Goal: Information Seeking & Learning: Learn about a topic

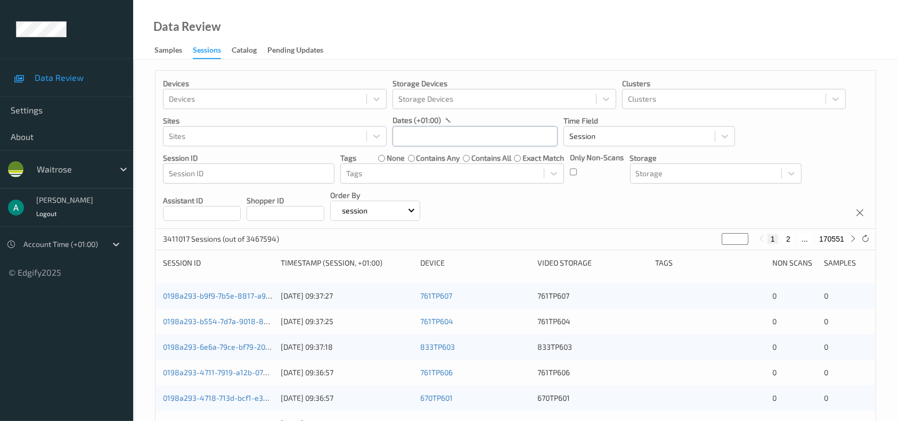
click at [452, 134] on input "text" at bounding box center [474, 136] width 165 height 20
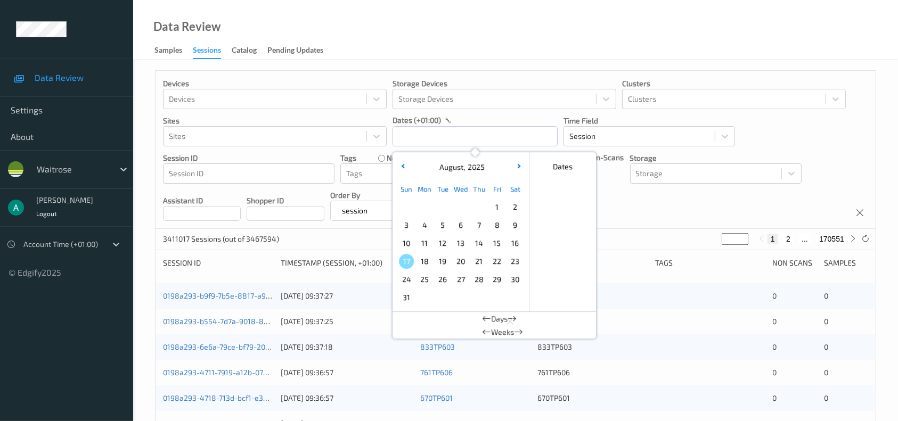
click at [424, 240] on span "11" at bounding box center [424, 243] width 15 height 15
type input "[DATE] 00:00 -> [DATE] 23:59"
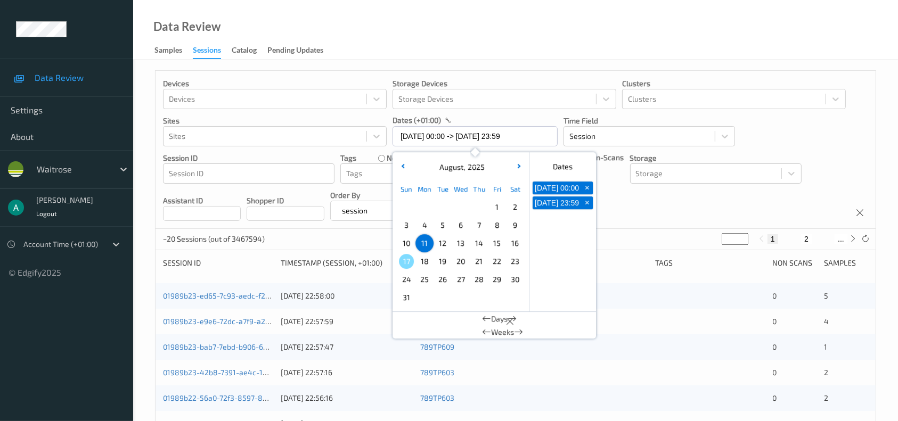
click at [458, 17] on div "Data Review Samples Sessions Catalog Pending Updates" at bounding box center [515, 30] width 764 height 60
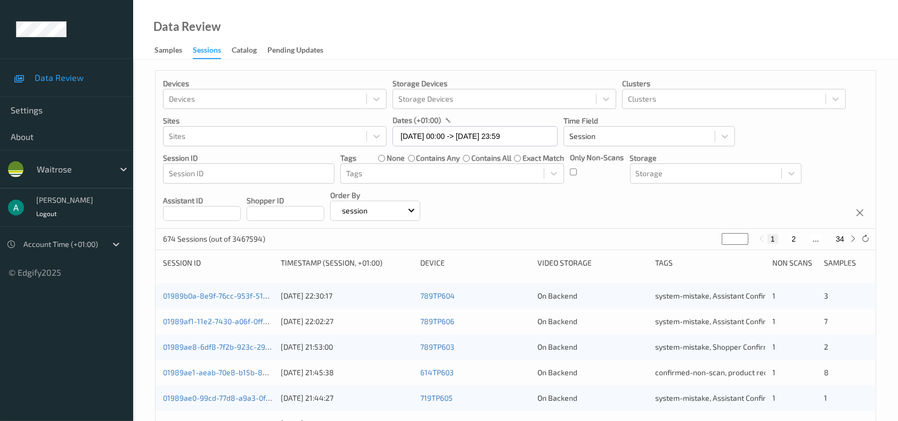
click at [730, 238] on input "*" at bounding box center [734, 239] width 27 height 12
type input "**"
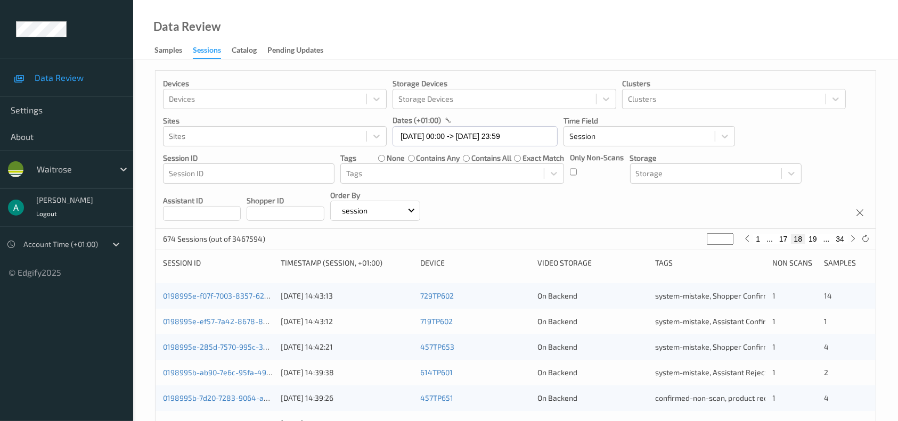
type input "**"
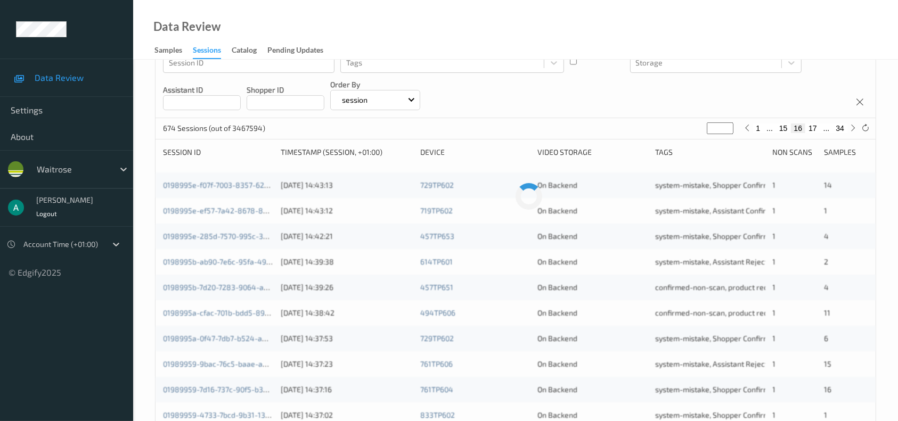
scroll to position [142, 0]
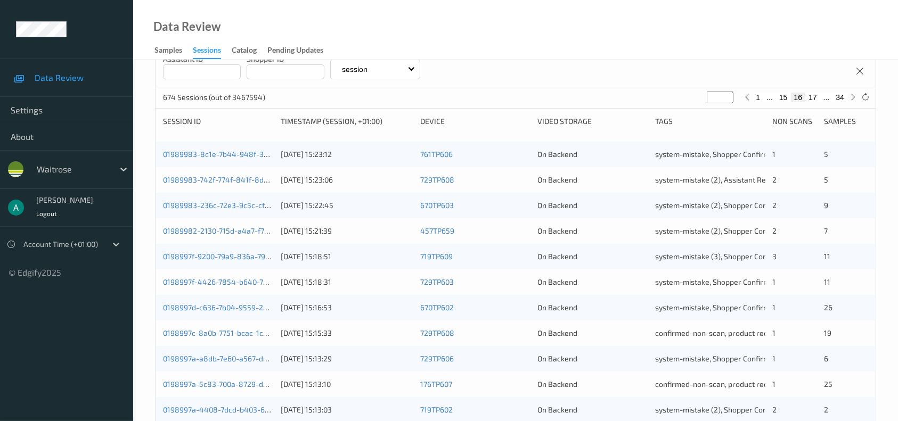
type input "*"
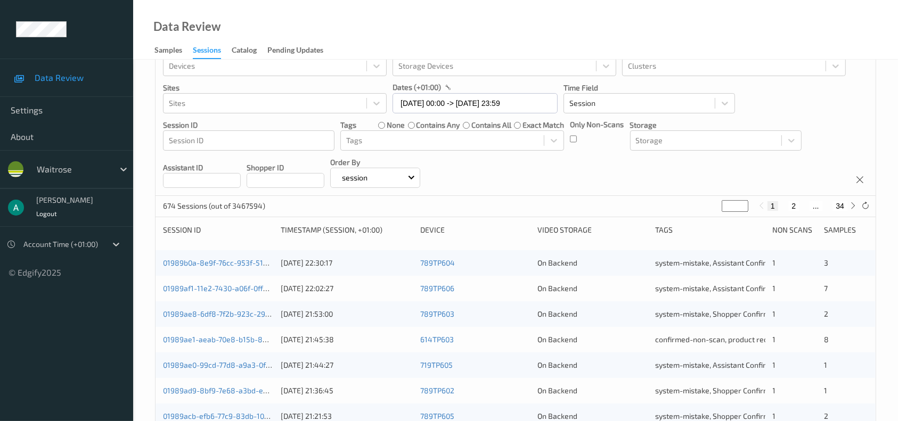
scroll to position [0, 0]
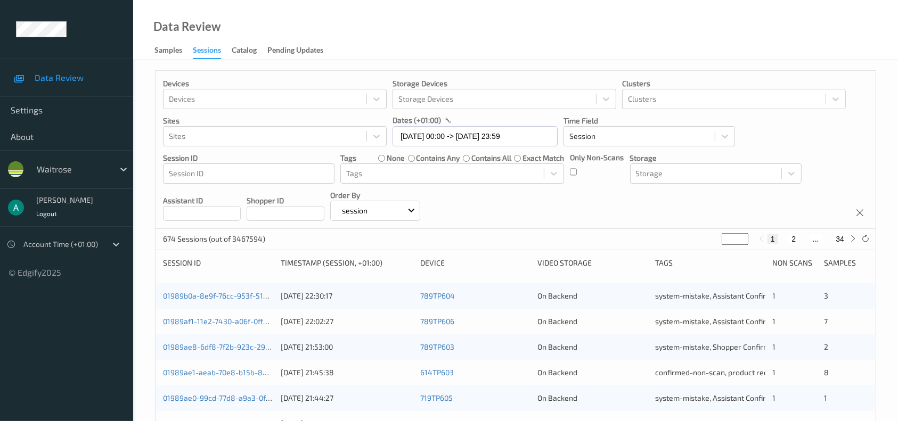
type input "**"
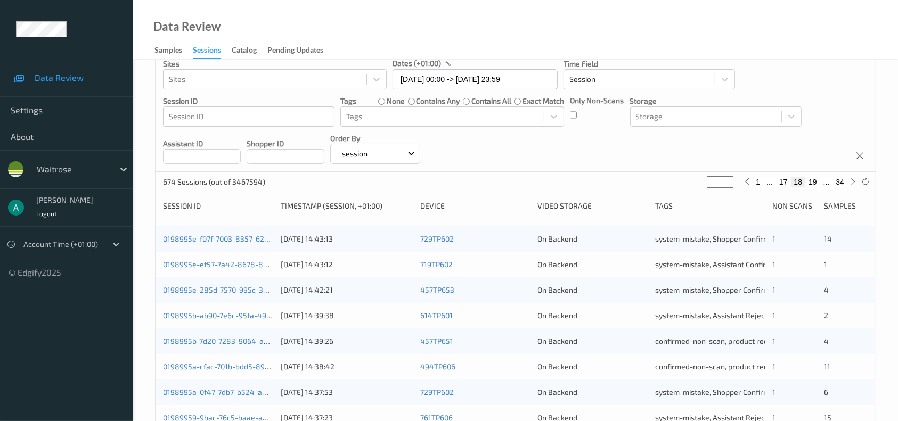
scroll to position [71, 0]
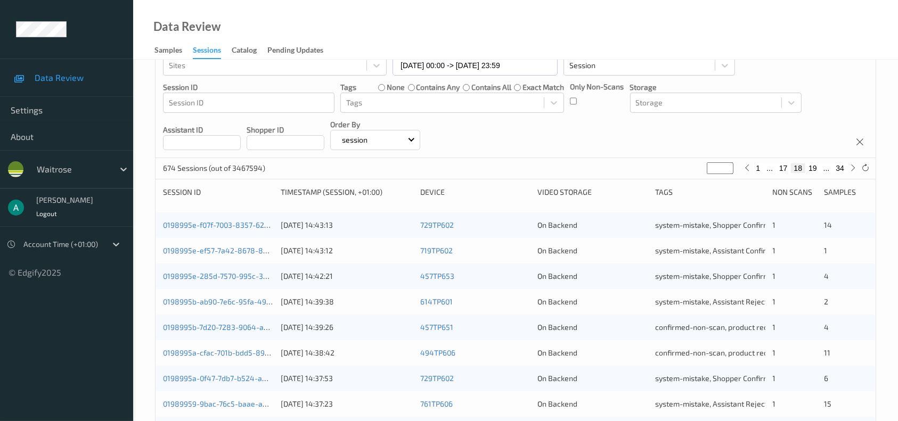
click at [505, 144] on div "Devices Devices Storage Devices Storage Devices Clusters Clusters Sites Sites d…" at bounding box center [515, 79] width 720 height 158
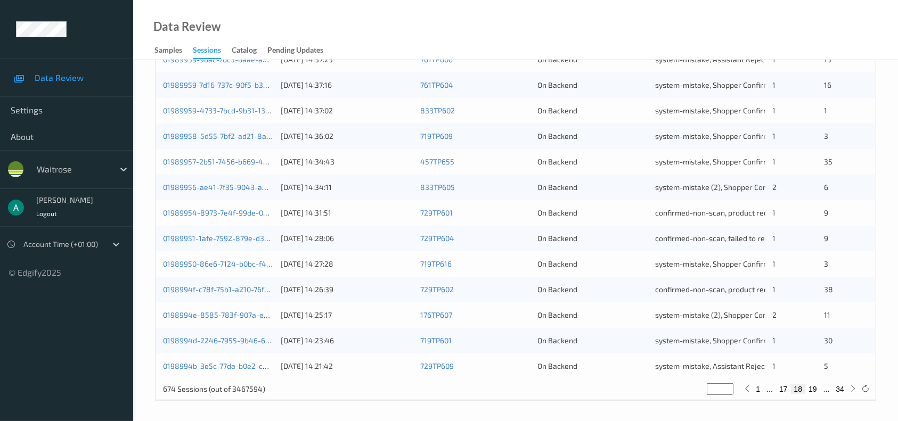
scroll to position [416, 0]
click at [747, 350] on button "19" at bounding box center [812, 388] width 15 height 10
type input "**"
click at [747, 350] on button "20" at bounding box center [812, 388] width 15 height 10
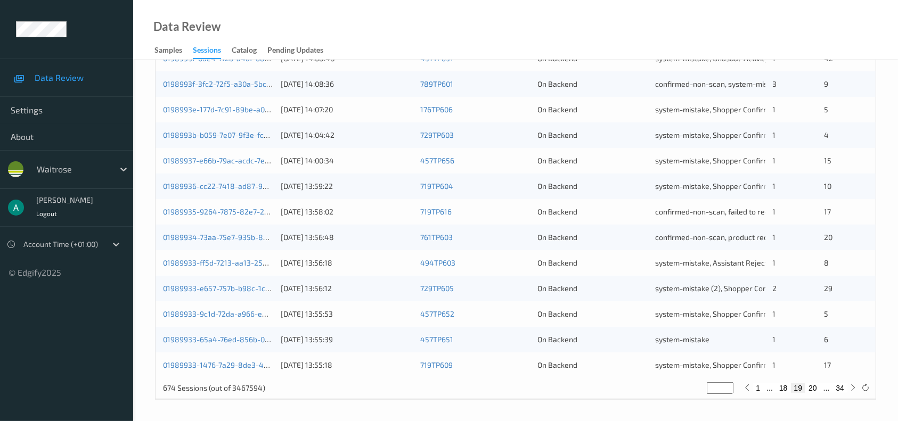
type input "**"
click at [747, 350] on button "21" at bounding box center [812, 388] width 15 height 10
type input "**"
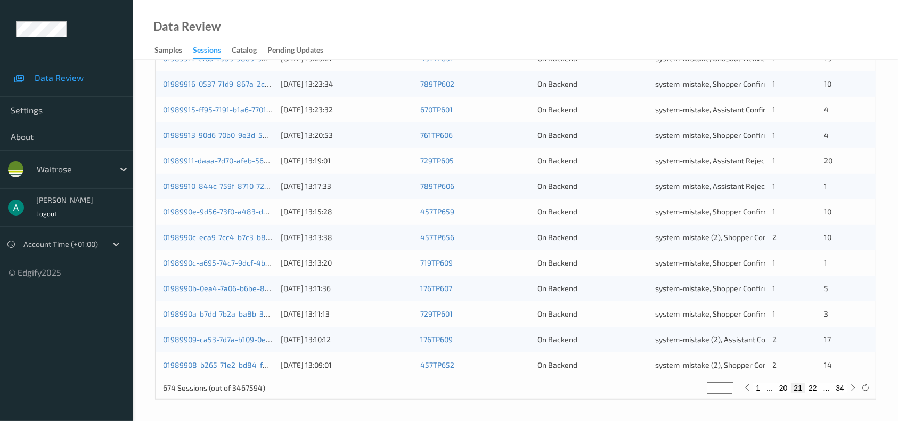
click at [747, 350] on button "22" at bounding box center [812, 388] width 15 height 10
type input "**"
click at [747, 350] on button "23" at bounding box center [812, 388] width 15 height 10
type input "**"
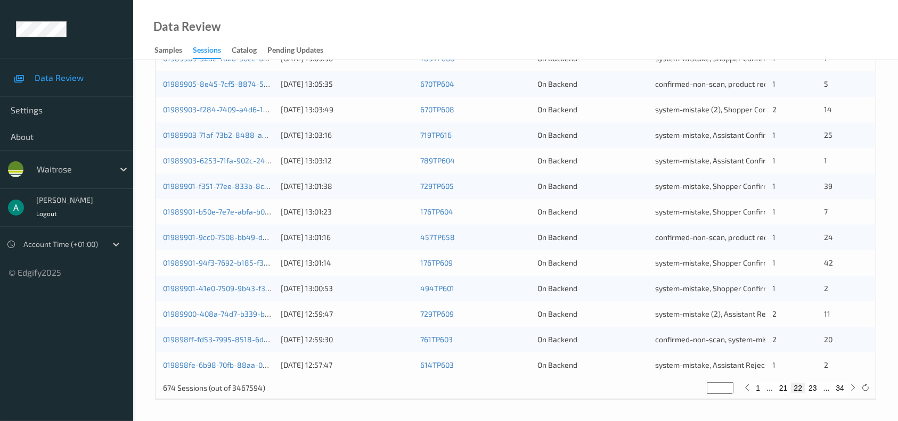
type input "**"
click at [747, 350] on button "24" at bounding box center [812, 388] width 15 height 10
type input "**"
click at [747, 350] on button "25" at bounding box center [812, 388] width 15 height 10
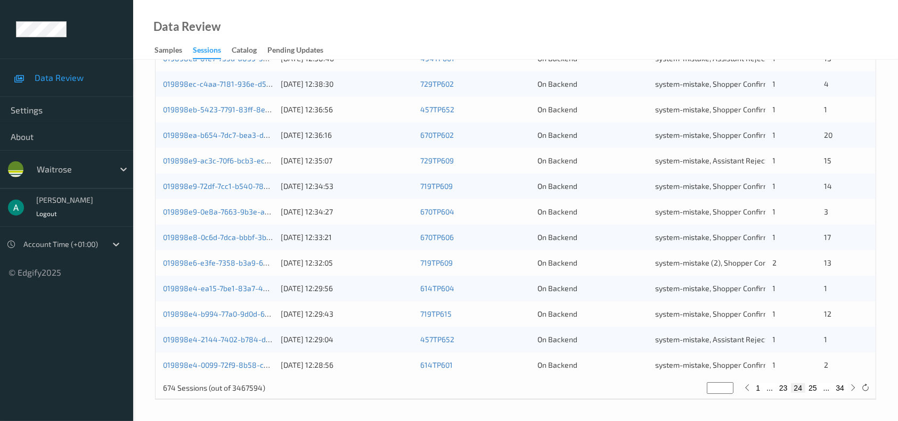
type input "**"
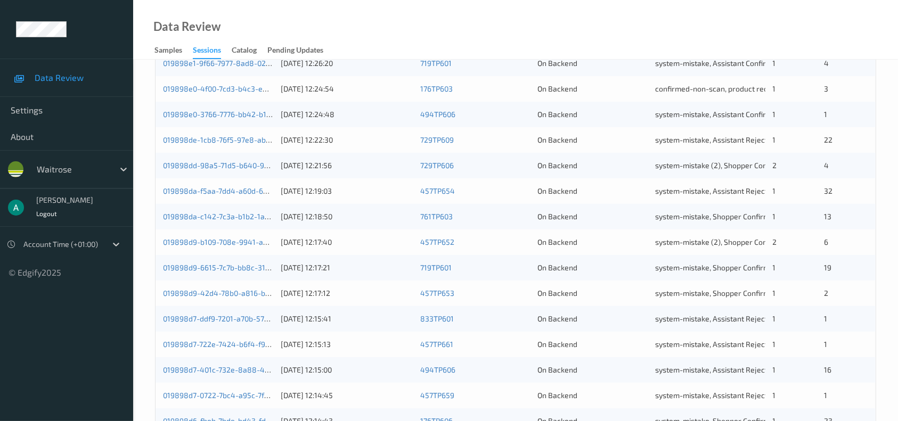
scroll to position [0, 0]
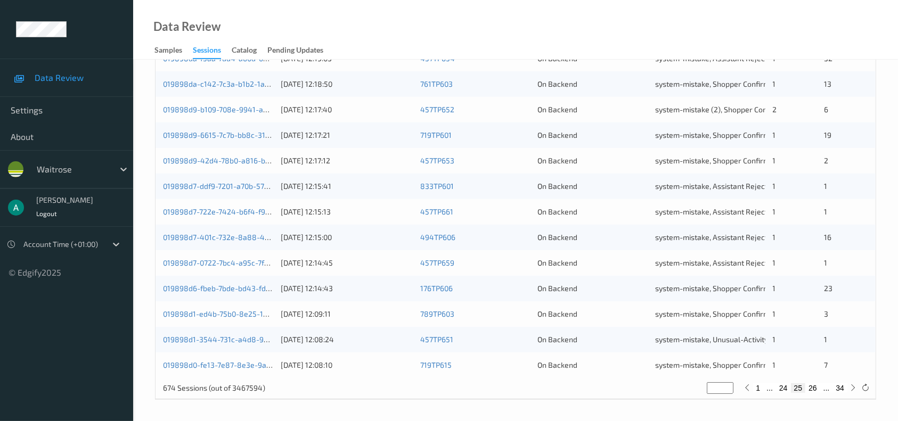
click at [747, 350] on button "26" at bounding box center [812, 388] width 15 height 10
type input "**"
click at [747, 350] on button "27" at bounding box center [812, 388] width 15 height 10
type input "**"
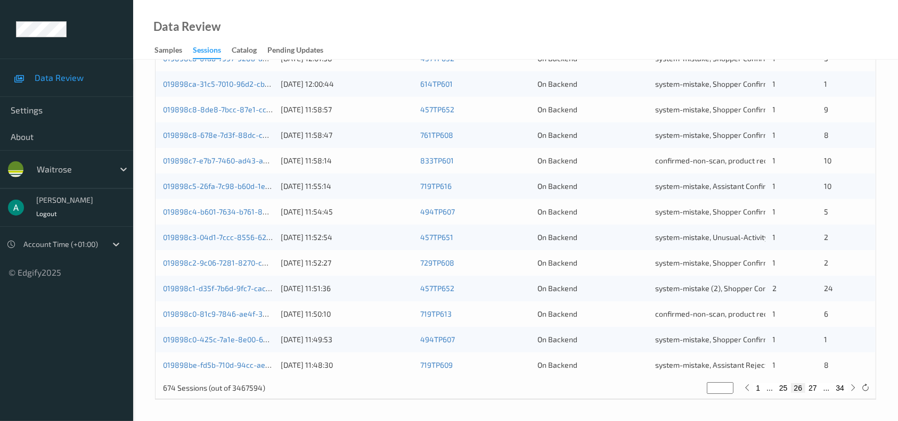
type input "**"
click at [747, 350] on button "26" at bounding box center [783, 388] width 15 height 10
type input "**"
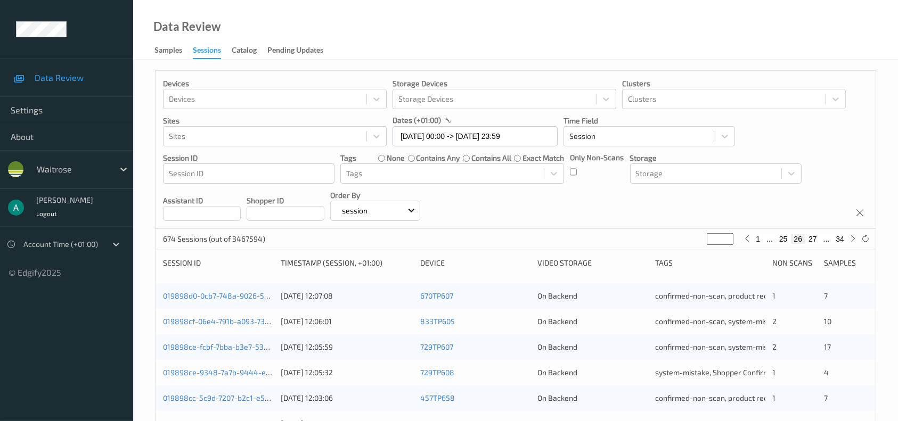
click at [747, 236] on button "25" at bounding box center [783, 239] width 15 height 10
type input "**"
click at [747, 236] on button "24" at bounding box center [783, 239] width 15 height 10
type input "**"
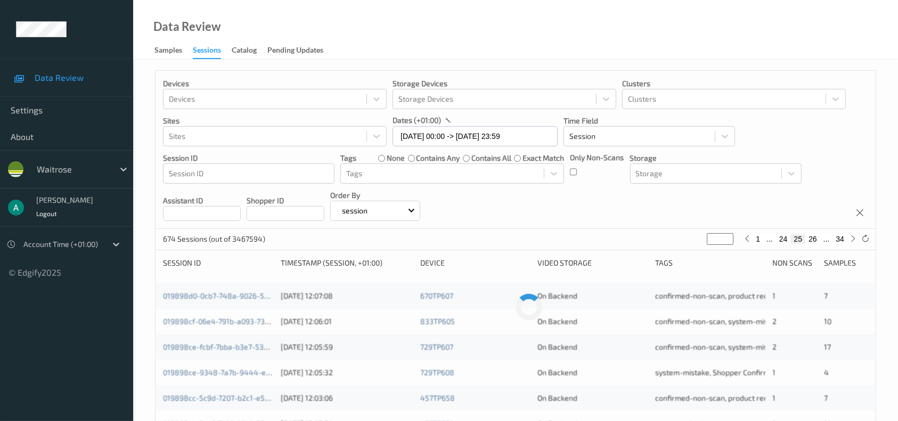
type input "**"
click at [747, 236] on button "23" at bounding box center [783, 239] width 15 height 10
type input "**"
click at [747, 236] on button "22" at bounding box center [783, 239] width 15 height 10
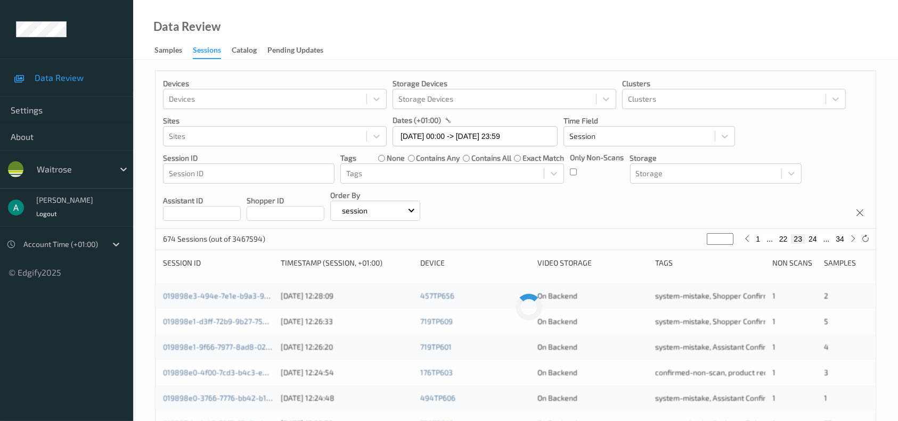
type input "**"
click at [747, 236] on button "20" at bounding box center [783, 239] width 15 height 10
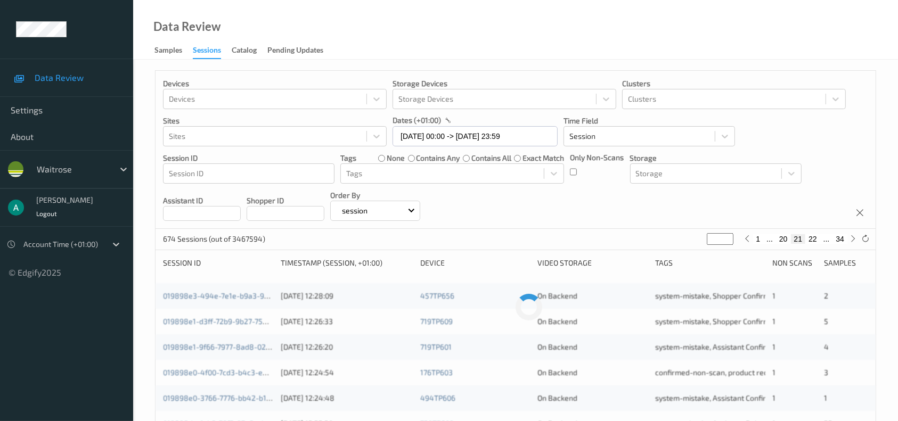
type input "**"
click at [747, 236] on button "19" at bounding box center [783, 239] width 15 height 10
type input "**"
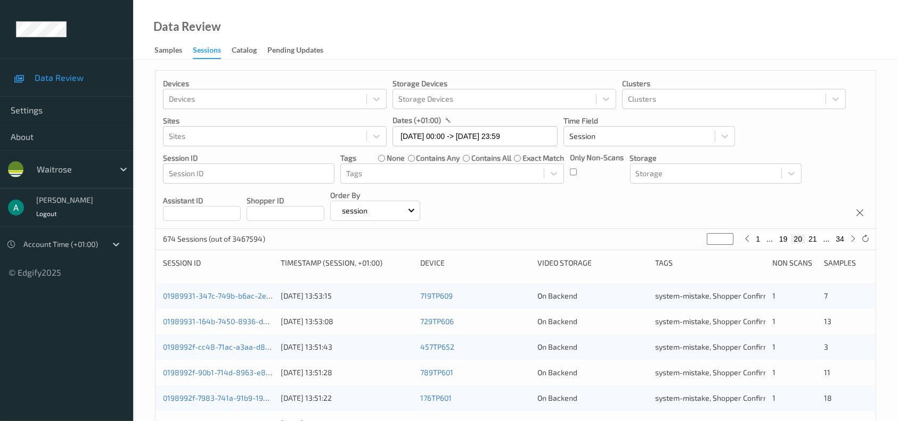
type input "**"
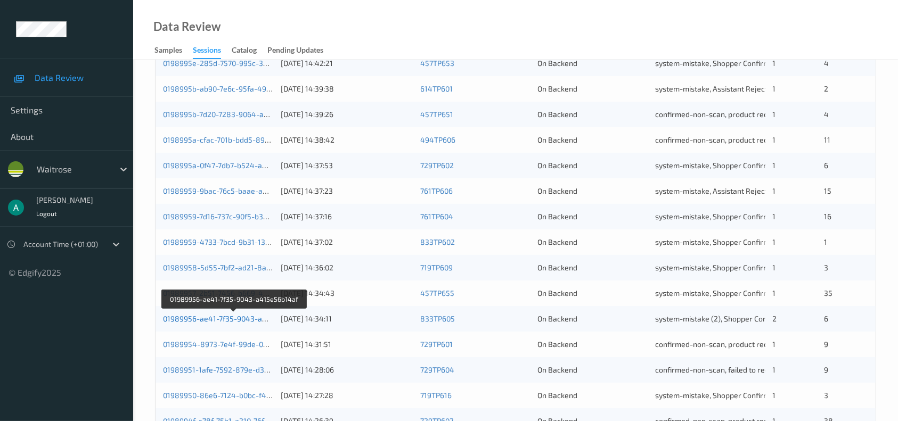
click at [229, 317] on link "01989956-ae41-7f35-9043-a415e56b14af" at bounding box center [234, 318] width 143 height 9
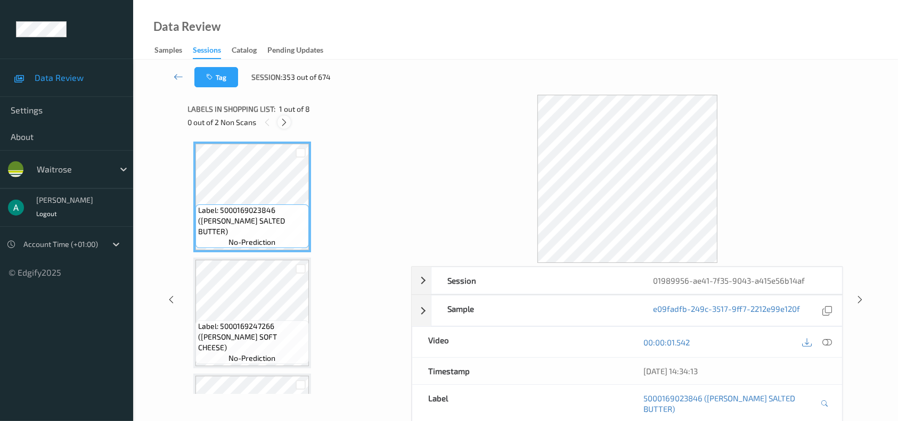
click at [285, 121] on icon at bounding box center [283, 123] width 9 height 10
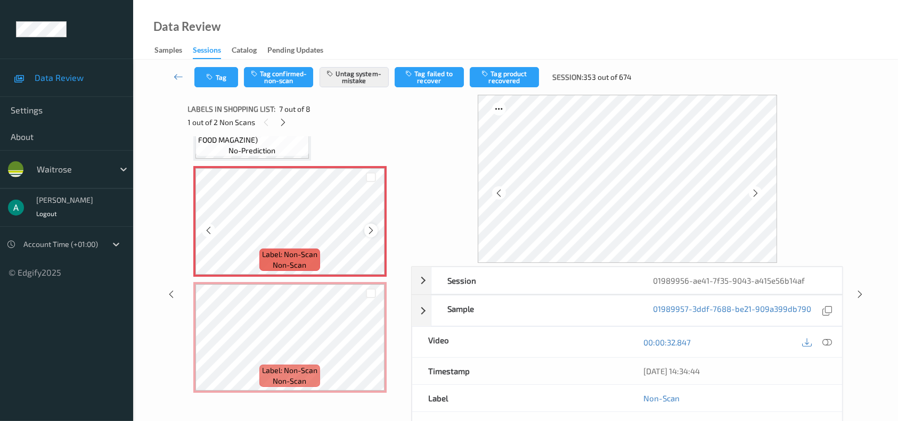
click at [368, 226] on icon at bounding box center [370, 231] width 9 height 10
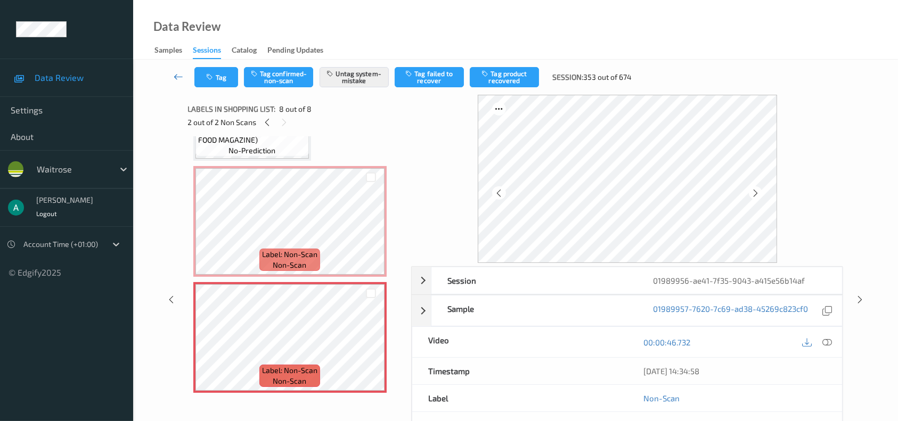
click at [169, 78] on link at bounding box center [178, 77] width 32 height 20
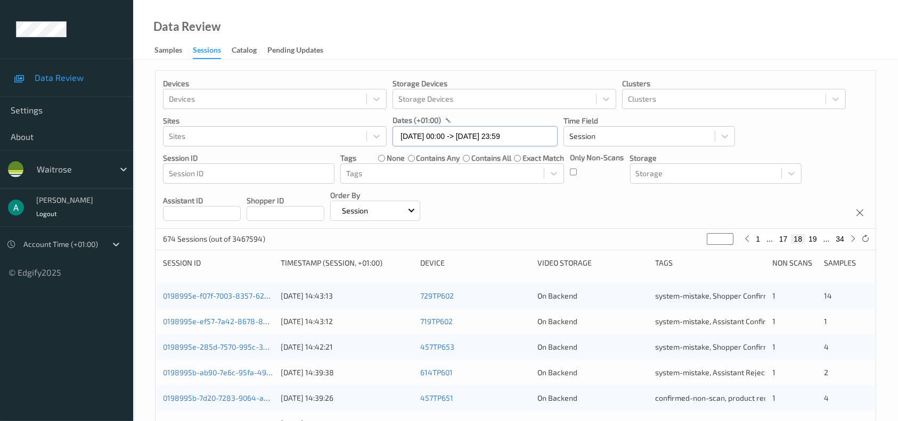
click at [439, 134] on input "[DATE] 00:00 -> [DATE] 23:59" at bounding box center [474, 136] width 165 height 20
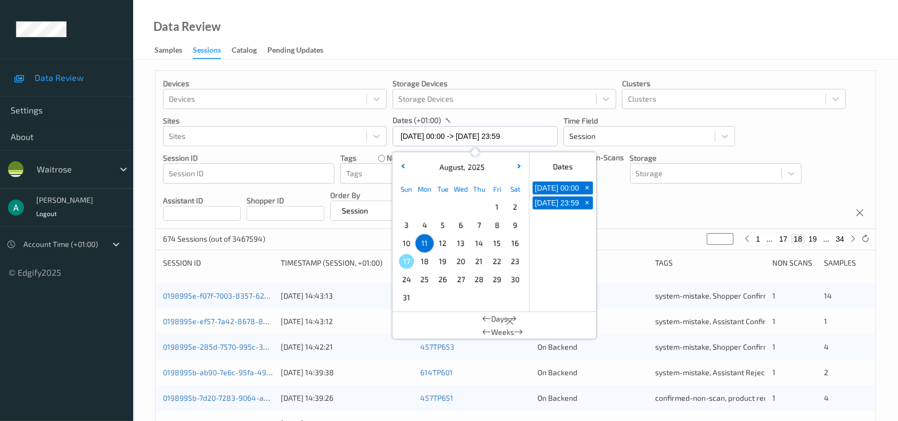
click at [480, 241] on span "14" at bounding box center [478, 243] width 15 height 15
type input "[DATE] 00:00"
type input "*"
click at [480, 241] on span "14" at bounding box center [478, 243] width 15 height 15
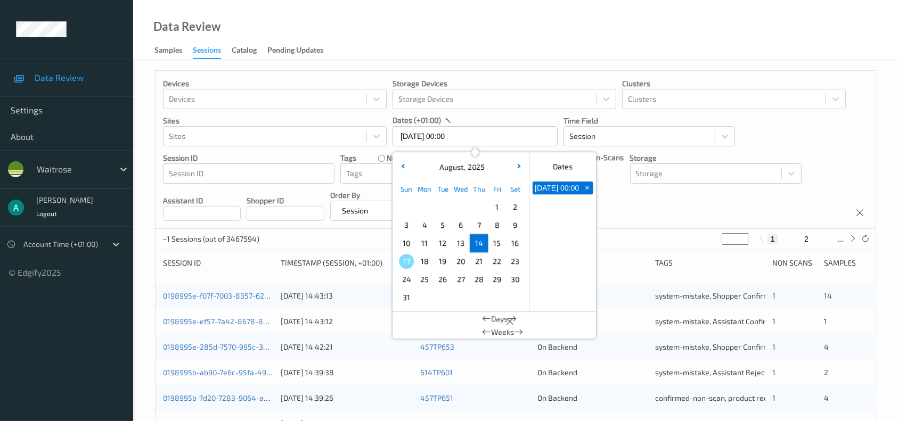
type input "[DATE] 00:00 -> [DATE] 23:59"
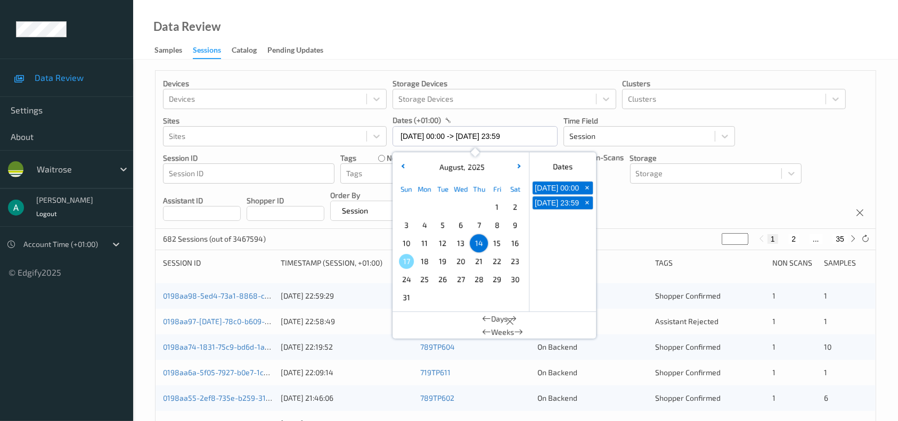
click at [558, 42] on div "Data Review Samples Sessions Catalog Pending Updates" at bounding box center [515, 30] width 764 height 60
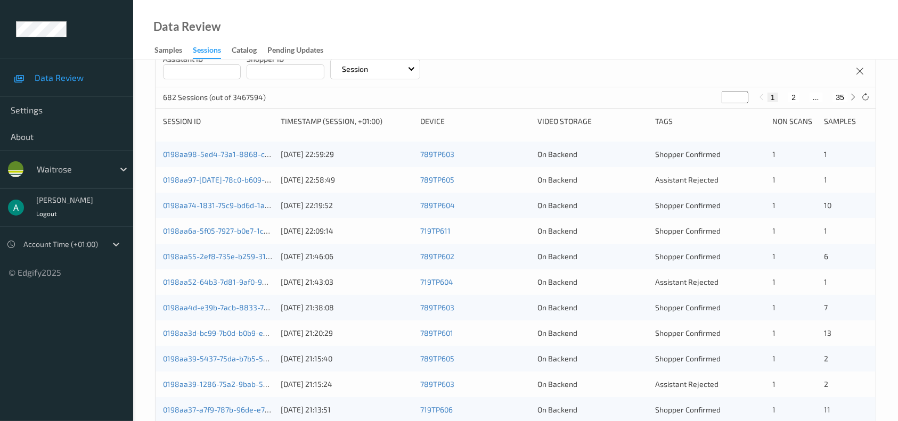
click at [747, 97] on button "2" at bounding box center [793, 98] width 11 height 10
type input "*"
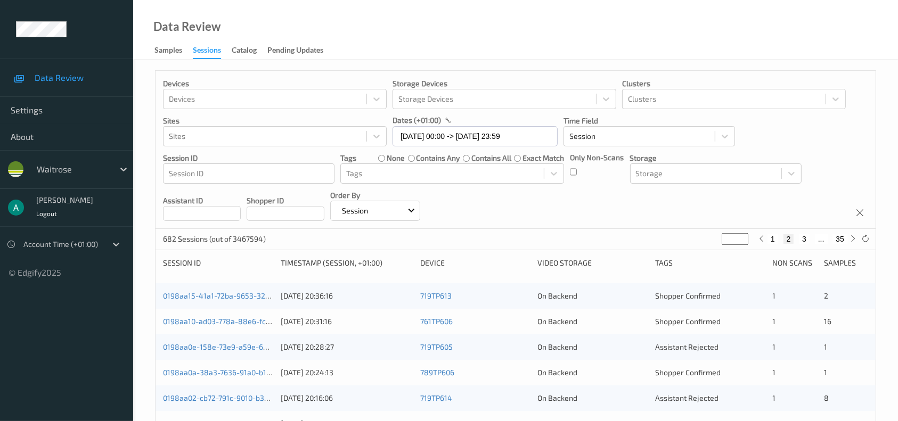
click at [747, 235] on button "3" at bounding box center [804, 239] width 11 height 10
type input "*"
click at [747, 236] on button "1" at bounding box center [772, 239] width 11 height 10
type input "*"
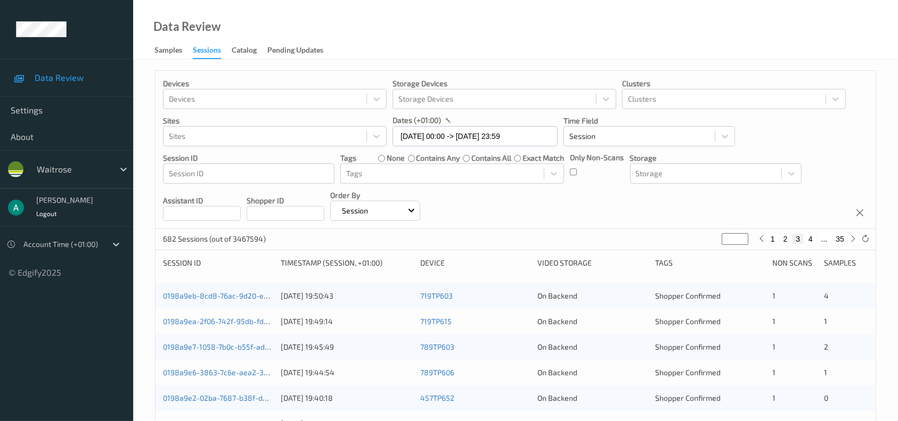
type input "*"
click at [464, 137] on input "[DATE] 00:00 -> [DATE] 23:59" at bounding box center [474, 136] width 165 height 20
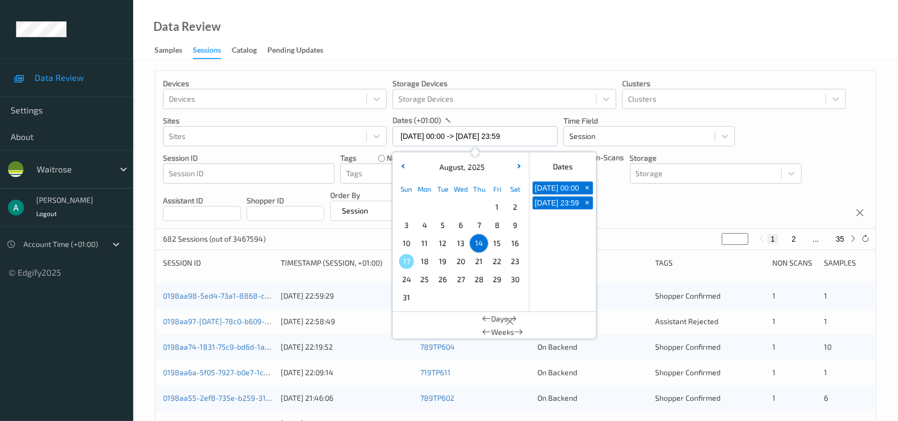
click at [466, 246] on span "13" at bounding box center [460, 243] width 15 height 15
type input "[DATE] 00:00 -> [DATE] 23:59"
click at [533, 26] on div "Data Review Samples Sessions Catalog Pending Updates" at bounding box center [515, 30] width 764 height 60
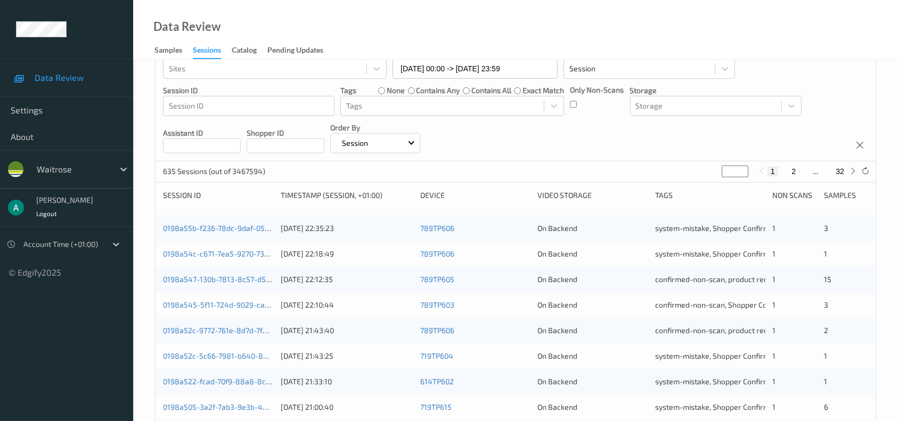
scroll to position [142, 0]
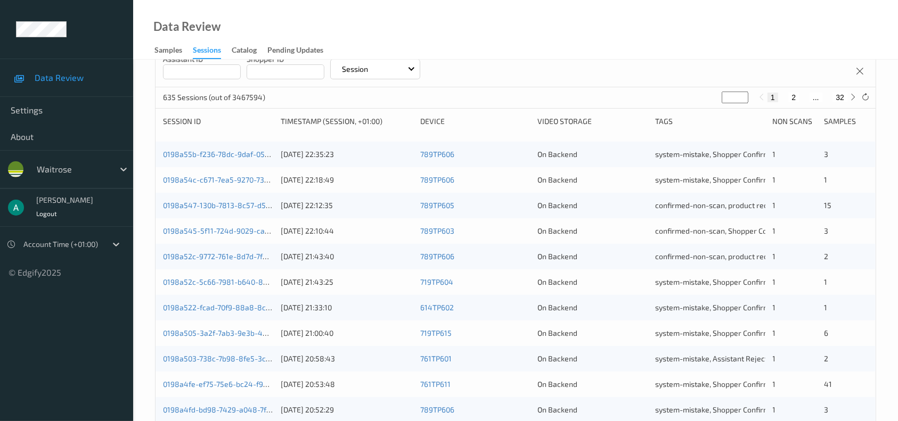
click at [747, 95] on button "2" at bounding box center [793, 98] width 11 height 10
type input "*"
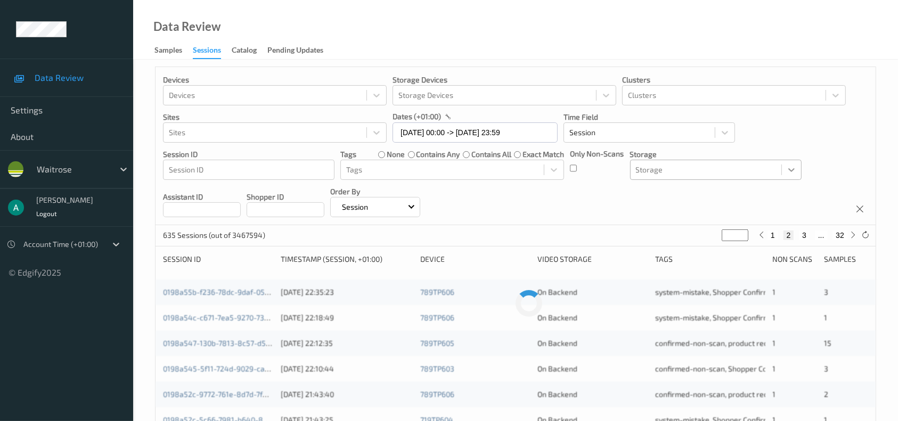
scroll to position [0, 0]
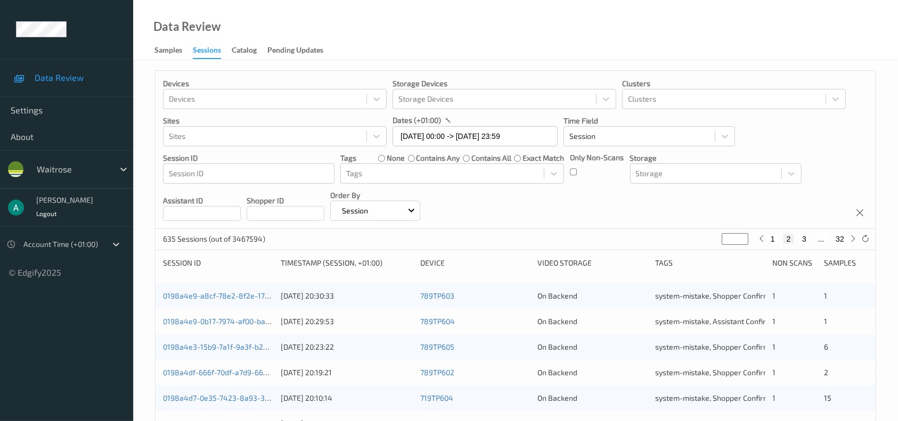
click at [747, 241] on button "3" at bounding box center [804, 239] width 11 height 10
type input "*"
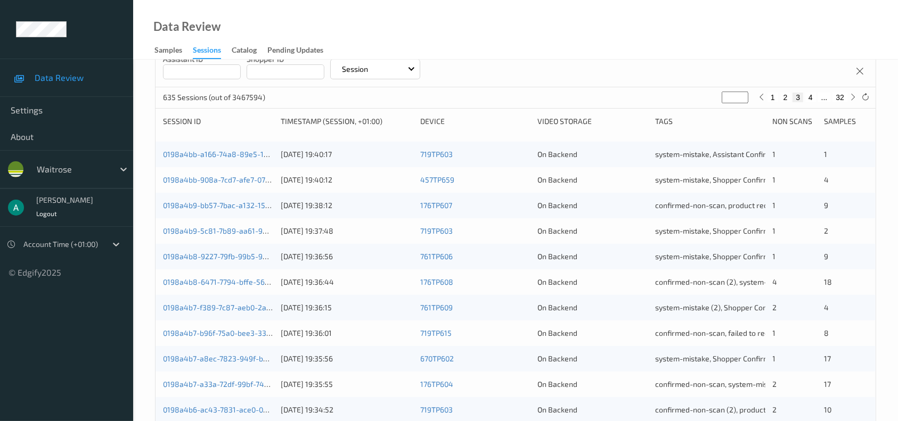
click at [747, 96] on button "4" at bounding box center [810, 98] width 11 height 10
type input "*"
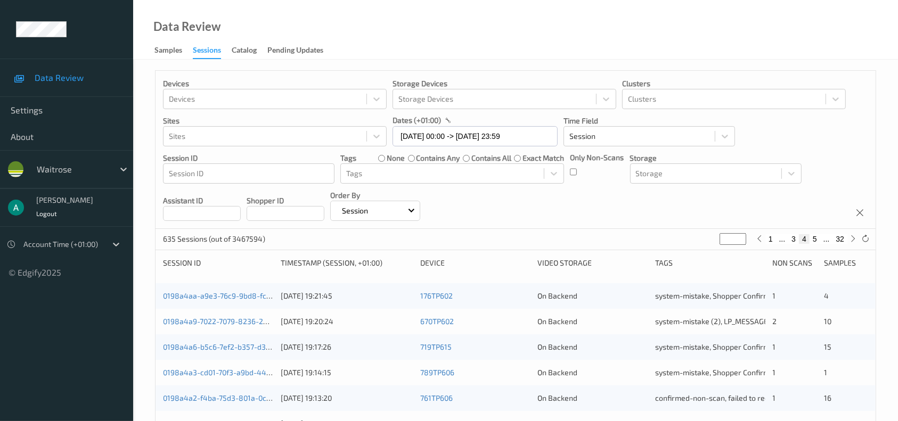
click at [747, 240] on button "5" at bounding box center [814, 239] width 11 height 10
type input "*"
click at [747, 237] on button "1" at bounding box center [770, 239] width 11 height 10
type input "*"
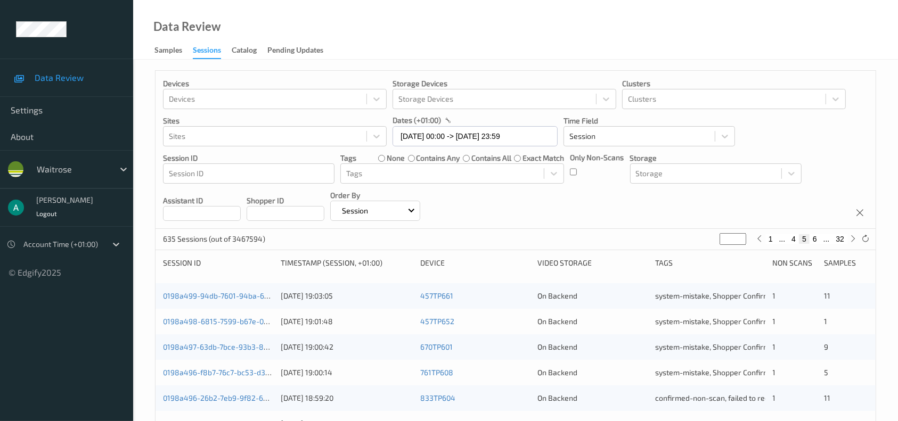
type input "*"
click at [447, 133] on input "[DATE] 00:00 -> [DATE] 23:59" at bounding box center [474, 136] width 165 height 20
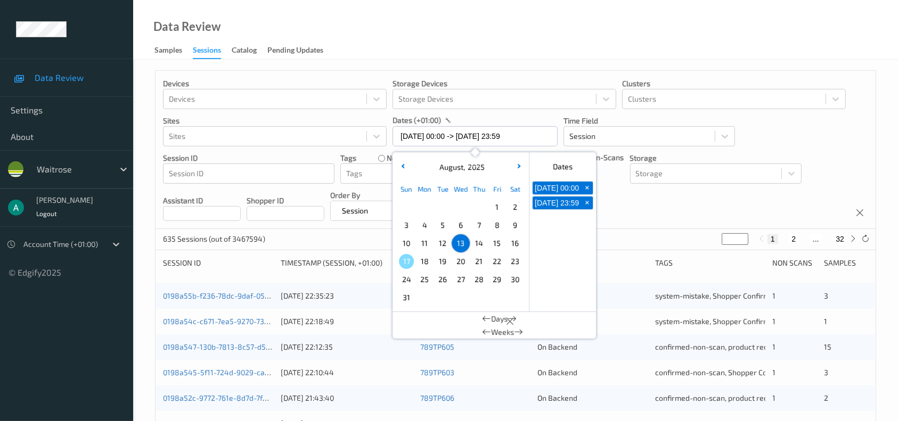
click at [424, 246] on span "11" at bounding box center [424, 243] width 15 height 15
type input "[DATE] 00:00 -> [DATE] 23:59"
click at [479, 24] on div "Data Review Samples Sessions Catalog Pending Updates" at bounding box center [515, 30] width 764 height 60
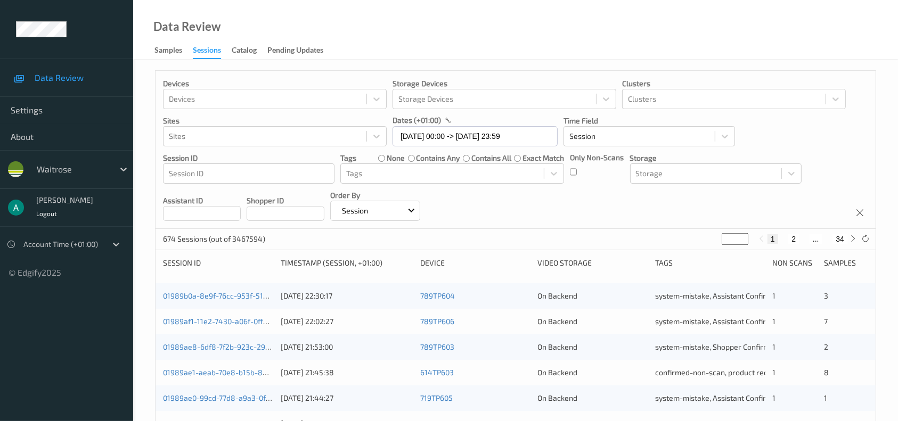
click at [726, 237] on input "*" at bounding box center [734, 239] width 27 height 12
type input "**"
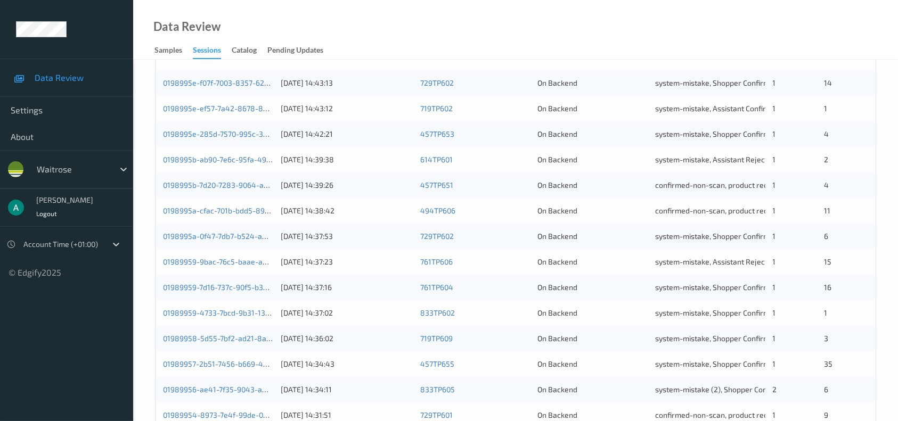
scroll to position [142, 0]
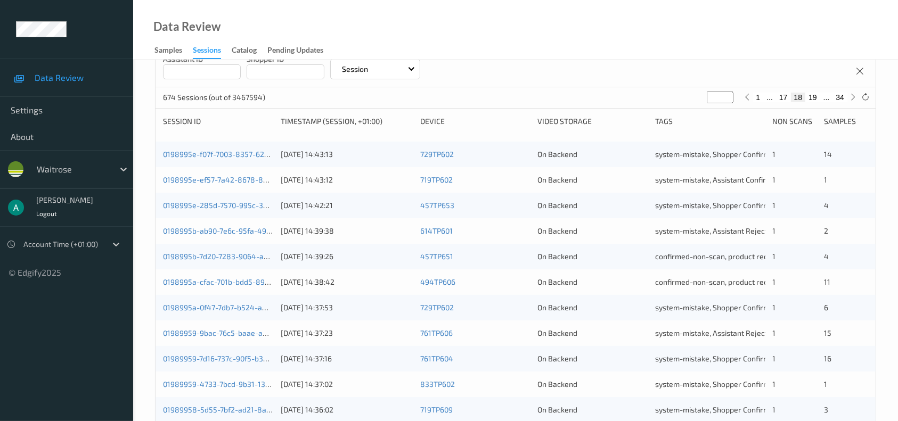
click at [747, 93] on button "19" at bounding box center [812, 98] width 15 height 10
type input "**"
click at [250, 155] on link "0198994a-b6fe-7a61-8b0b-92d2971fb7b2" at bounding box center [234, 154] width 142 height 9
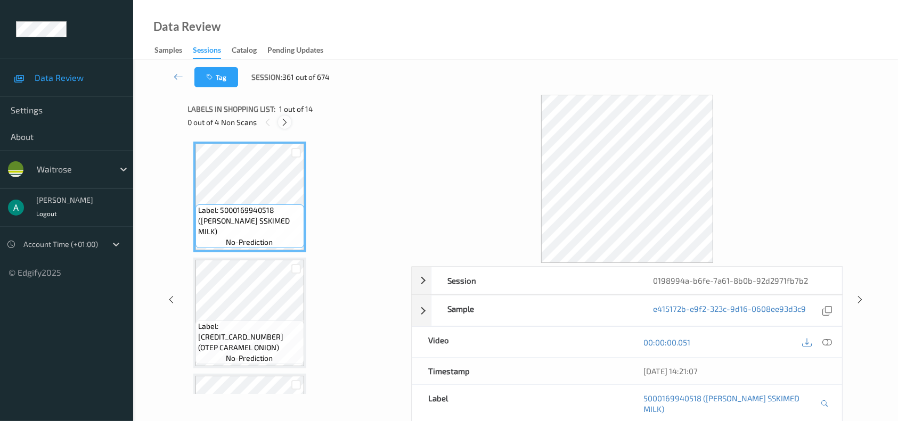
click at [284, 119] on icon at bounding box center [284, 123] width 9 height 10
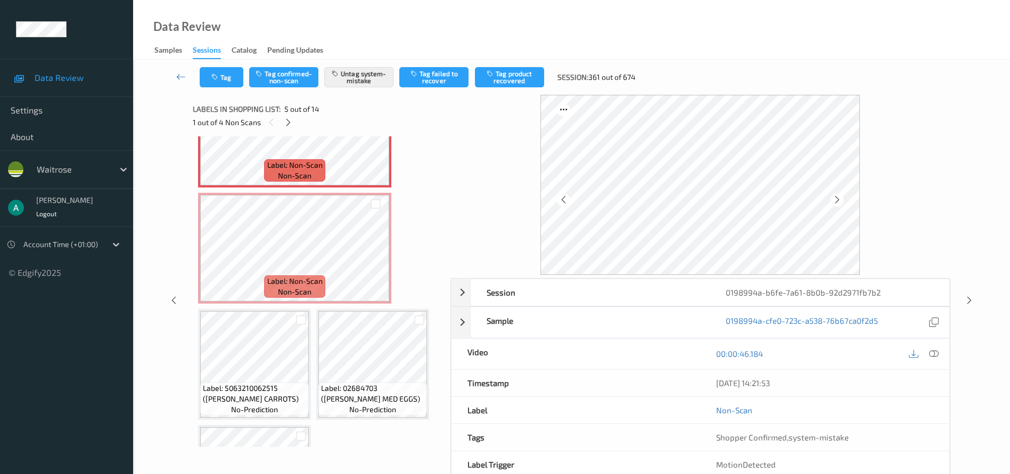
scroll to position [272, 0]
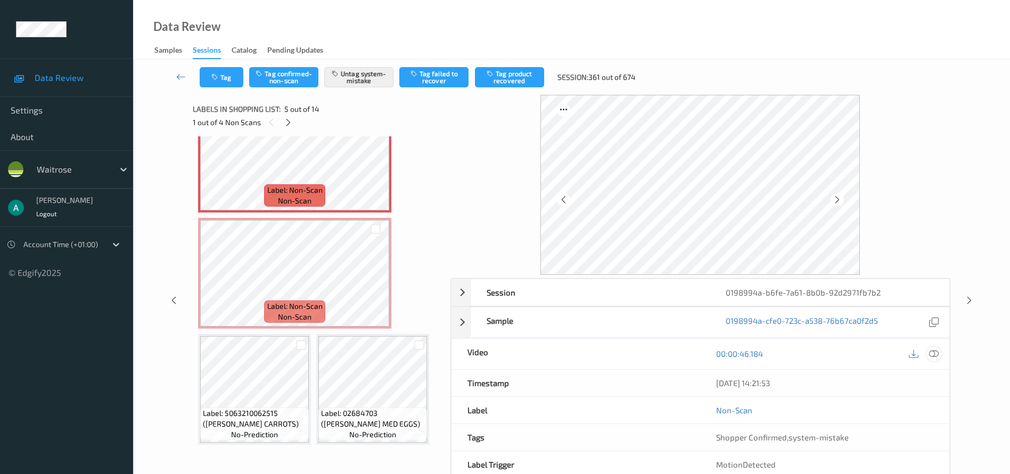
click at [747, 349] on icon at bounding box center [934, 354] width 10 height 10
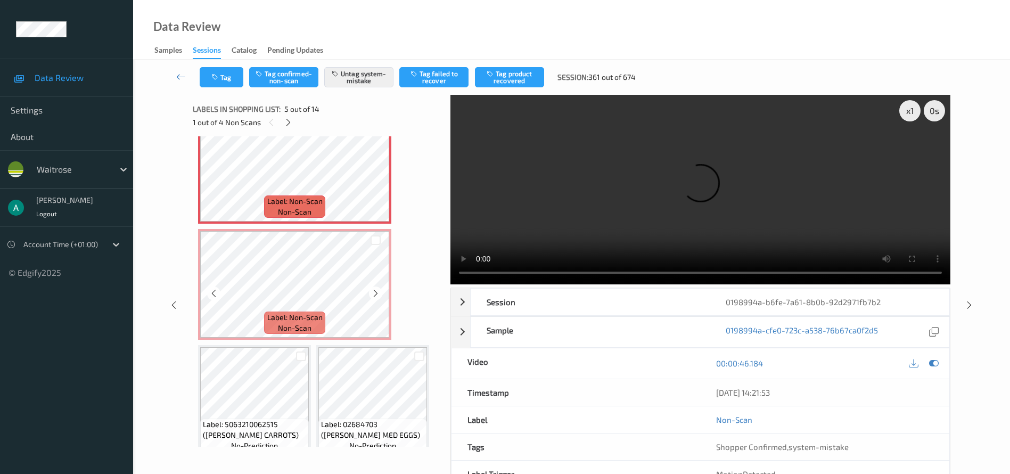
scroll to position [240, 0]
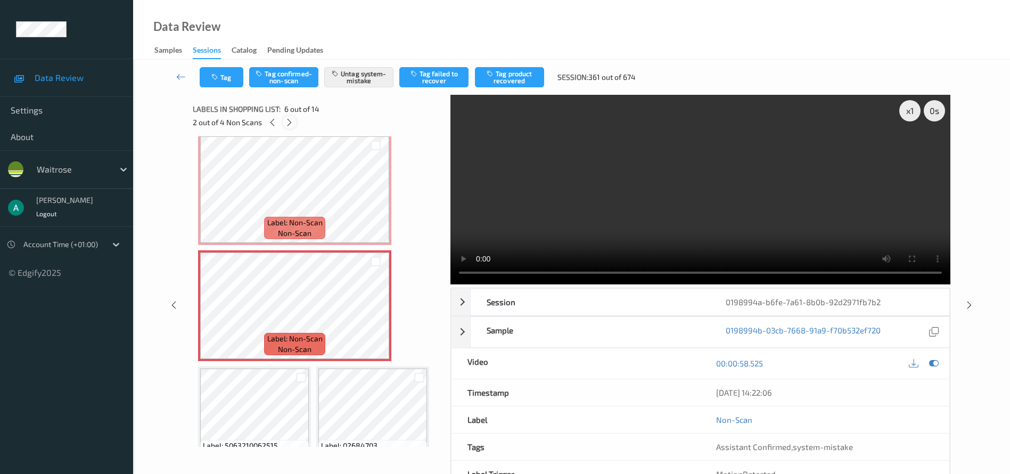
click at [289, 125] on icon at bounding box center [289, 123] width 9 height 10
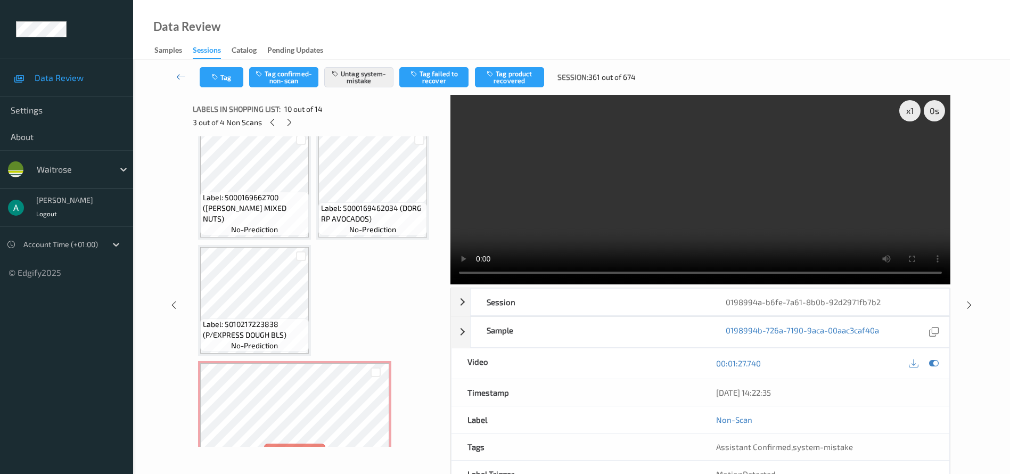
scroll to position [855, 0]
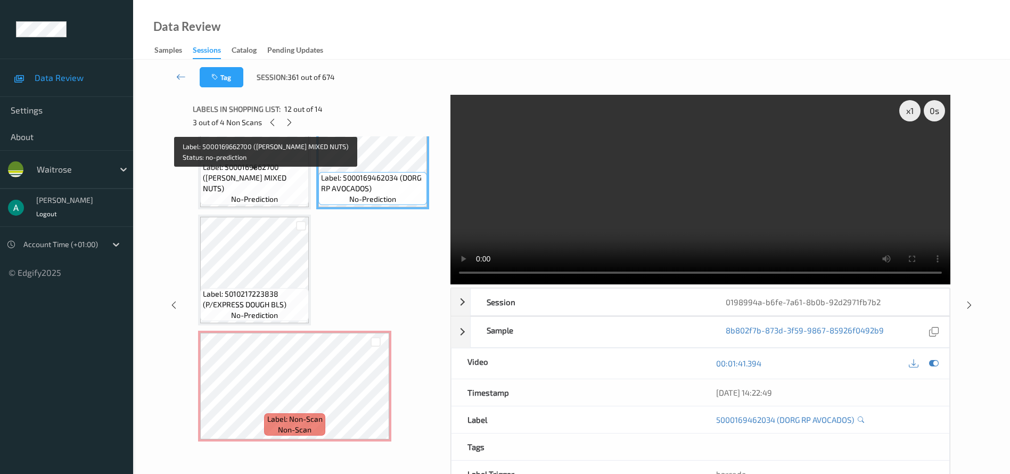
click at [264, 172] on span "Label: 5000169662700 ([PERSON_NAME] MIXED NUTS)" at bounding box center [254, 178] width 103 height 32
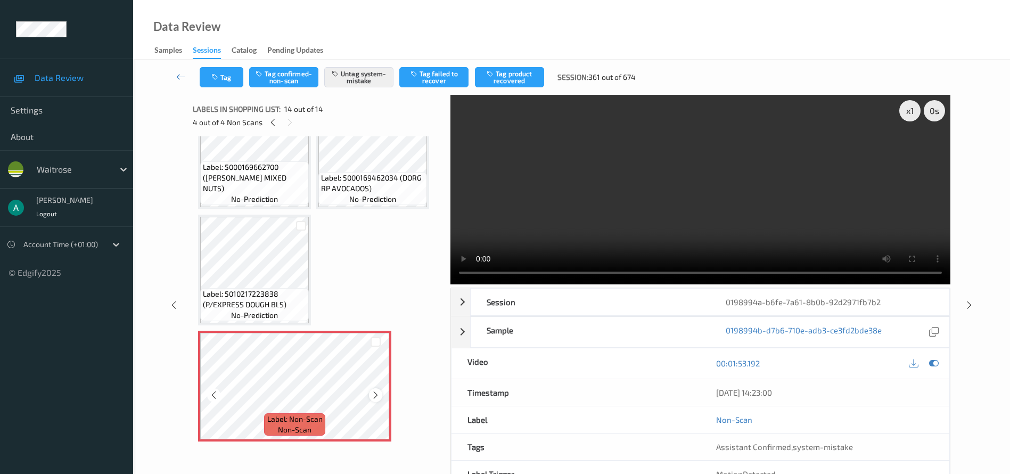
click at [374, 350] on icon at bounding box center [375, 395] width 9 height 10
click at [178, 79] on icon at bounding box center [181, 76] width 10 height 11
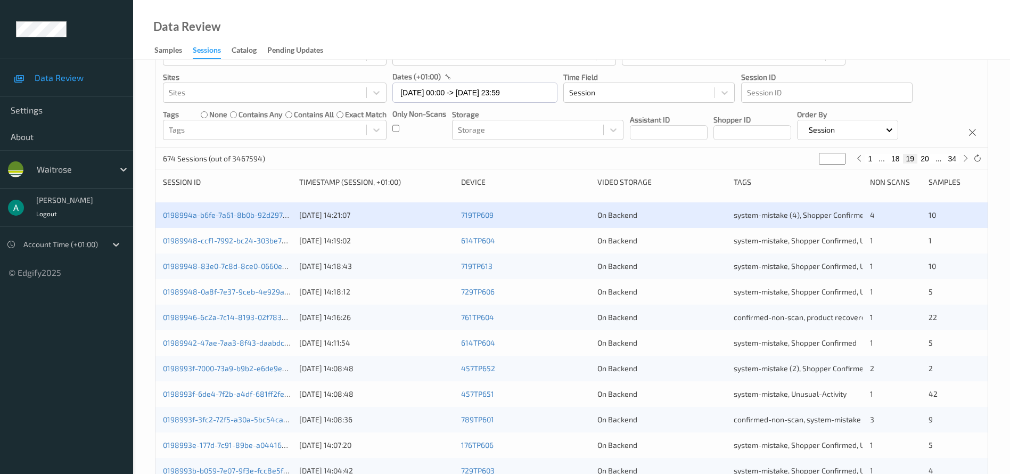
scroll to position [80, 0]
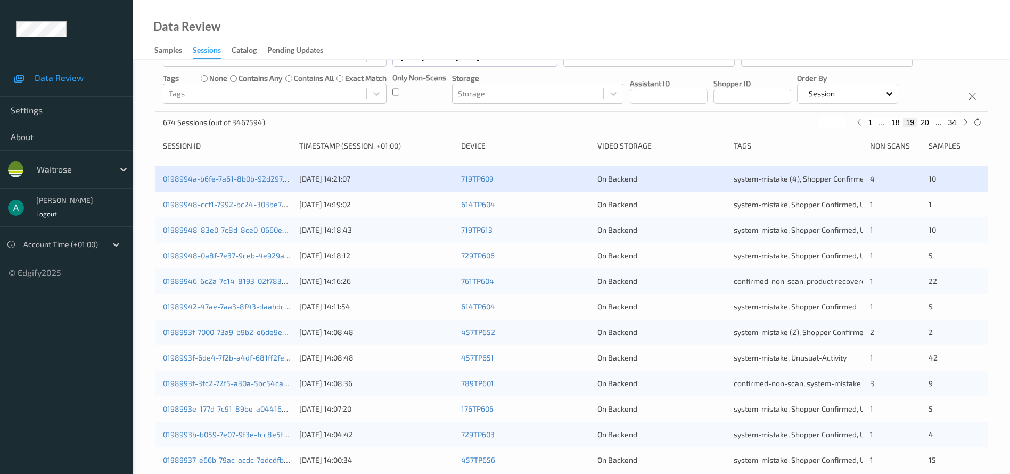
click at [747, 121] on button "18" at bounding box center [895, 123] width 15 height 10
type input "**"
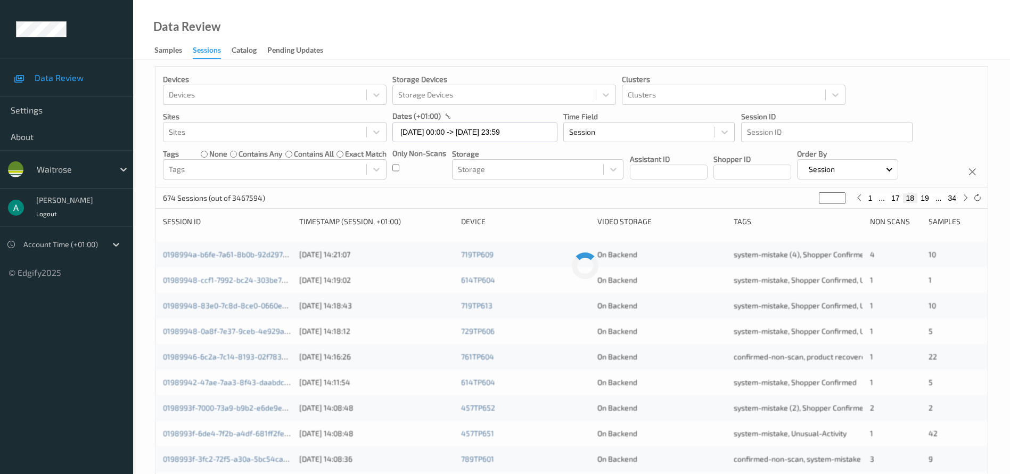
scroll to position [0, 0]
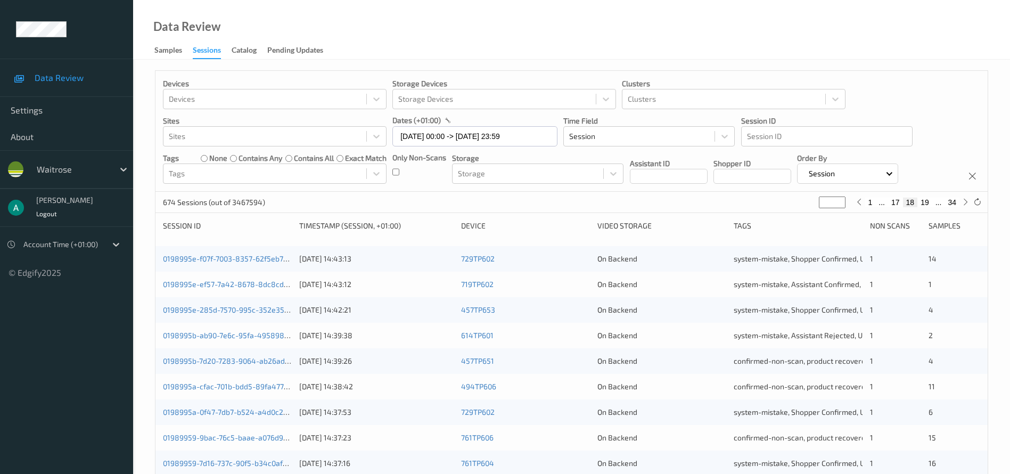
click at [510, 27] on div "Data Review Samples Sessions Catalog Pending Updates" at bounding box center [571, 30] width 877 height 60
click at [246, 281] on link "0198995e-ef57-7a42-8678-8dc8cd4863e2" at bounding box center [236, 283] width 147 height 9
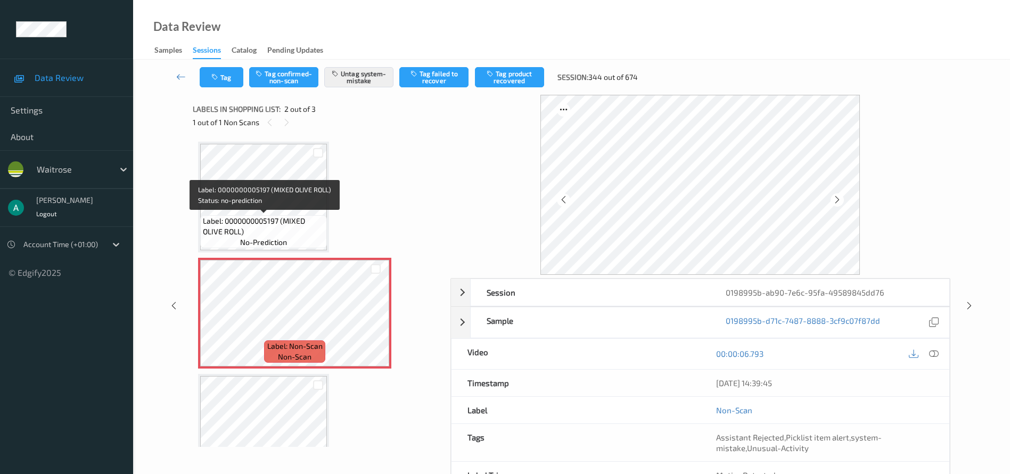
click at [294, 221] on span "Label: 0000000005197 (MIXED OLIVE ROLL)" at bounding box center [263, 226] width 121 height 21
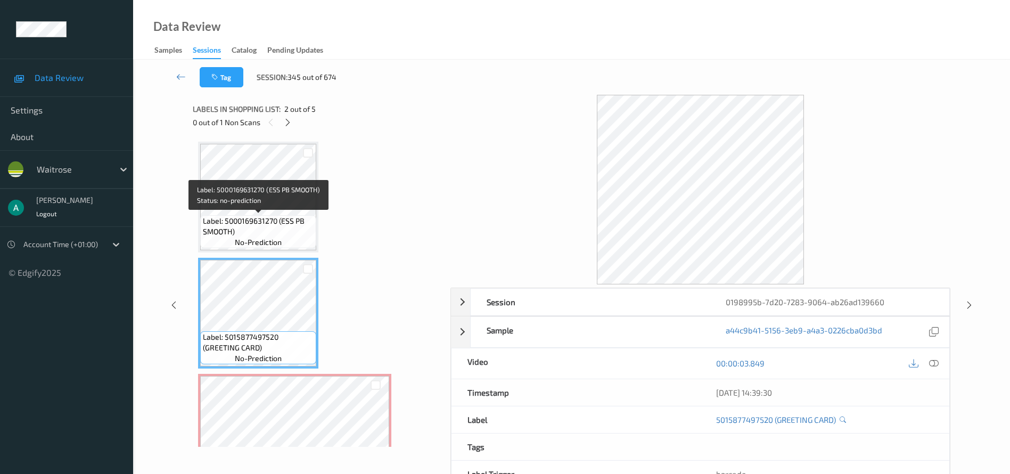
click at [277, 234] on span "Label: 5000169631270 (ESS PB SMOOTH)" at bounding box center [258, 226] width 111 height 21
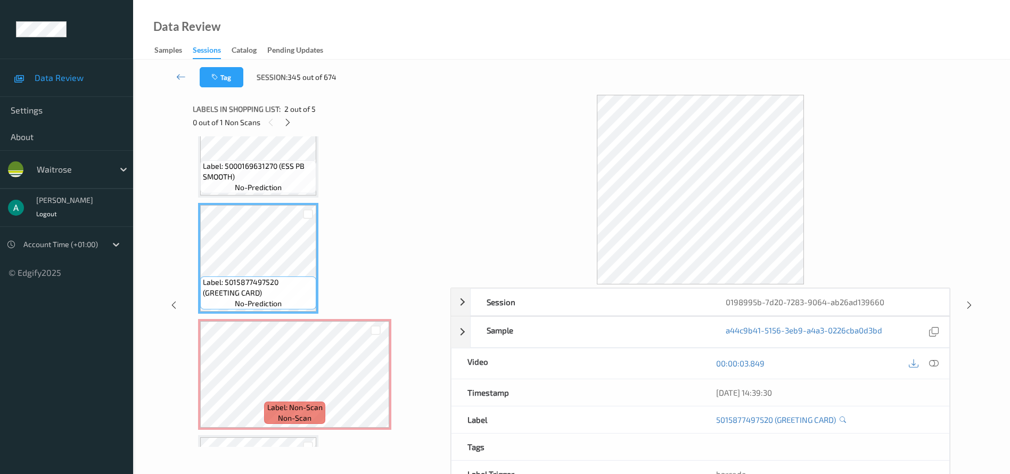
scroll to position [80, 0]
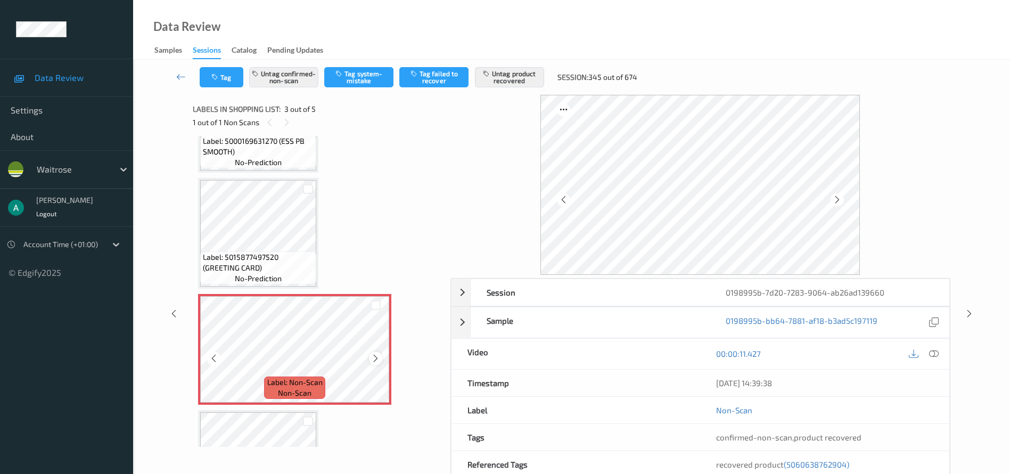
click at [378, 350] on icon at bounding box center [375, 358] width 9 height 10
click at [177, 78] on icon at bounding box center [181, 76] width 10 height 11
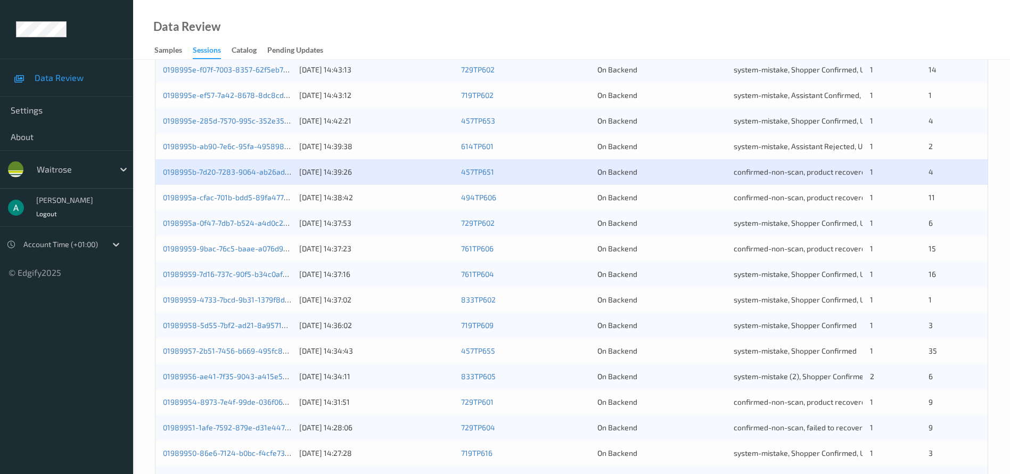
scroll to position [327, 0]
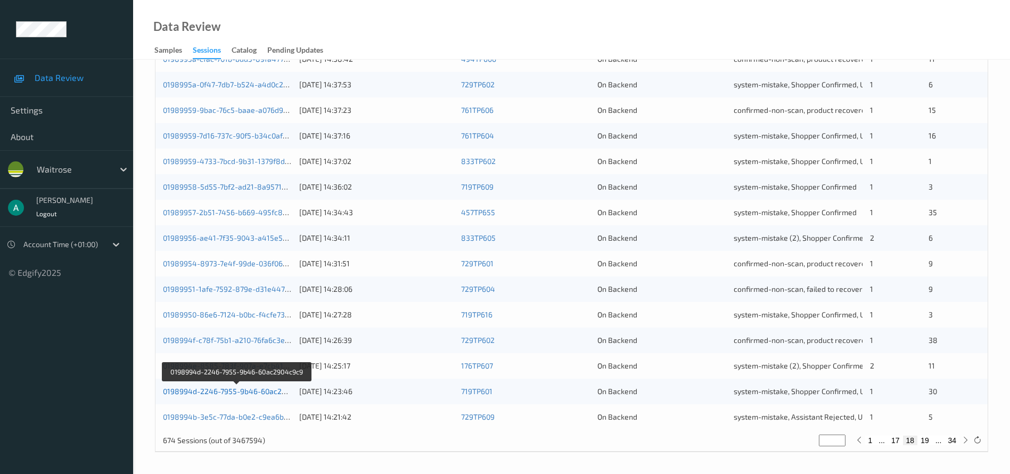
click at [255, 350] on link "0198994d-2246-7955-9b46-60ac2904c9c9" at bounding box center [237, 390] width 148 height 9
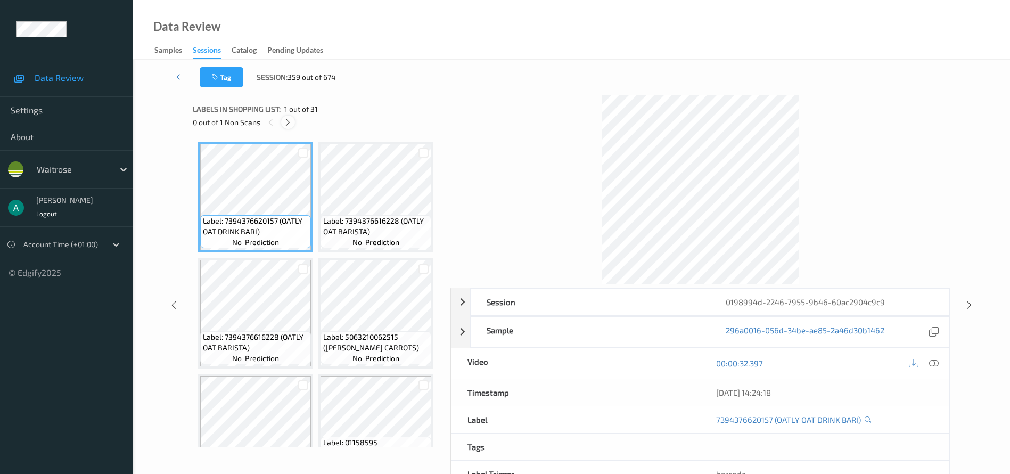
click at [291, 120] on icon at bounding box center [287, 123] width 9 height 10
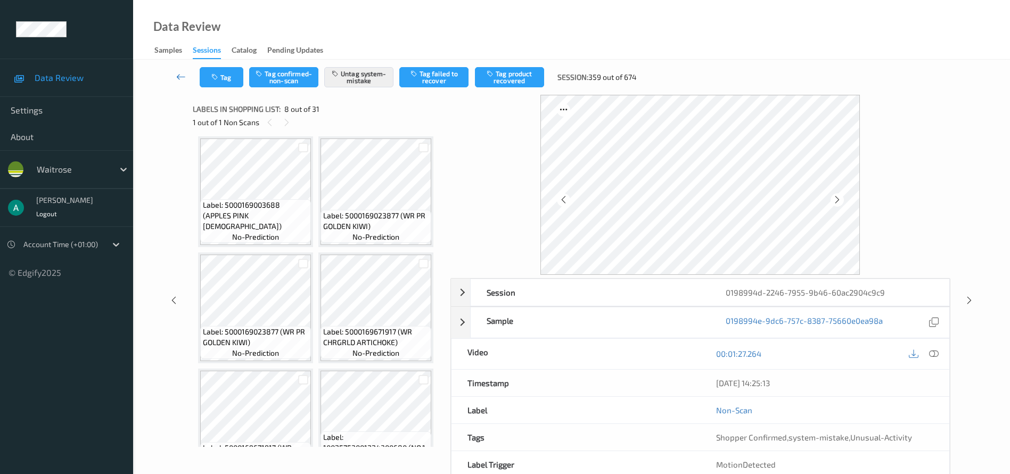
click at [179, 70] on link at bounding box center [180, 77] width 37 height 20
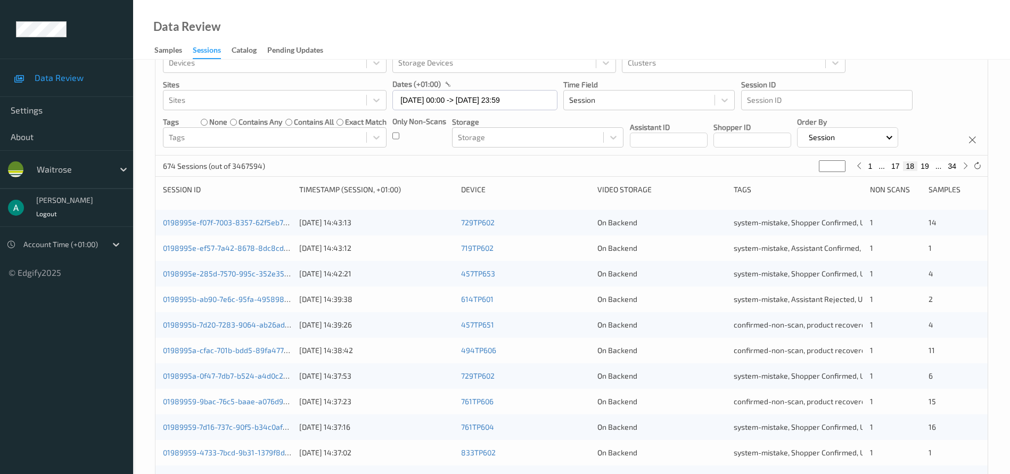
scroll to position [240, 0]
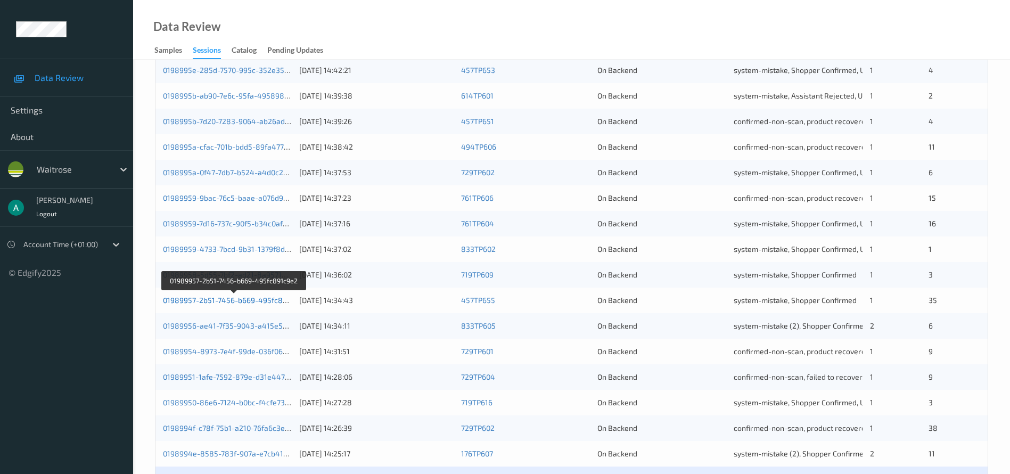
click at [233, 302] on link "01989957-2b51-7456-b669-495fc891c9e2" at bounding box center [235, 299] width 144 height 9
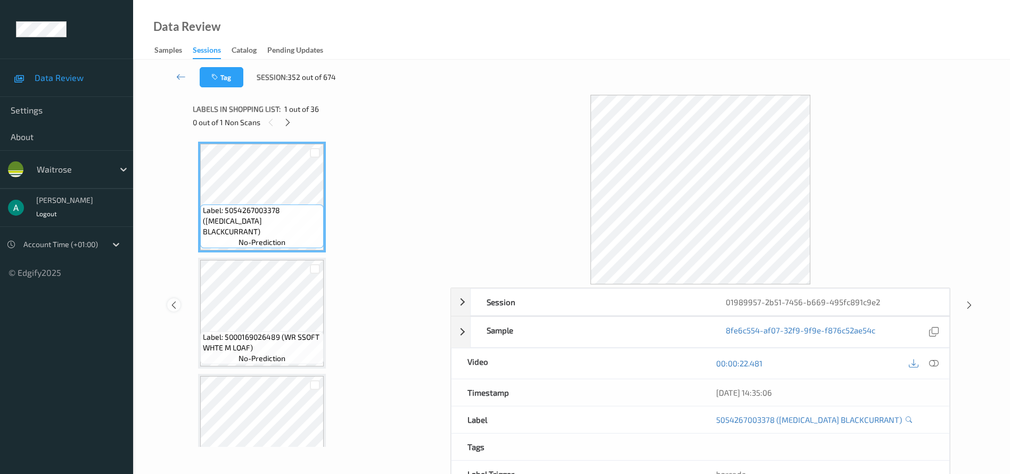
click at [169, 300] on icon at bounding box center [173, 305] width 9 height 10
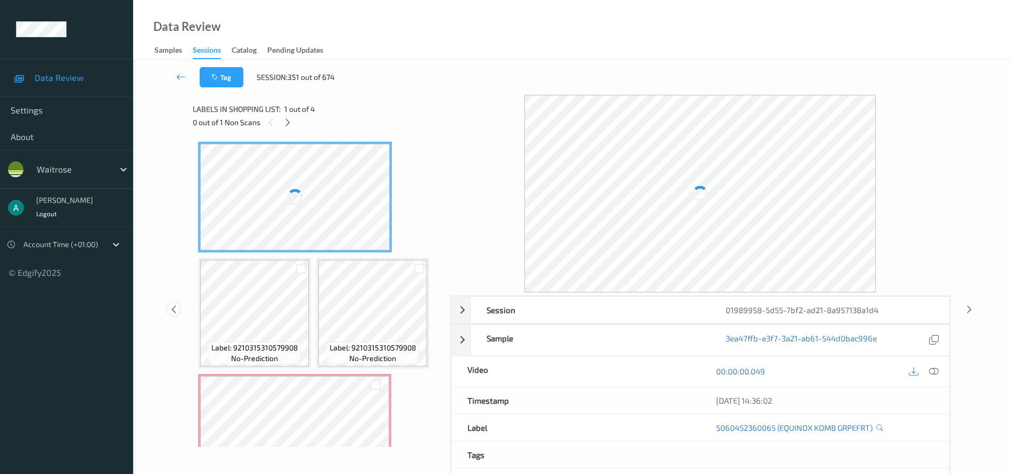
click at [174, 308] on icon at bounding box center [173, 309] width 9 height 10
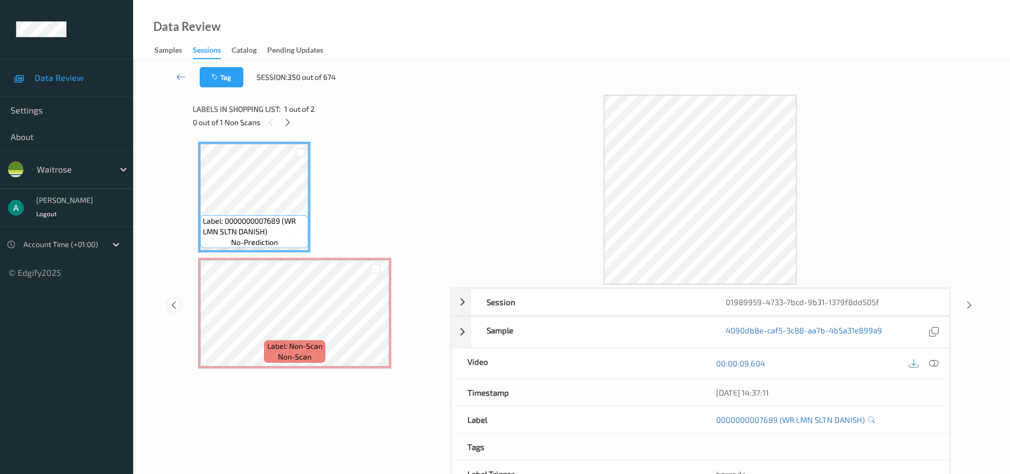
click at [174, 308] on icon at bounding box center [173, 305] width 9 height 10
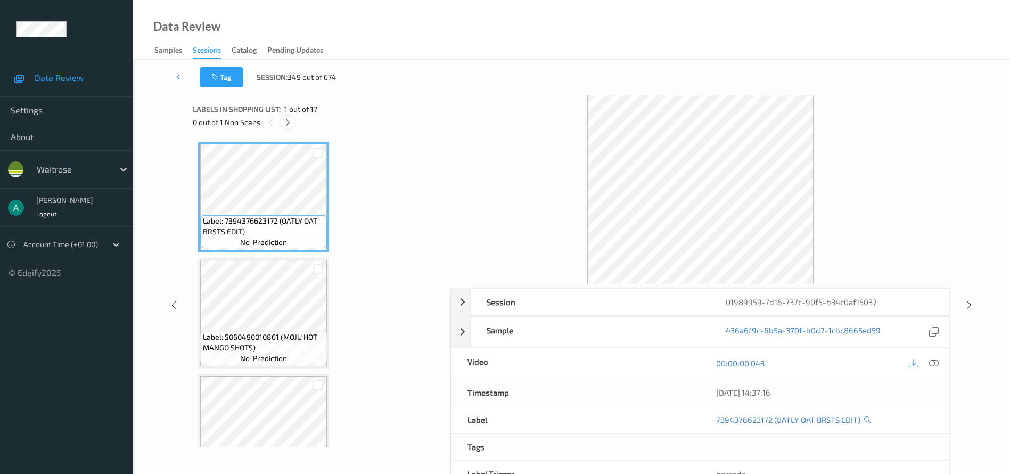
click at [292, 116] on div "0 out of 1 Non Scans" at bounding box center [318, 122] width 250 height 13
click at [287, 123] on icon at bounding box center [287, 123] width 9 height 10
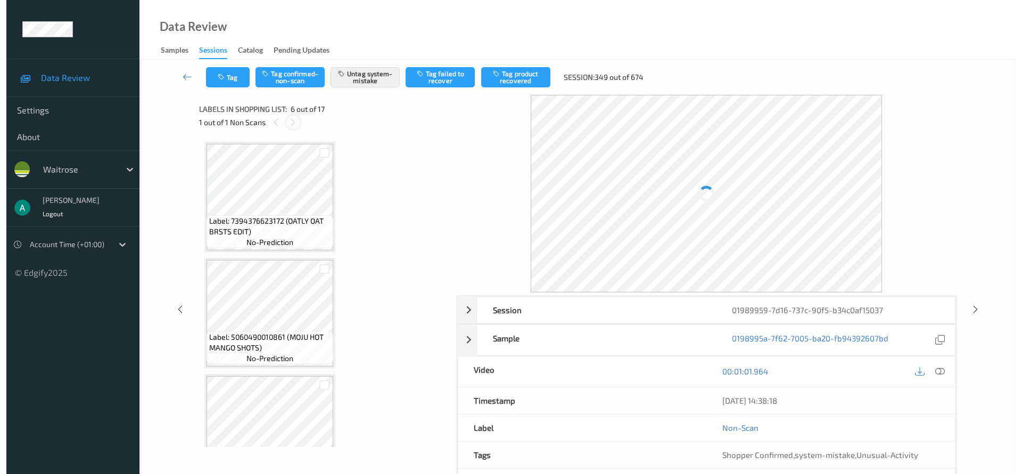
scroll to position [470, 0]
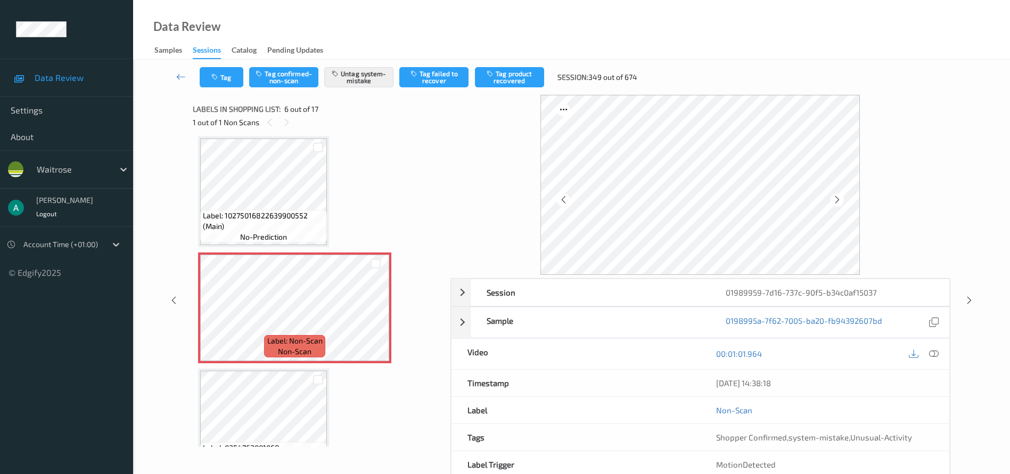
click at [427, 10] on div "Data Review Samples Sessions Catalog Pending Updates" at bounding box center [571, 30] width 877 height 60
click at [374, 78] on button "Untag system-mistake" at bounding box center [358, 77] width 69 height 20
click at [219, 76] on icon "button" at bounding box center [215, 76] width 9 height 7
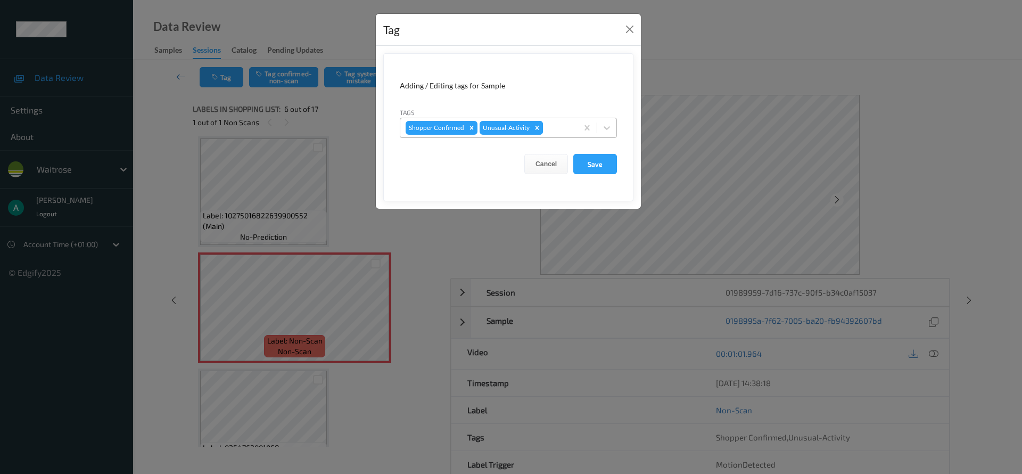
click at [537, 127] on icon "Remove Unusual-Activity" at bounding box center [538, 128] width 4 height 4
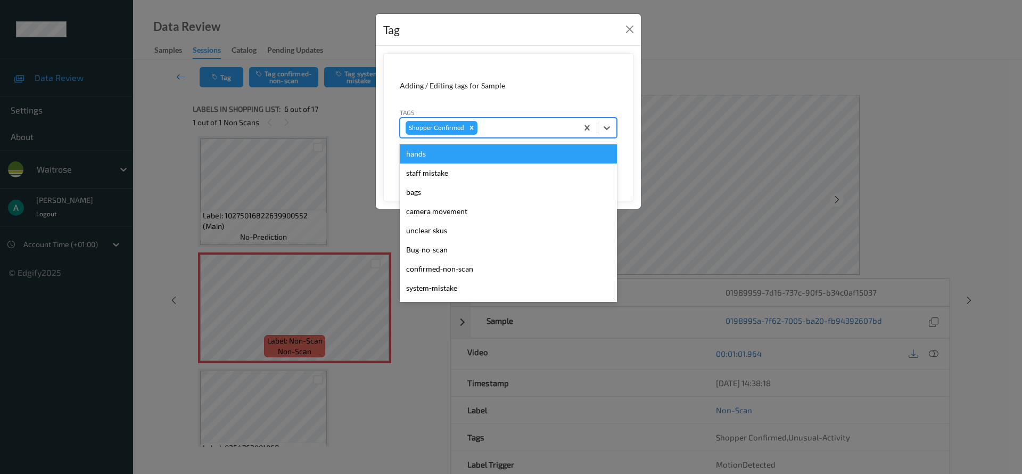
click at [537, 127] on div at bounding box center [526, 127] width 93 height 13
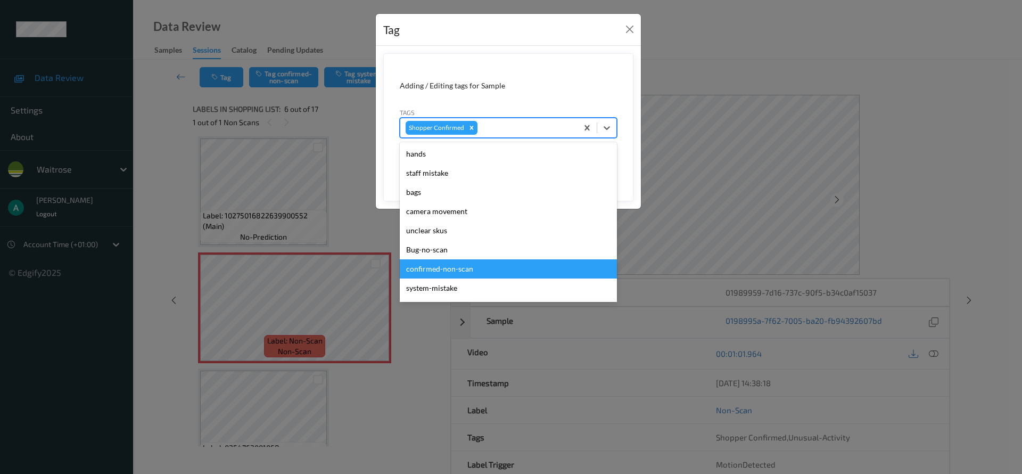
click at [490, 261] on div "confirmed-non-scan" at bounding box center [508, 268] width 217 height 19
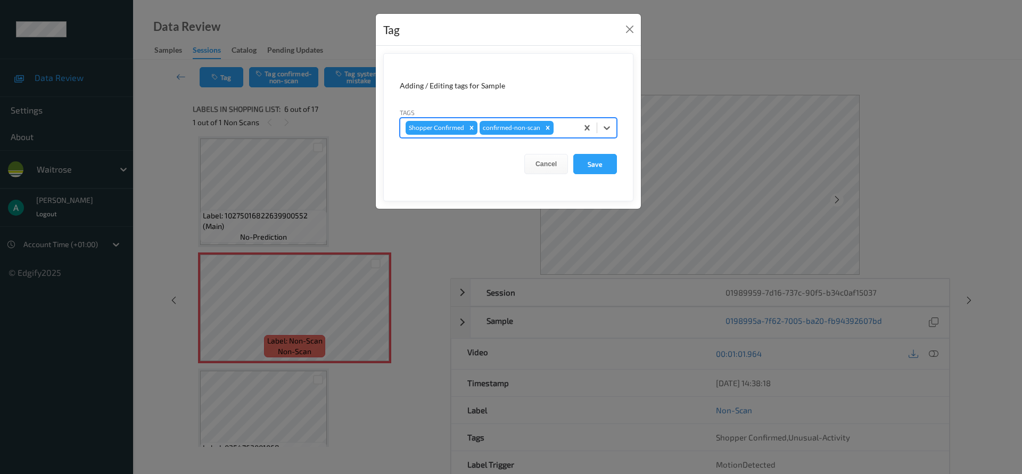
click at [564, 129] on div at bounding box center [564, 127] width 17 height 13
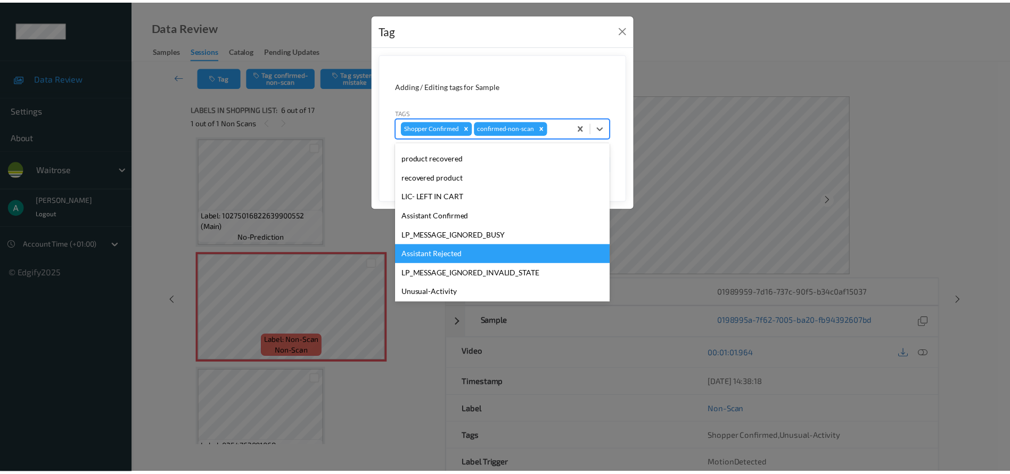
scroll to position [129, 0]
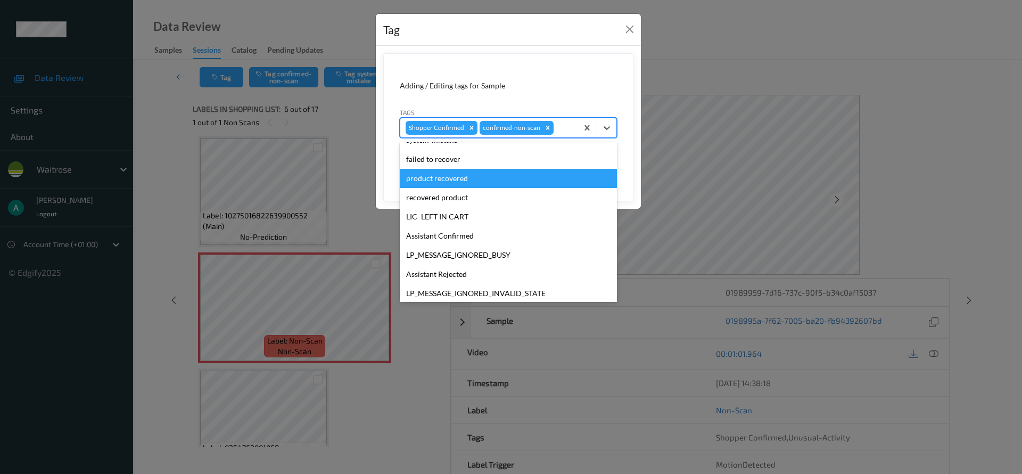
click at [533, 180] on div "product recovered" at bounding box center [508, 178] width 217 height 19
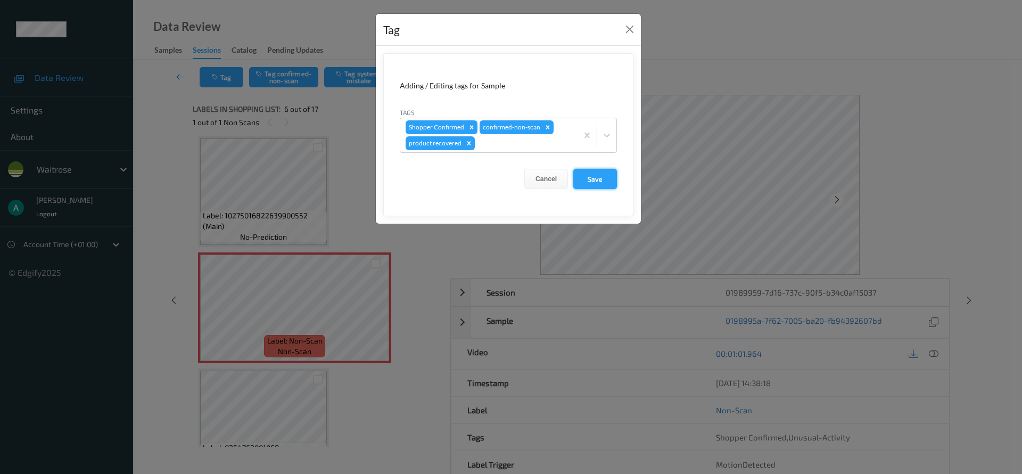
click at [603, 184] on button "Save" at bounding box center [595, 179] width 44 height 20
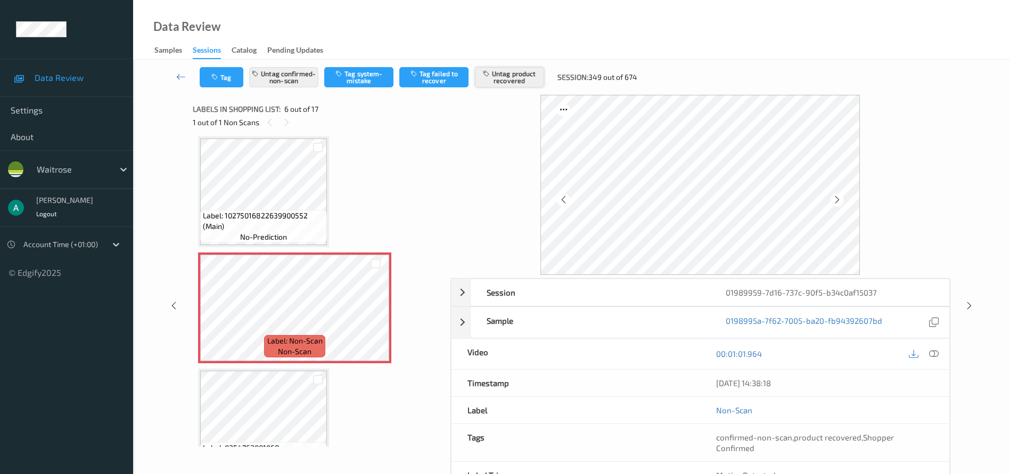
click at [496, 77] on button "Untag product recovered" at bounding box center [509, 77] width 69 height 20
click at [496, 77] on button "Tag product recovered" at bounding box center [509, 77] width 69 height 20
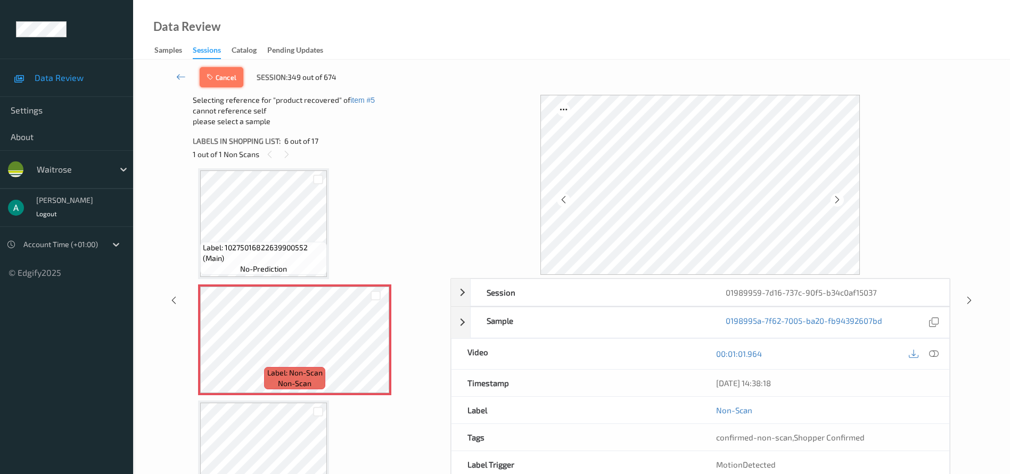
click at [237, 83] on button "Cancel" at bounding box center [222, 77] width 44 height 20
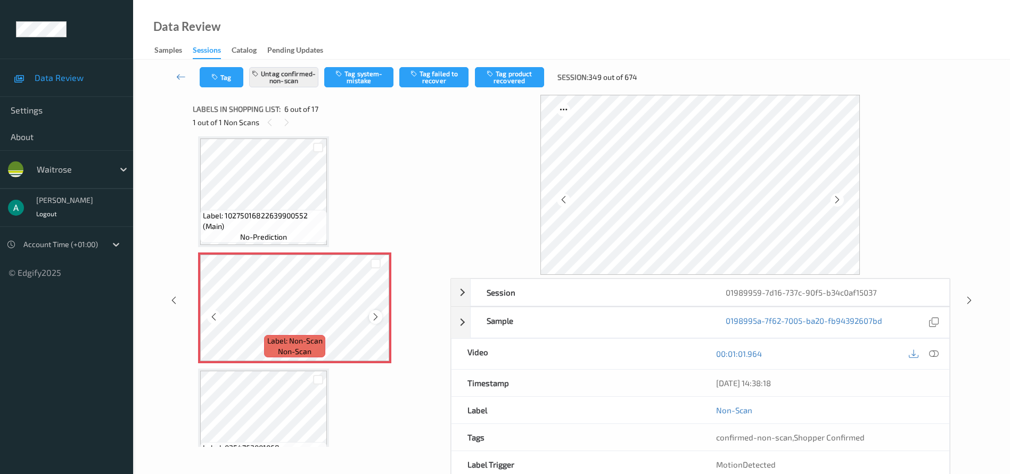
click at [375, 316] on icon at bounding box center [375, 317] width 9 height 10
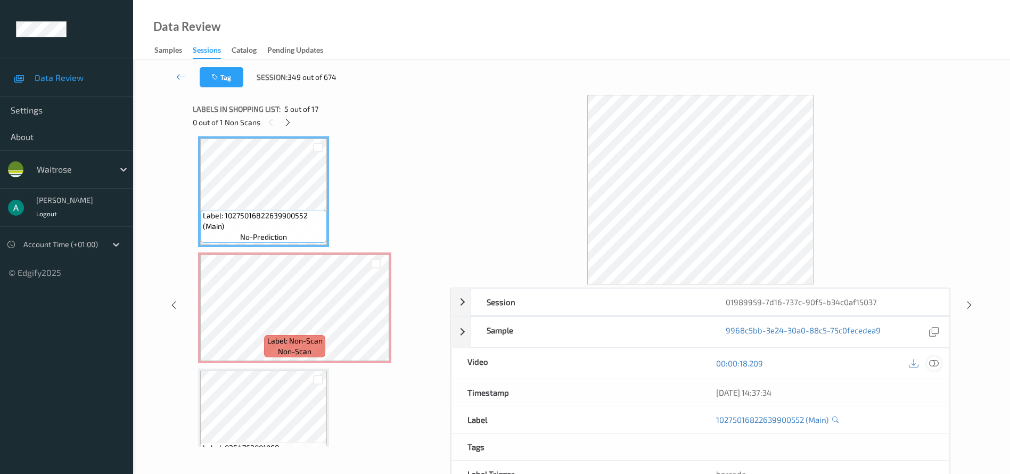
click at [747, 350] on icon at bounding box center [934, 363] width 10 height 10
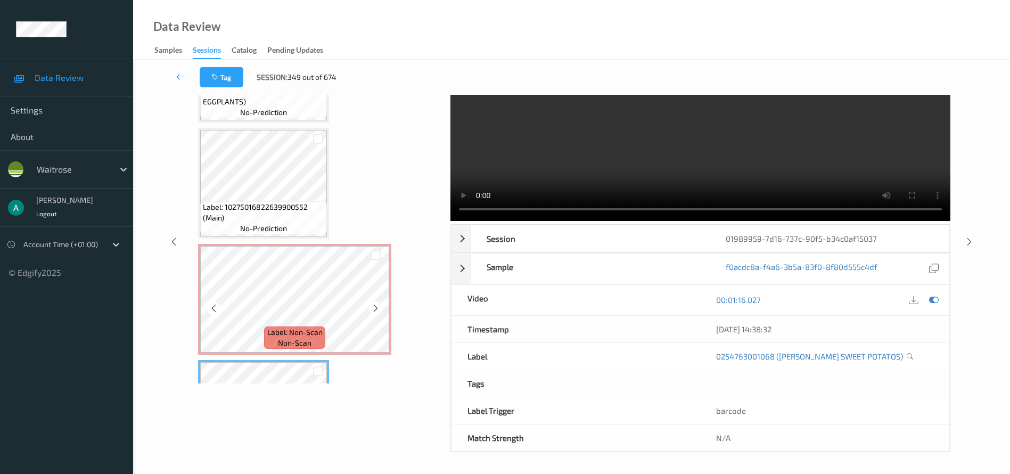
scroll to position [390, 0]
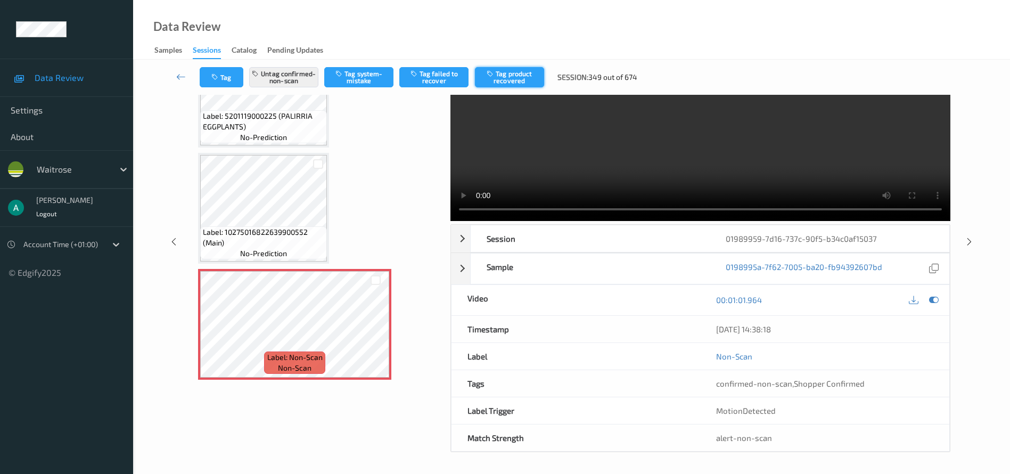
click at [534, 74] on button "Tag product recovered" at bounding box center [509, 77] width 69 height 20
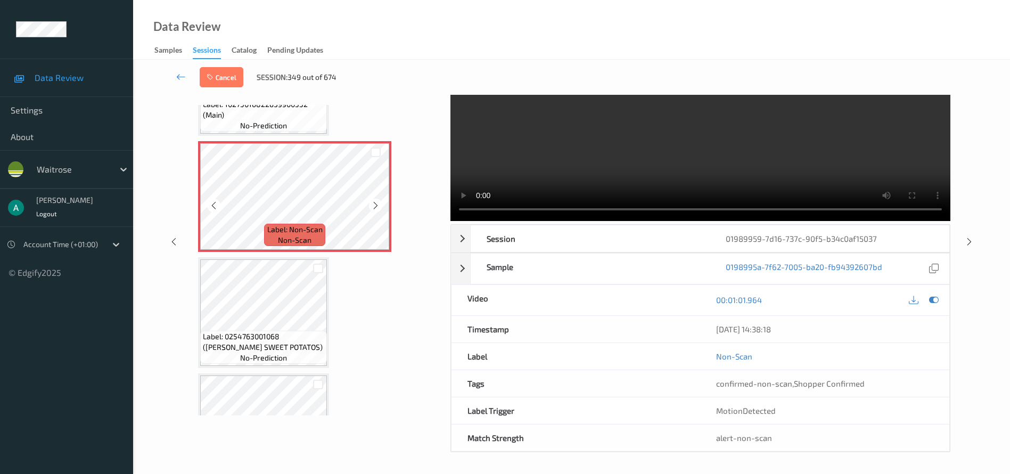
scroll to position [470, 0]
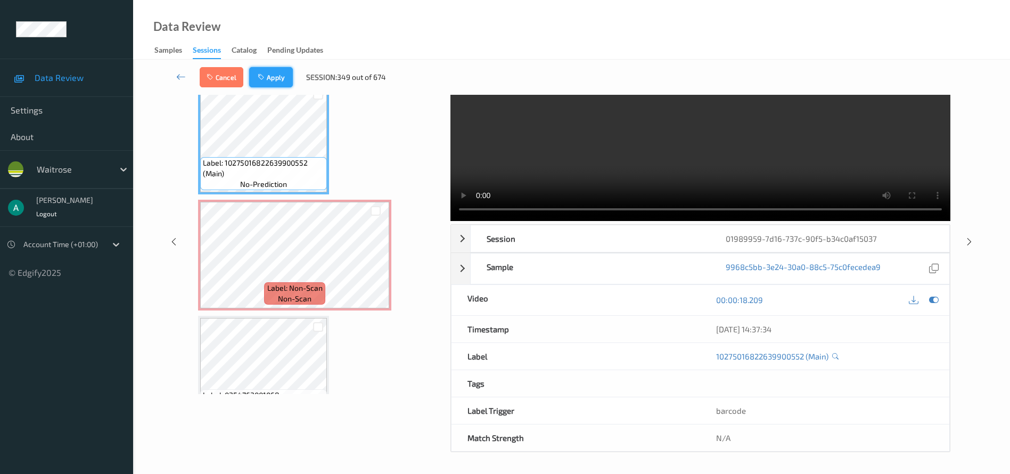
click at [279, 76] on button "Apply" at bounding box center [271, 77] width 44 height 20
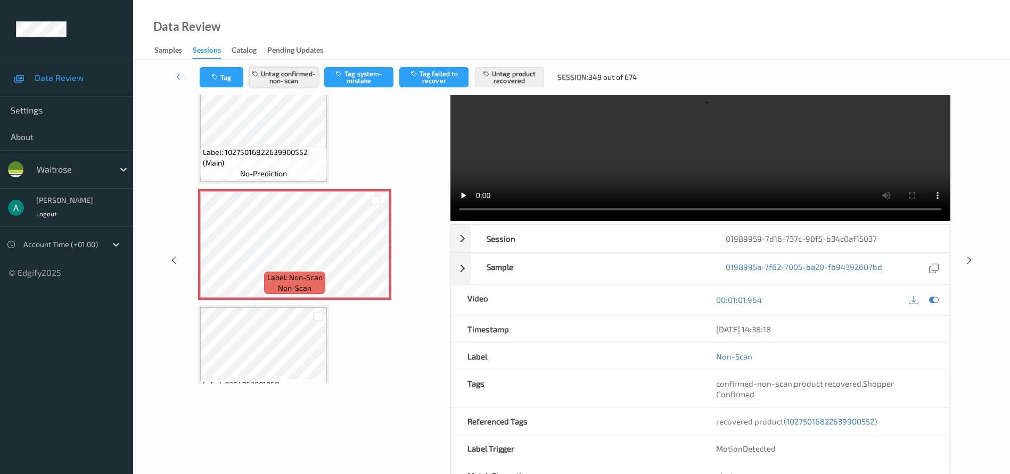
scroll to position [0, 0]
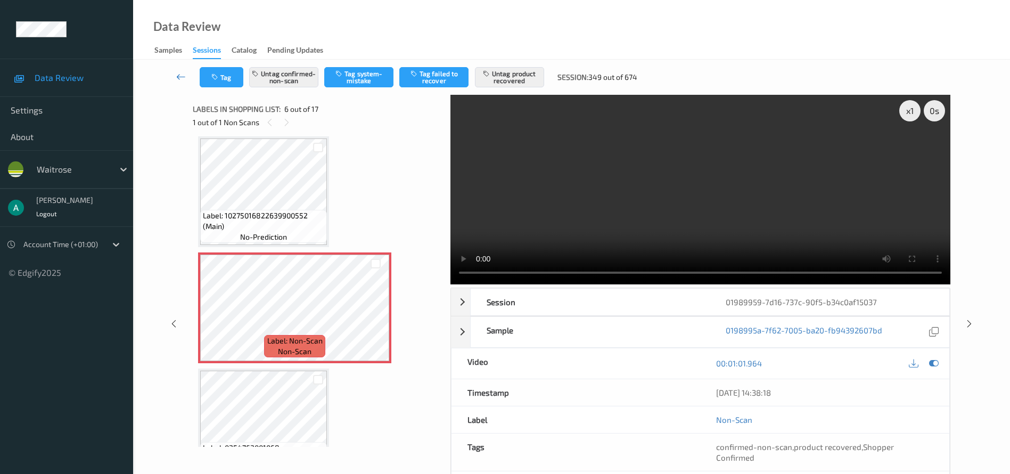
click at [180, 73] on icon at bounding box center [181, 76] width 10 height 11
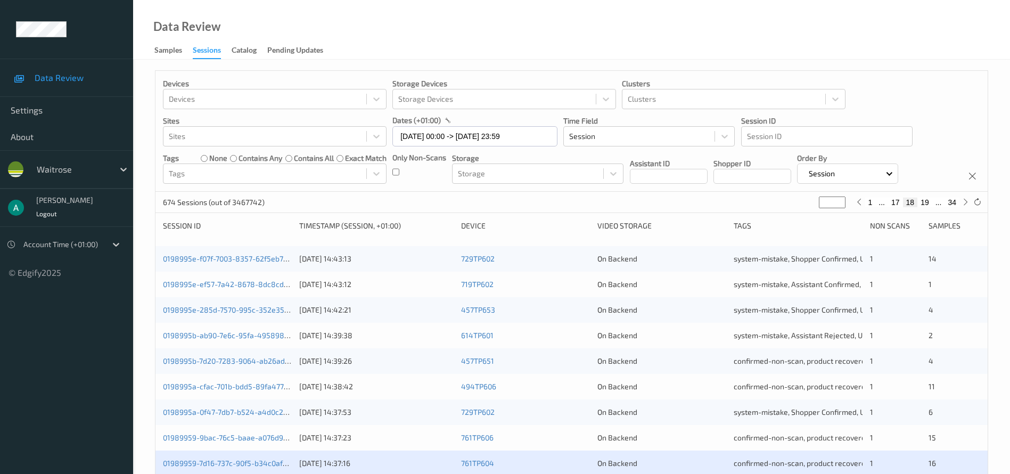
click at [747, 204] on button "19" at bounding box center [924, 203] width 15 height 10
type input "**"
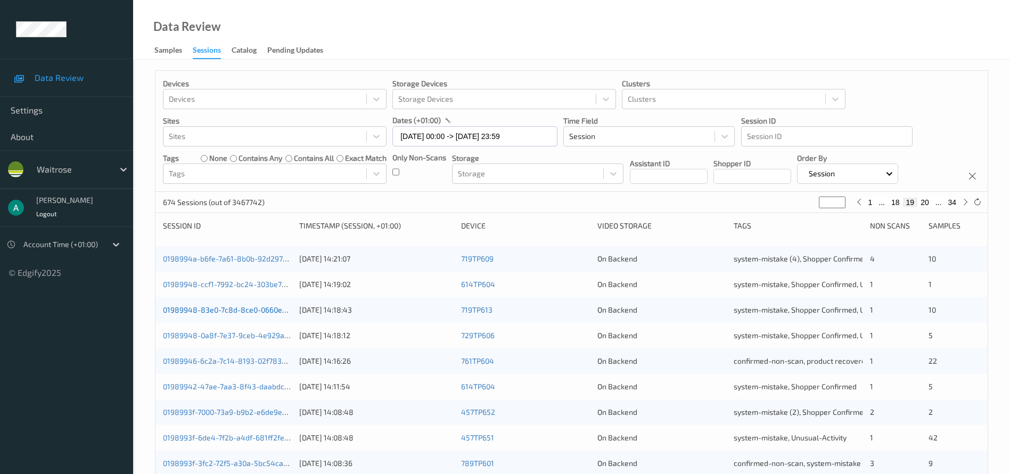
click at [255, 308] on link "01989948-83e0-7c8d-8ce0-0660e0cfdb2a" at bounding box center [236, 309] width 147 height 9
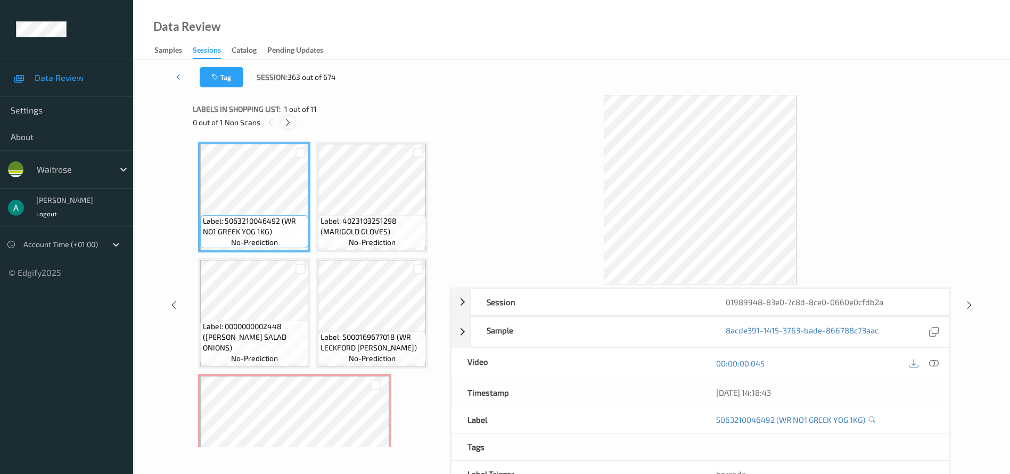
click at [288, 121] on icon at bounding box center [287, 123] width 9 height 10
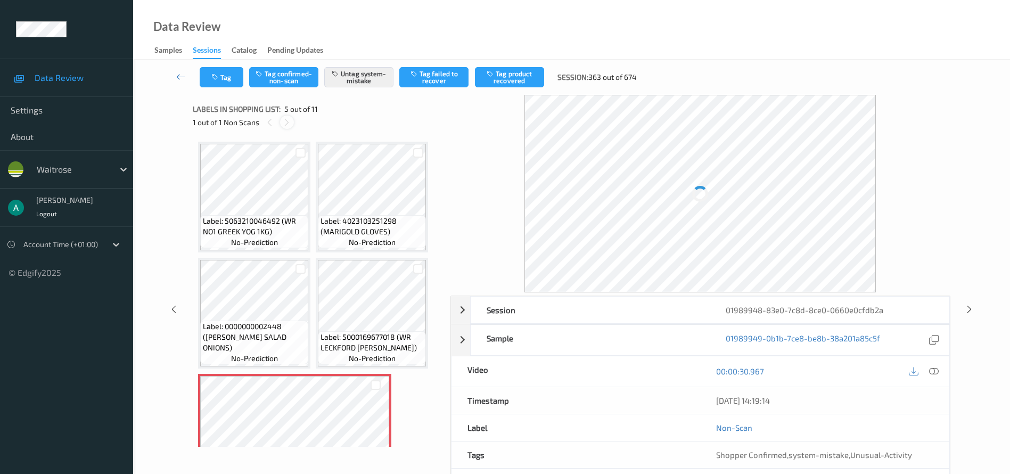
scroll to position [121, 0]
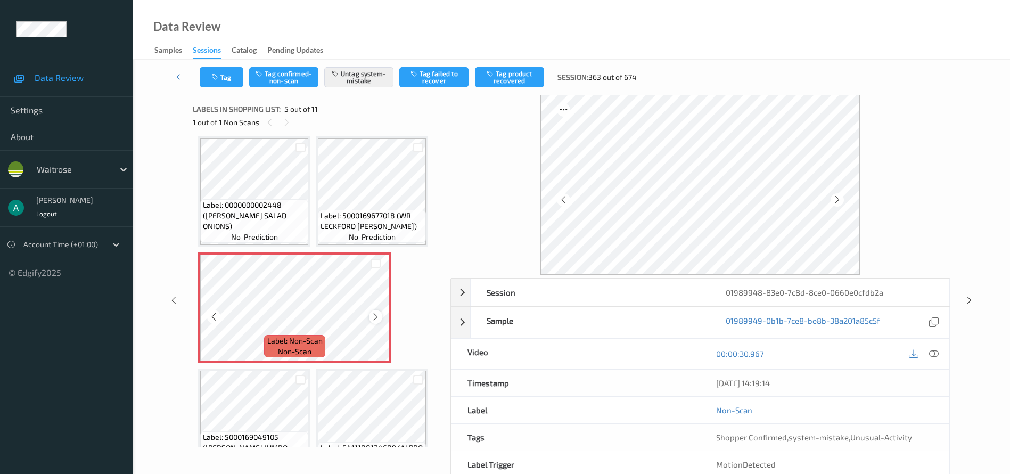
click at [375, 316] on icon at bounding box center [375, 317] width 9 height 10
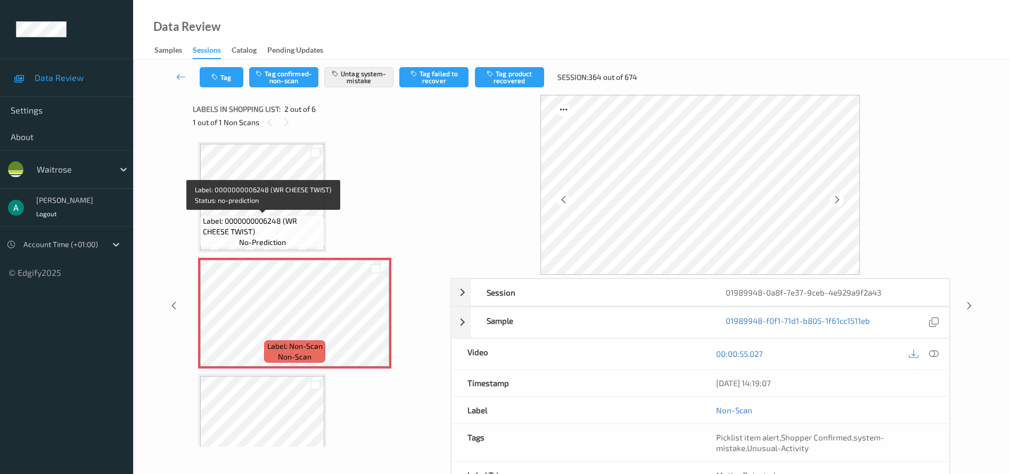
click at [300, 232] on span "Label: 0000000006248 (WR CHEESE TWIST)" at bounding box center [262, 226] width 119 height 21
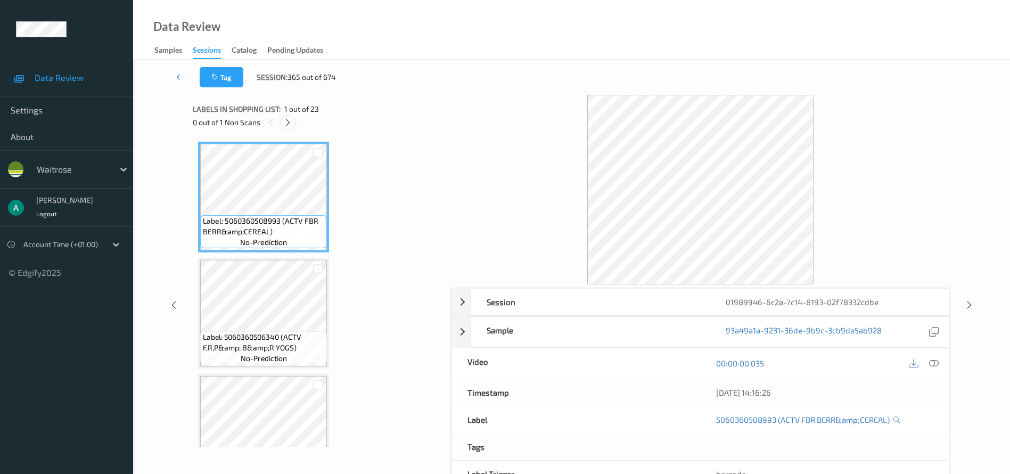
click at [287, 126] on icon at bounding box center [287, 123] width 9 height 10
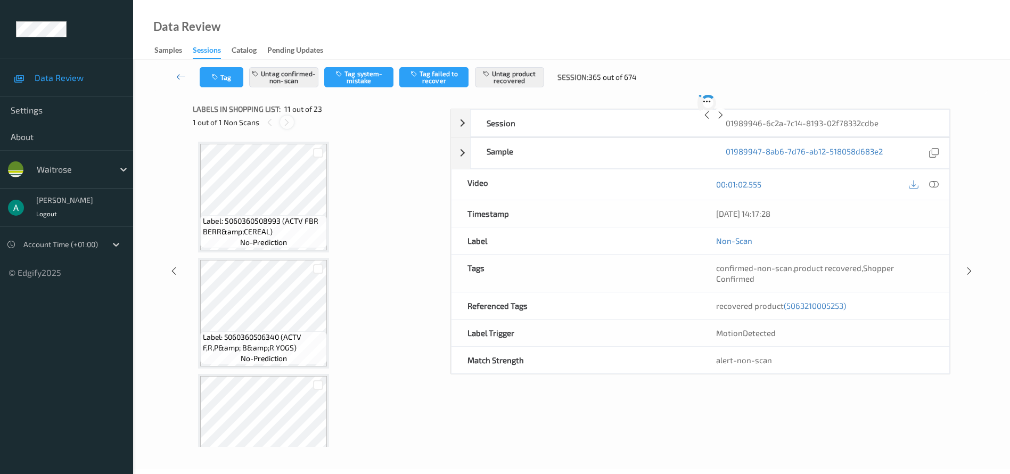
scroll to position [1050, 0]
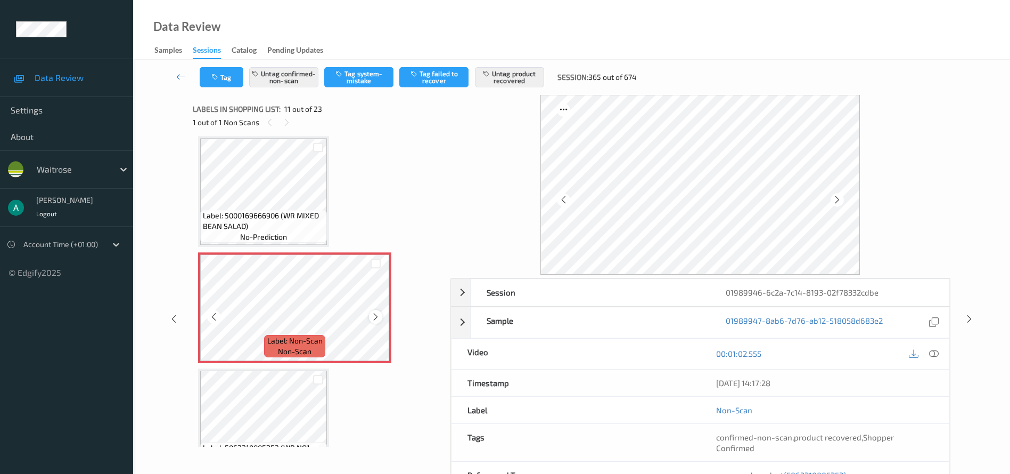
click at [377, 317] on icon at bounding box center [375, 317] width 9 height 10
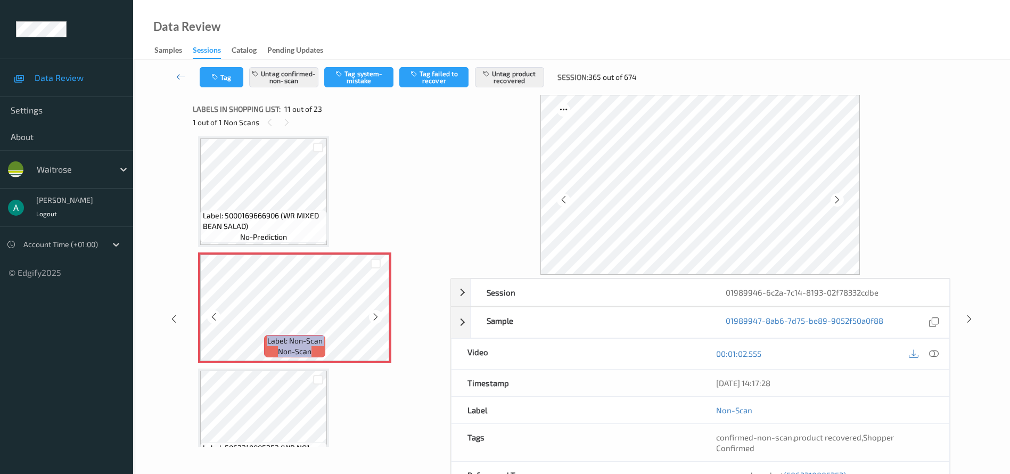
click at [377, 317] on icon at bounding box center [375, 317] width 9 height 10
click at [747, 350] on icon at bounding box center [934, 354] width 10 height 10
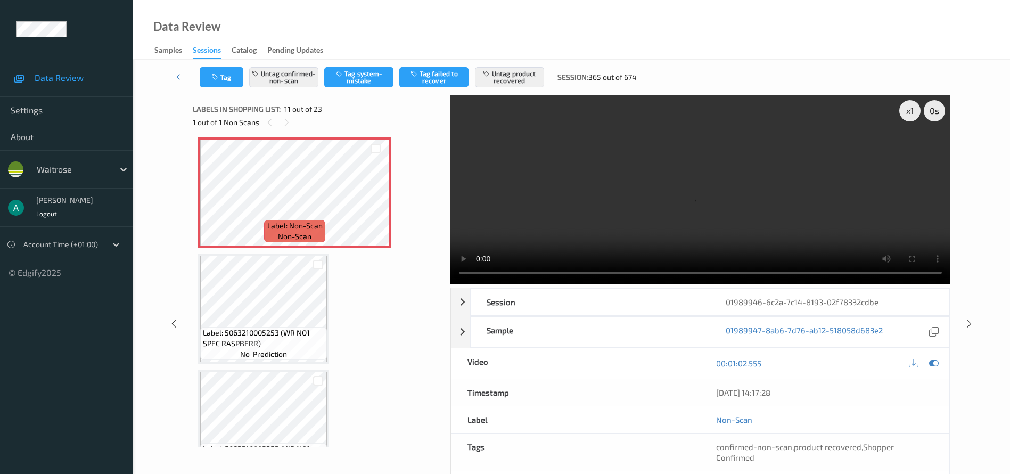
scroll to position [1130, 0]
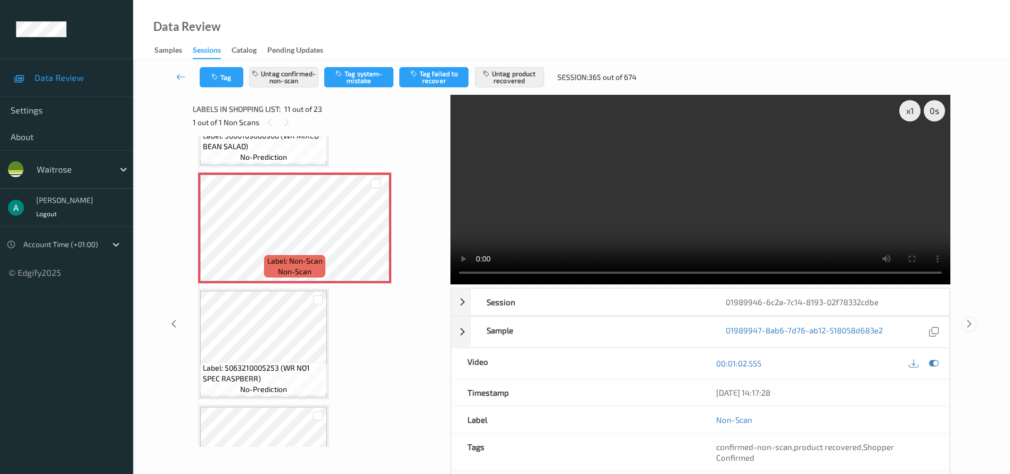
click at [747, 319] on icon at bounding box center [969, 324] width 9 height 10
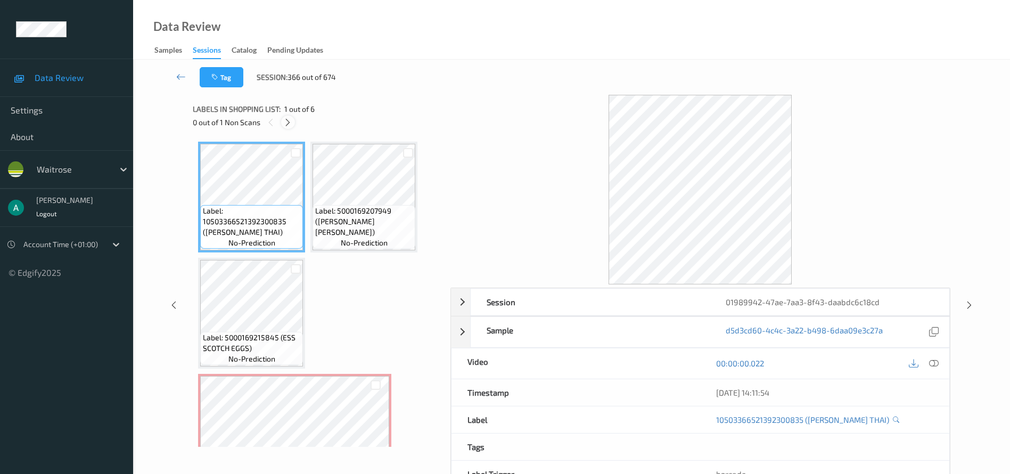
click at [290, 124] on icon at bounding box center [287, 123] width 9 height 10
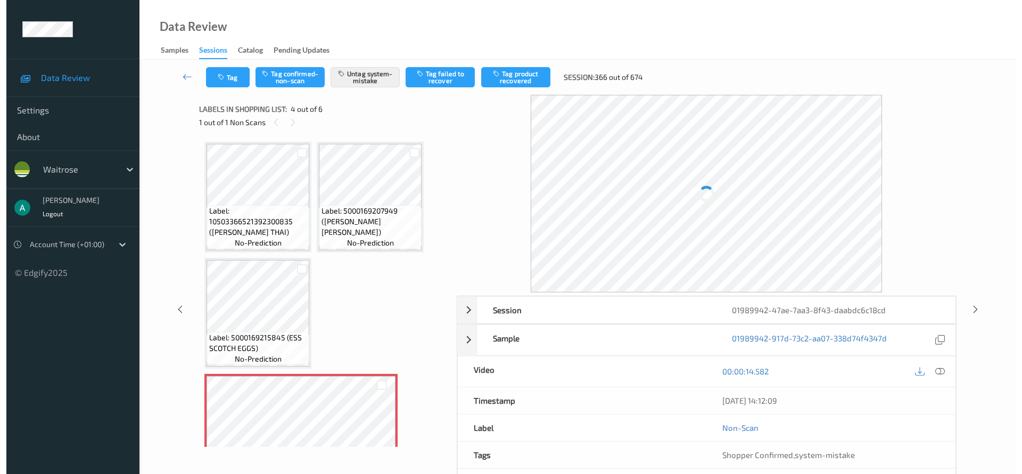
scroll to position [121, 0]
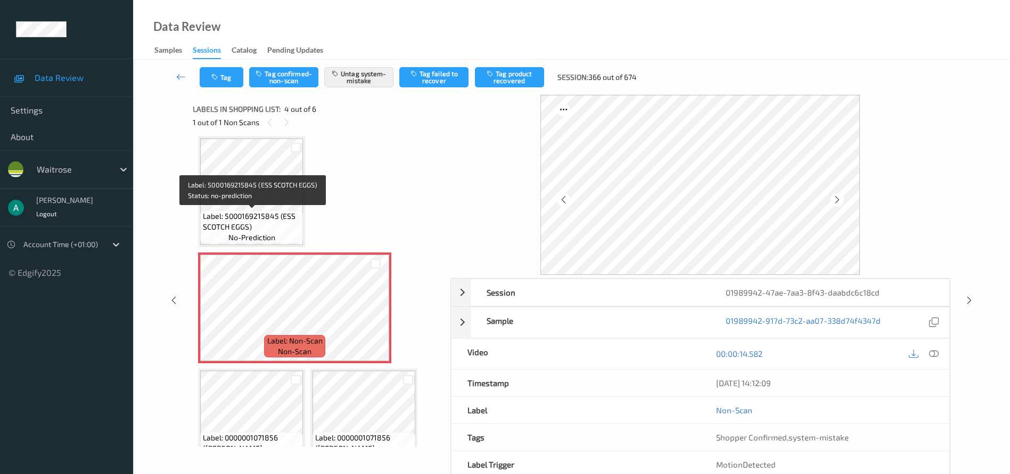
click at [291, 210] on div "Label: 5000169215845 (ESS SCOTCH EGGS) no-prediction" at bounding box center [251, 226] width 103 height 33
click at [747, 350] on icon at bounding box center [934, 354] width 10 height 10
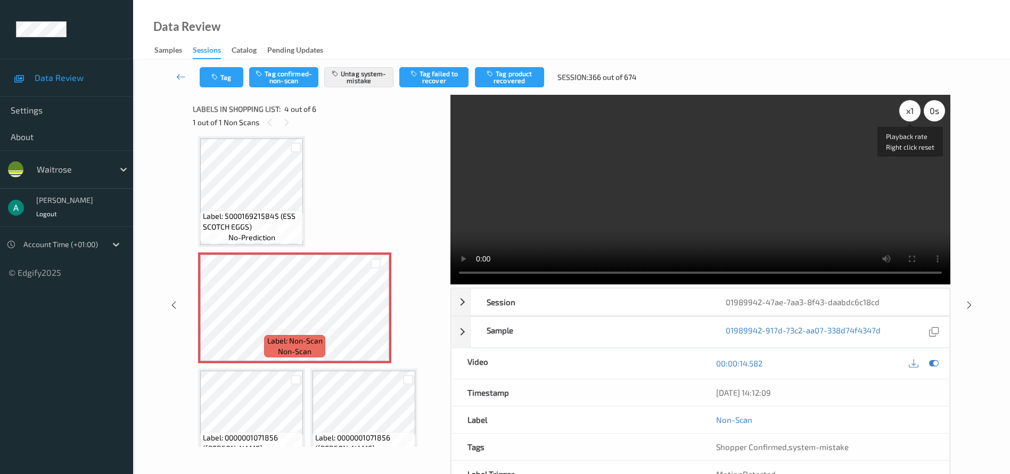
click at [747, 112] on div "x 1" at bounding box center [909, 110] width 21 height 21
click at [220, 75] on icon "button" at bounding box center [215, 76] width 9 height 7
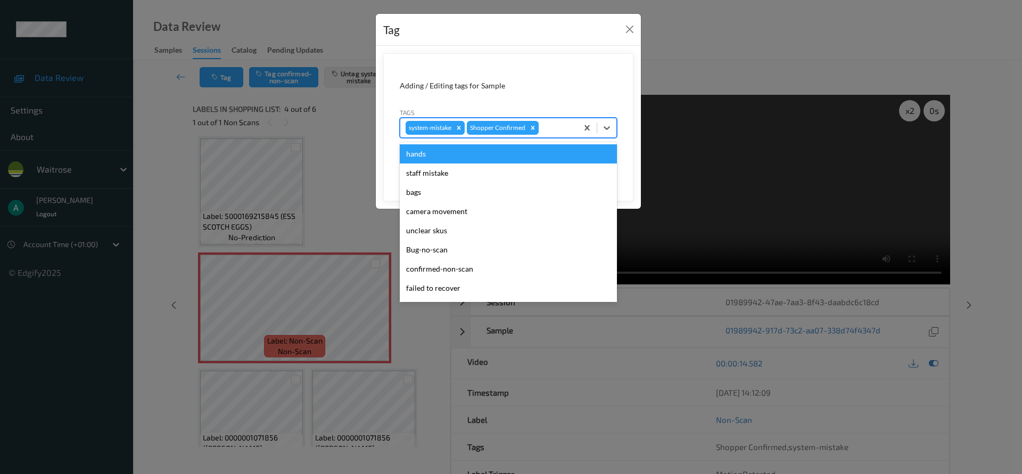
click at [557, 128] on div at bounding box center [556, 127] width 31 height 13
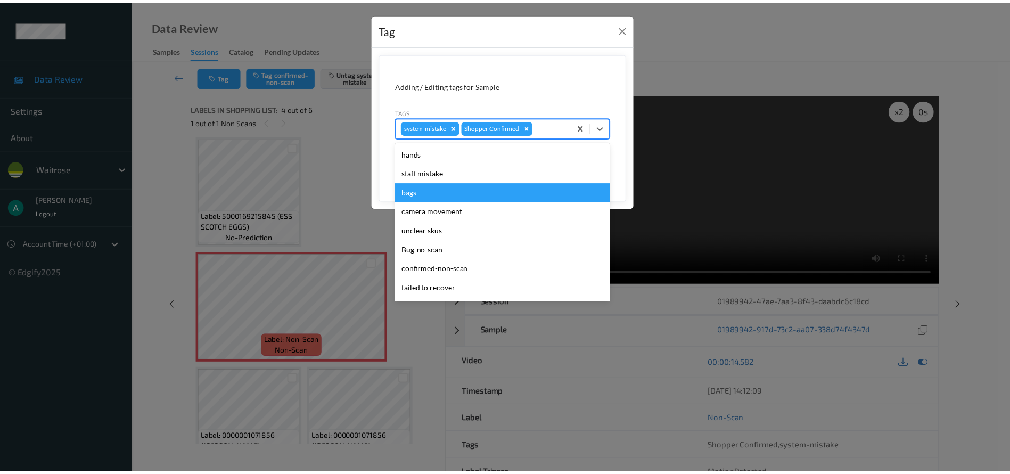
scroll to position [209, 0]
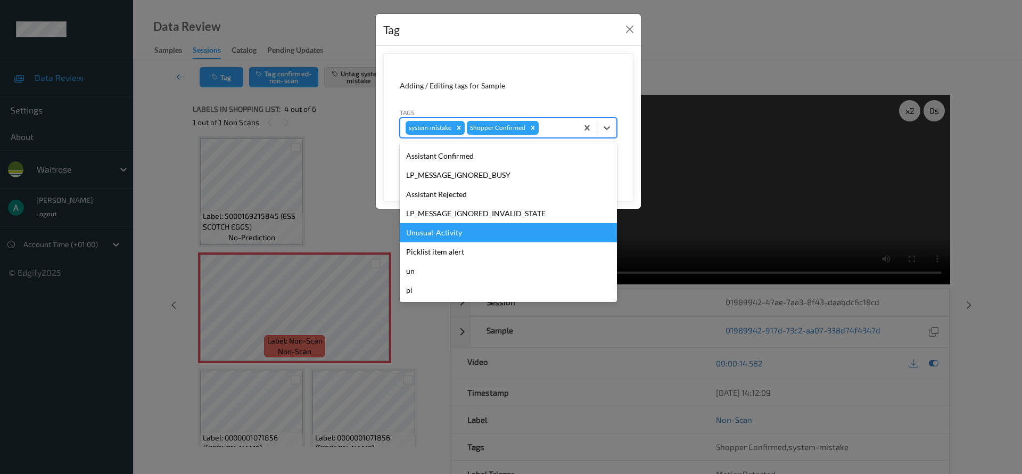
click at [495, 227] on div "Unusual-Activity" at bounding box center [508, 232] width 217 height 19
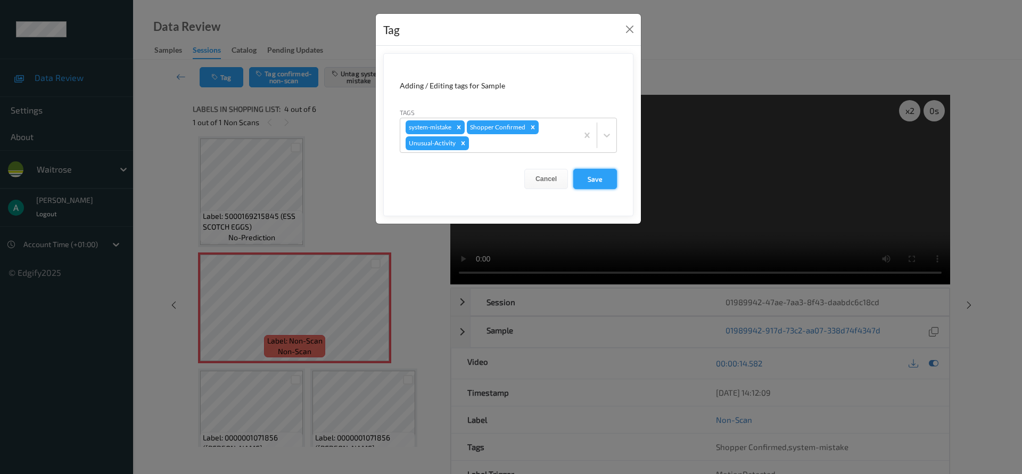
click at [611, 180] on button "Save" at bounding box center [595, 179] width 44 height 20
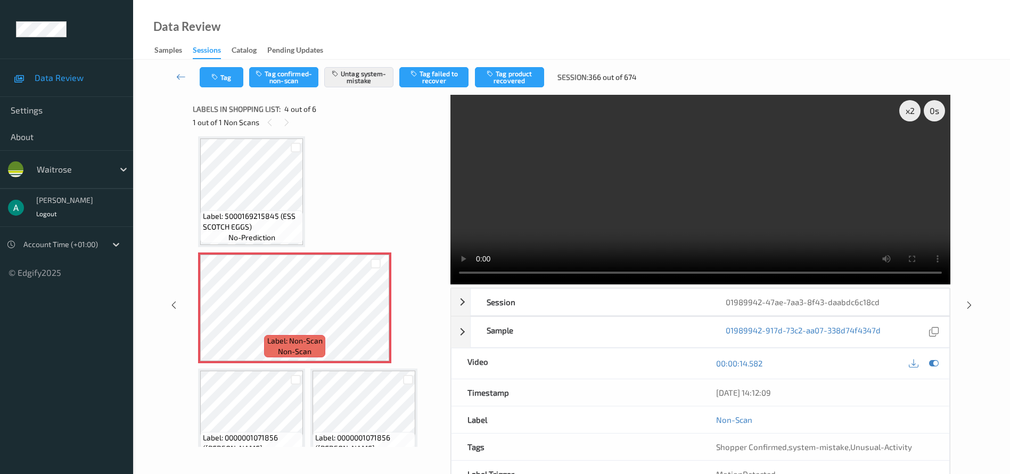
click at [380, 162] on div "Label: 10503366521392300835 ([PERSON_NAME] THAI) no-prediction Label: 500016920…" at bounding box center [318, 249] width 240 height 459
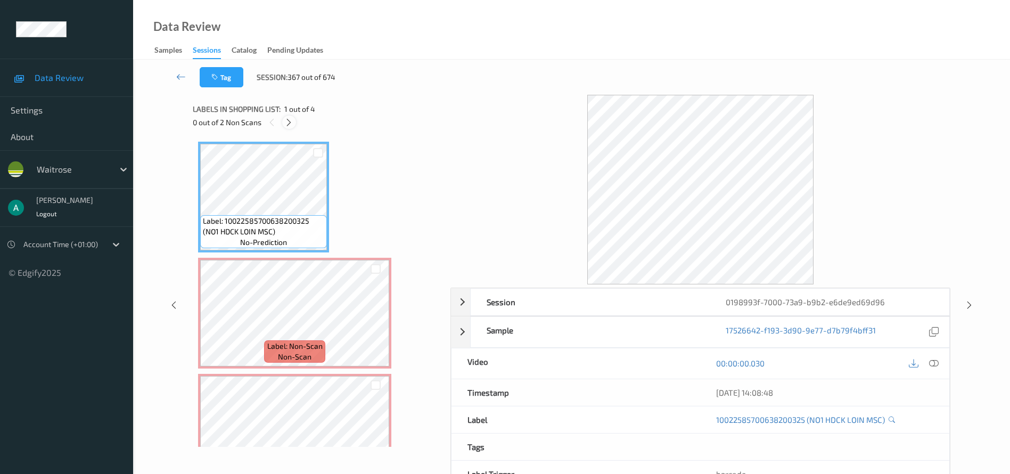
click at [285, 121] on icon at bounding box center [288, 123] width 9 height 10
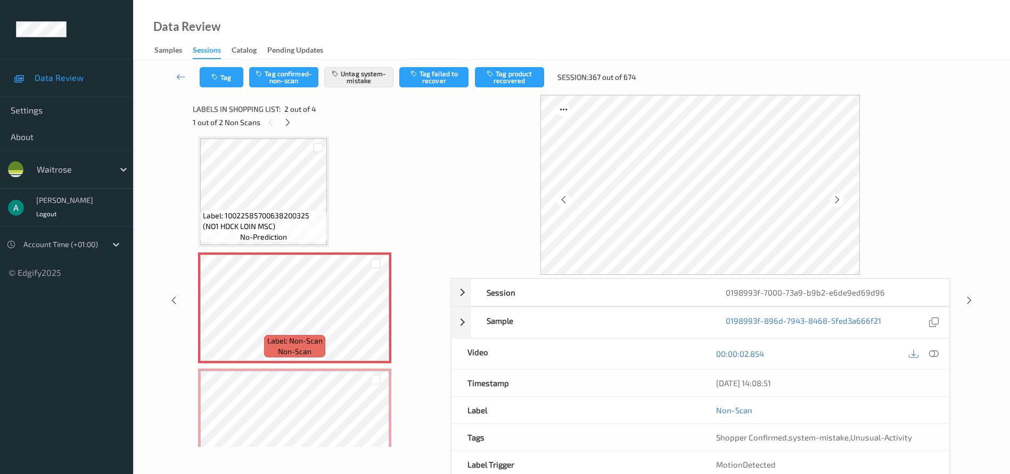
scroll to position [85, 0]
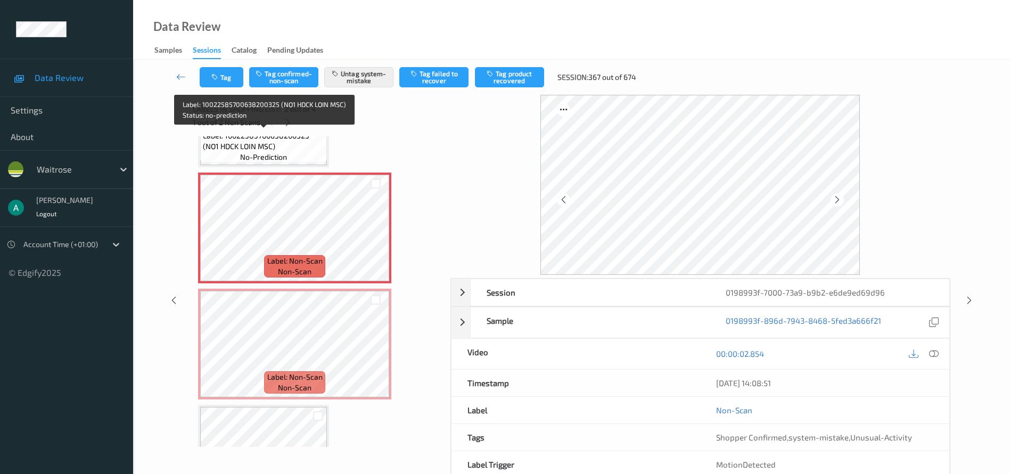
click at [269, 149] on span "Label: 10022585700638200325 (NO1 HDCK LOIN MSC)" at bounding box center [263, 140] width 121 height 21
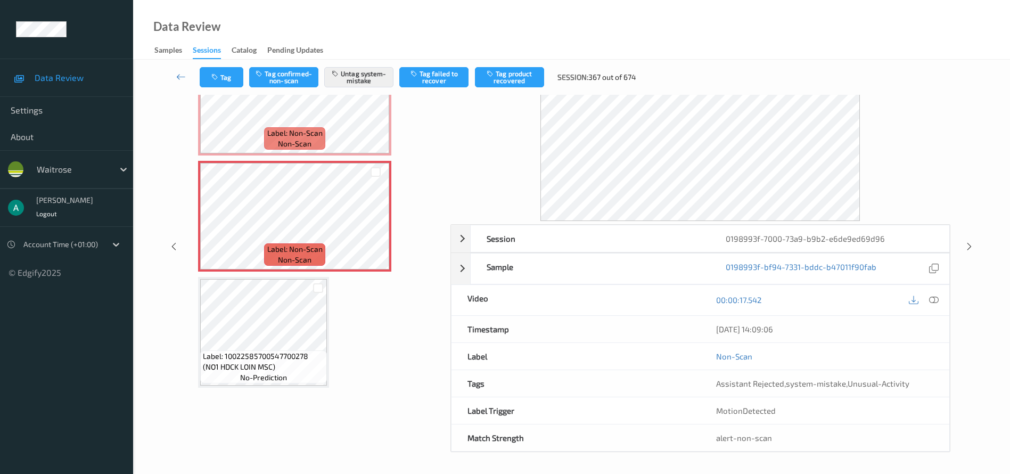
scroll to position [79, 0]
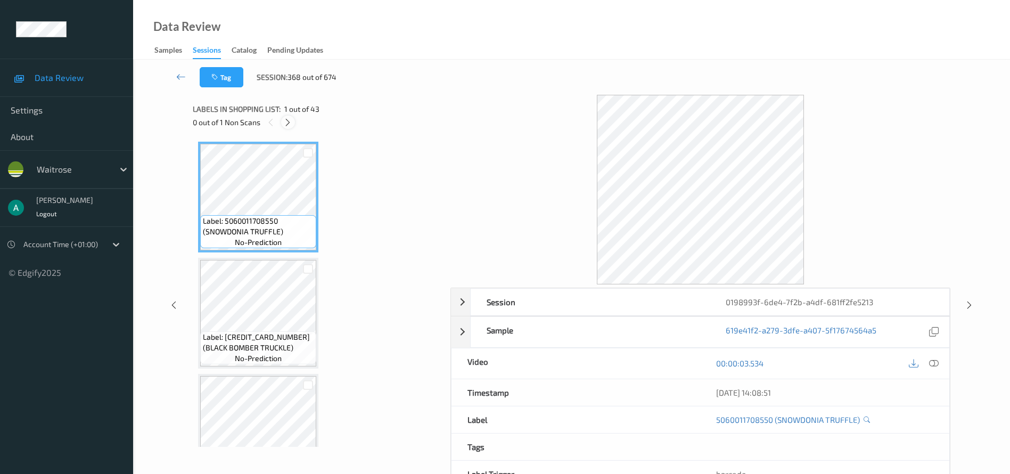
click at [286, 123] on icon at bounding box center [287, 123] width 9 height 10
click at [286, 126] on icon at bounding box center [288, 123] width 9 height 10
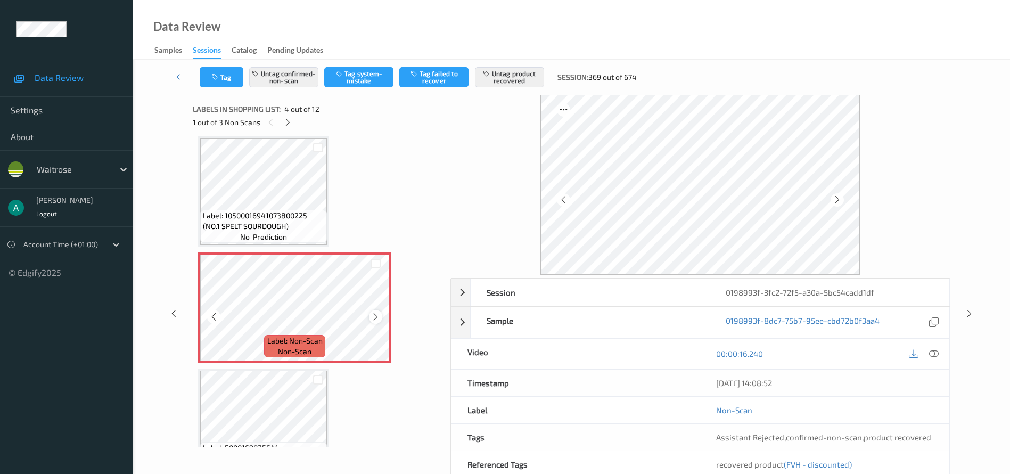
click at [378, 318] on icon at bounding box center [375, 317] width 9 height 10
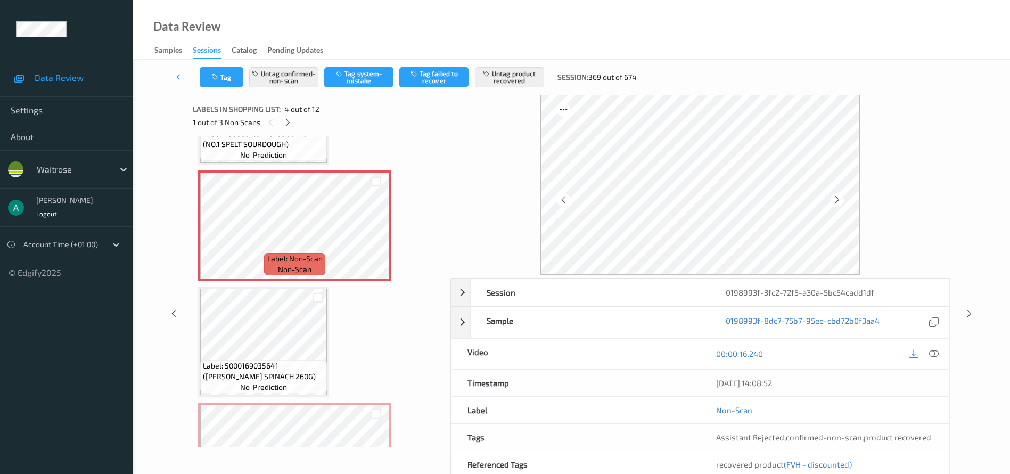
click at [747, 350] on icon at bounding box center [934, 354] width 10 height 10
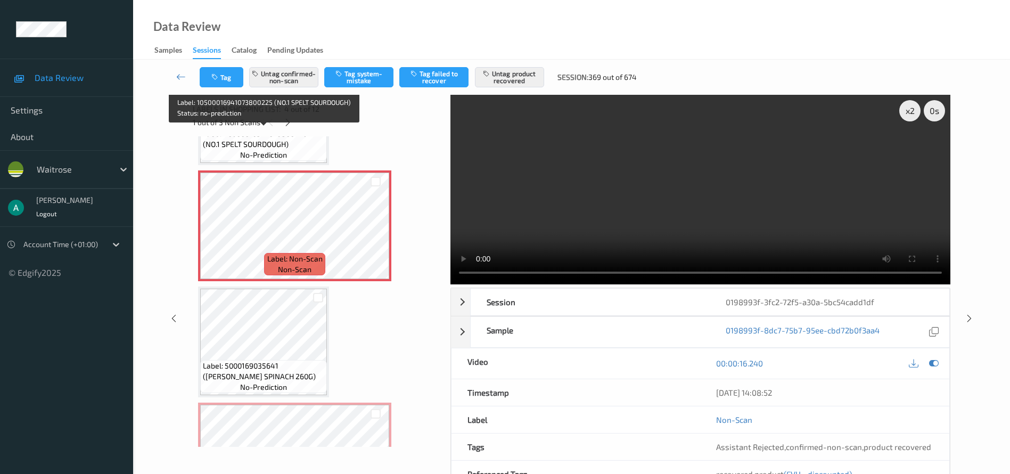
click at [291, 142] on span "Label: 10500016941073800225 (NO.1 SPELT SOURDOUGH)" at bounding box center [263, 138] width 121 height 21
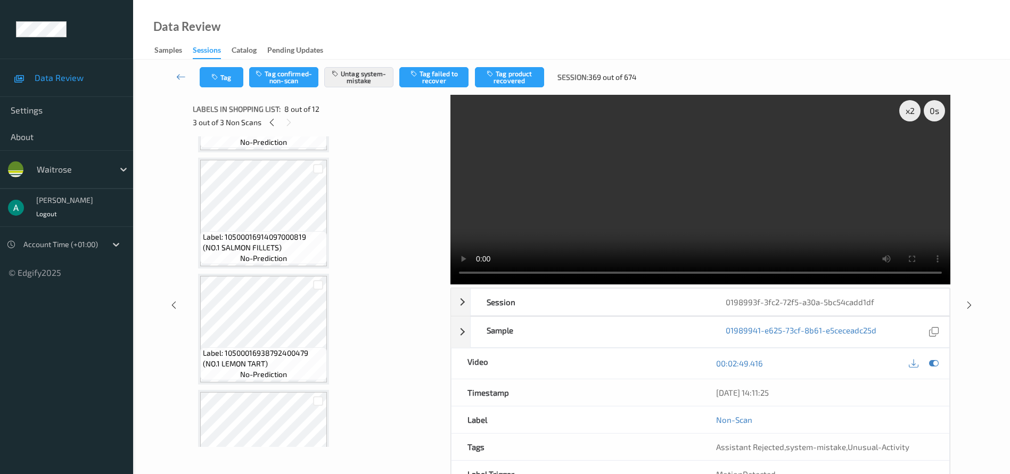
scroll to position [1088, 0]
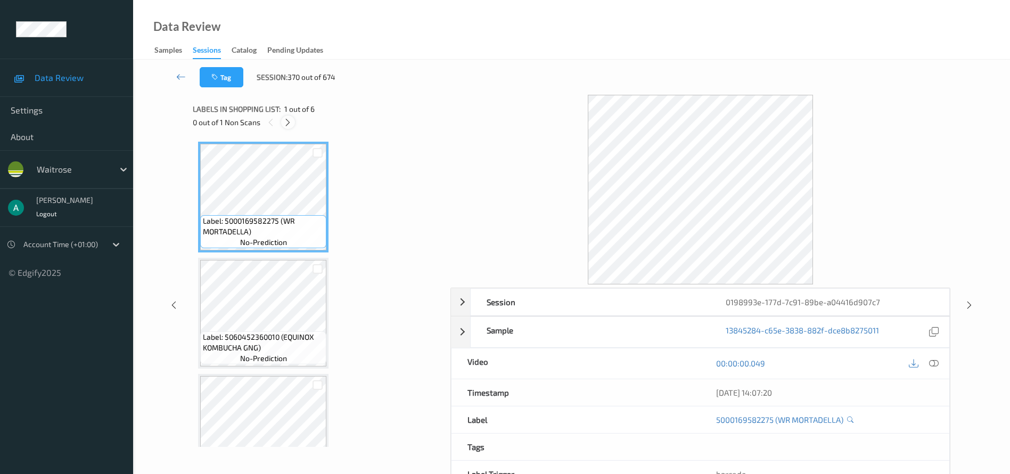
click at [286, 126] on icon at bounding box center [287, 123] width 9 height 10
click at [289, 126] on icon at bounding box center [287, 123] width 9 height 10
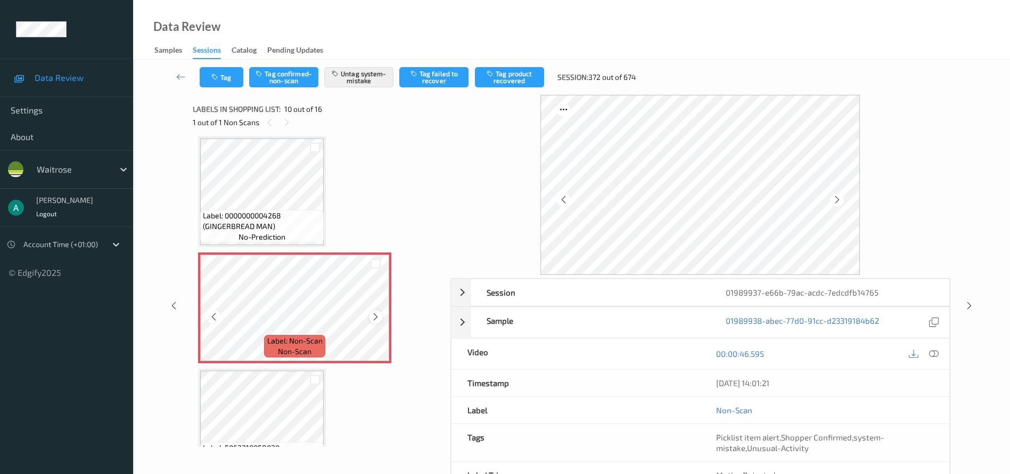
click at [371, 315] on icon at bounding box center [375, 317] width 9 height 10
click at [377, 320] on icon at bounding box center [375, 317] width 9 height 10
click at [379, 323] on div "Label: Non-Scan non-scan" at bounding box center [294, 307] width 193 height 111
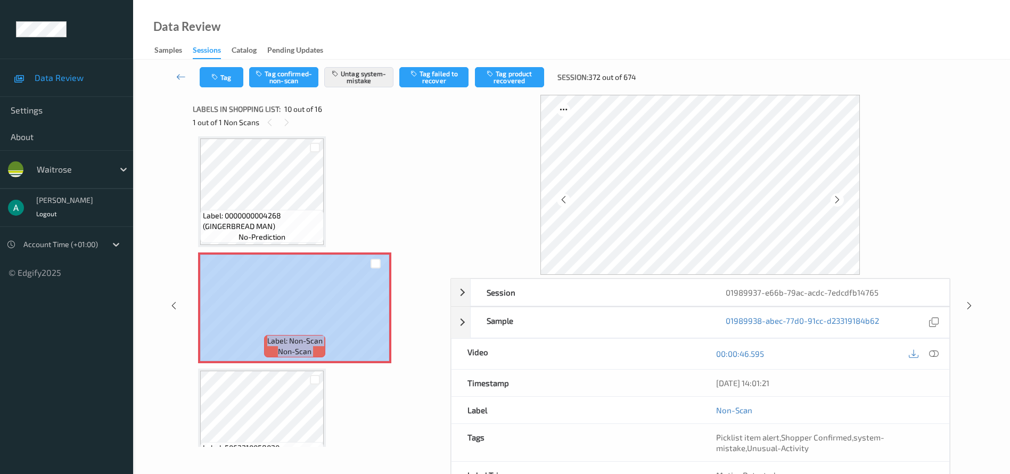
click at [359, 221] on div "Label: 5000169289426 (WR CHICKEN ARRABIATA) no-prediction Label: 5000169140116 …" at bounding box center [318, 134] width 240 height 1852
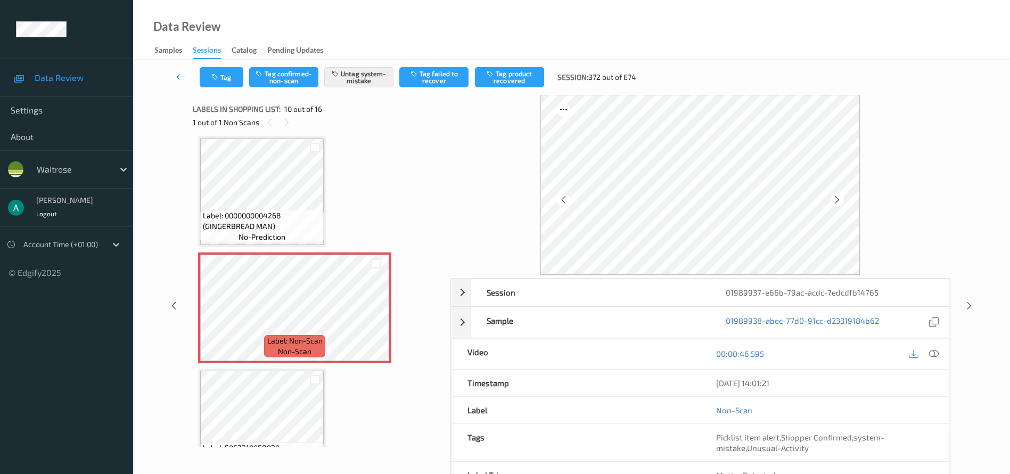
click at [179, 71] on icon at bounding box center [181, 76] width 10 height 11
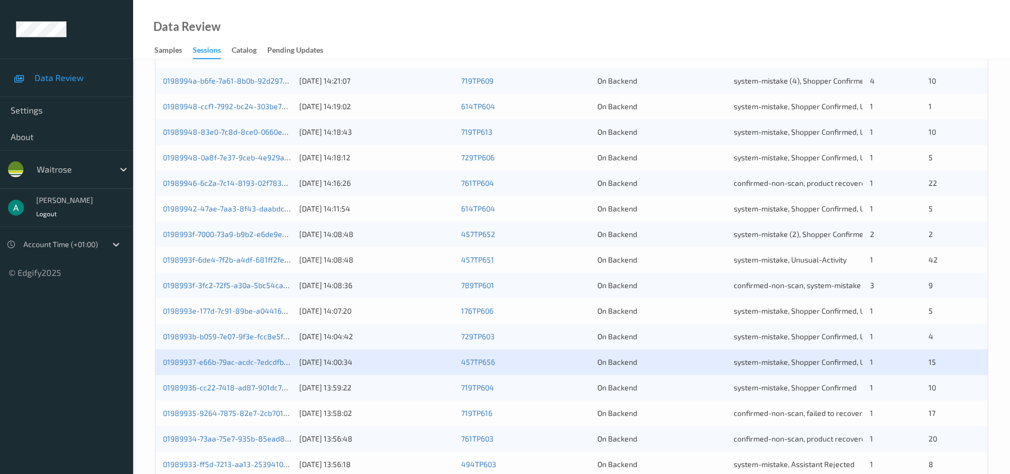
scroll to position [80, 0]
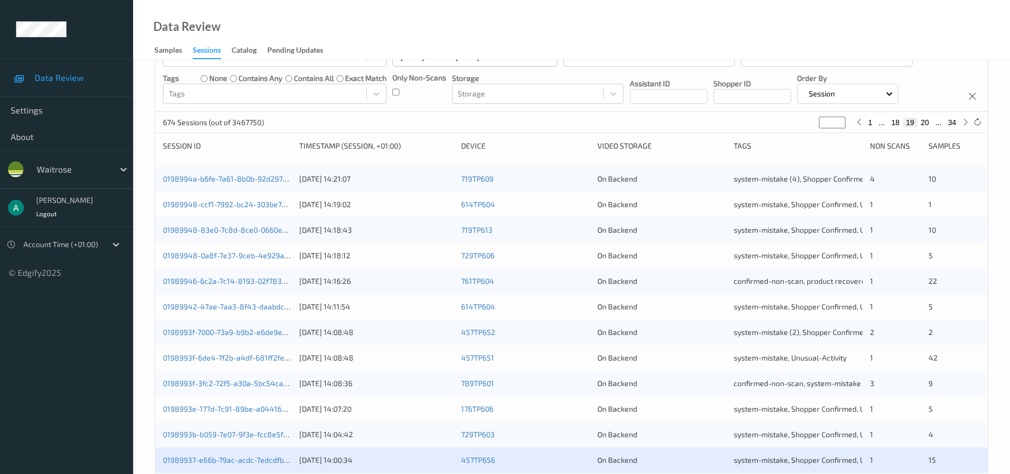
click at [747, 124] on button "20" at bounding box center [924, 123] width 15 height 10
type input "**"
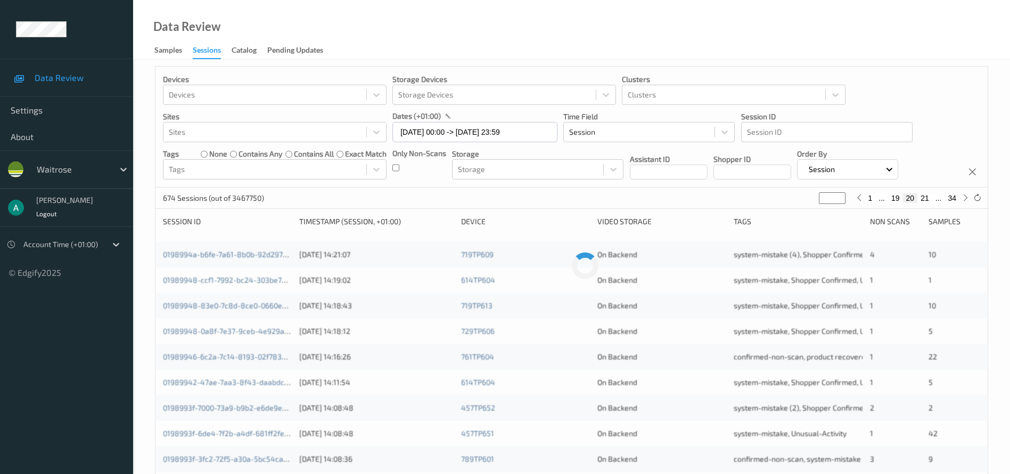
scroll to position [0, 0]
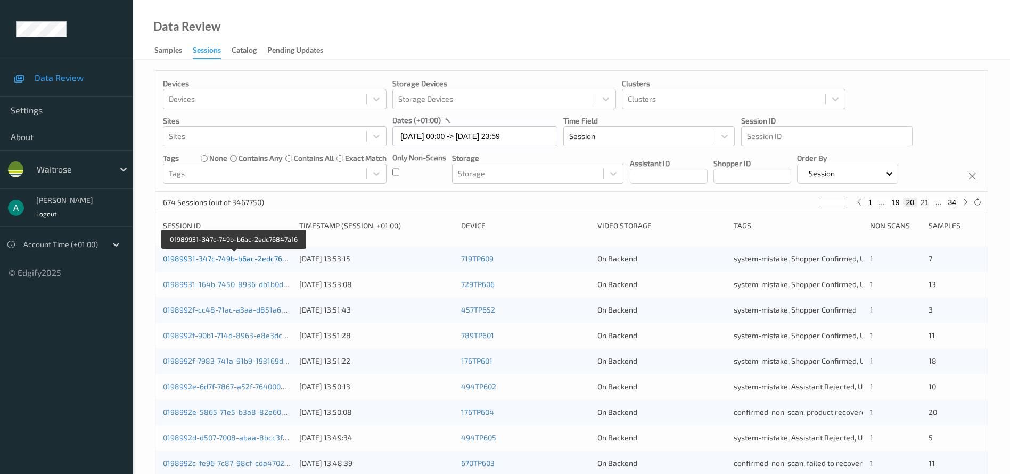
click at [221, 256] on link "01989931-347c-749b-b6ac-2edc76847a16" at bounding box center [235, 258] width 144 height 9
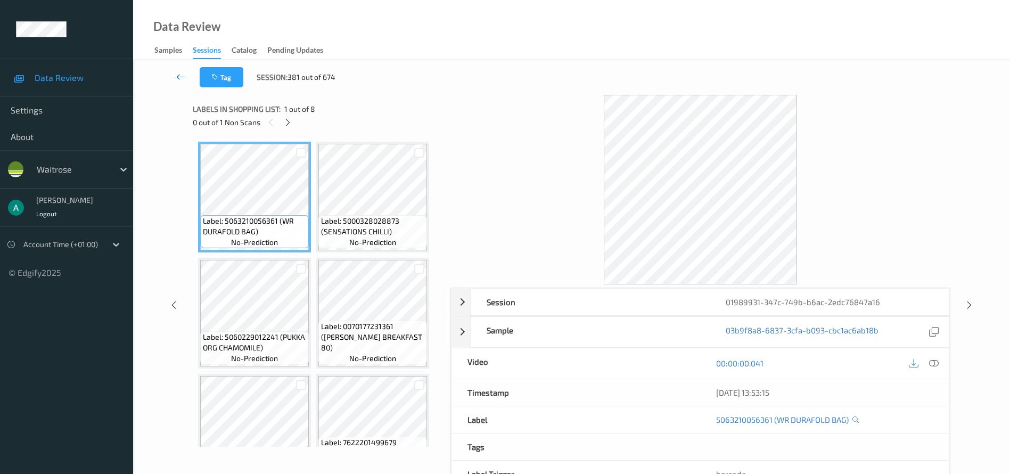
click at [182, 74] on icon at bounding box center [181, 76] width 10 height 11
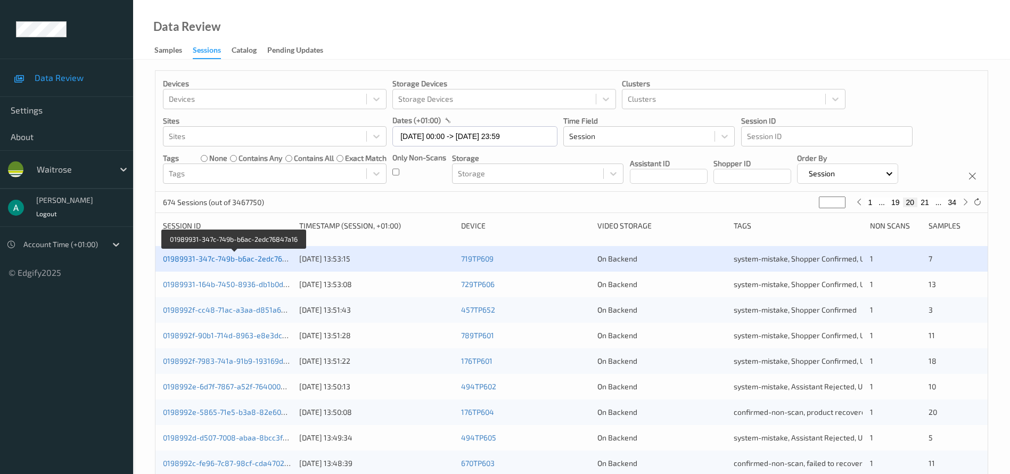
click at [268, 256] on link "01989931-347c-749b-b6ac-2edc76847a16" at bounding box center [235, 258] width 144 height 9
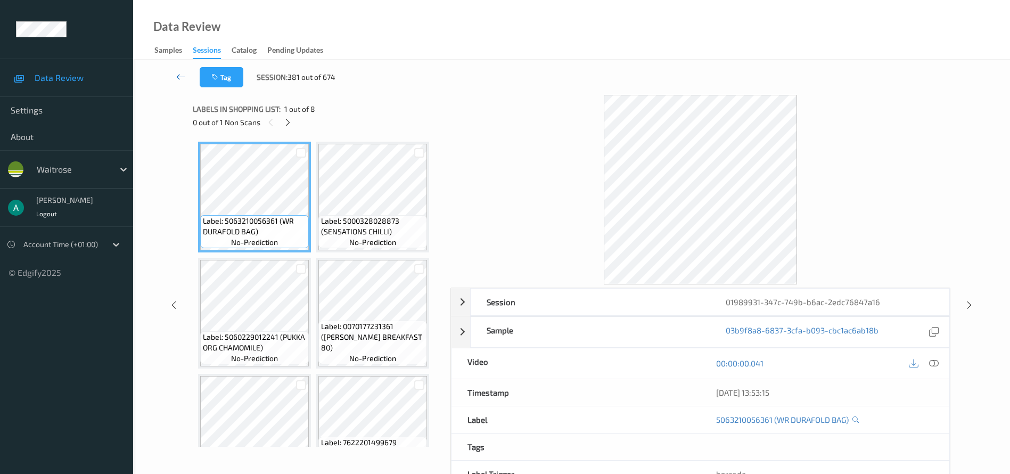
click at [179, 74] on icon at bounding box center [181, 76] width 10 height 11
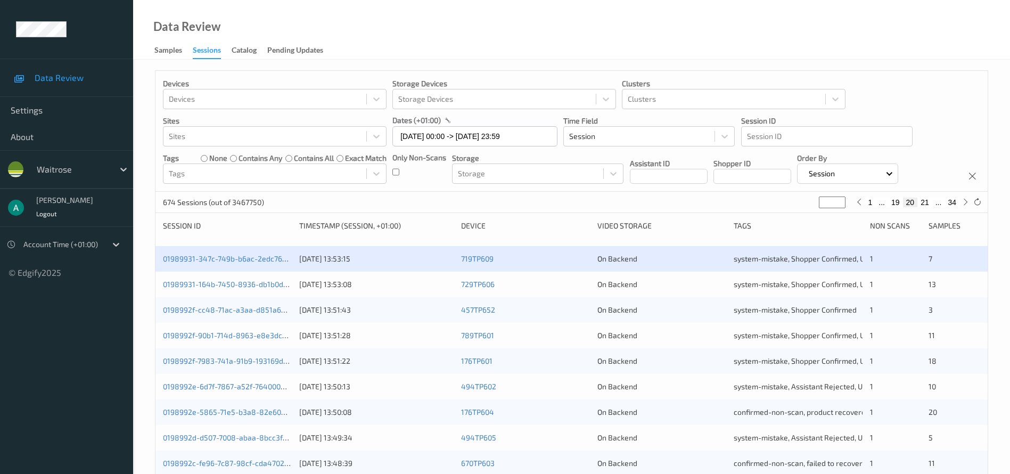
click at [747, 201] on button "21" at bounding box center [924, 203] width 15 height 10
type input "**"
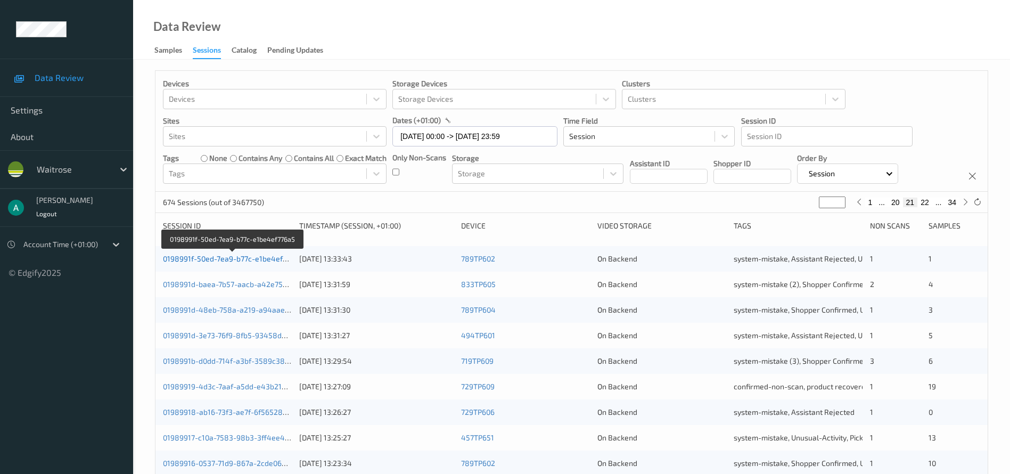
click at [248, 258] on link "0198991f-50ed-7ea9-b77c-e1be4ef776a5" at bounding box center [233, 258] width 140 height 9
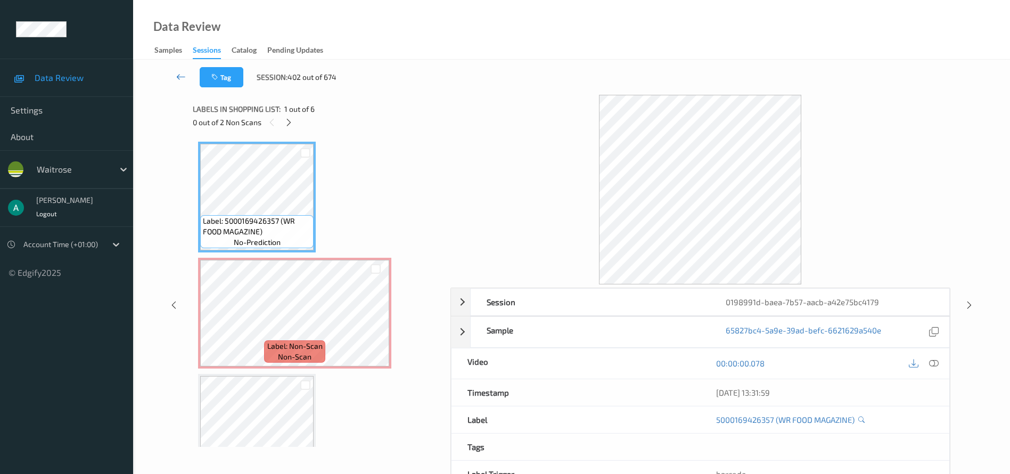
click at [174, 73] on link at bounding box center [180, 77] width 37 height 20
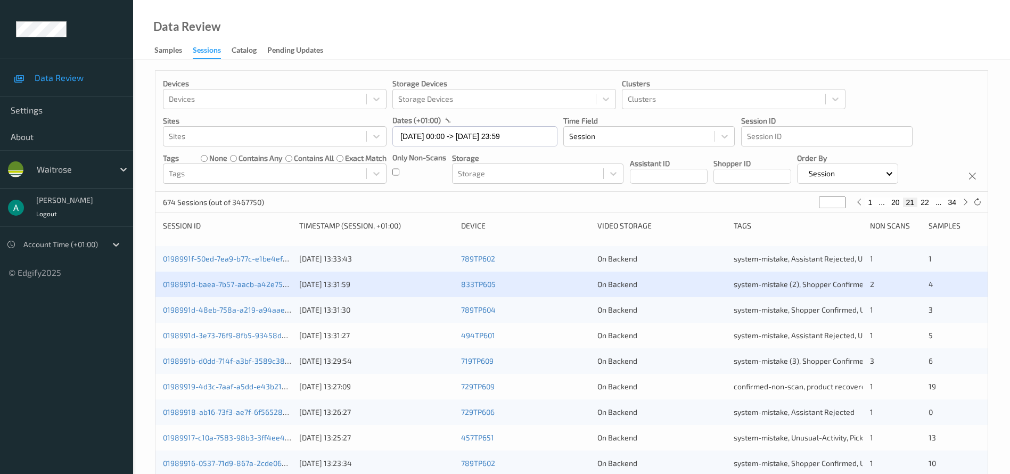
click at [747, 201] on button "22" at bounding box center [924, 203] width 15 height 10
type input "**"
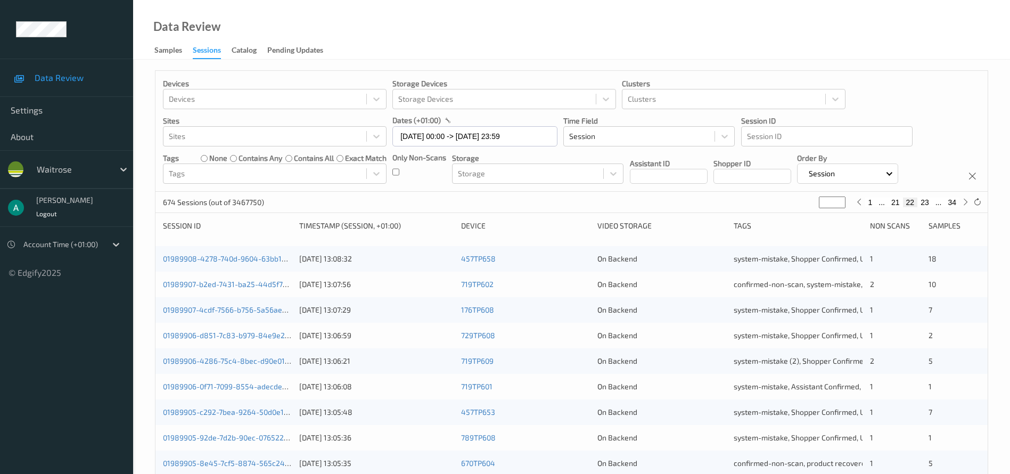
click at [229, 251] on div "01989908-4278-740d-9604-63bb10aca765 [DATE] 13:08:32 457TP658 On Backend system…" at bounding box center [571, 259] width 832 height 26
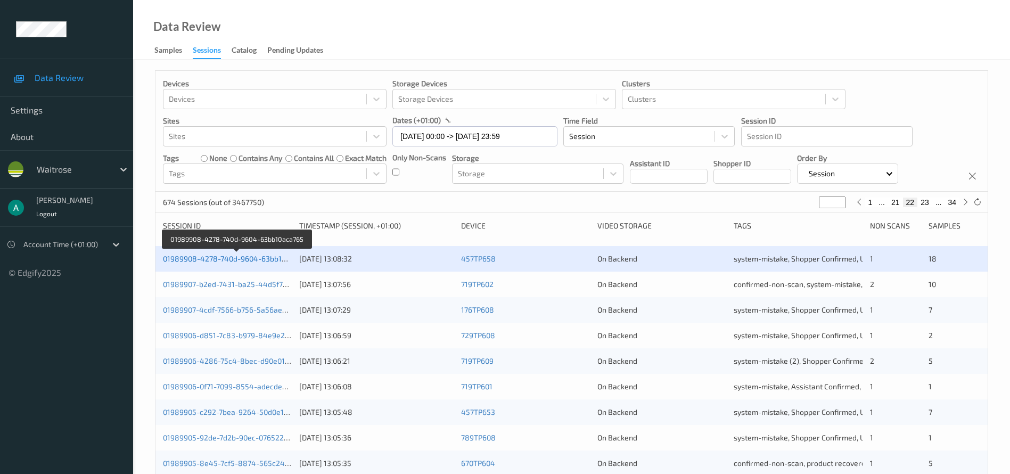
click at [233, 258] on link "01989908-4278-740d-9604-63bb10aca765" at bounding box center [236, 258] width 147 height 9
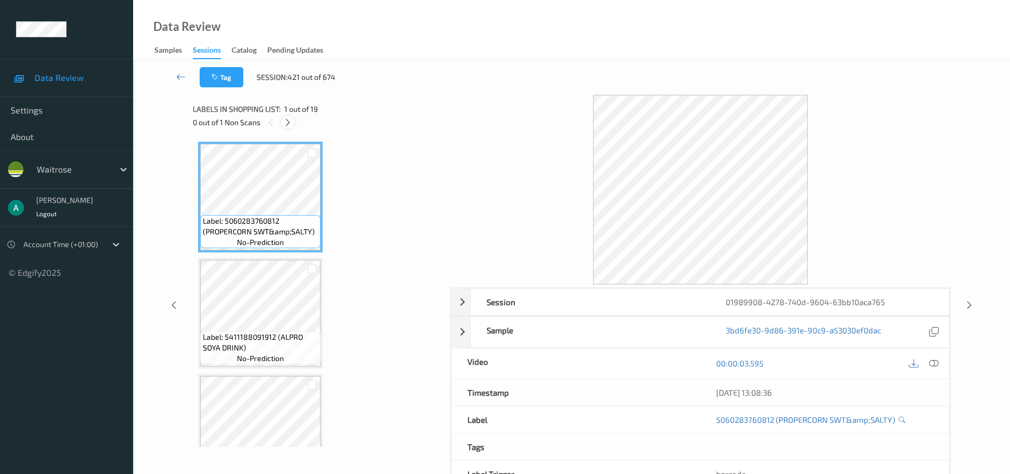
click at [291, 124] on icon at bounding box center [287, 123] width 9 height 10
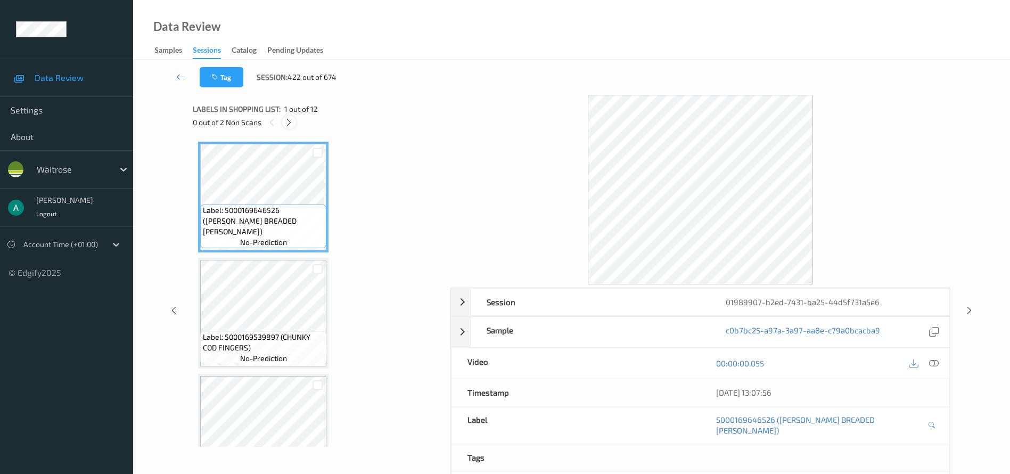
click at [289, 127] on icon at bounding box center [288, 123] width 9 height 10
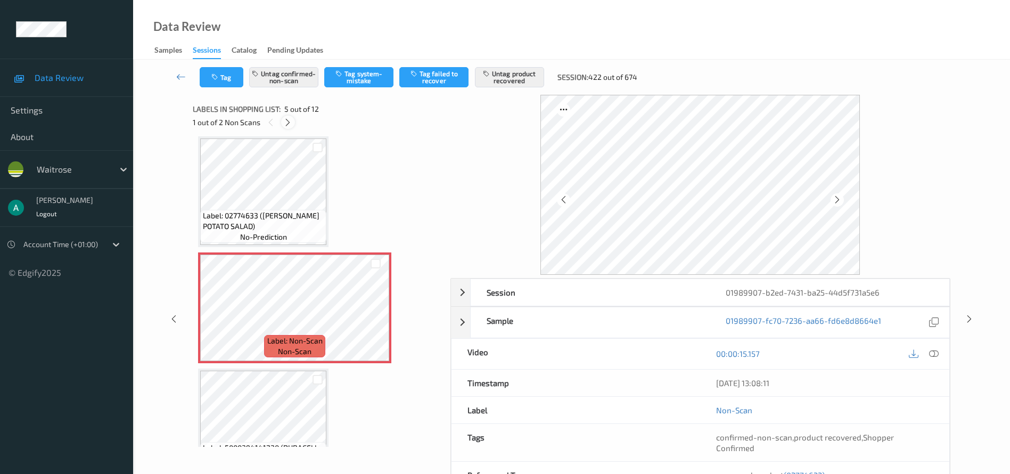
click at [287, 120] on icon at bounding box center [287, 123] width 9 height 10
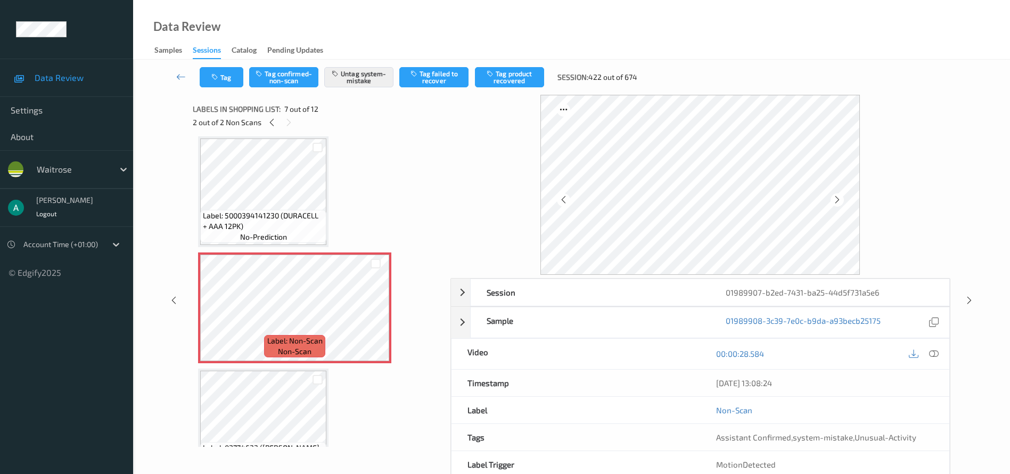
click at [257, 237] on span "no-prediction" at bounding box center [263, 237] width 47 height 11
click at [377, 318] on icon at bounding box center [375, 317] width 9 height 10
click at [371, 317] on icon at bounding box center [375, 317] width 9 height 10
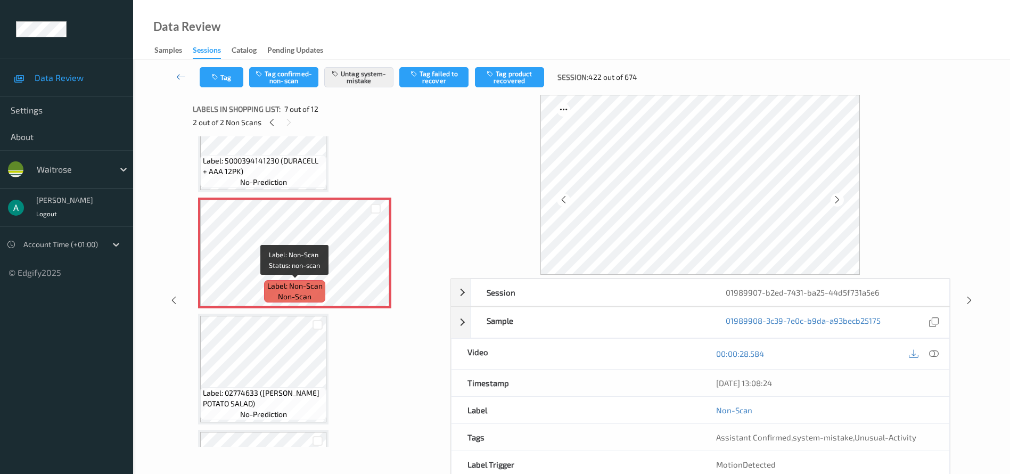
scroll to position [665, 0]
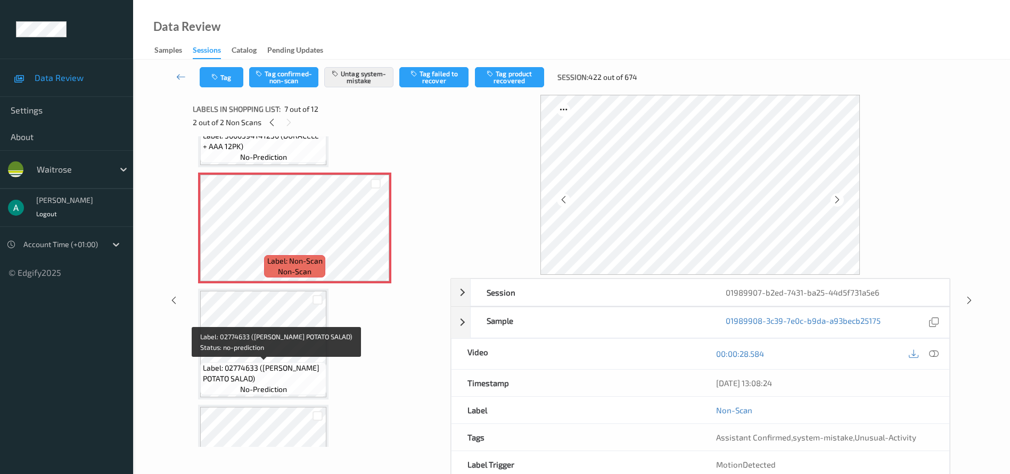
click at [247, 350] on div "Label: 02774633 ([PERSON_NAME] POTATO SALAD) no-prediction" at bounding box center [263, 378] width 126 height 33
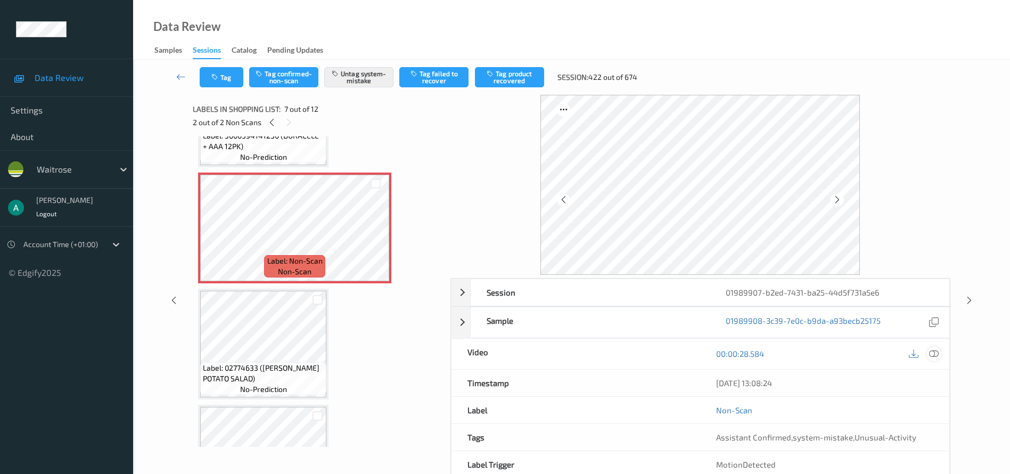
click at [747, 350] on icon at bounding box center [934, 354] width 10 height 10
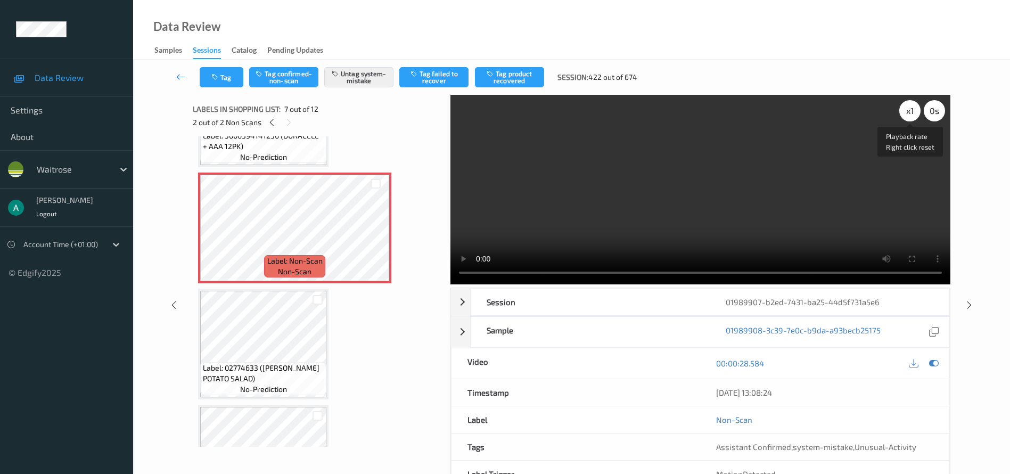
click at [747, 117] on div "x 1" at bounding box center [909, 110] width 21 height 21
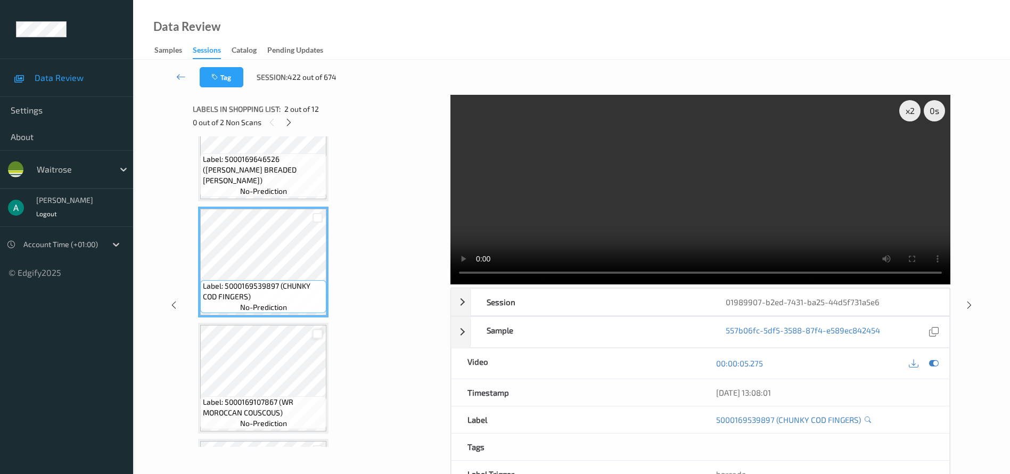
scroll to position [0, 0]
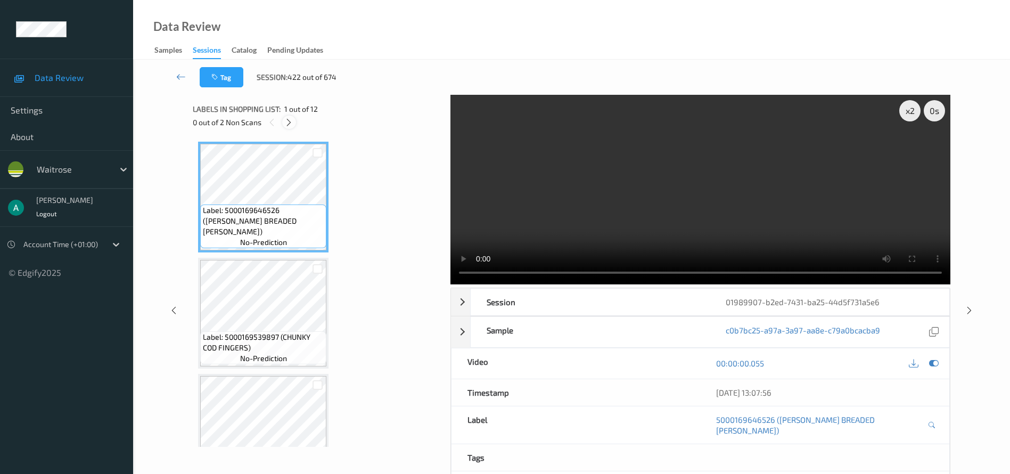
click at [286, 122] on icon at bounding box center [288, 123] width 9 height 10
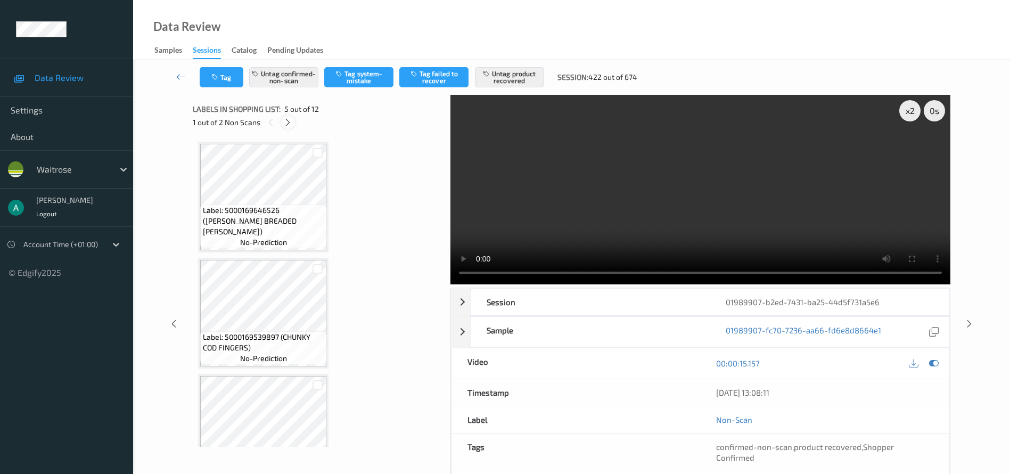
scroll to position [353, 0]
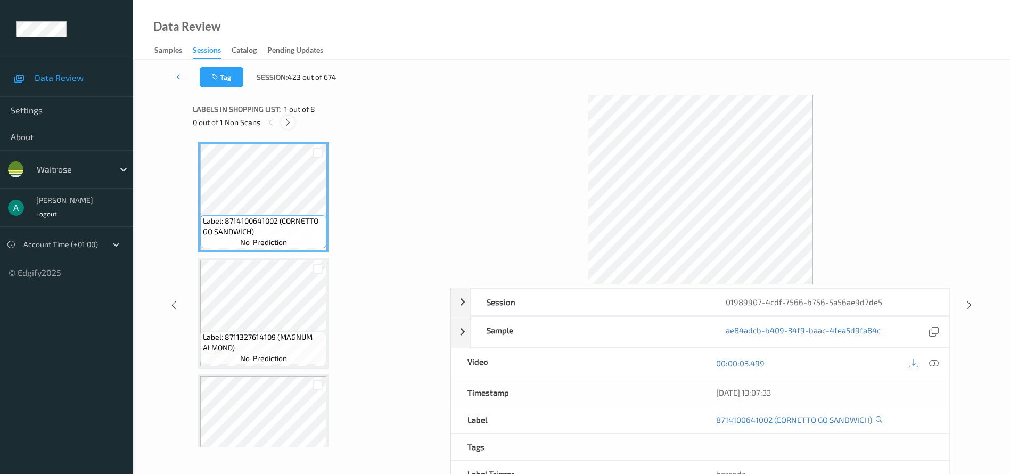
click at [290, 126] on icon at bounding box center [287, 123] width 9 height 10
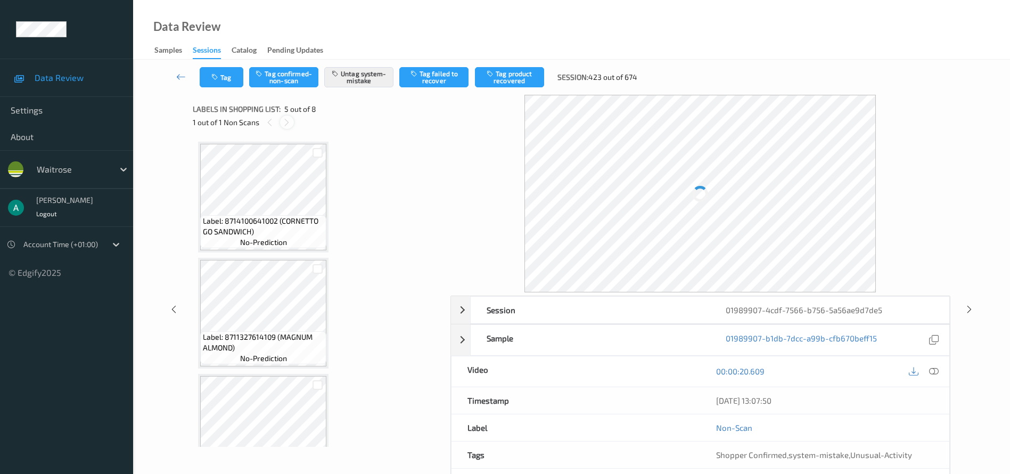
scroll to position [353, 0]
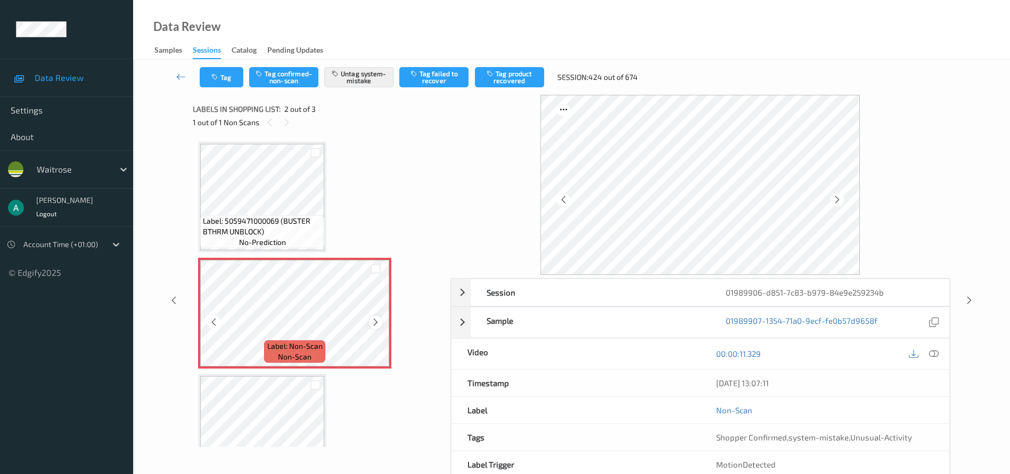
click at [374, 316] on div at bounding box center [375, 321] width 13 height 13
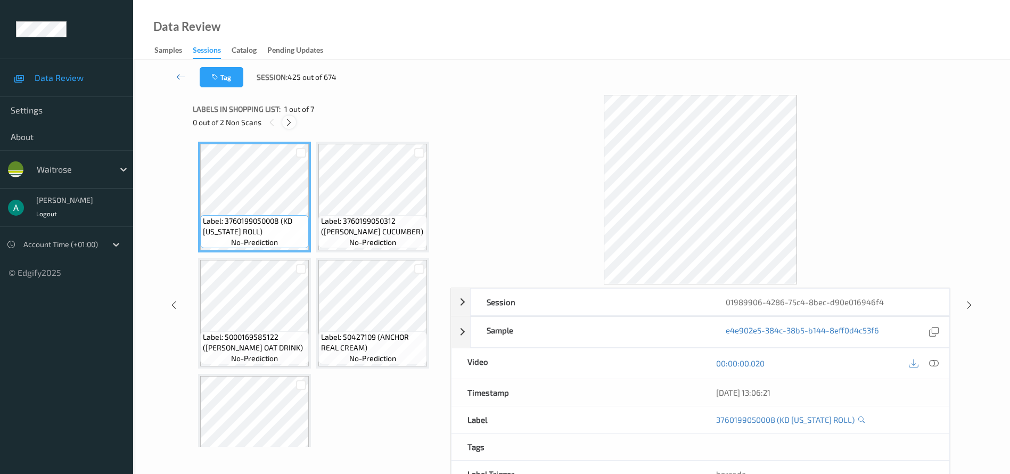
click at [293, 121] on icon at bounding box center [288, 123] width 9 height 10
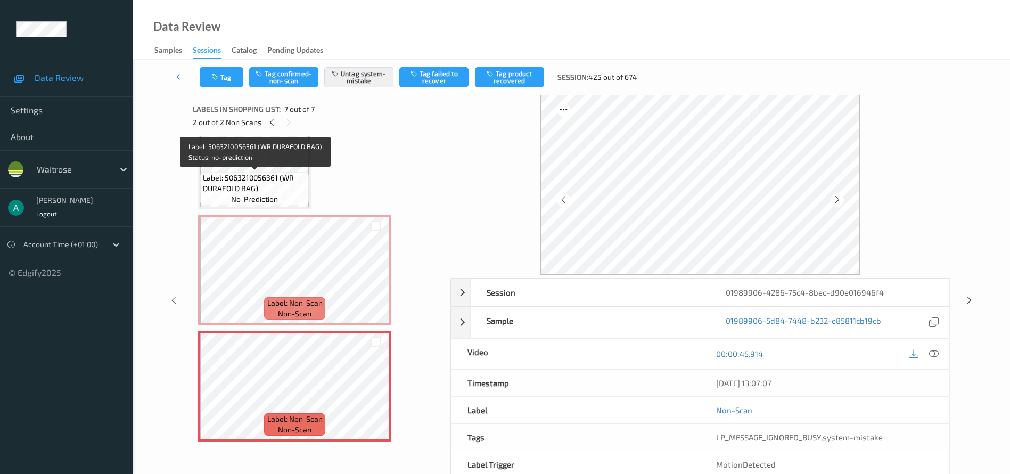
click at [271, 184] on span "Label: 5063210056361 (WR DURAFOLD BAG)" at bounding box center [254, 182] width 103 height 21
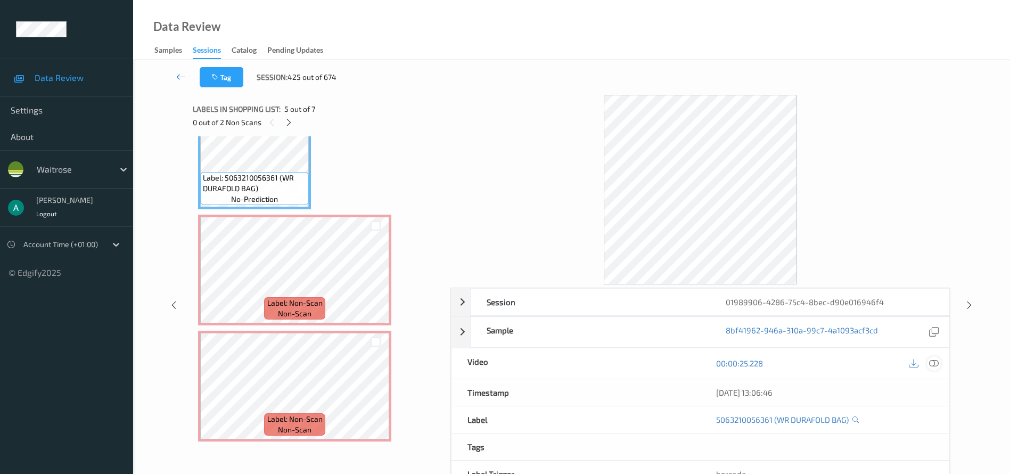
click at [747, 350] on icon at bounding box center [934, 363] width 10 height 10
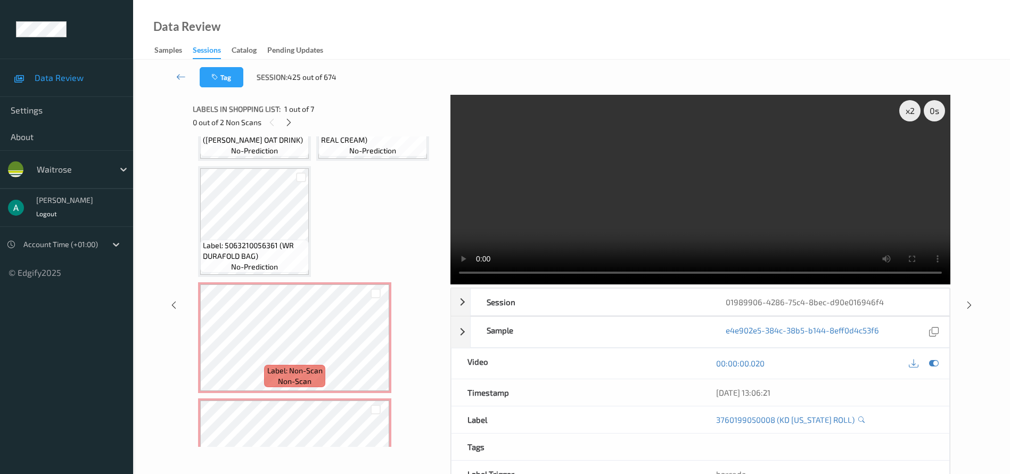
scroll to position [275, 0]
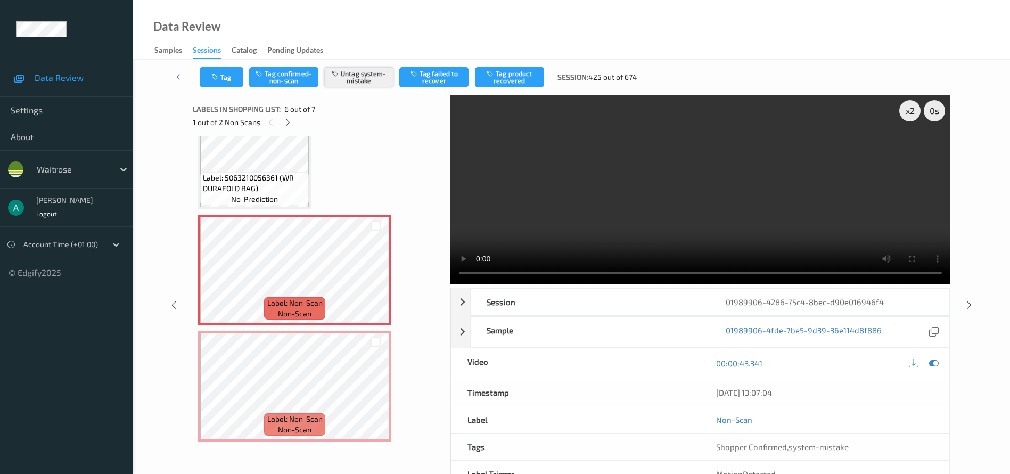
click at [358, 75] on button "Untag system-mistake" at bounding box center [358, 77] width 69 height 20
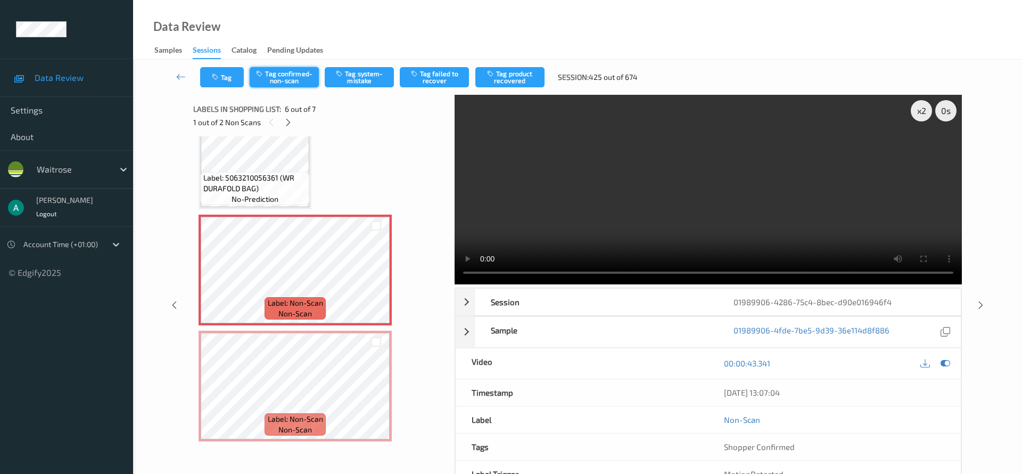
click at [298, 77] on button "Tag confirmed-non-scan" at bounding box center [284, 77] width 69 height 20
click at [515, 77] on button "Tag product recovered" at bounding box center [509, 77] width 69 height 20
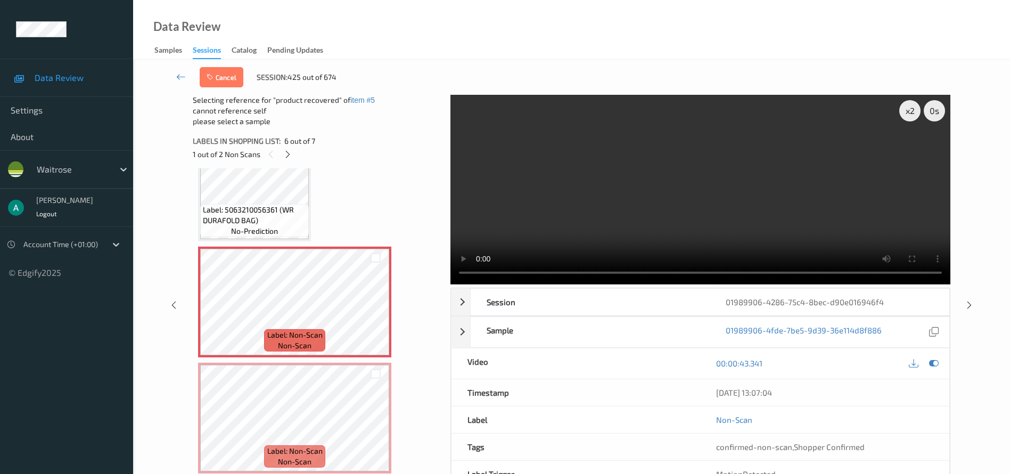
scroll to position [0, 0]
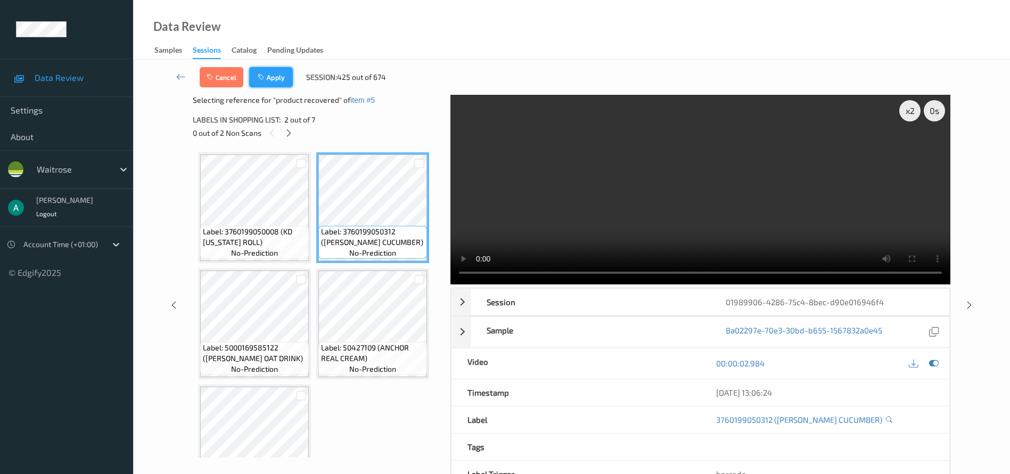
click at [284, 80] on button "Apply" at bounding box center [271, 77] width 44 height 20
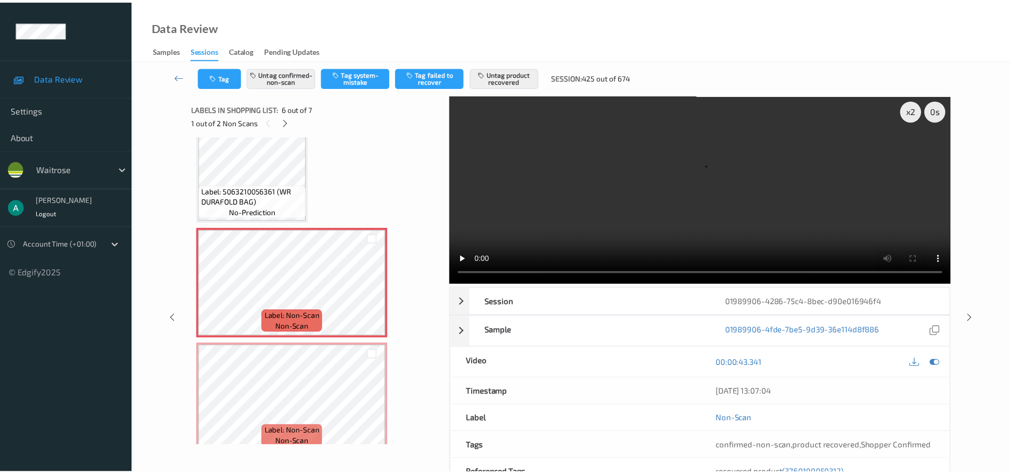
scroll to position [275, 0]
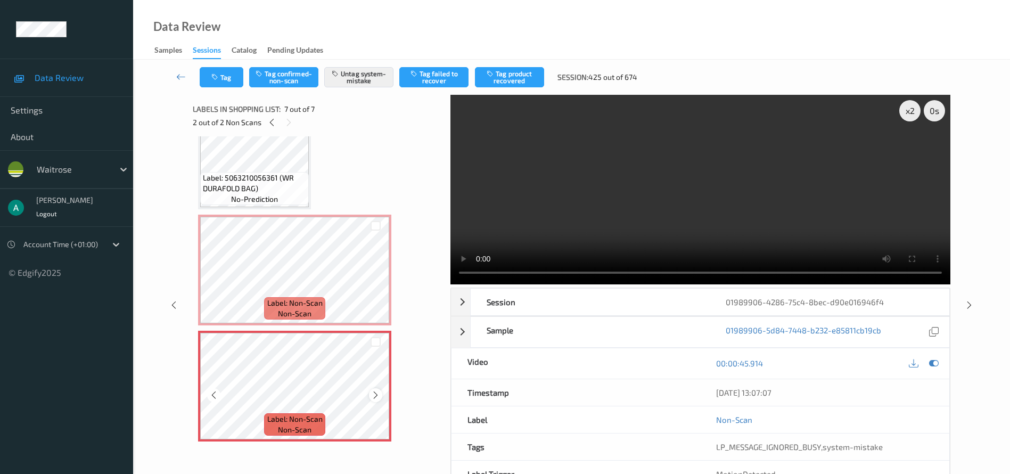
click at [373, 350] on icon at bounding box center [375, 395] width 9 height 10
click at [179, 73] on icon at bounding box center [181, 76] width 10 height 11
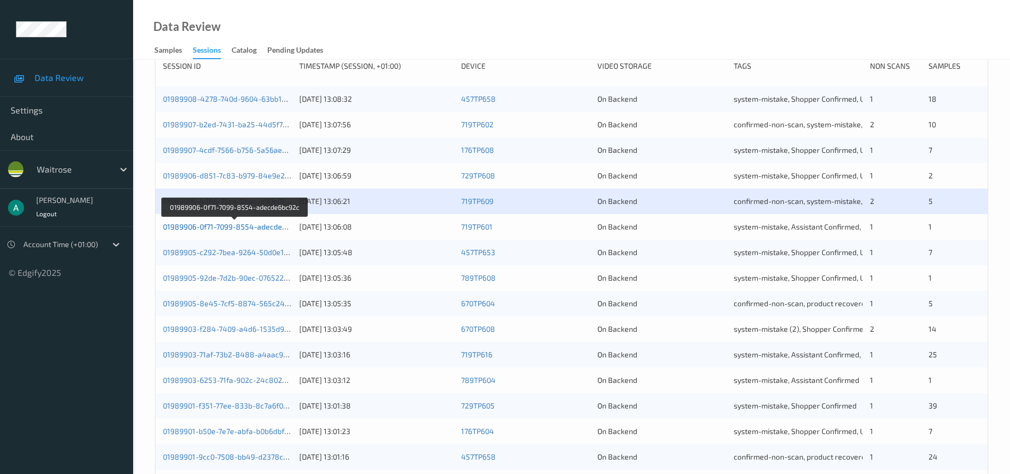
click at [279, 228] on link "01989906-0f71-7099-8554-adecde6bc92c" at bounding box center [235, 226] width 144 height 9
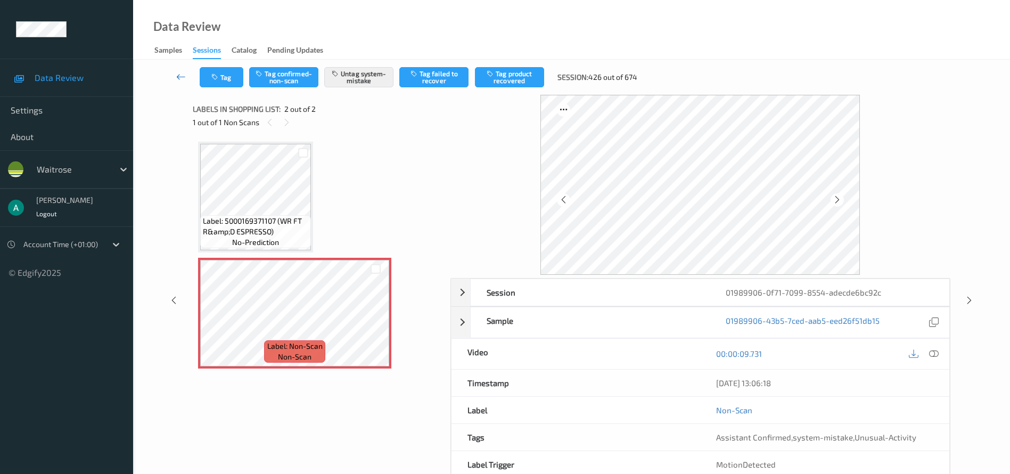
click at [182, 76] on icon at bounding box center [181, 76] width 10 height 11
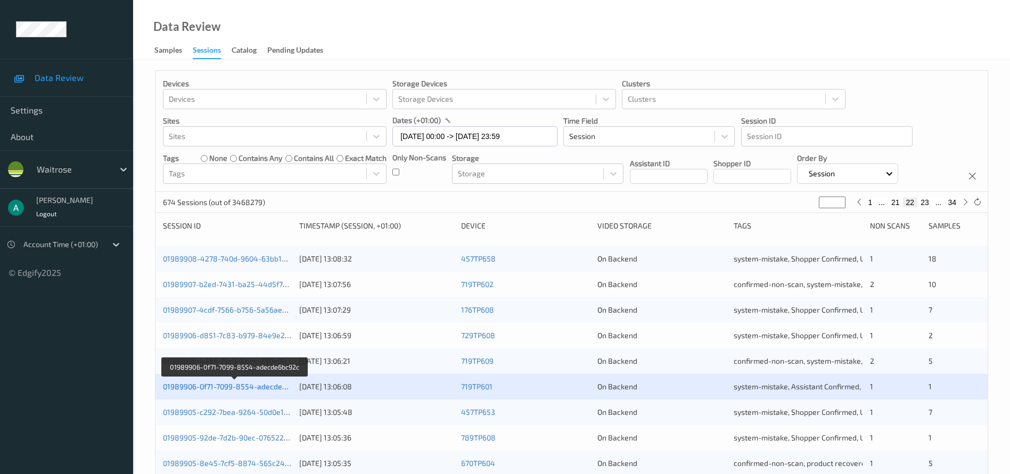
click at [282, 350] on link "01989906-0f71-7099-8554-adecde6bc92c" at bounding box center [235, 386] width 144 height 9
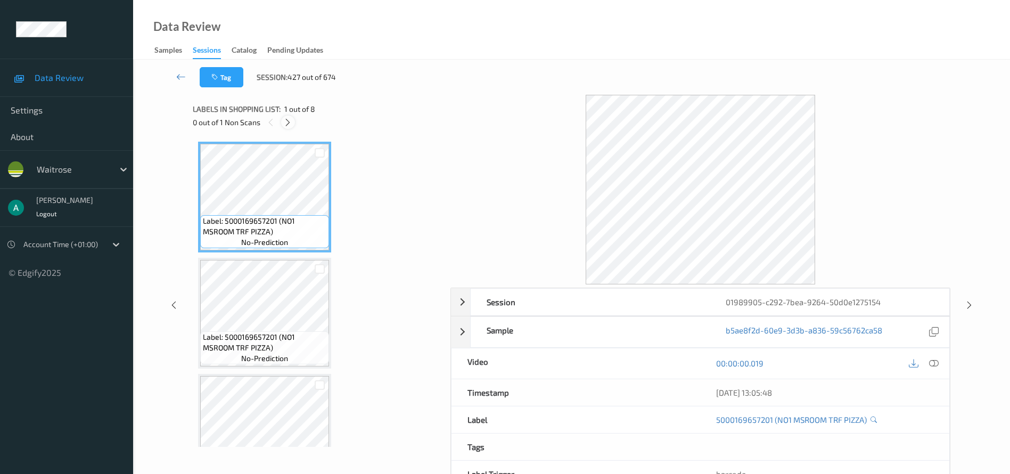
click at [290, 126] on icon at bounding box center [287, 123] width 9 height 10
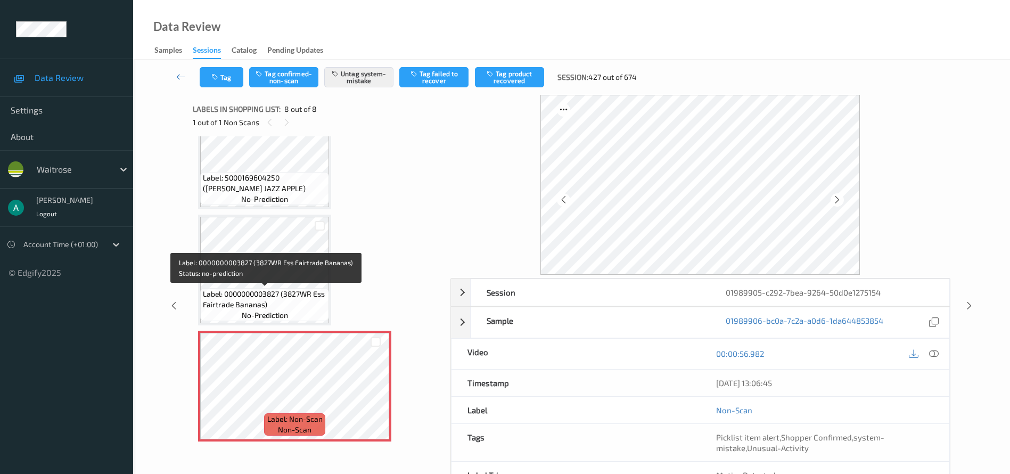
click at [303, 314] on div "Label: 0000000003827 (3827WR Ess Fairtrade Bananas) no-prediction" at bounding box center [264, 304] width 129 height 33
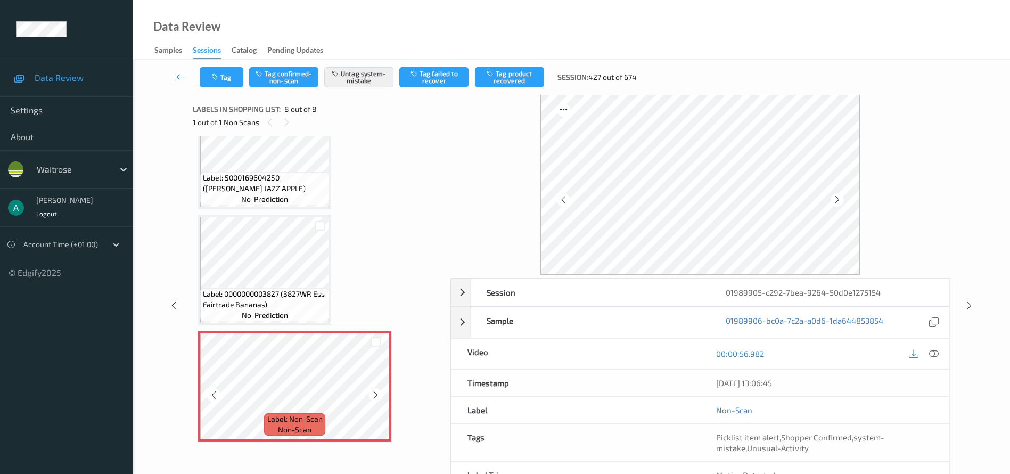
scroll to position [63, 0]
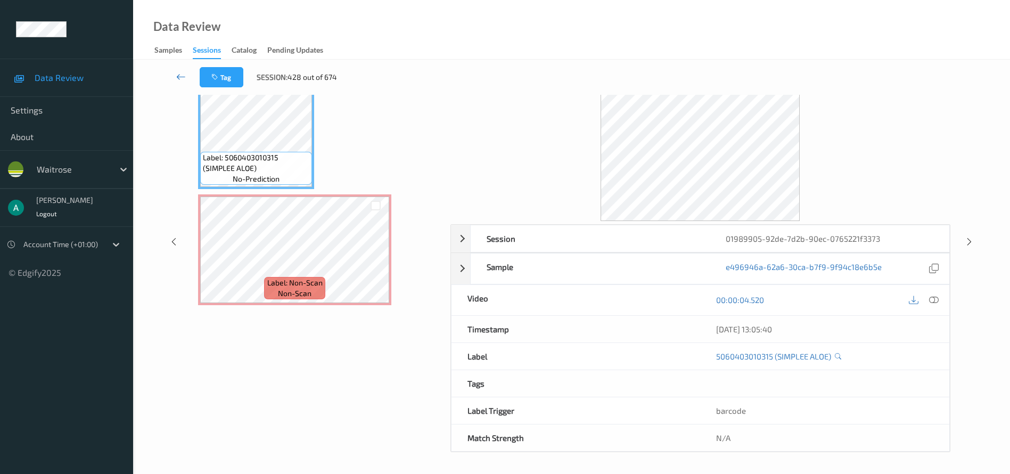
click at [185, 72] on icon at bounding box center [181, 76] width 10 height 11
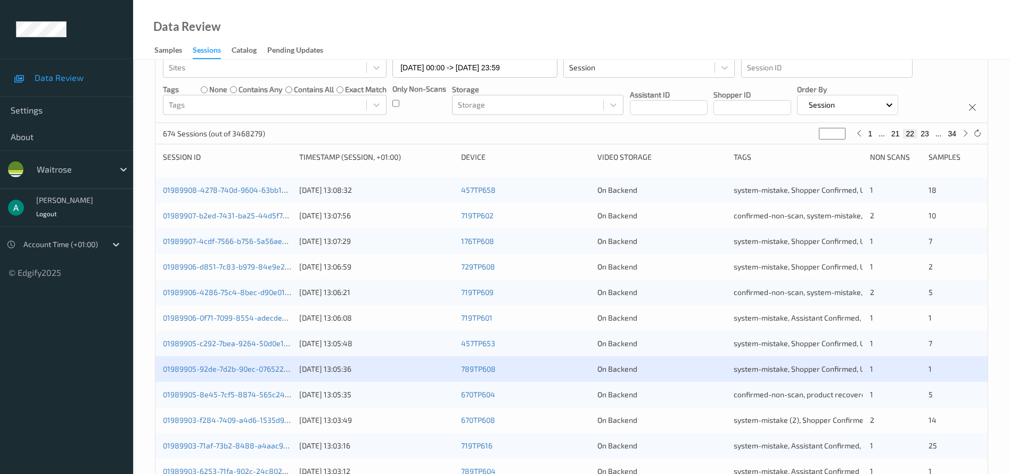
scroll to position [160, 0]
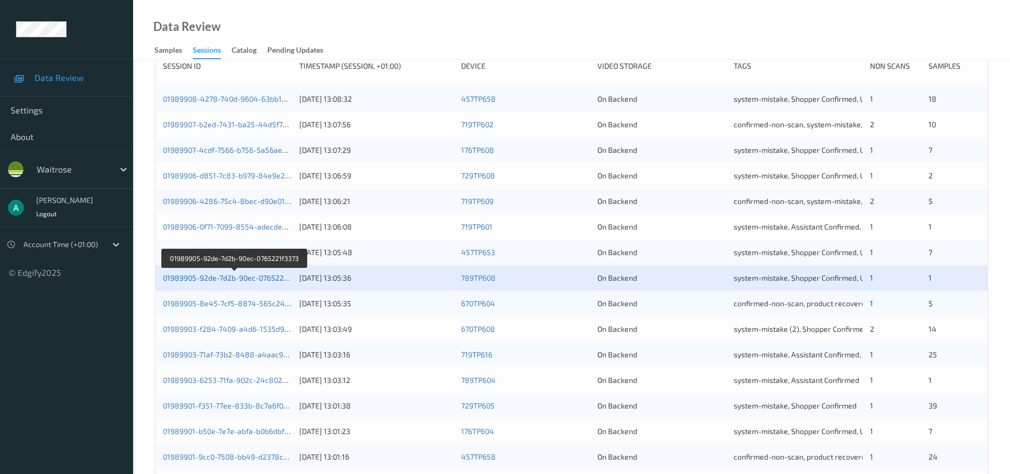
click at [262, 278] on link "01989905-92de-7d2b-90ec-0765221f3373" at bounding box center [234, 277] width 143 height 9
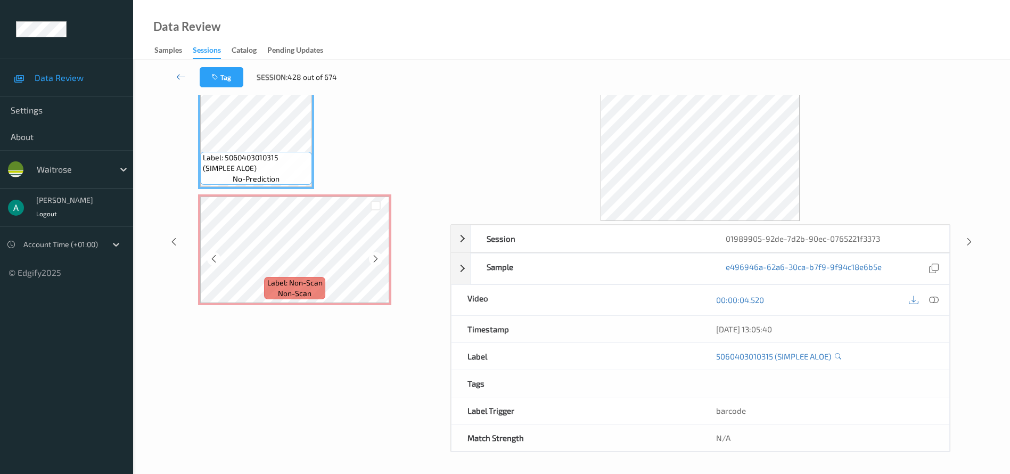
scroll to position [54, 0]
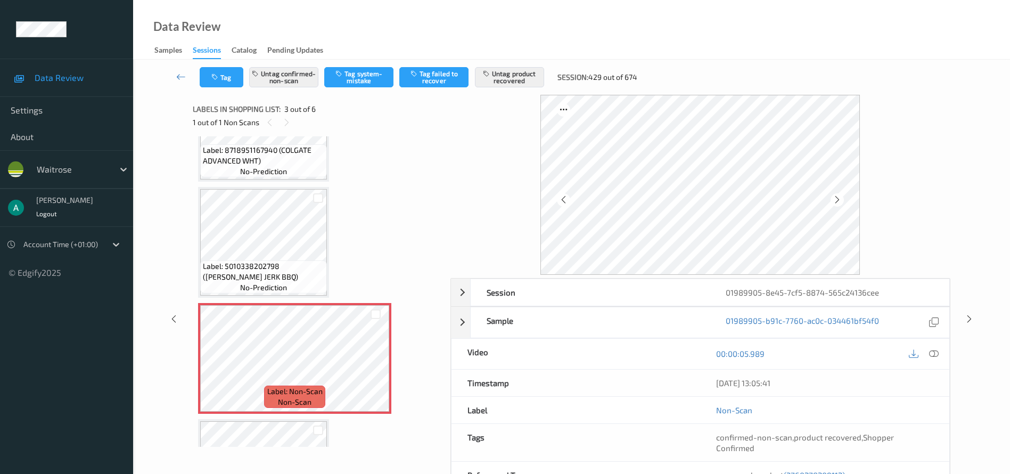
scroll to position [160, 0]
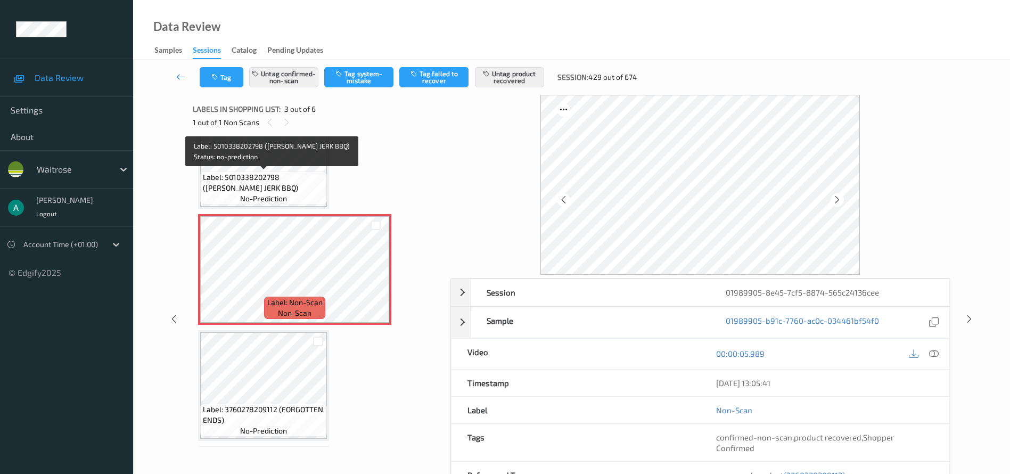
click at [271, 182] on span "Label: 5010338202798 ([PERSON_NAME] JERK BBQ)" at bounding box center [263, 182] width 121 height 21
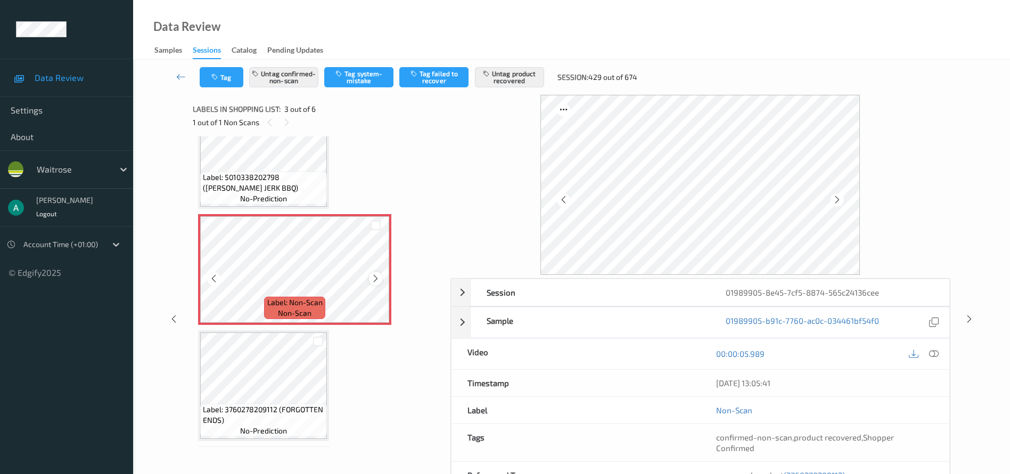
click at [375, 278] on icon at bounding box center [375, 279] width 9 height 10
click at [371, 277] on icon at bounding box center [375, 279] width 9 height 10
click at [747, 350] on icon at bounding box center [934, 354] width 10 height 10
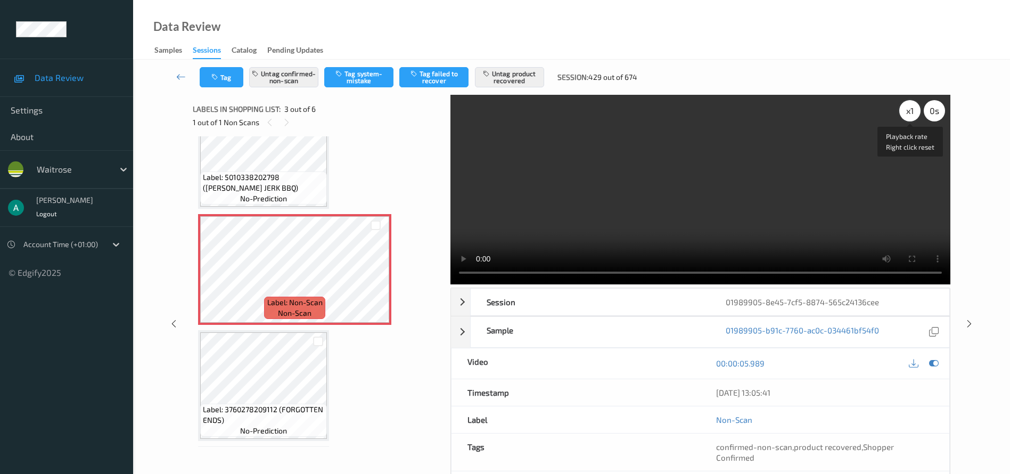
click at [747, 108] on div "x 1" at bounding box center [909, 110] width 21 height 21
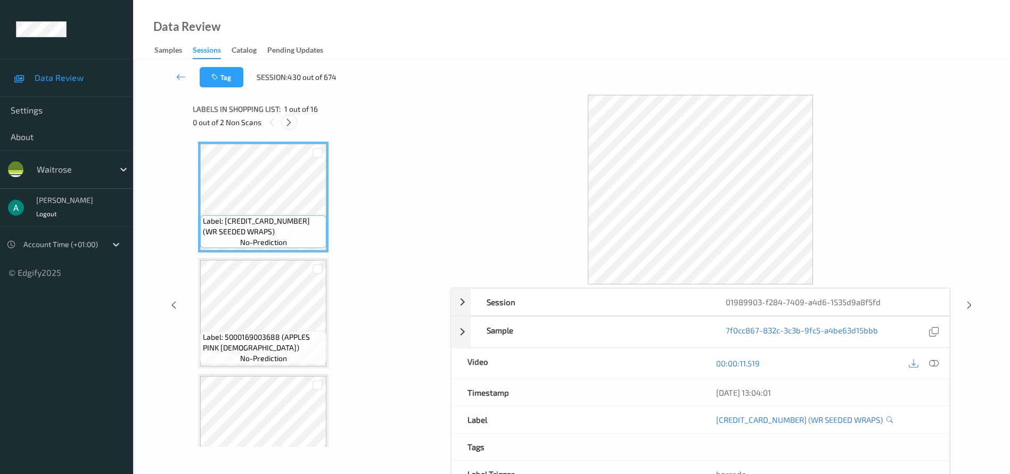
click at [291, 121] on icon at bounding box center [288, 123] width 9 height 10
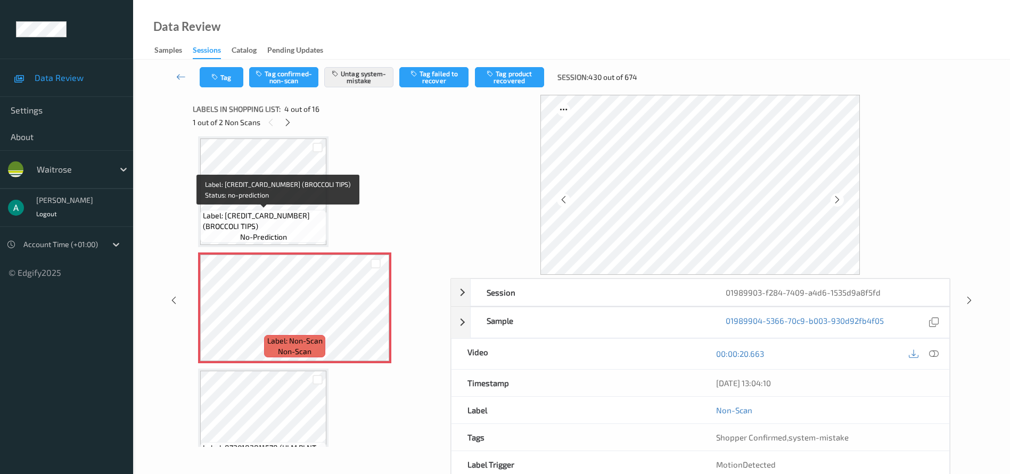
click at [260, 210] on div "Label: [CREDIT_CARD_NUMBER] (BROCCOLI TIPS) no-prediction" at bounding box center [263, 226] width 126 height 33
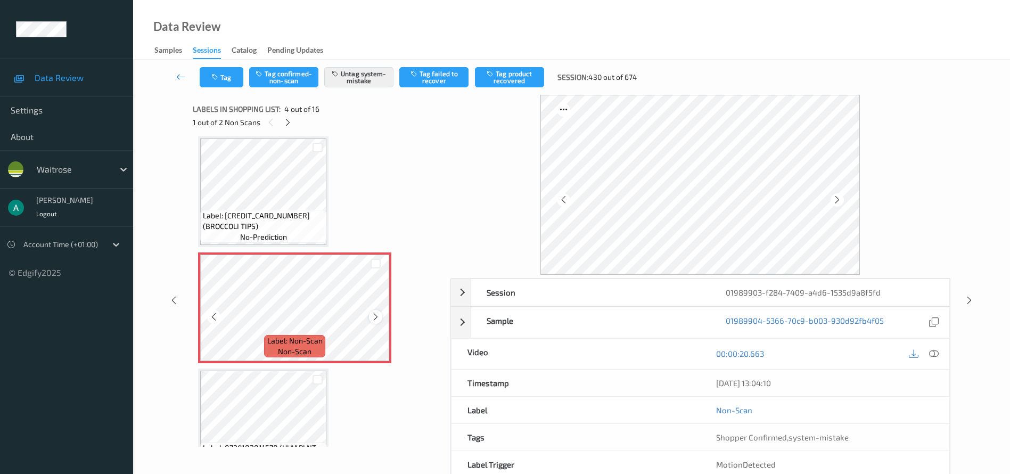
click at [376, 317] on icon at bounding box center [375, 317] width 9 height 10
click at [377, 317] on icon at bounding box center [375, 317] width 9 height 10
click at [378, 318] on icon at bounding box center [375, 317] width 9 height 10
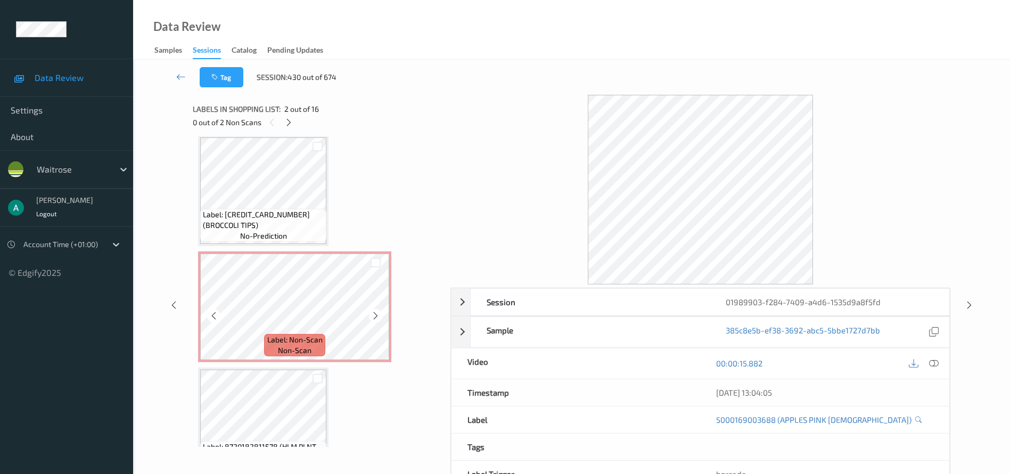
scroll to position [240, 0]
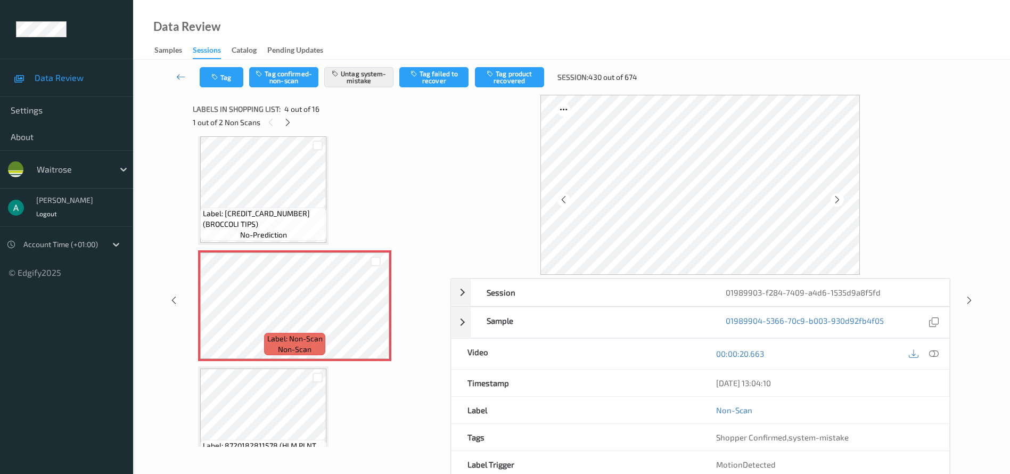
click at [747, 350] on icon at bounding box center [934, 354] width 10 height 10
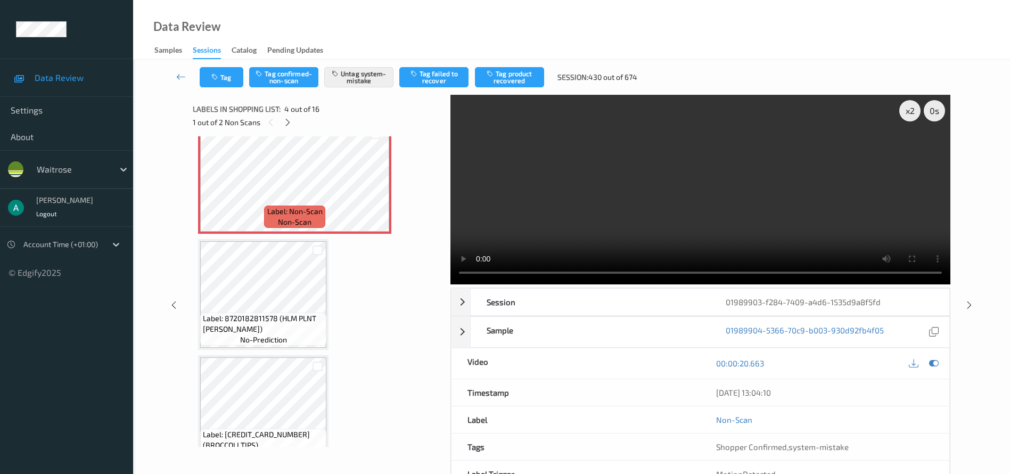
scroll to position [399, 0]
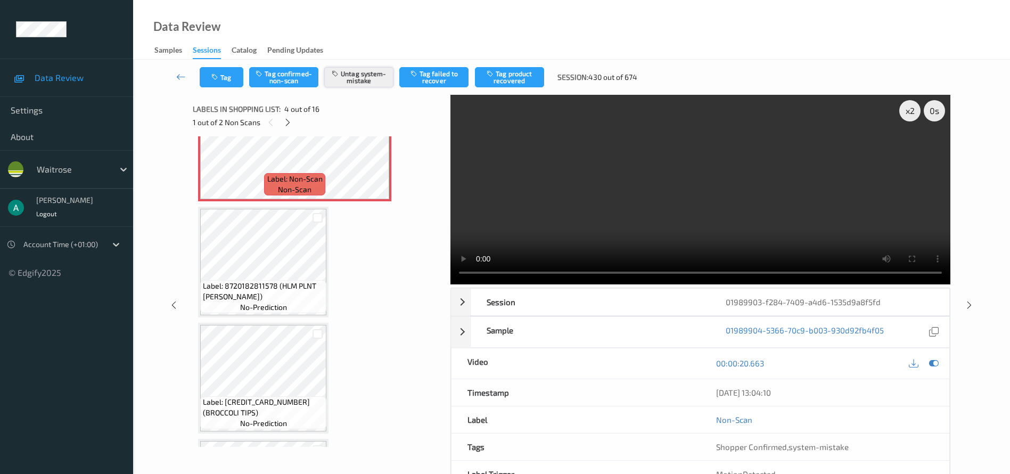
click at [386, 78] on button "Untag system-mistake" at bounding box center [358, 77] width 69 height 20
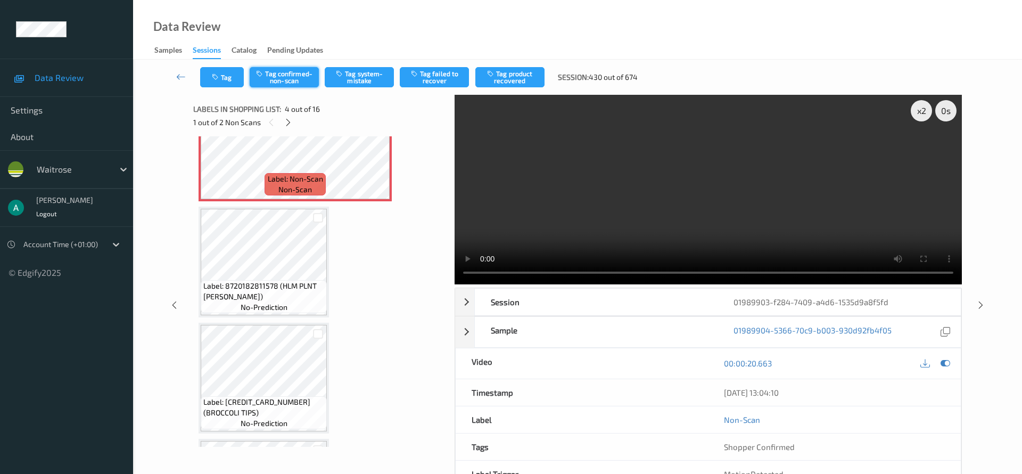
click at [297, 79] on button "Tag confirmed-non-scan" at bounding box center [284, 77] width 69 height 20
click at [526, 73] on button "Tag product recovered" at bounding box center [509, 77] width 69 height 20
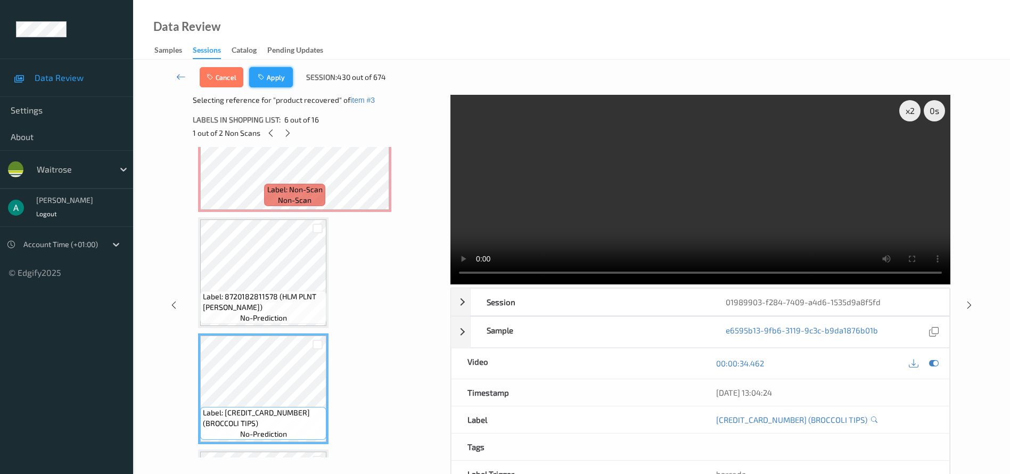
click at [270, 78] on button "Apply" at bounding box center [271, 77] width 44 height 20
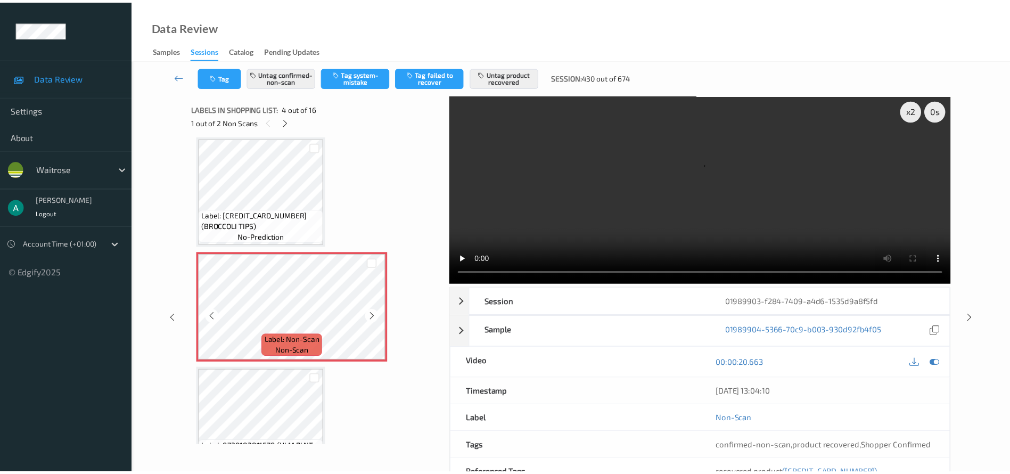
scroll to position [397, 0]
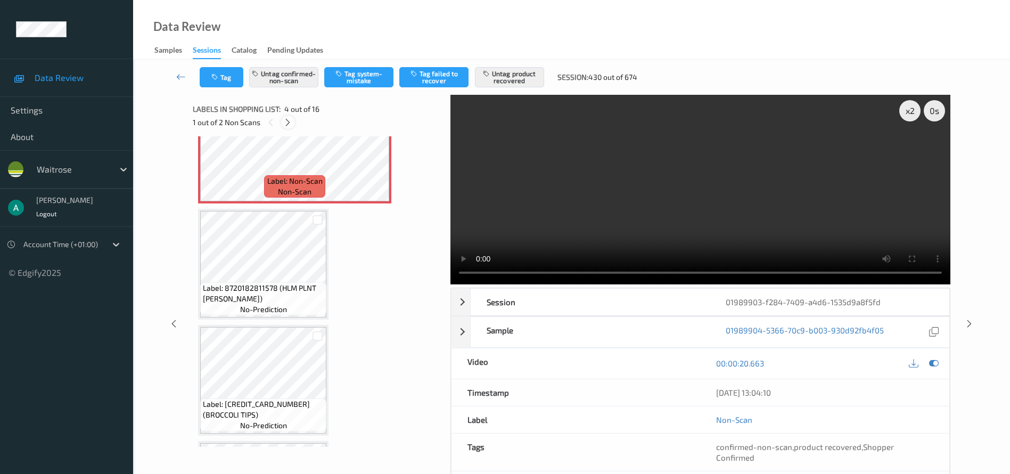
click at [293, 125] on div at bounding box center [287, 122] width 13 height 13
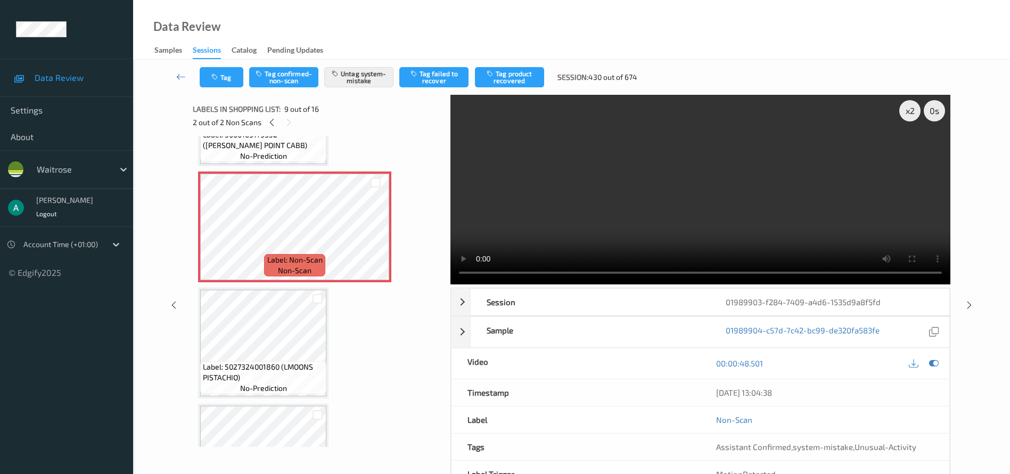
scroll to position [977, 0]
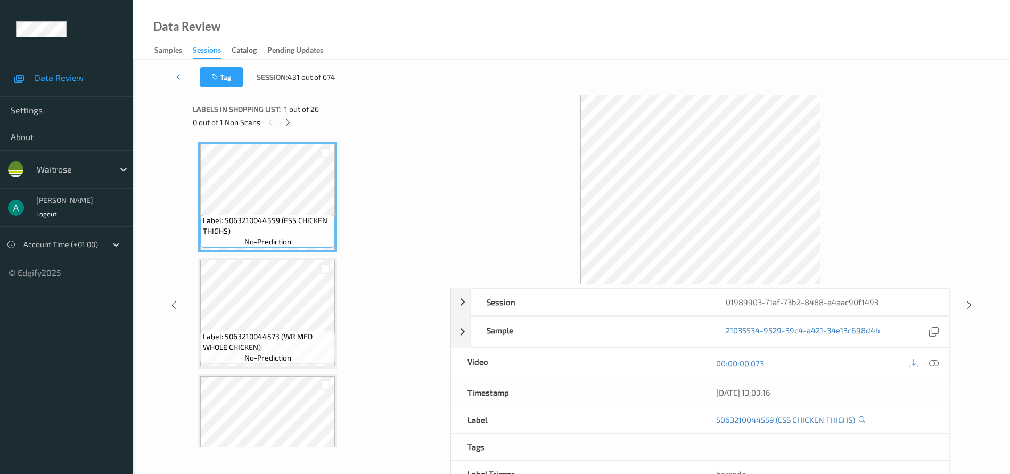
drag, startPoint x: 216, startPoint y: 100, endPoint x: 12, endPoint y: -2, distance: 228.1
click at [511, 207] on div at bounding box center [700, 190] width 500 height 190
click at [284, 121] on icon at bounding box center [287, 123] width 9 height 10
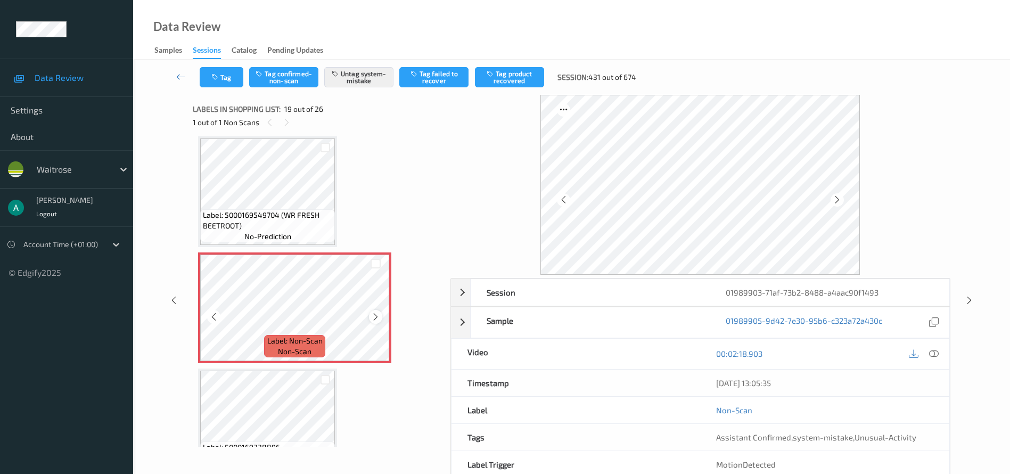
click at [373, 314] on div at bounding box center [375, 316] width 13 height 13
click at [373, 314] on icon at bounding box center [375, 317] width 9 height 10
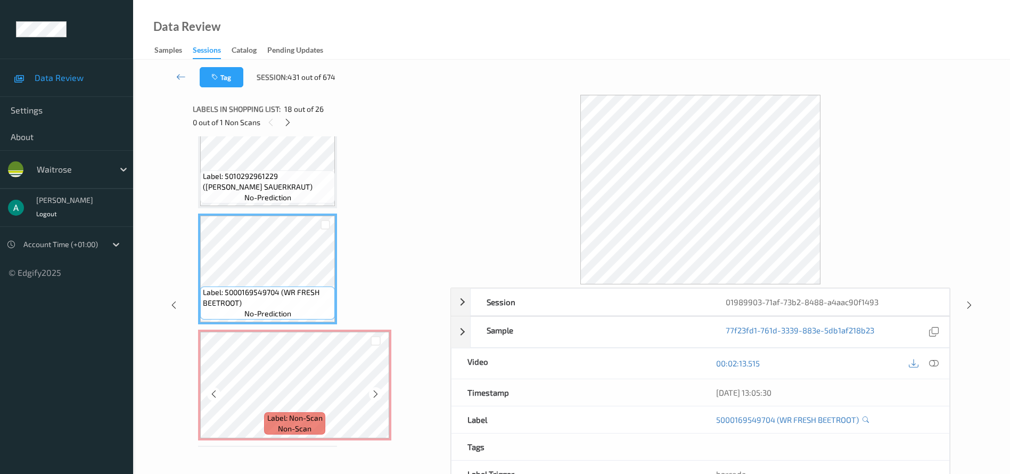
scroll to position [2058, 0]
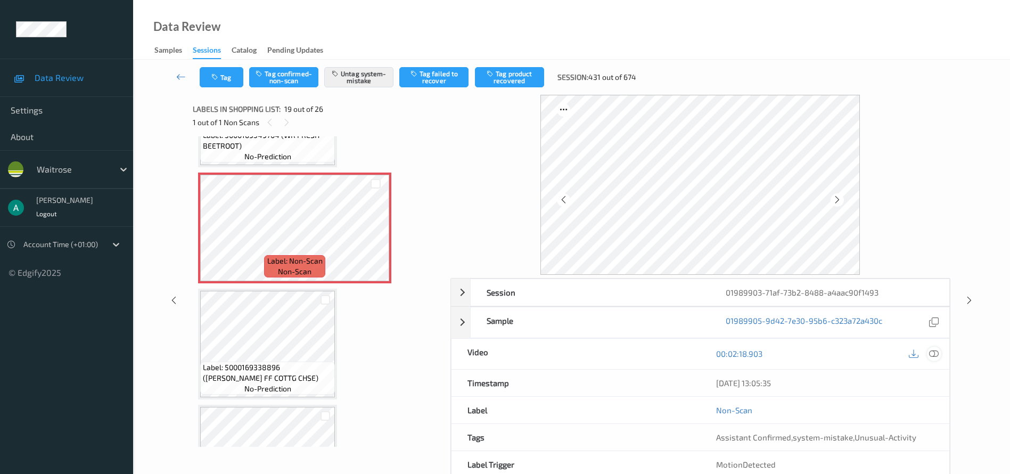
click at [747, 350] on icon at bounding box center [934, 354] width 10 height 10
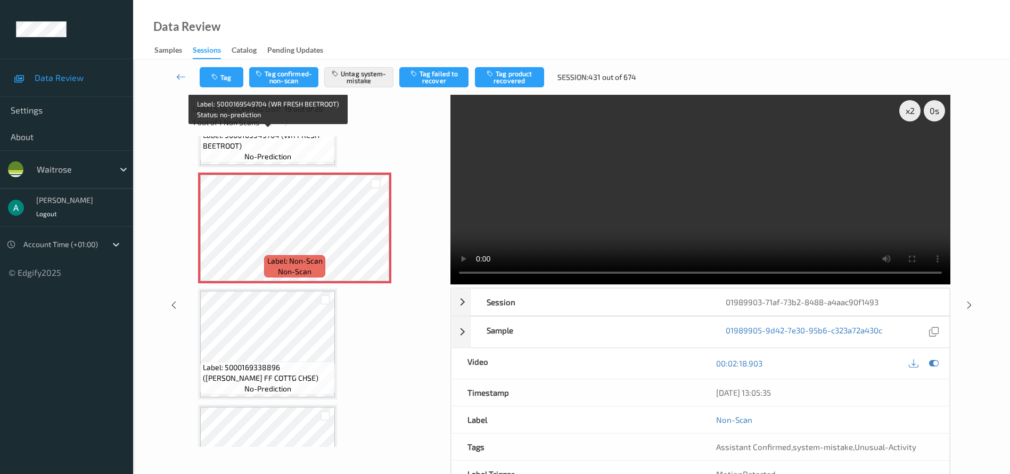
click at [292, 145] on span "Label: 5000169549704 (WR FRESH BEETROOT)" at bounding box center [267, 140] width 129 height 21
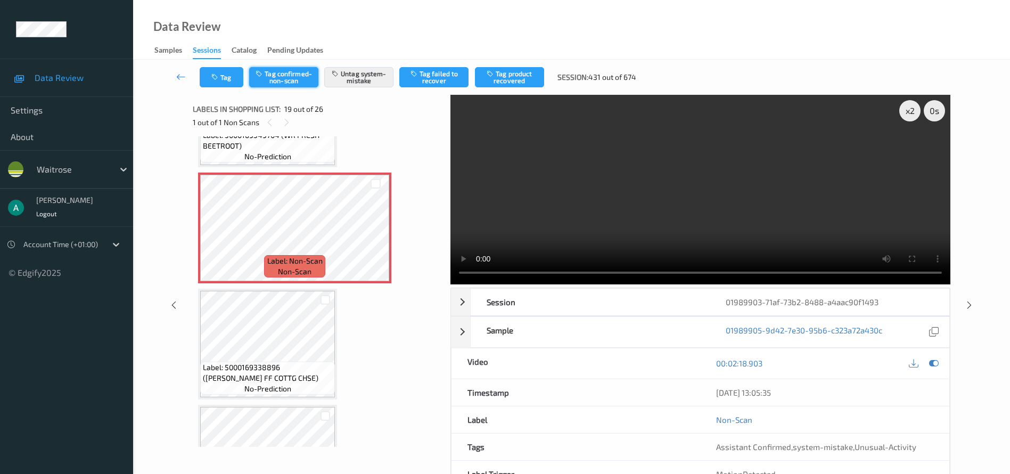
click at [304, 80] on button "Tag confirmed-non-scan" at bounding box center [283, 77] width 69 height 20
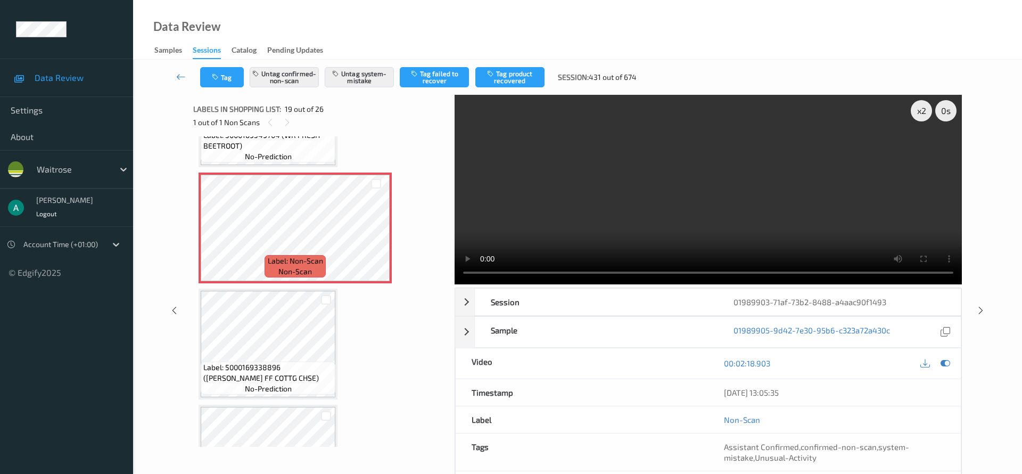
click at [508, 76] on button "Tag product recovered" at bounding box center [509, 77] width 69 height 20
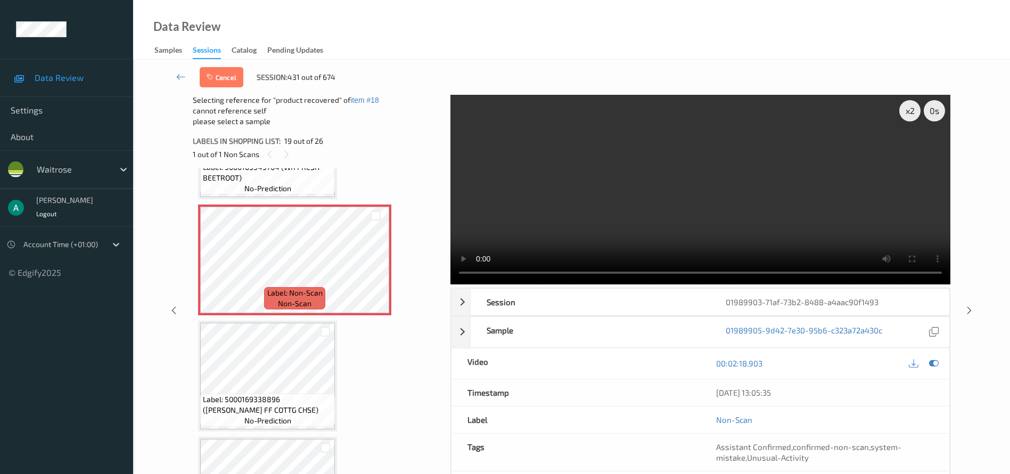
scroll to position [2218, 0]
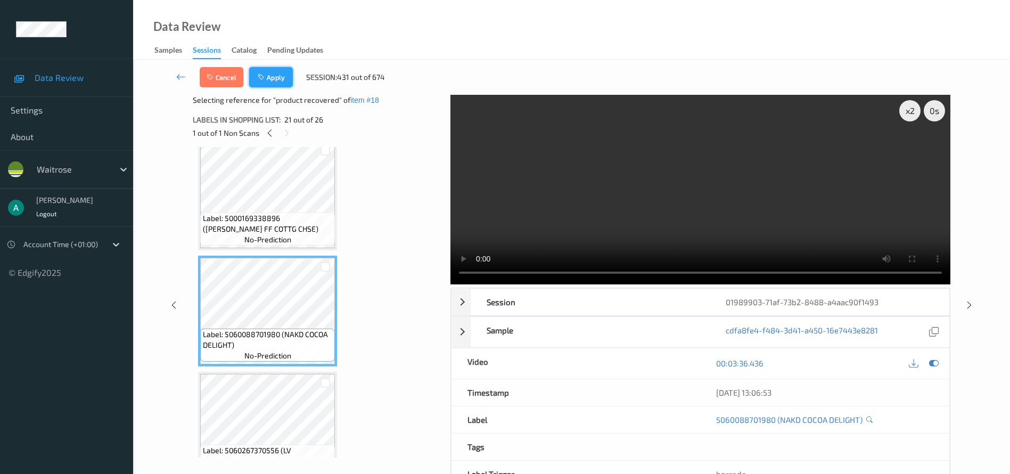
click at [290, 80] on button "Apply" at bounding box center [271, 77] width 44 height 20
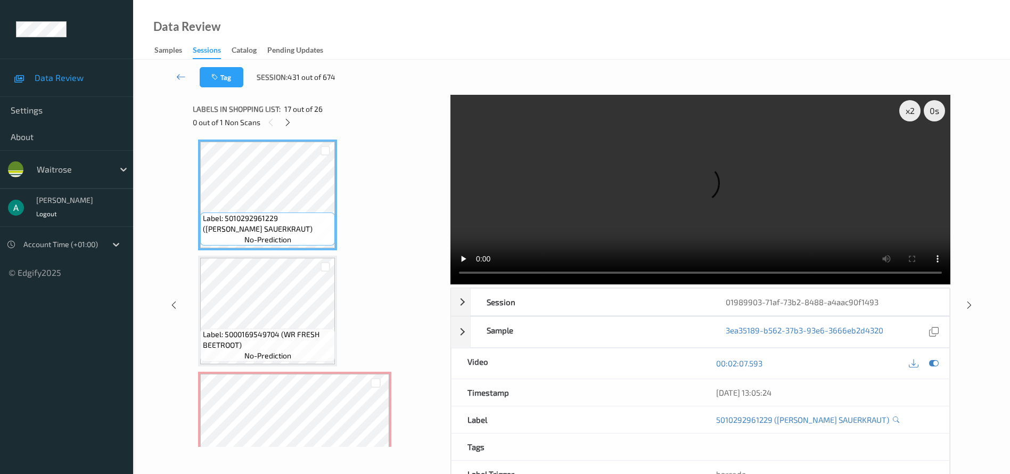
scroll to position [1898, 0]
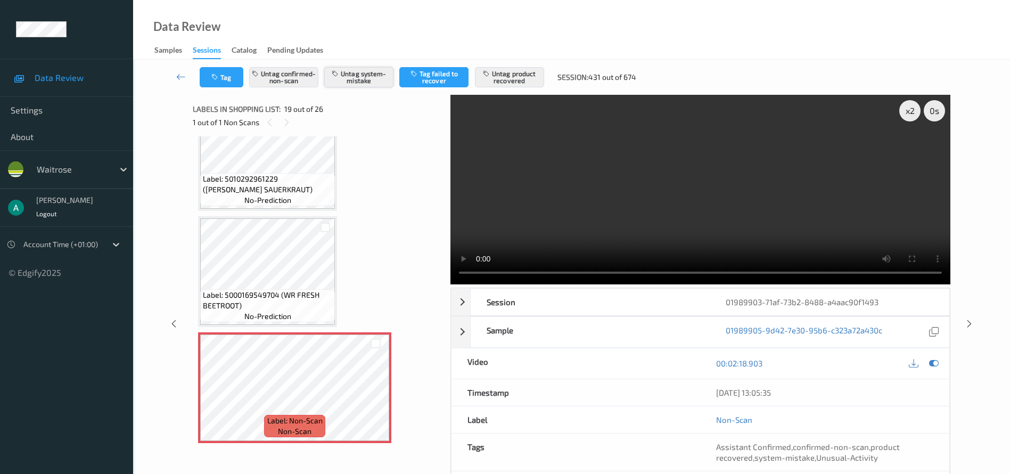
click at [375, 77] on button "Untag system-mistake" at bounding box center [358, 77] width 69 height 20
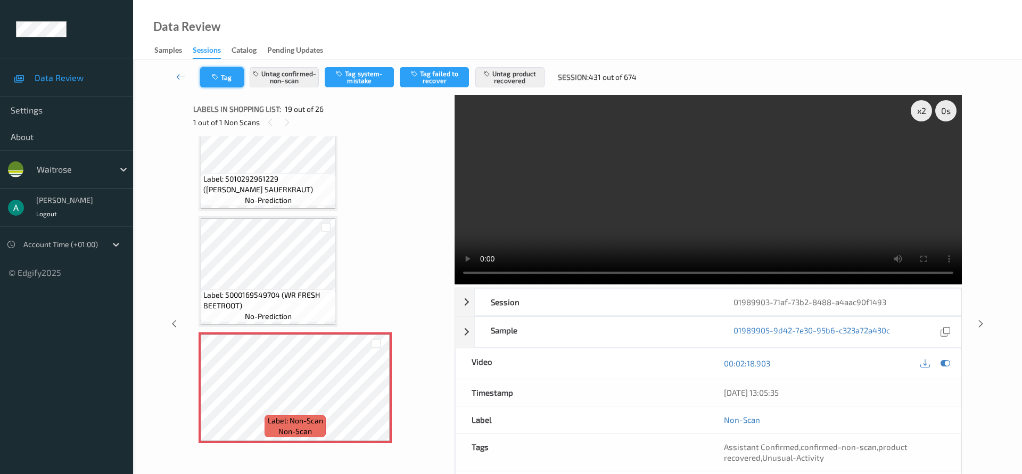
click at [221, 79] on button "Tag" at bounding box center [222, 77] width 44 height 20
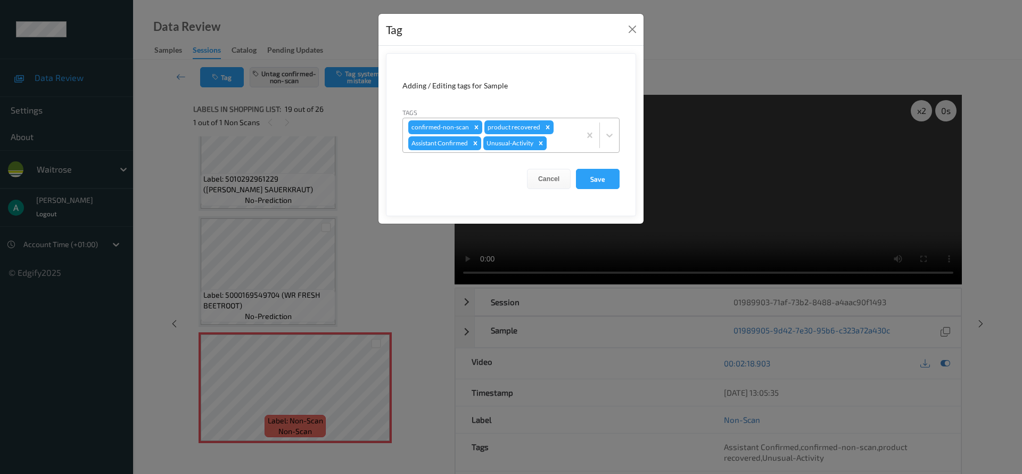
click at [542, 141] on icon "Remove Unusual-Activity" at bounding box center [540, 142] width 7 height 7
click at [607, 176] on button "Save" at bounding box center [598, 179] width 44 height 20
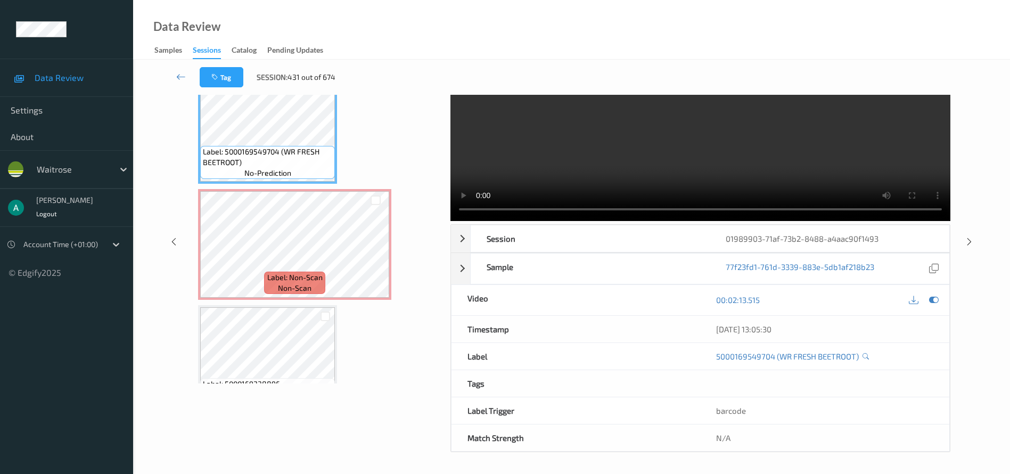
scroll to position [0, 0]
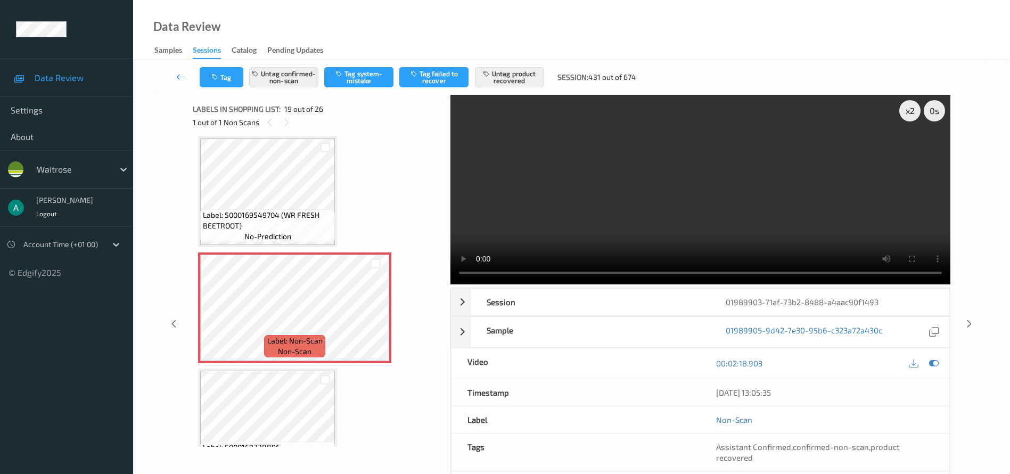
click at [747, 325] on icon at bounding box center [969, 324] width 9 height 10
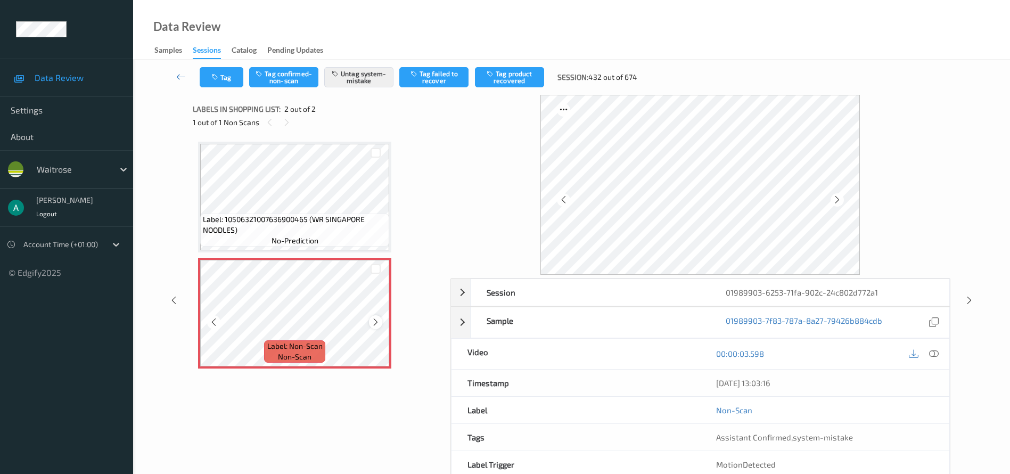
click at [376, 322] on icon at bounding box center [375, 322] width 9 height 10
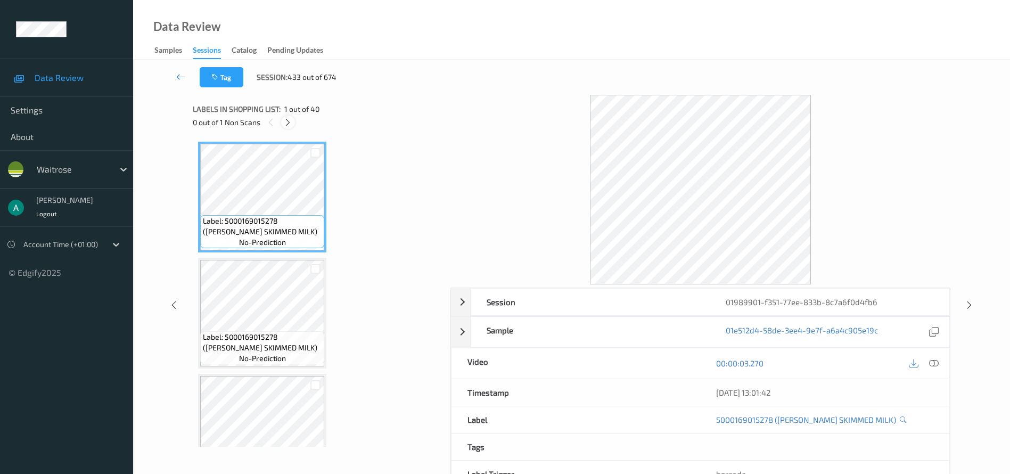
click at [286, 116] on div at bounding box center [287, 122] width 13 height 13
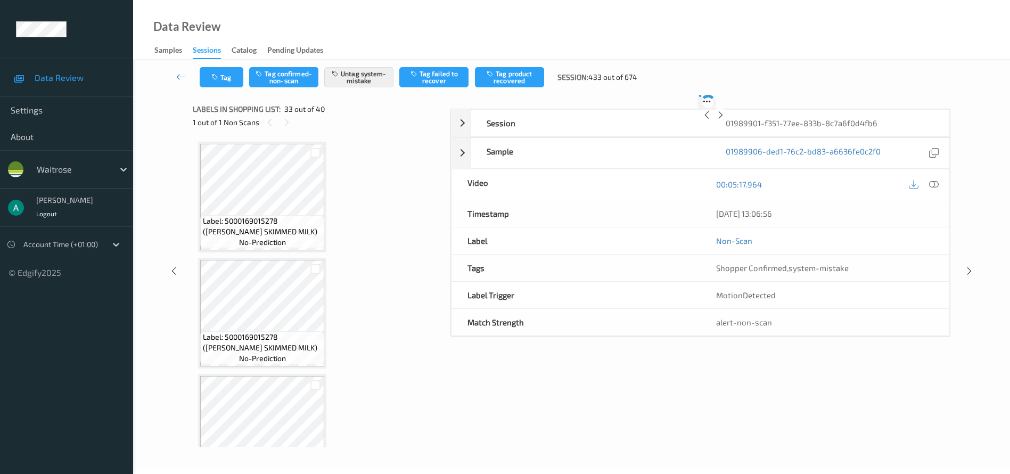
scroll to position [3603, 0]
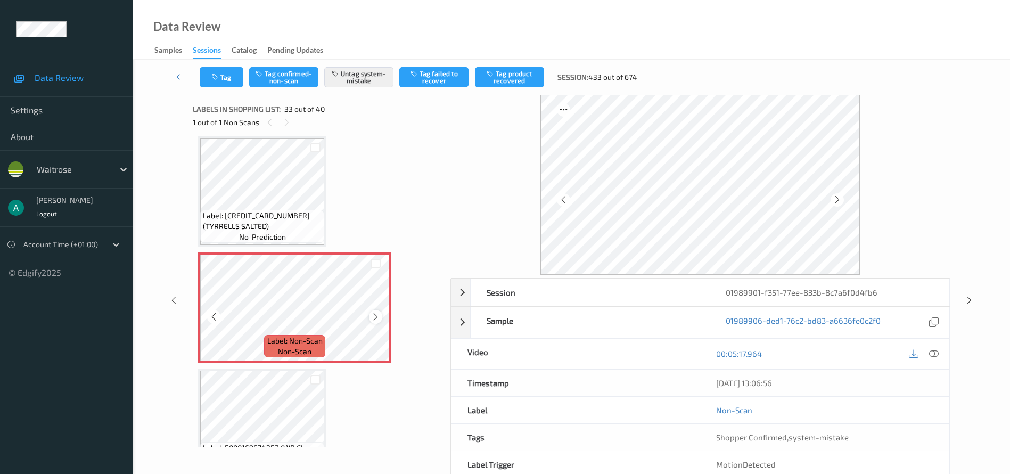
click at [376, 316] on icon at bounding box center [375, 317] width 9 height 10
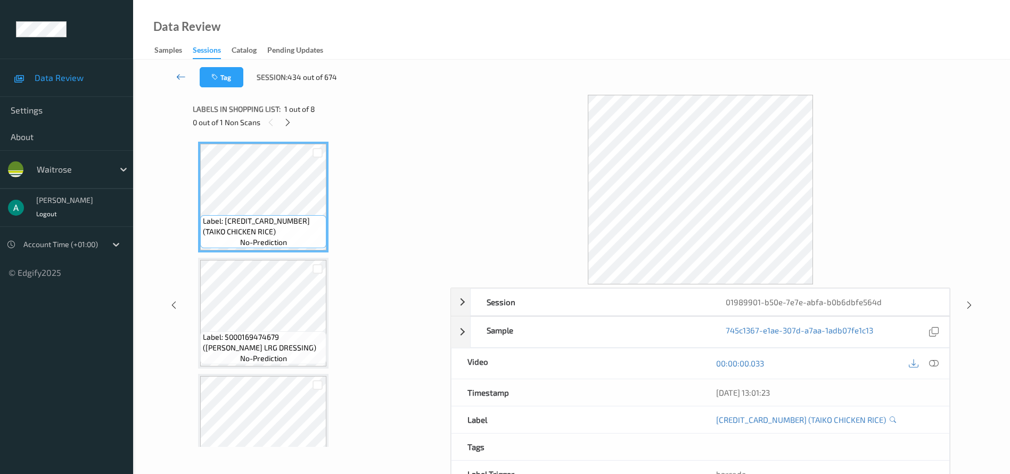
click at [176, 84] on link at bounding box center [180, 77] width 37 height 20
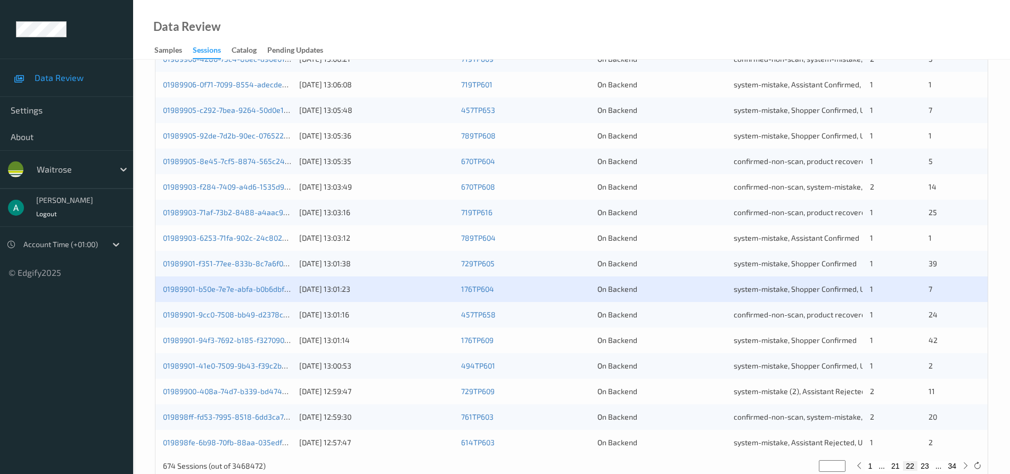
scroll to position [327, 0]
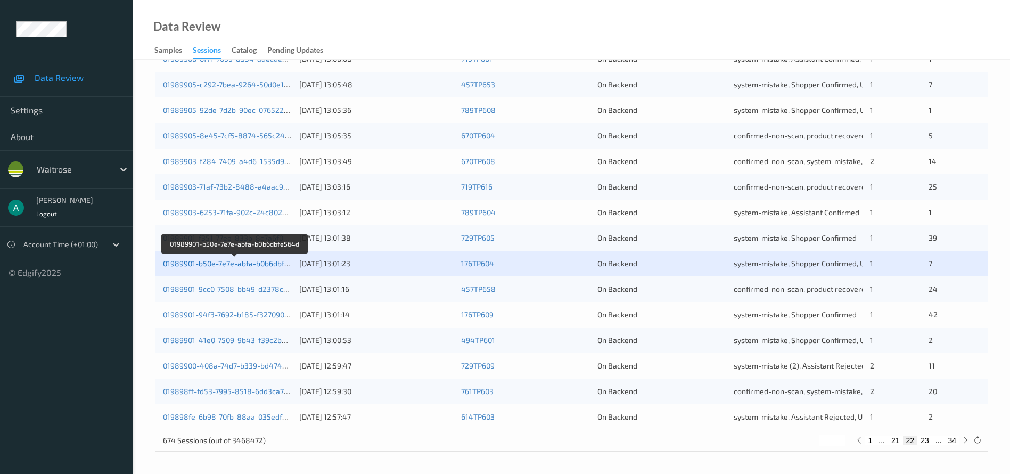
click at [267, 261] on link "01989901-b50e-7e7e-abfa-b0b6dbfe564d" at bounding box center [234, 263] width 143 height 9
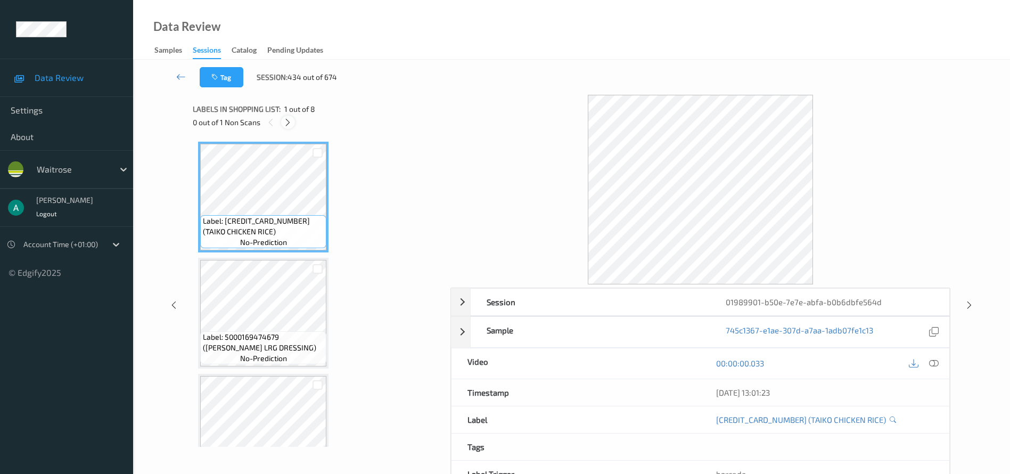
click at [291, 119] on icon at bounding box center [287, 123] width 9 height 10
drag, startPoint x: 287, startPoint y: 121, endPoint x: 289, endPoint y: 239, distance: 117.7
click at [285, 119] on icon at bounding box center [287, 123] width 9 height 10
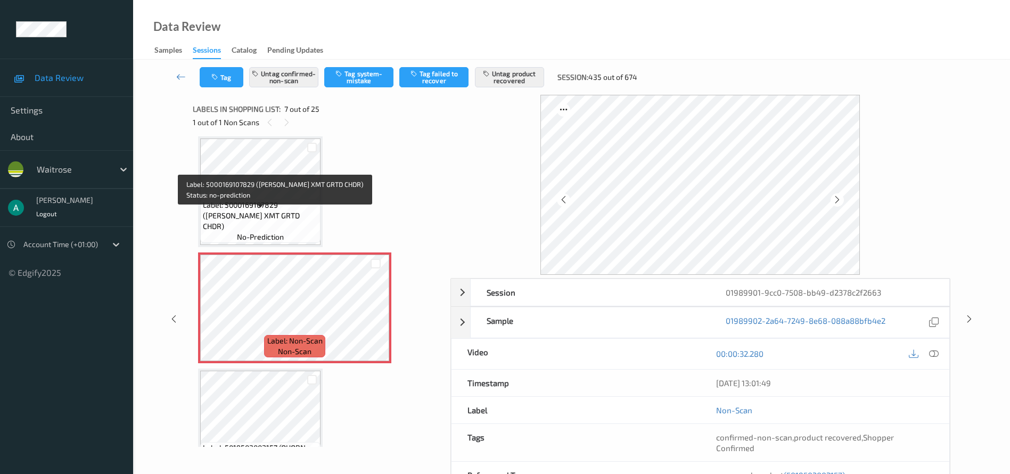
click at [244, 211] on span "Label: 5000169107829 ([PERSON_NAME] XMT GRTD CHDR)" at bounding box center [260, 216] width 115 height 32
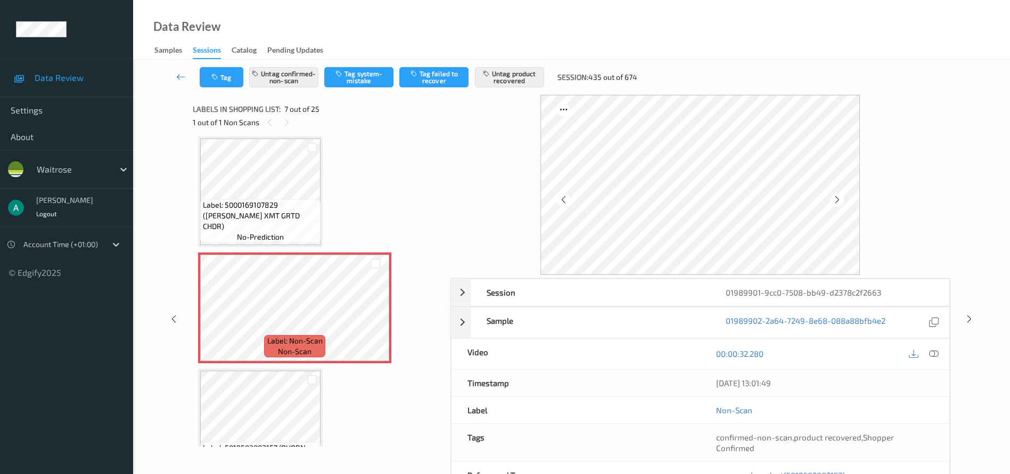
click at [747, 350] on icon at bounding box center [934, 354] width 10 height 10
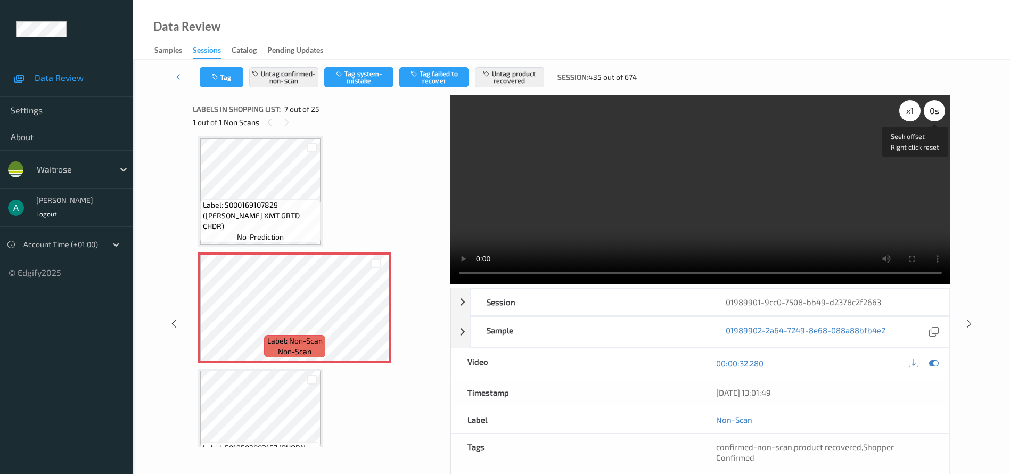
click at [747, 110] on div "x 1" at bounding box center [909, 110] width 21 height 21
click at [747, 317] on div at bounding box center [968, 323] width 13 height 13
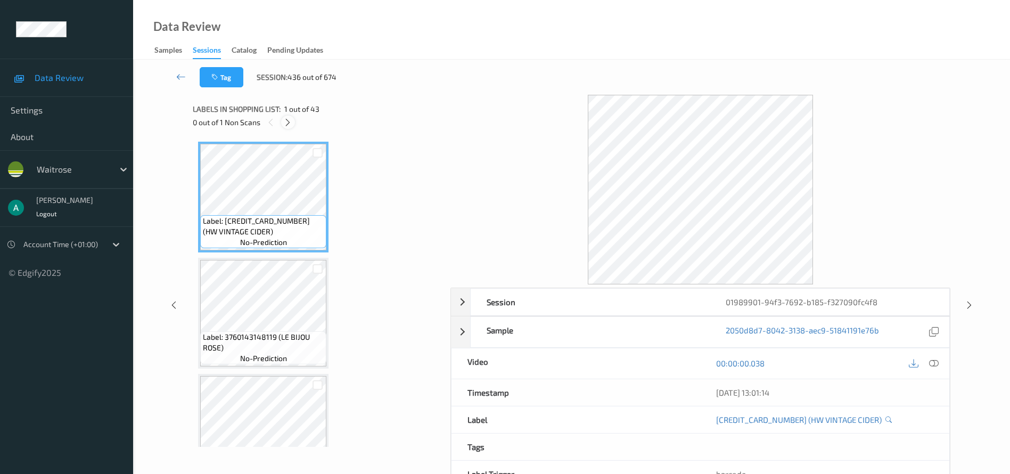
click at [288, 124] on icon at bounding box center [287, 123] width 9 height 10
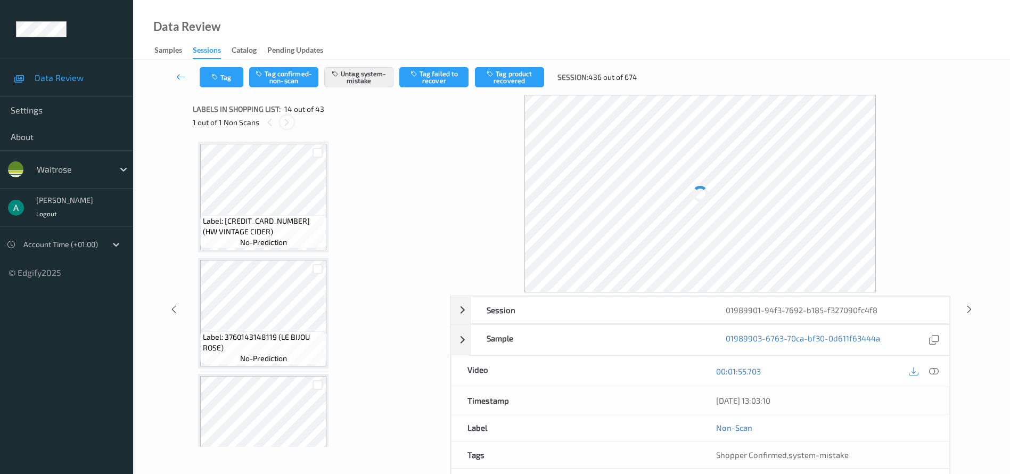
scroll to position [1398, 0]
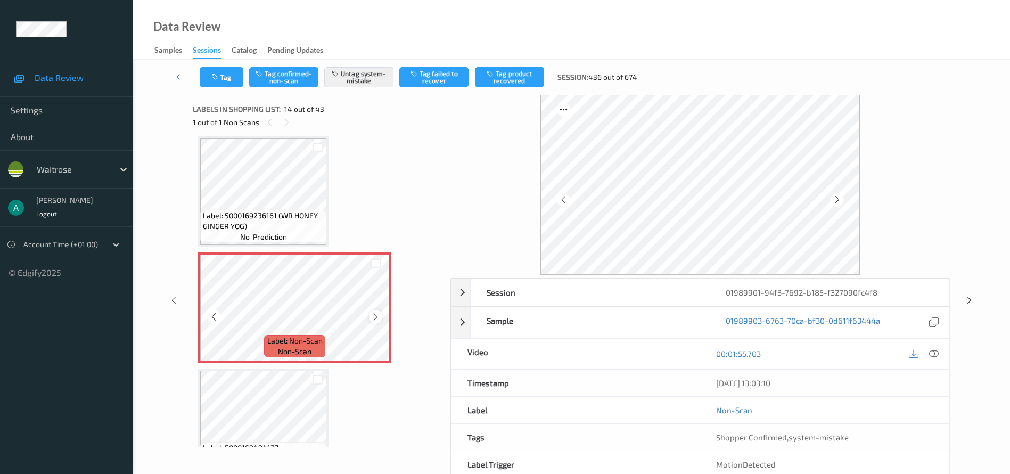
click at [375, 317] on icon at bounding box center [375, 317] width 9 height 10
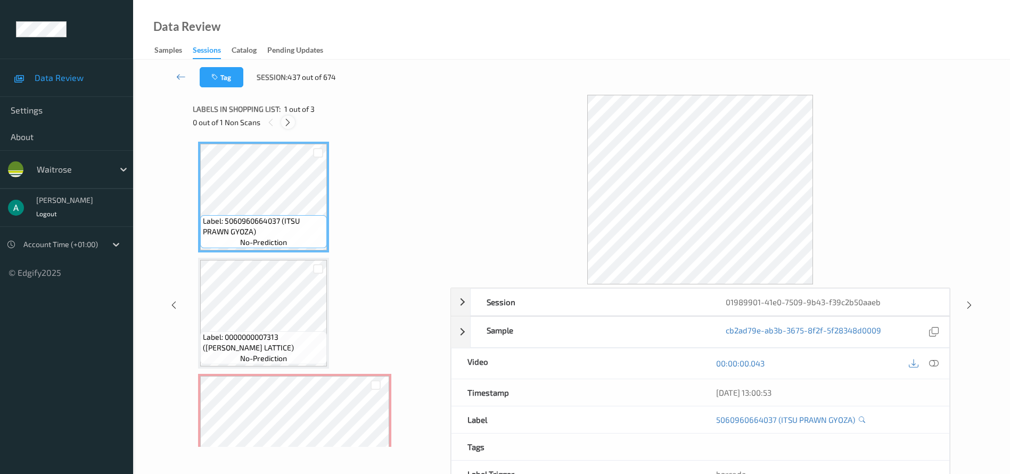
click at [286, 120] on icon at bounding box center [287, 123] width 9 height 10
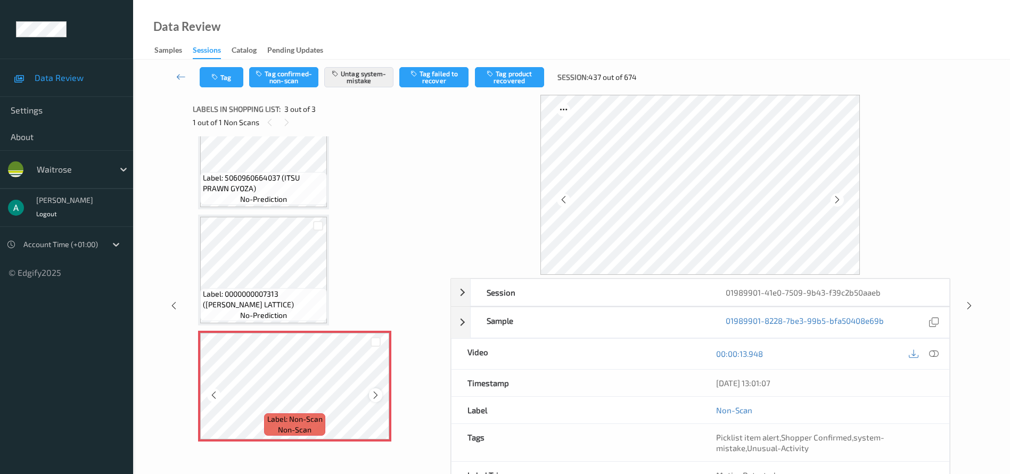
click at [375, 350] on icon at bounding box center [375, 395] width 9 height 10
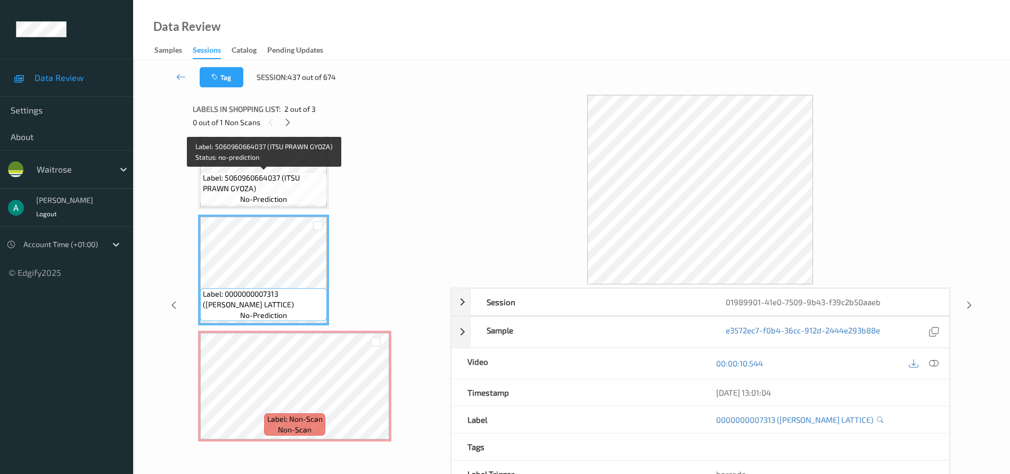
click at [287, 175] on span "Label: 5060960664037 (ITSU PRAWN GYOZA)" at bounding box center [263, 182] width 121 height 21
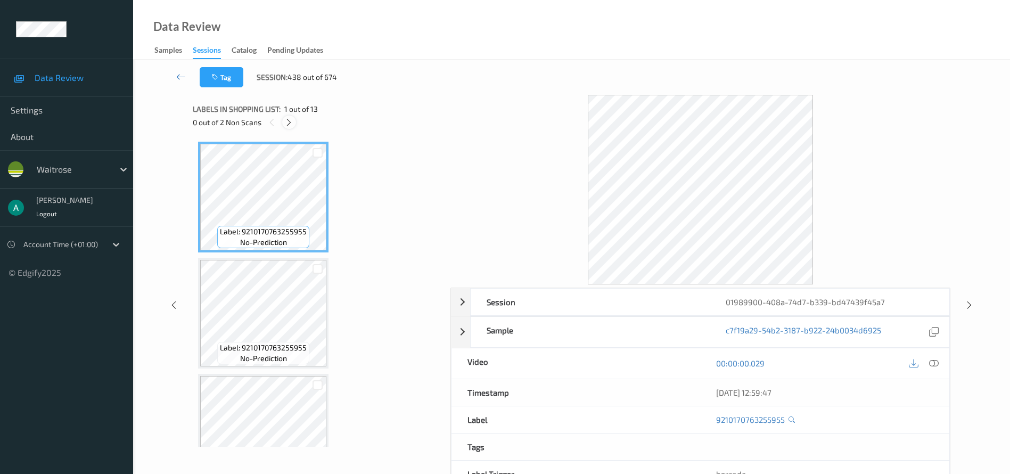
click at [287, 123] on icon at bounding box center [288, 123] width 9 height 10
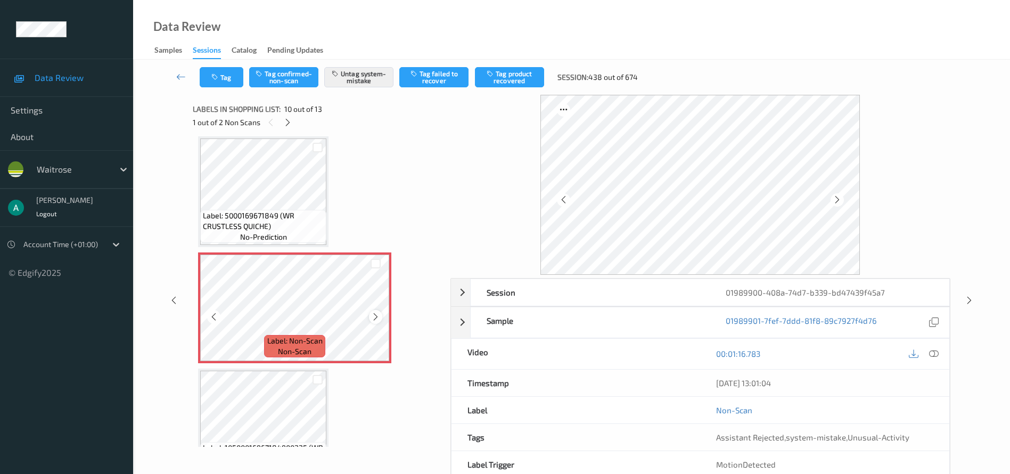
click at [377, 317] on icon at bounding box center [375, 317] width 9 height 10
click at [380, 319] on icon at bounding box center [375, 317] width 9 height 10
click at [381, 319] on div at bounding box center [375, 316] width 13 height 13
click at [286, 121] on icon at bounding box center [287, 123] width 9 height 10
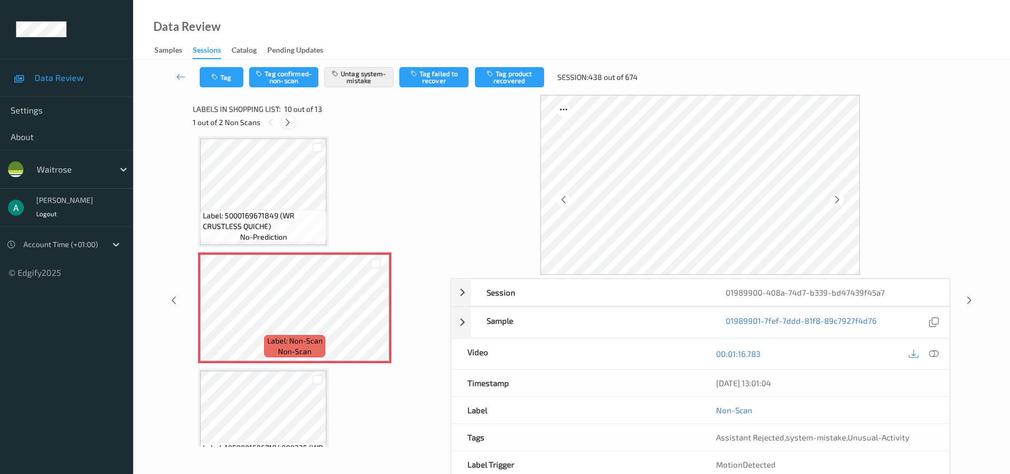
scroll to position [1204, 0]
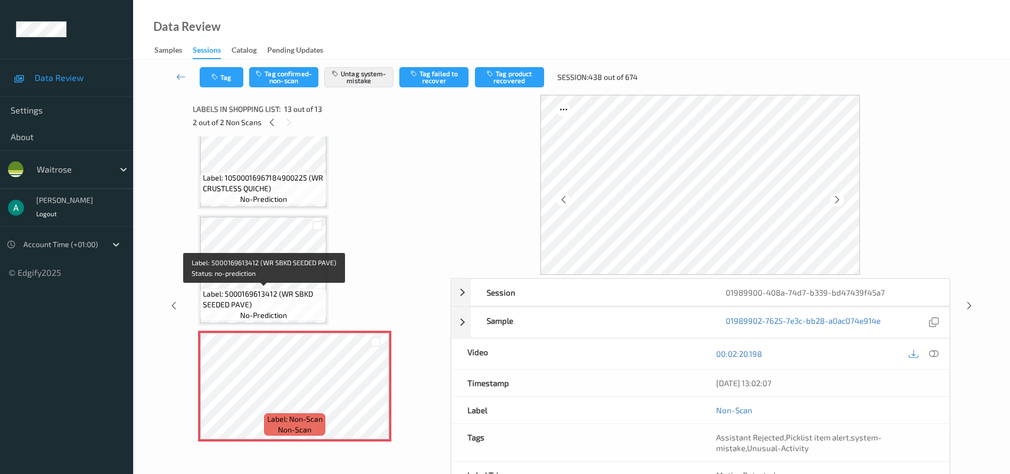
click at [279, 291] on span "Label: 5000169613412 (WR SBKD SEEDED PAVE)" at bounding box center [263, 299] width 121 height 21
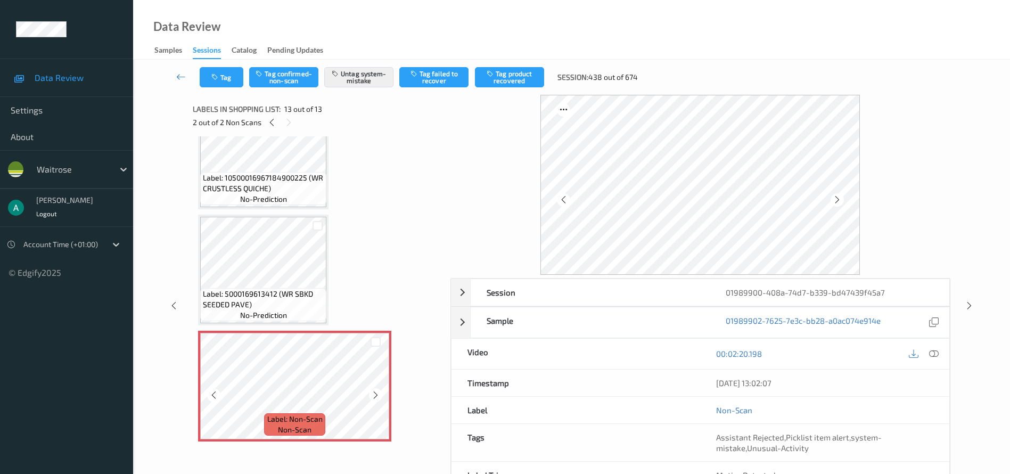
click at [229, 313] on div "Label: 5000169613412 (WR SBKD SEEDED PAVE) no-prediction" at bounding box center [263, 304] width 126 height 33
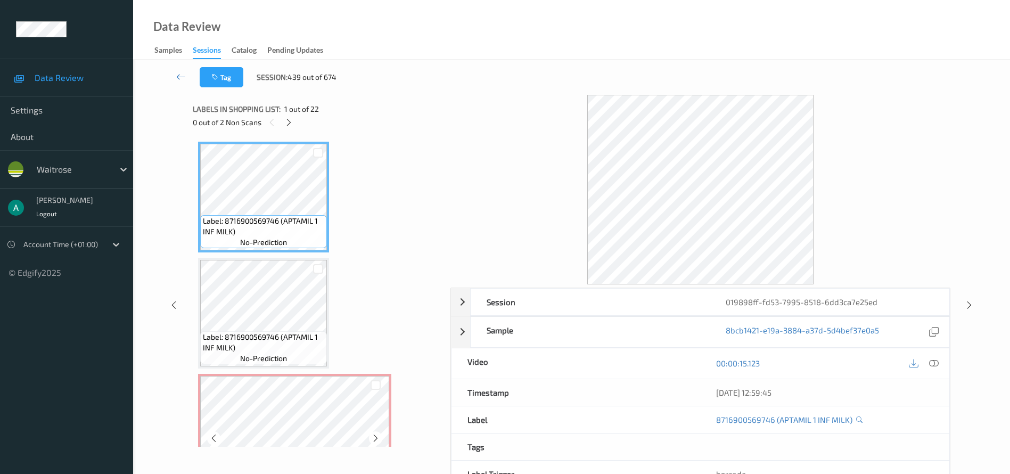
scroll to position [80, 0]
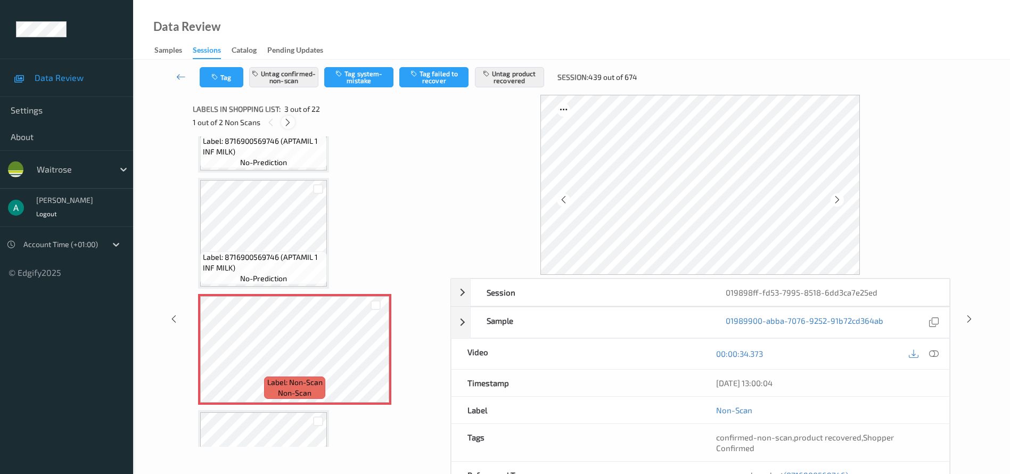
click at [291, 124] on icon at bounding box center [287, 123] width 9 height 10
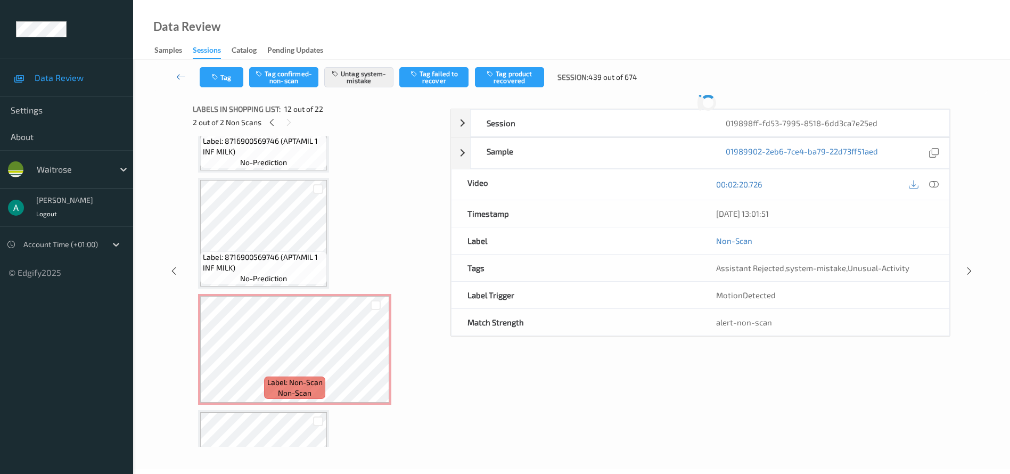
scroll to position [1166, 0]
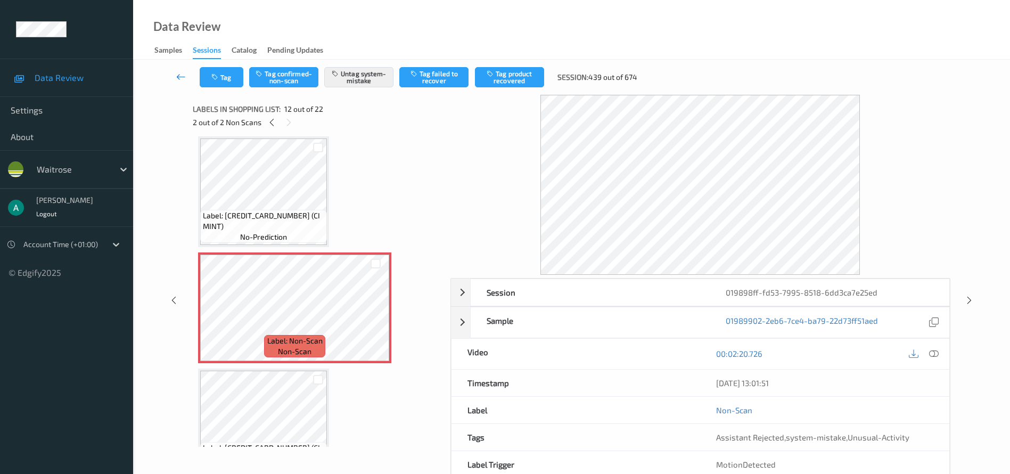
click at [185, 85] on link at bounding box center [180, 77] width 37 height 20
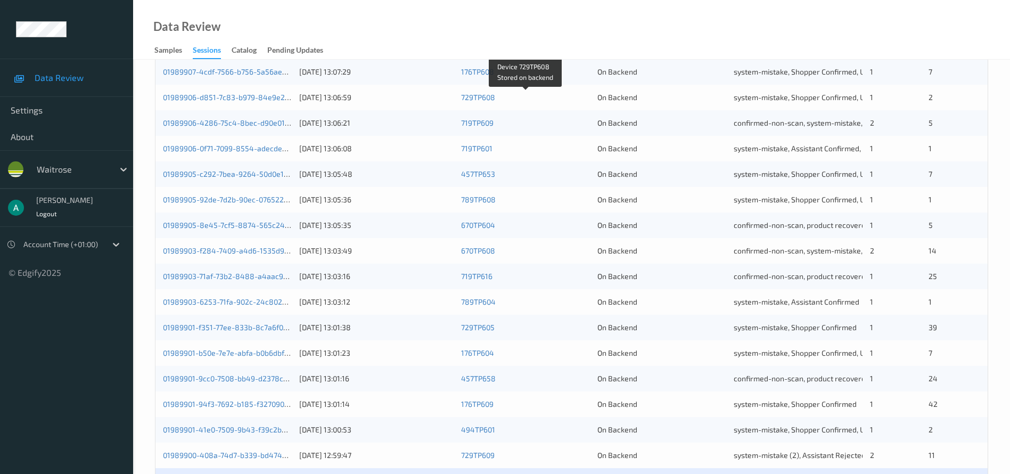
scroll to position [327, 0]
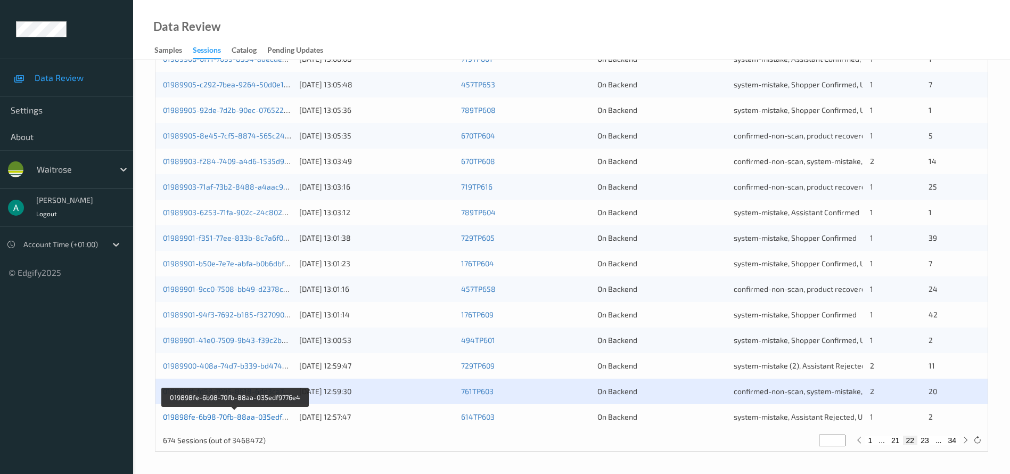
click at [230, 350] on link "019898fe-6b98-70fb-88aa-035edf9776e4" at bounding box center [235, 416] width 144 height 9
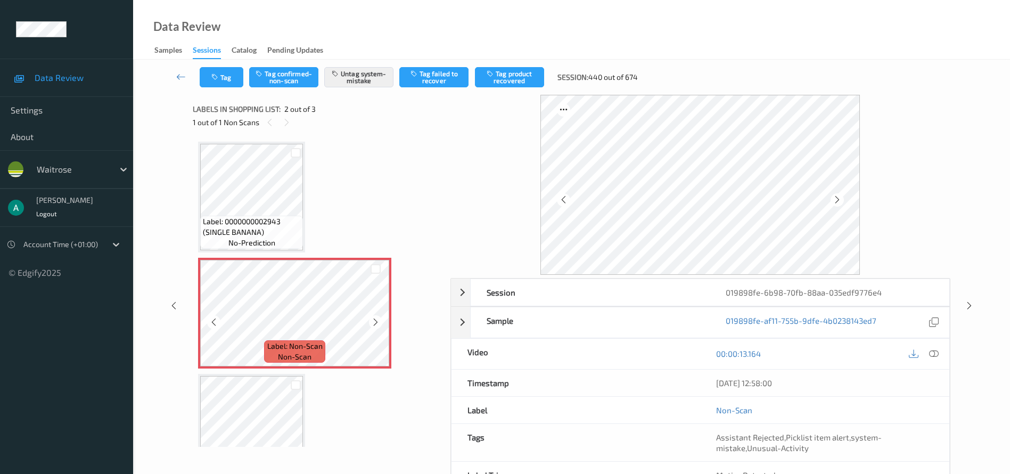
click at [269, 346] on span "Label: Non-Scan" at bounding box center [294, 346] width 55 height 11
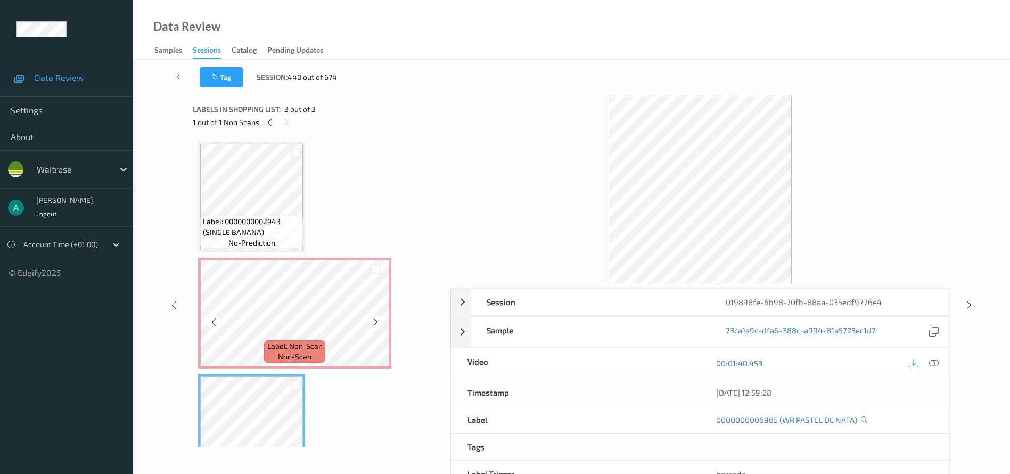
scroll to position [43, 0]
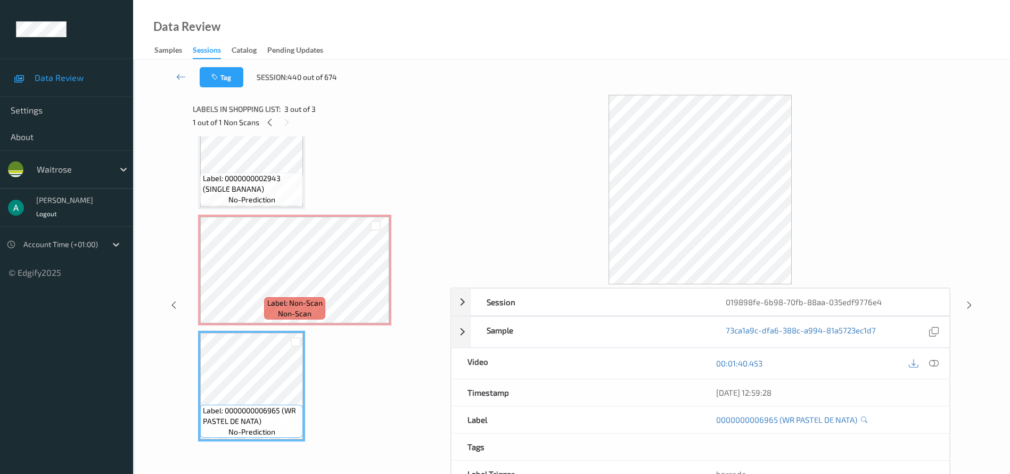
drag, startPoint x: 286, startPoint y: 209, endPoint x: 281, endPoint y: 210, distance: 5.6
click at [284, 208] on div "Label: 0000000002943 (SINGLE BANANA) no-prediction" at bounding box center [251, 153] width 107 height 111
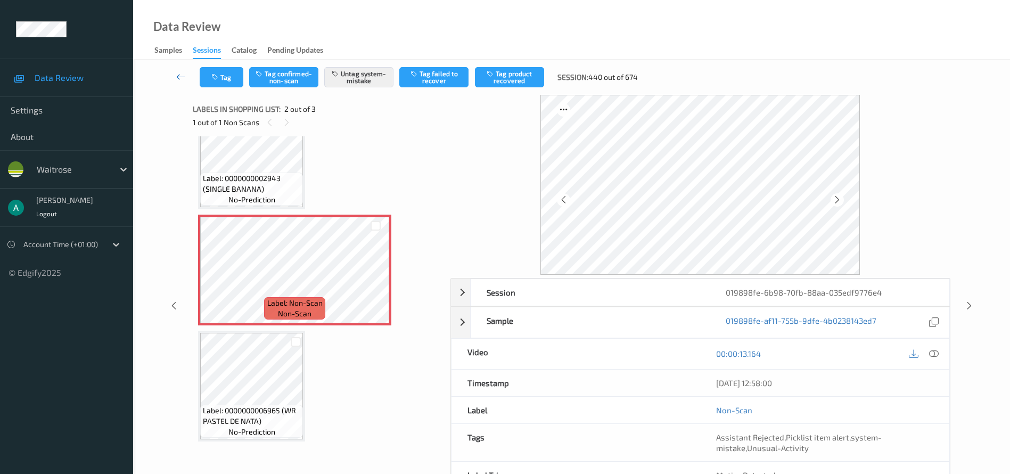
click at [184, 84] on link at bounding box center [180, 77] width 37 height 20
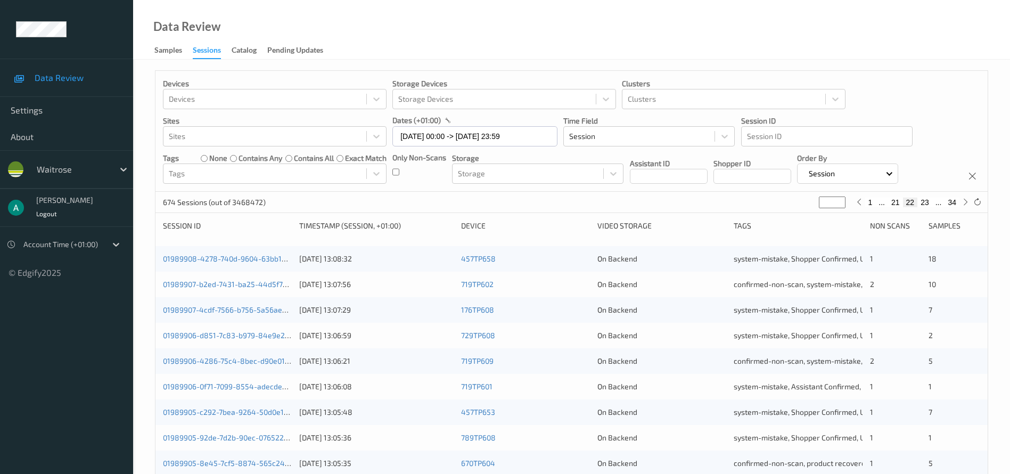
click at [747, 202] on button "23" at bounding box center [924, 203] width 15 height 10
type input "**"
click at [747, 202] on button "24" at bounding box center [924, 203] width 15 height 10
type input "**"
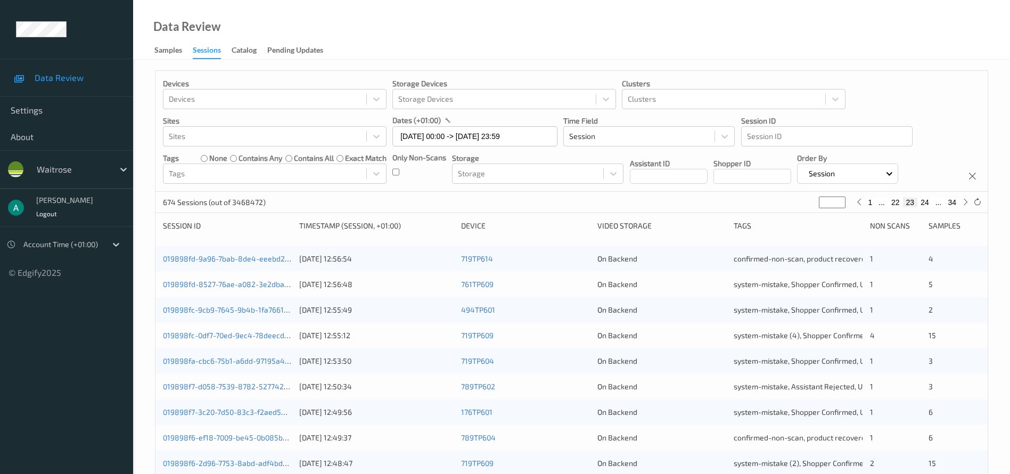
type input "**"
click at [258, 259] on link "019898f1-4d32-79ef-962e-a170a1cbdb6a" at bounding box center [233, 258] width 141 height 9
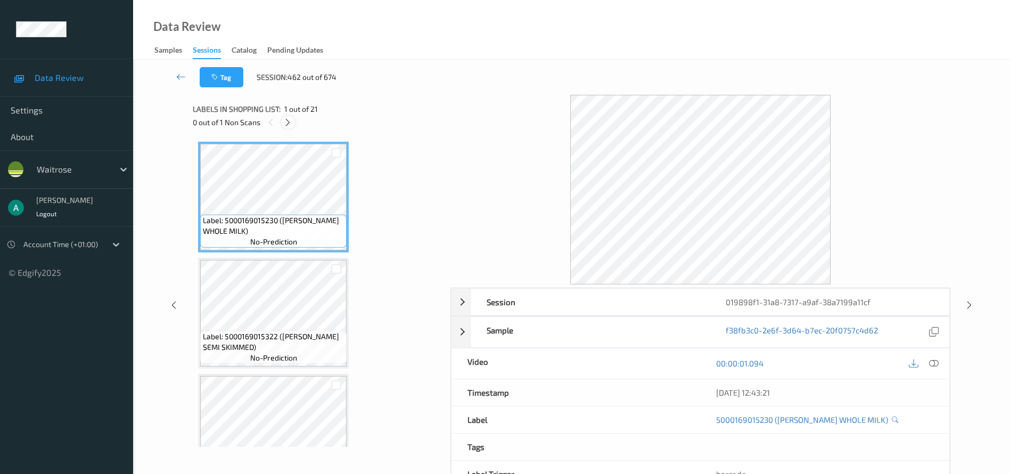
click at [289, 125] on icon at bounding box center [287, 123] width 9 height 10
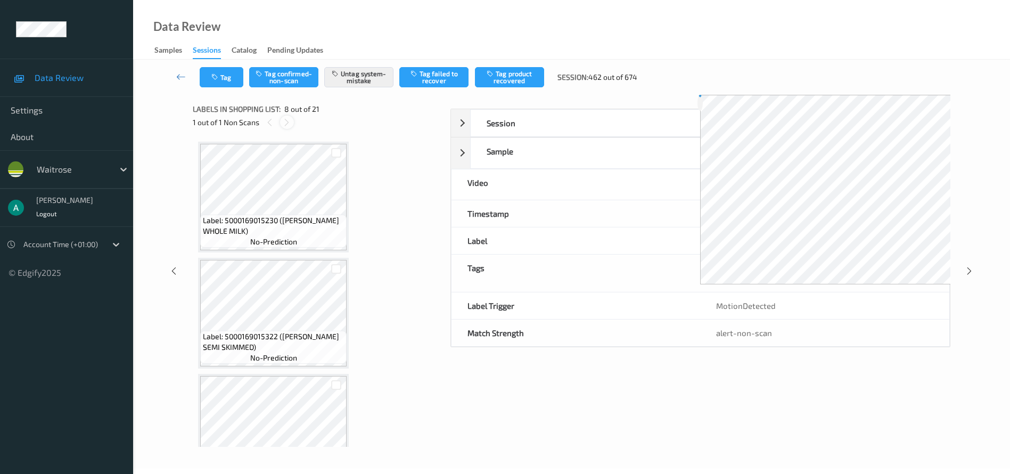
scroll to position [702, 0]
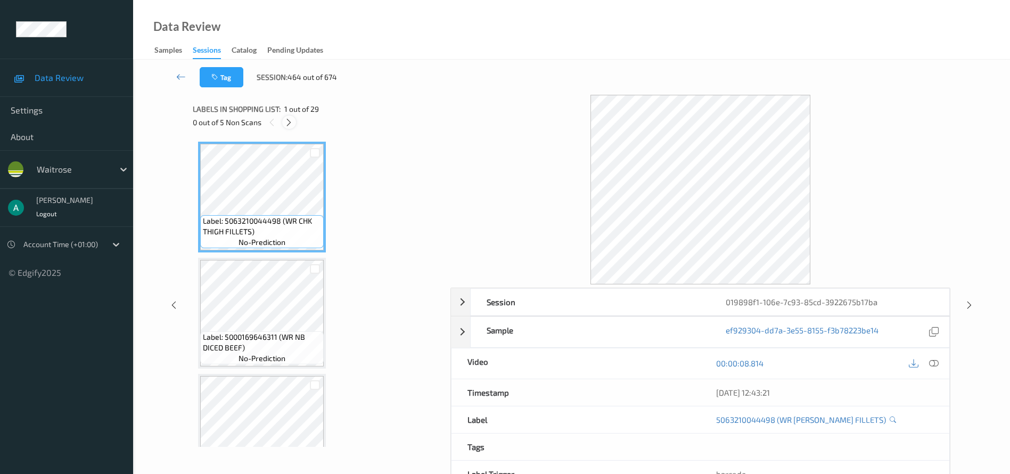
click at [289, 124] on icon at bounding box center [288, 123] width 9 height 10
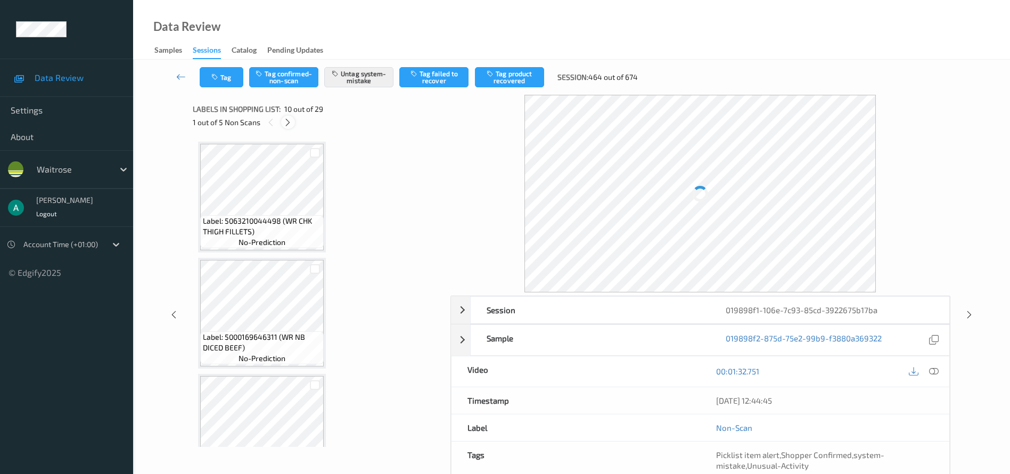
scroll to position [934, 0]
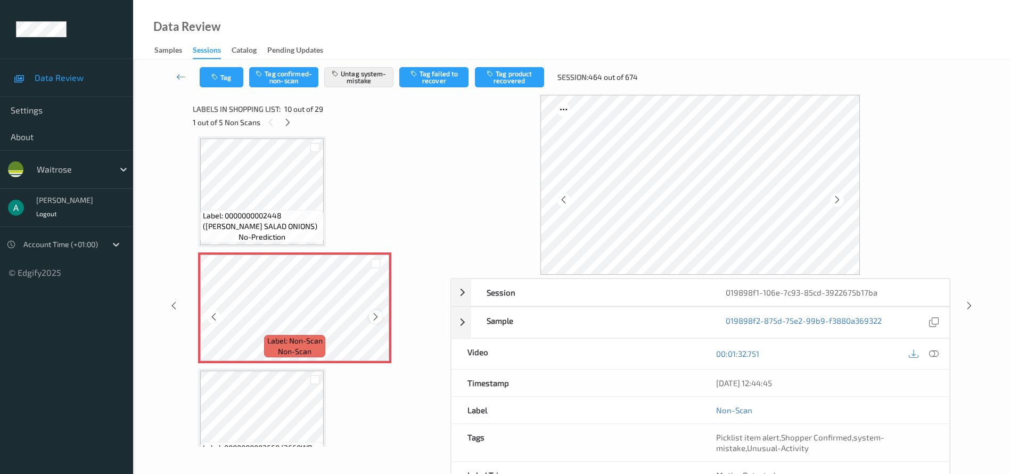
click at [377, 315] on icon at bounding box center [375, 317] width 9 height 10
click at [285, 120] on icon at bounding box center [287, 123] width 9 height 10
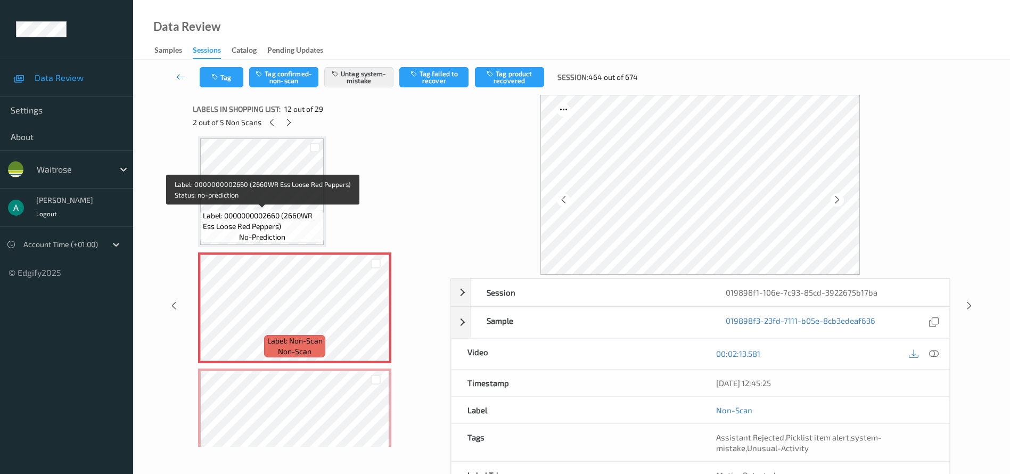
click at [271, 220] on span "Label: 0000000002660 (2660WR Ess Loose Red Peppers)" at bounding box center [262, 220] width 118 height 21
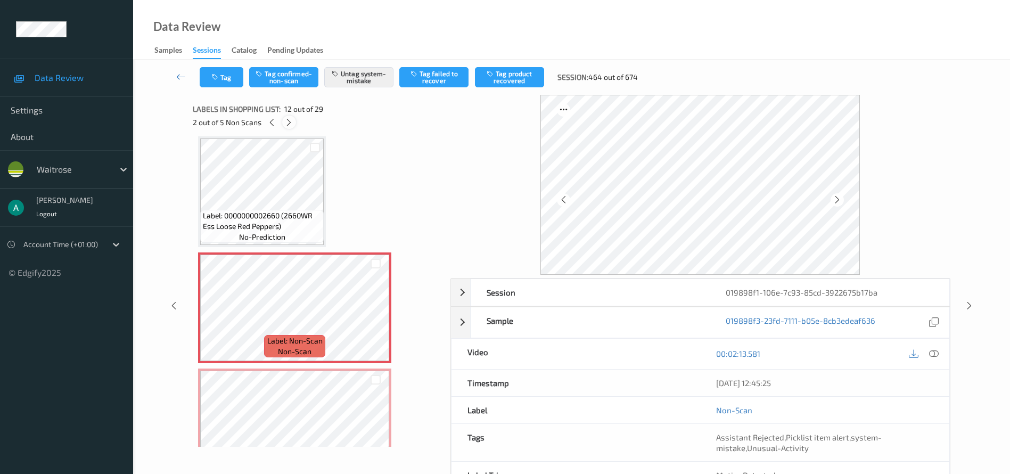
click at [286, 126] on icon at bounding box center [288, 123] width 9 height 10
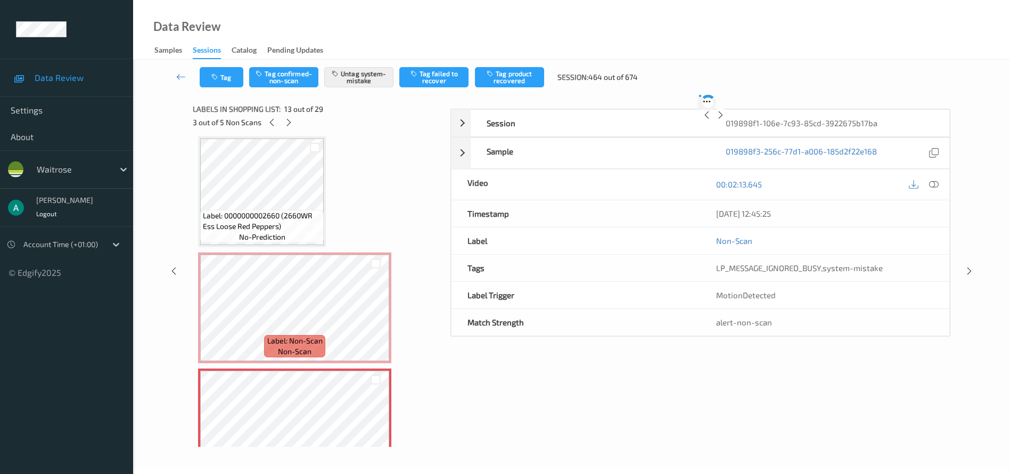
scroll to position [1282, 0]
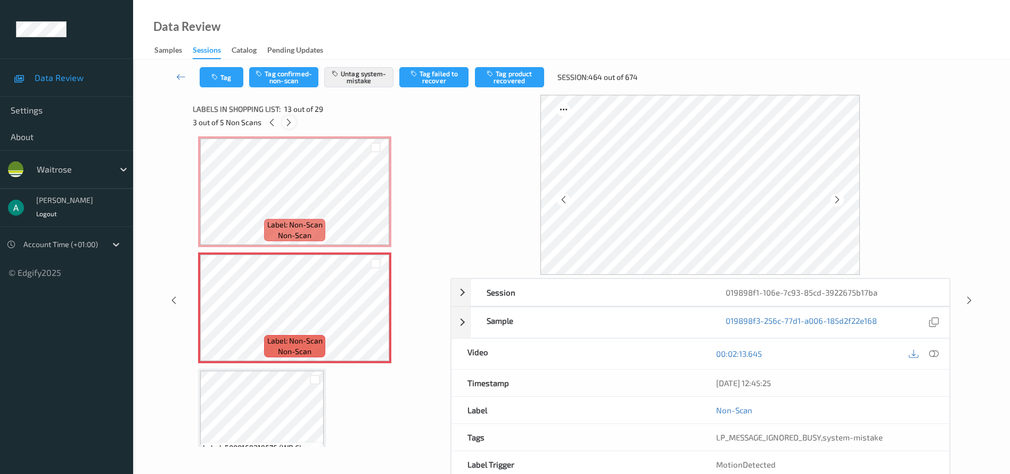
click at [284, 121] on div at bounding box center [288, 122] width 13 height 13
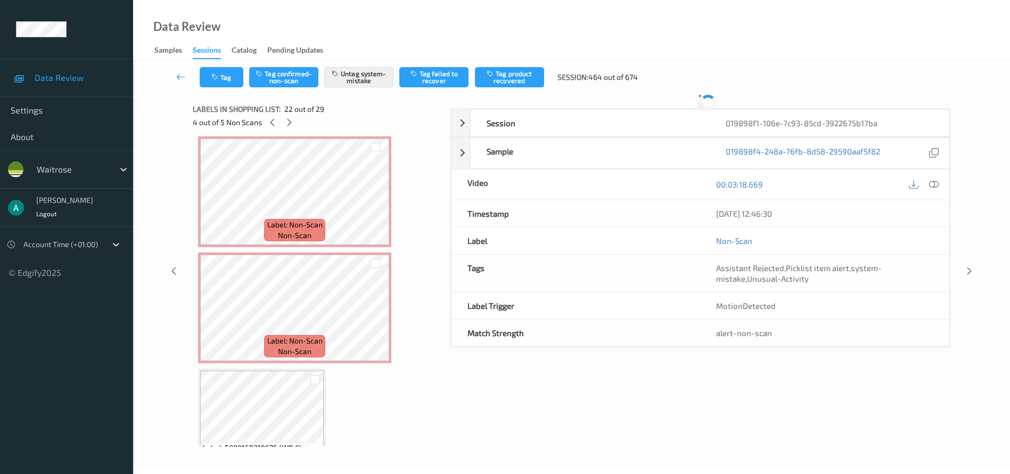
scroll to position [2326, 0]
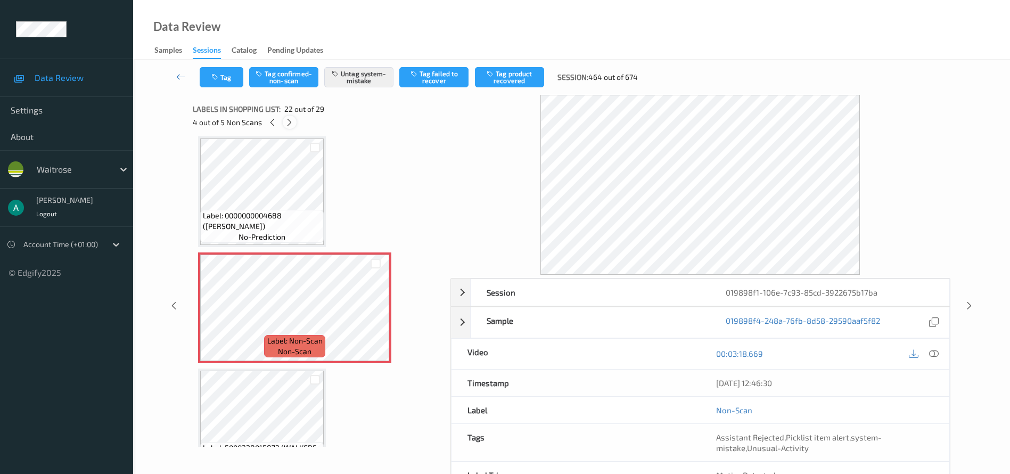
click at [291, 125] on icon at bounding box center [289, 123] width 9 height 10
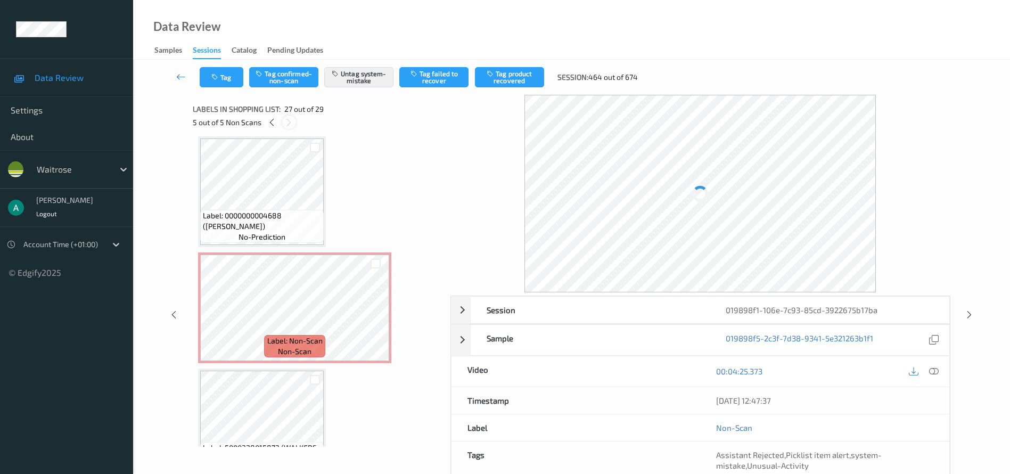
scroll to position [2907, 0]
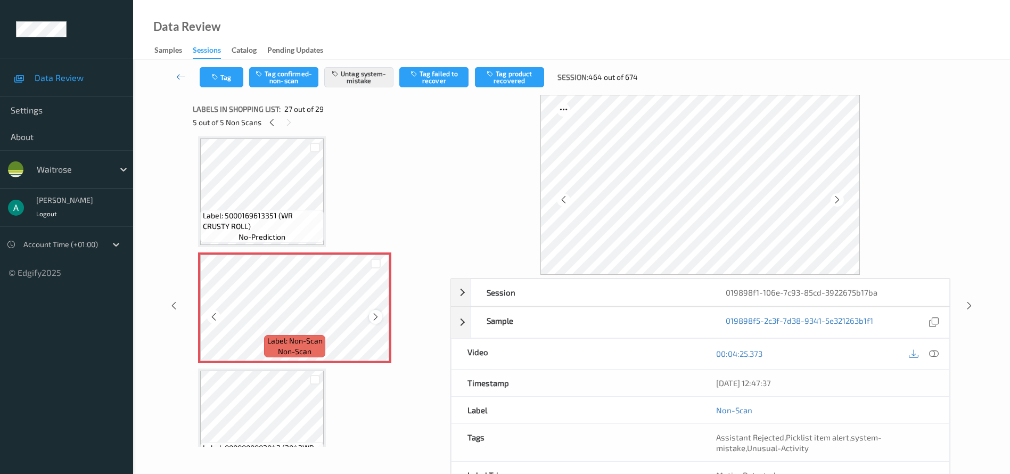
click at [380, 314] on icon at bounding box center [375, 317] width 9 height 10
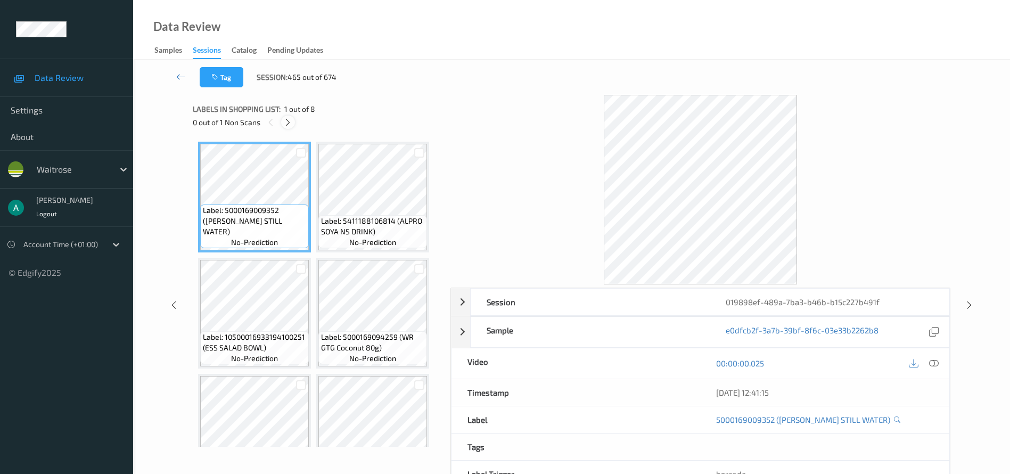
click at [286, 121] on icon at bounding box center [287, 123] width 9 height 10
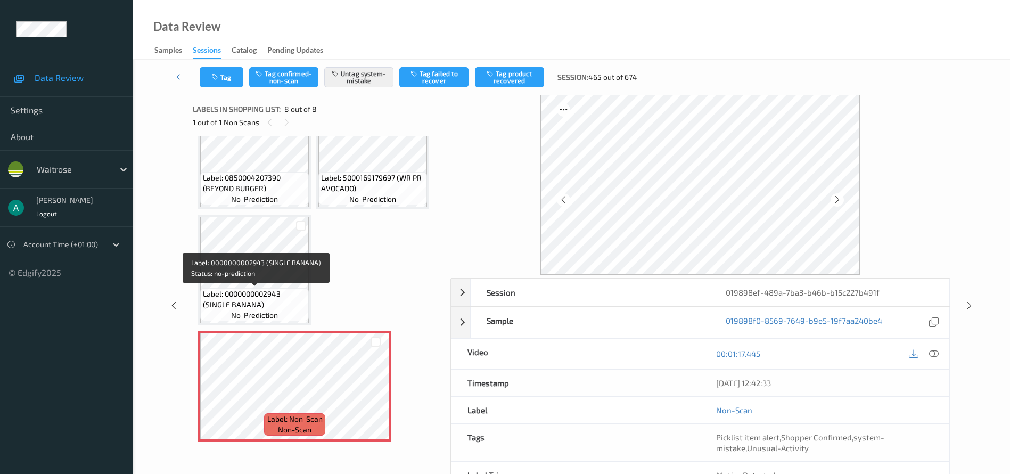
click at [259, 288] on div "Label: 0000000002943 (SINGLE BANANA) no-prediction" at bounding box center [254, 304] width 109 height 33
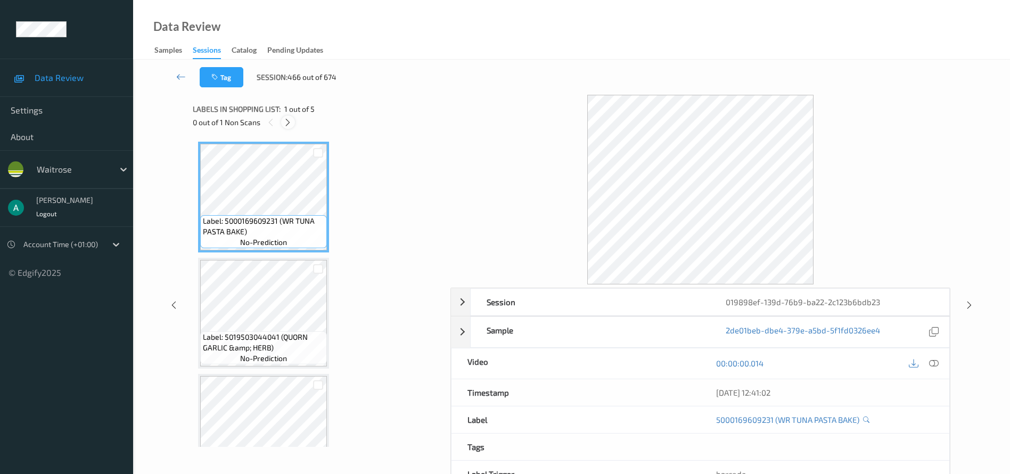
click at [291, 119] on icon at bounding box center [287, 123] width 9 height 10
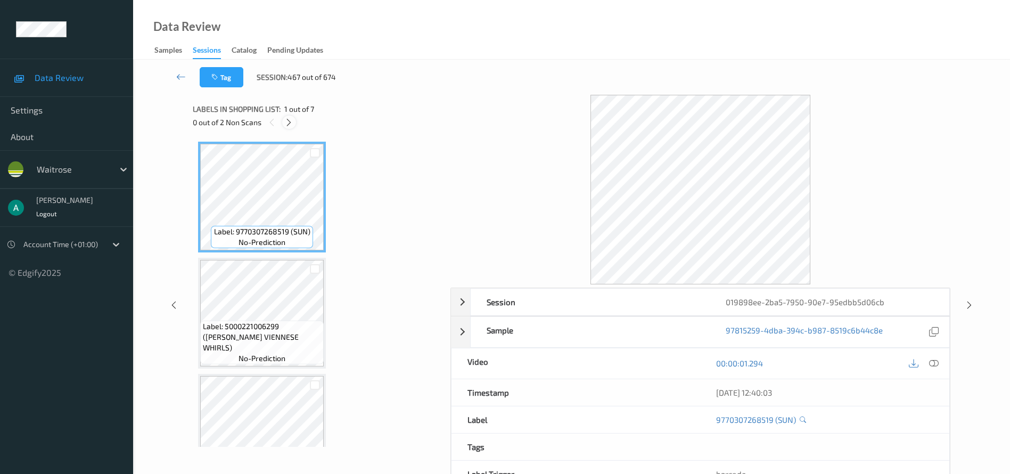
click at [291, 126] on icon at bounding box center [288, 123] width 9 height 10
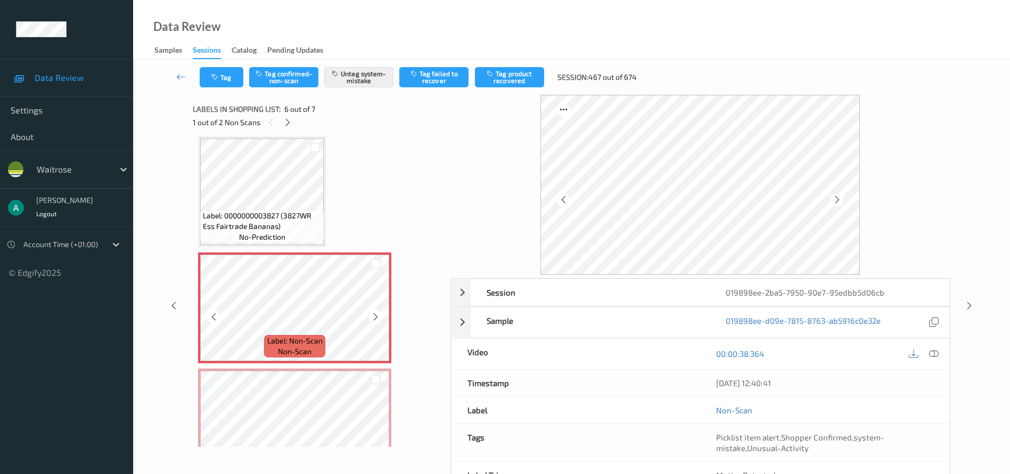
scroll to position [507, 0]
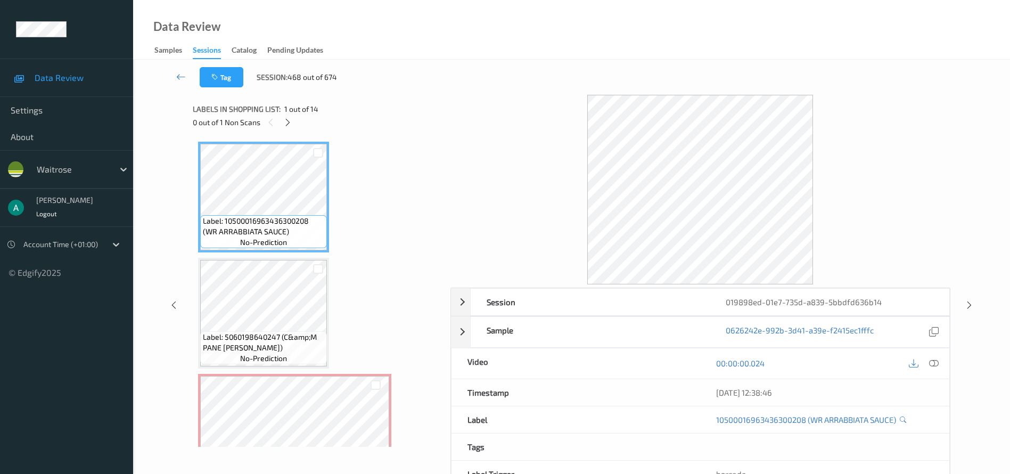
scroll to position [160, 0]
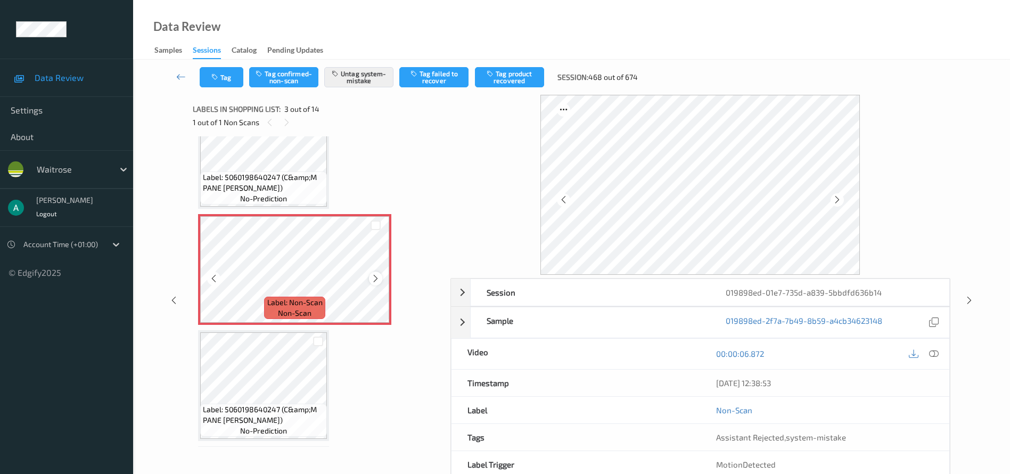
click at [374, 275] on icon at bounding box center [375, 279] width 9 height 10
click at [377, 277] on icon at bounding box center [375, 279] width 9 height 10
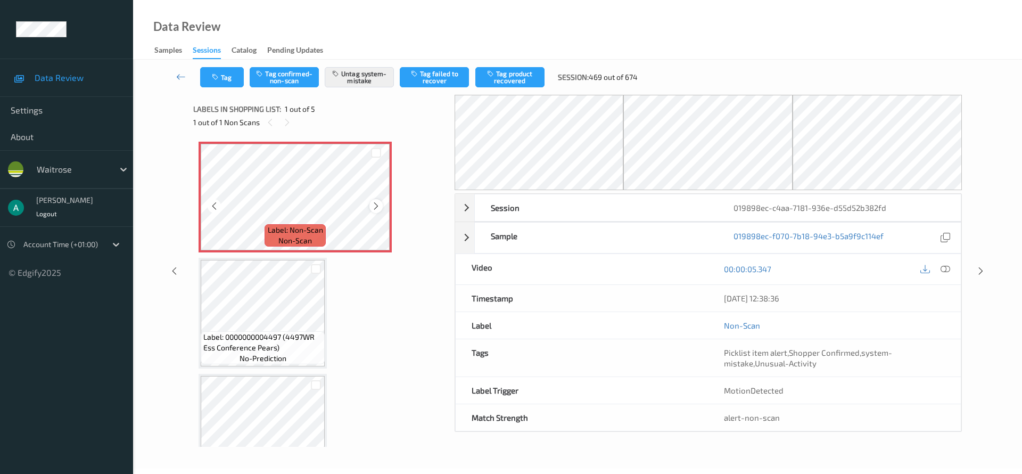
click at [376, 205] on icon at bounding box center [376, 206] width 9 height 10
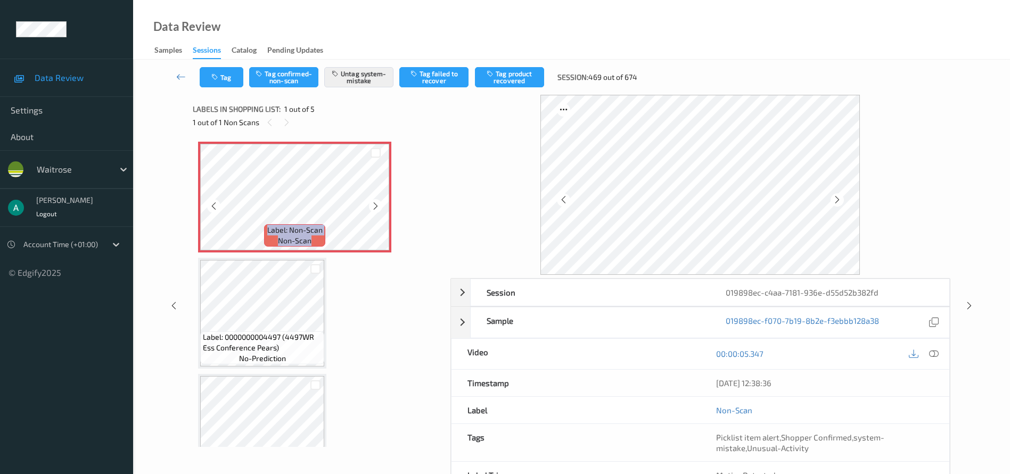
click at [376, 205] on icon at bounding box center [375, 206] width 9 height 10
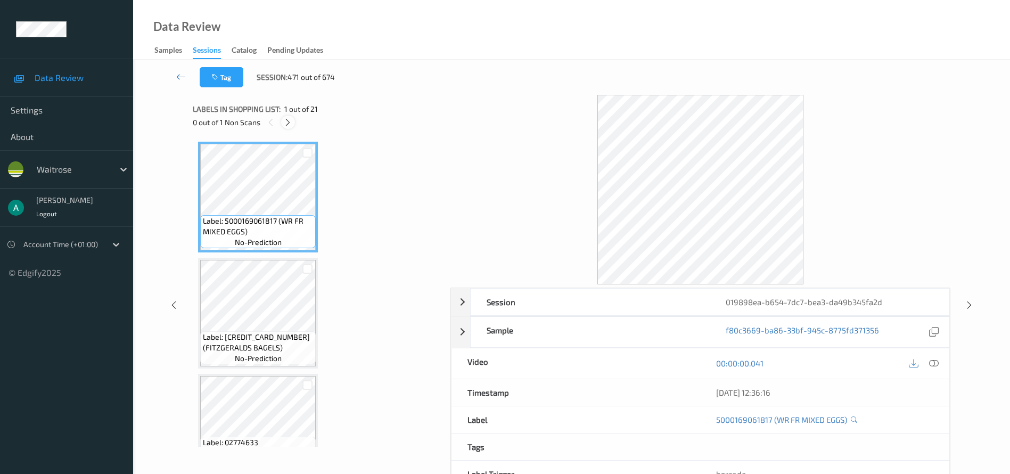
click at [288, 121] on icon at bounding box center [287, 123] width 9 height 10
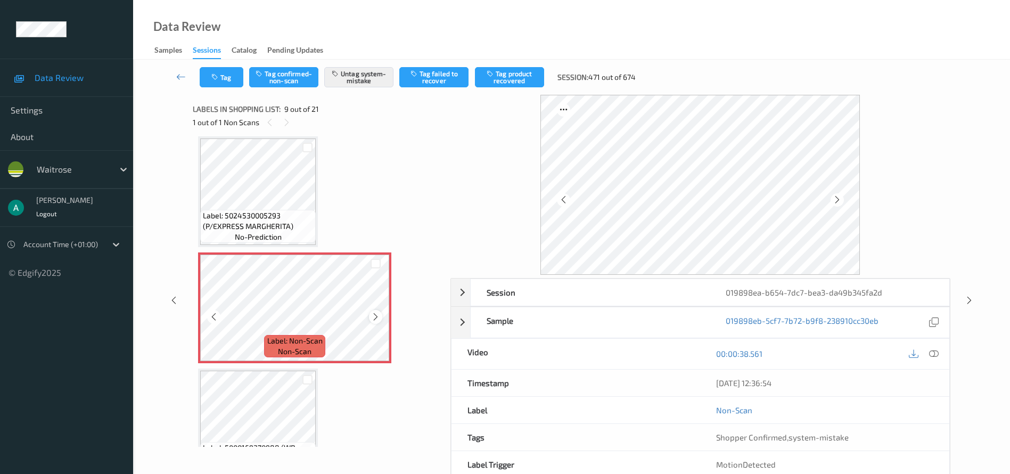
click at [378, 313] on icon at bounding box center [375, 317] width 9 height 10
click at [379, 314] on icon at bounding box center [375, 317] width 9 height 10
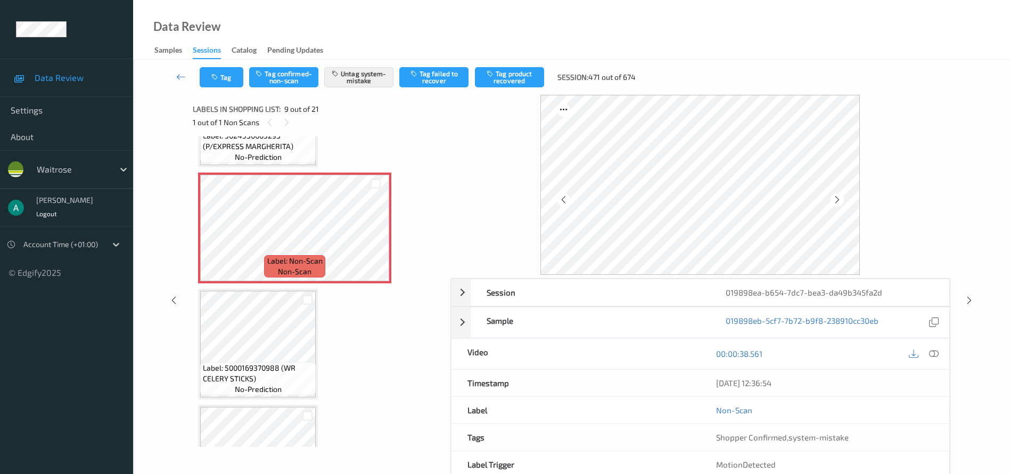
click at [747, 350] on icon at bounding box center [934, 354] width 10 height 10
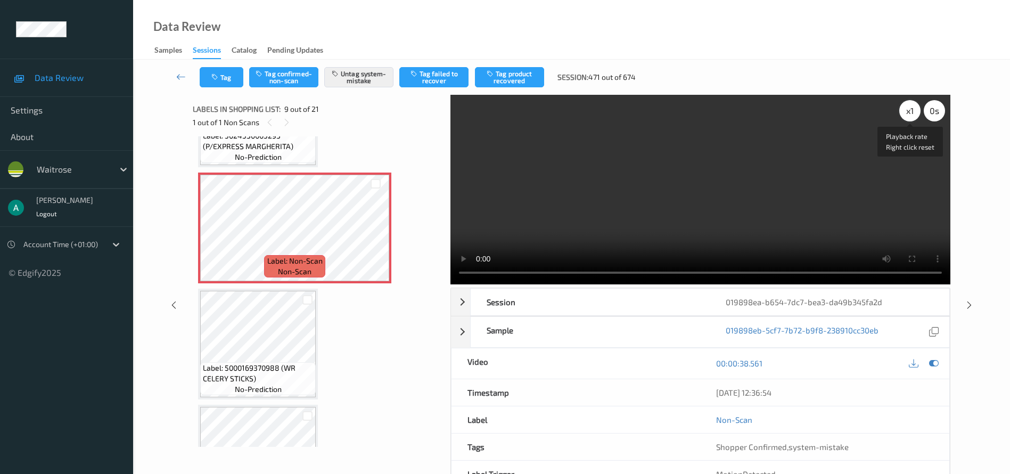
click at [747, 113] on div "x 1" at bounding box center [909, 110] width 21 height 21
click at [671, 211] on video at bounding box center [700, 190] width 500 height 190
click at [287, 350] on span "Label: 5000169370988 (WR CELERY STICKS)" at bounding box center [258, 373] width 110 height 21
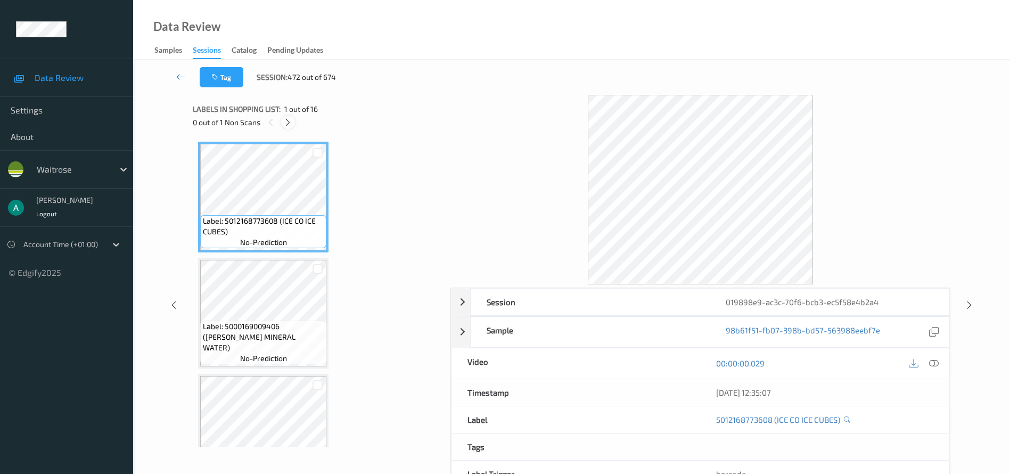
click at [286, 124] on icon at bounding box center [287, 123] width 9 height 10
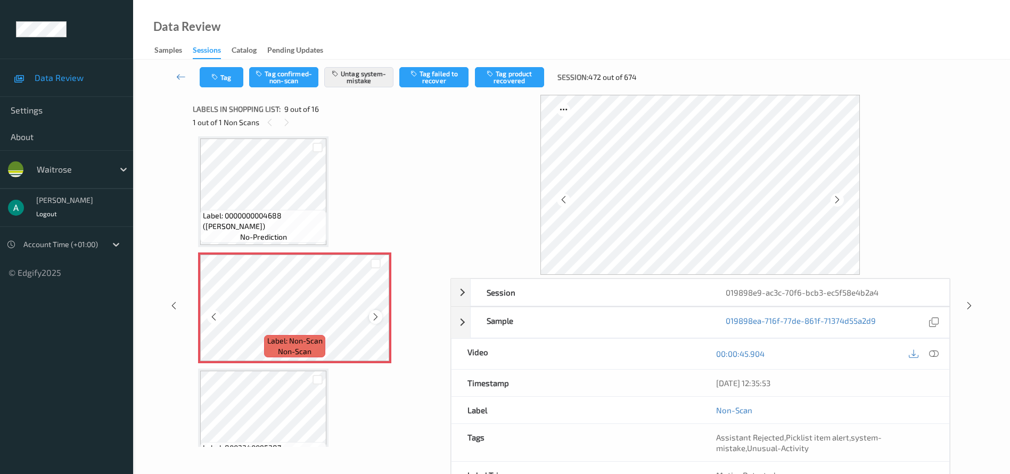
click at [376, 316] on icon at bounding box center [375, 317] width 9 height 10
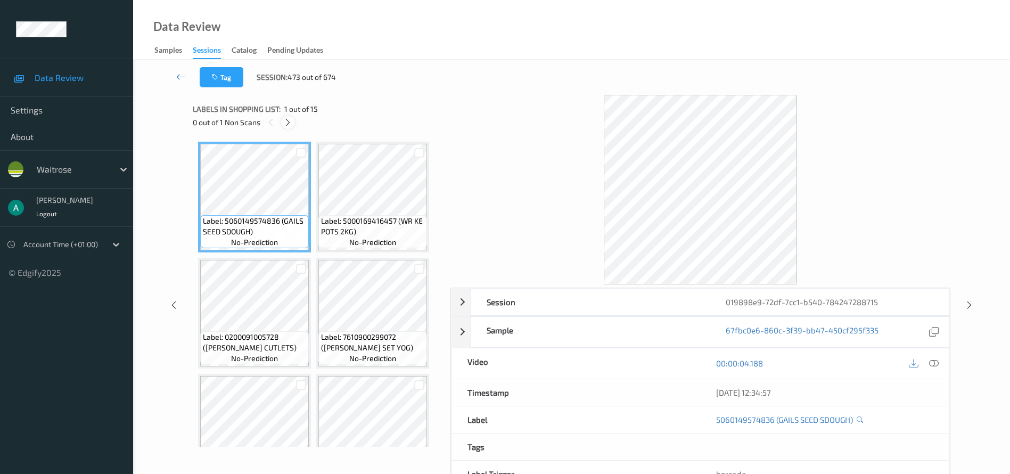
click at [282, 123] on div at bounding box center [287, 122] width 13 height 13
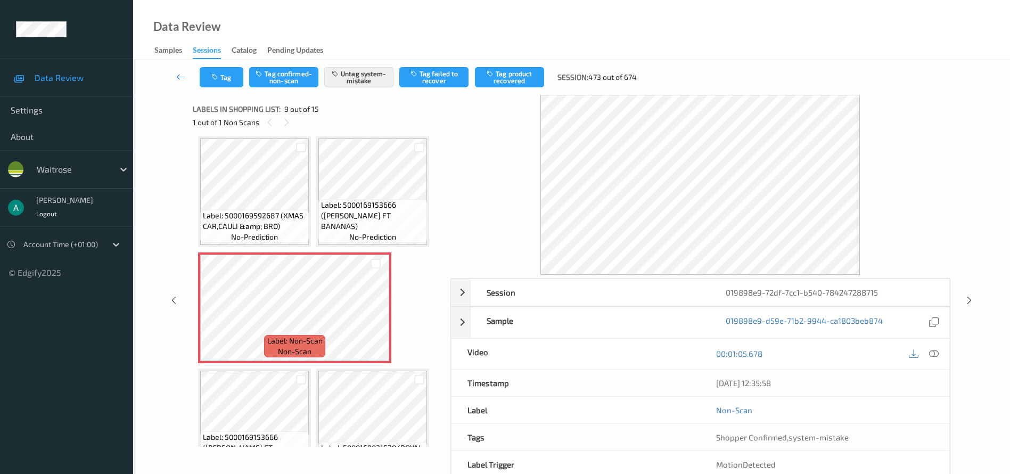
click at [747, 350] on icon at bounding box center [934, 354] width 10 height 10
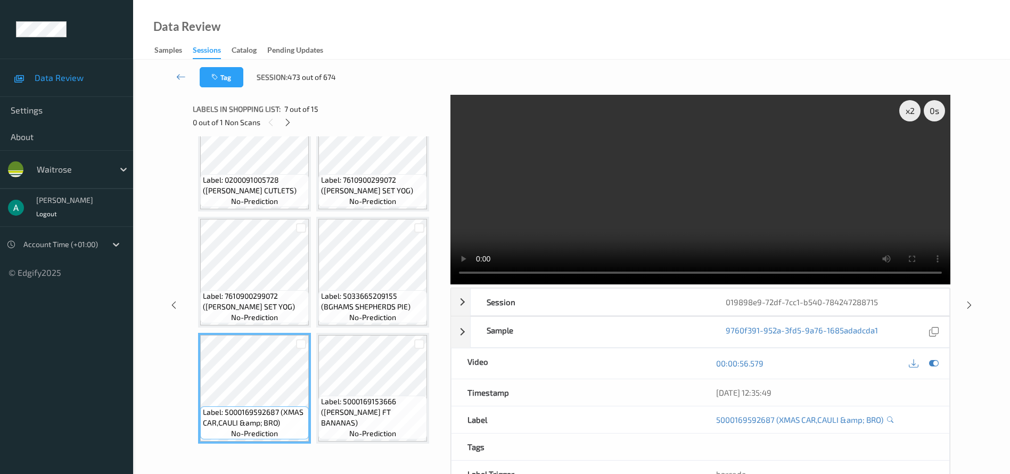
scroll to position [114, 0]
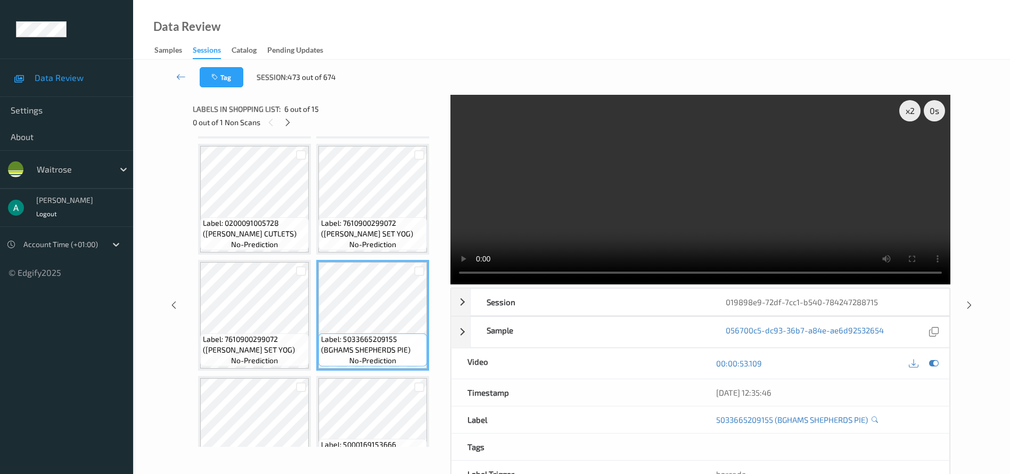
click at [747, 306] on icon at bounding box center [969, 305] width 9 height 10
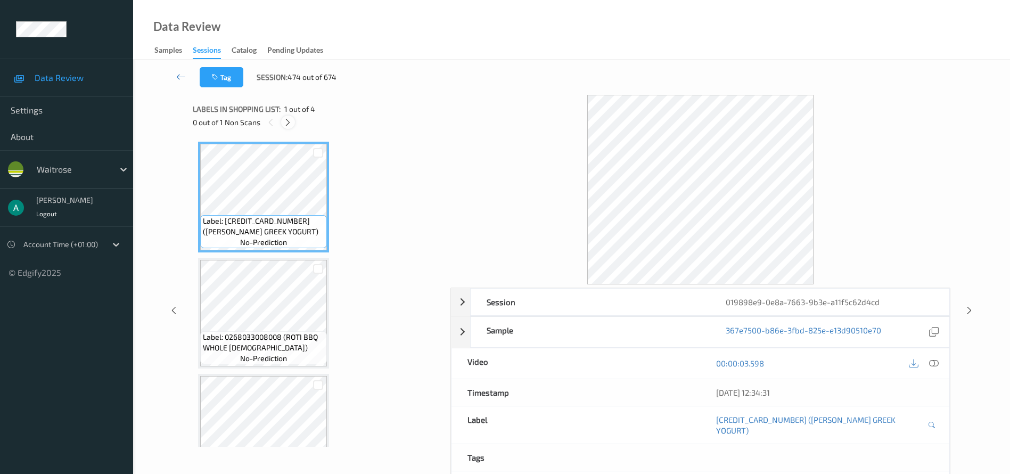
click at [286, 120] on icon at bounding box center [287, 123] width 9 height 10
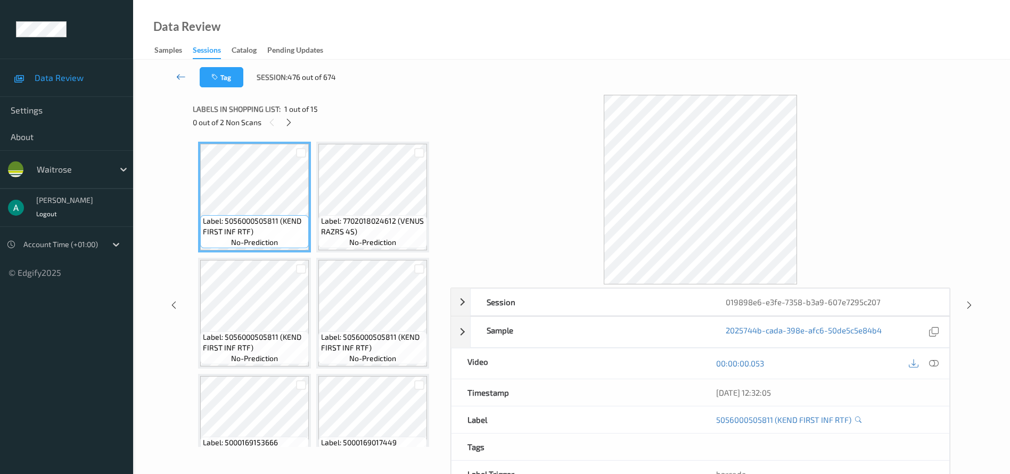
click at [186, 79] on link at bounding box center [180, 77] width 37 height 20
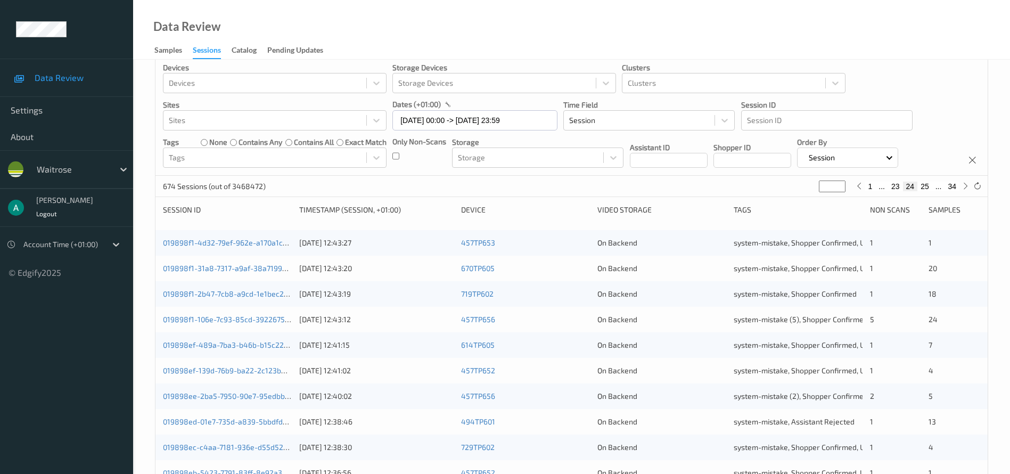
scroll to position [327, 0]
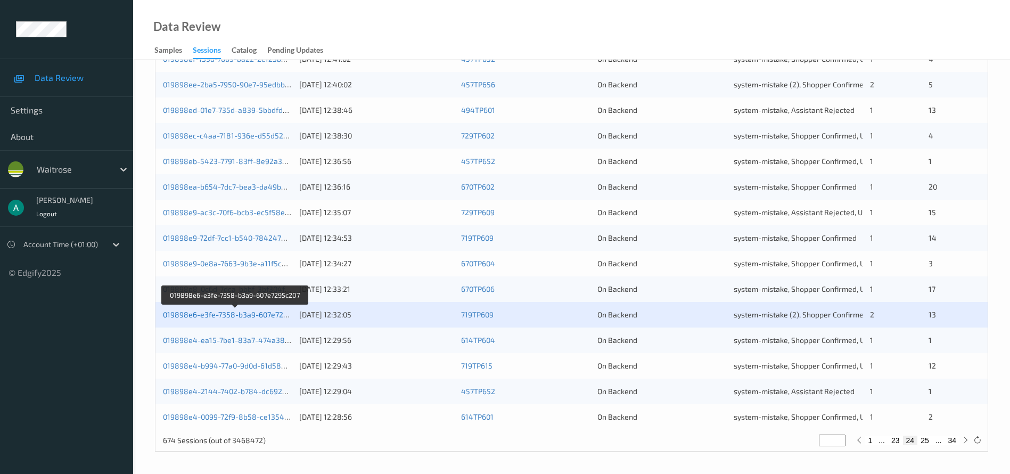
click at [281, 316] on link "019898e6-e3fe-7358-b3a9-607e7295c207" at bounding box center [235, 314] width 145 height 9
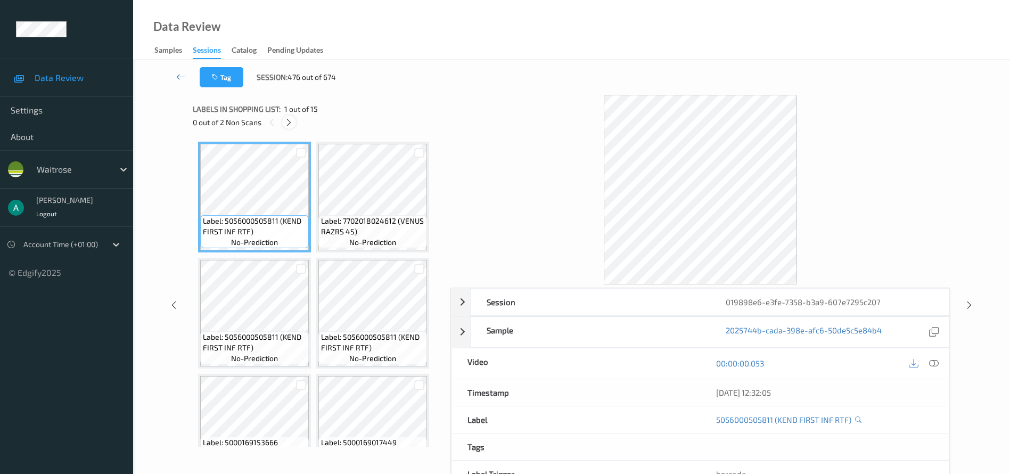
click at [284, 124] on div at bounding box center [288, 122] width 13 height 13
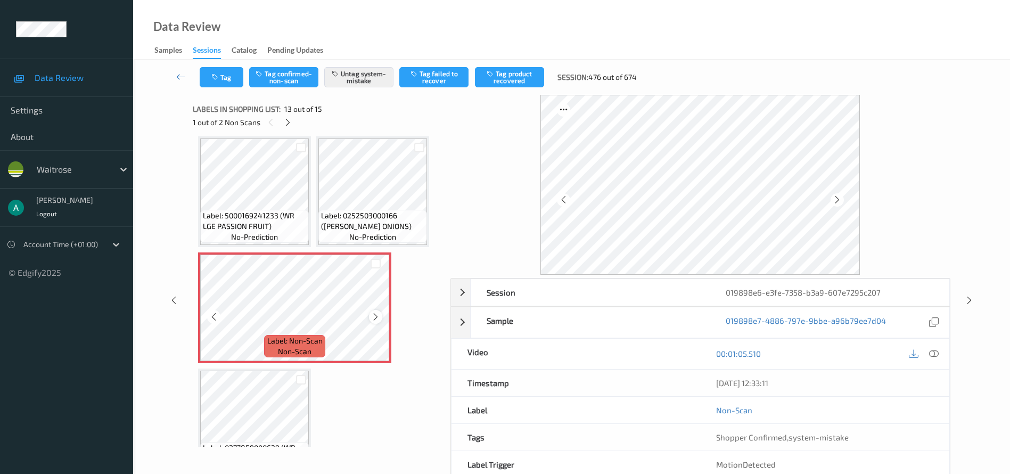
click at [382, 319] on div at bounding box center [375, 316] width 13 height 13
click at [375, 314] on icon at bounding box center [375, 317] width 9 height 10
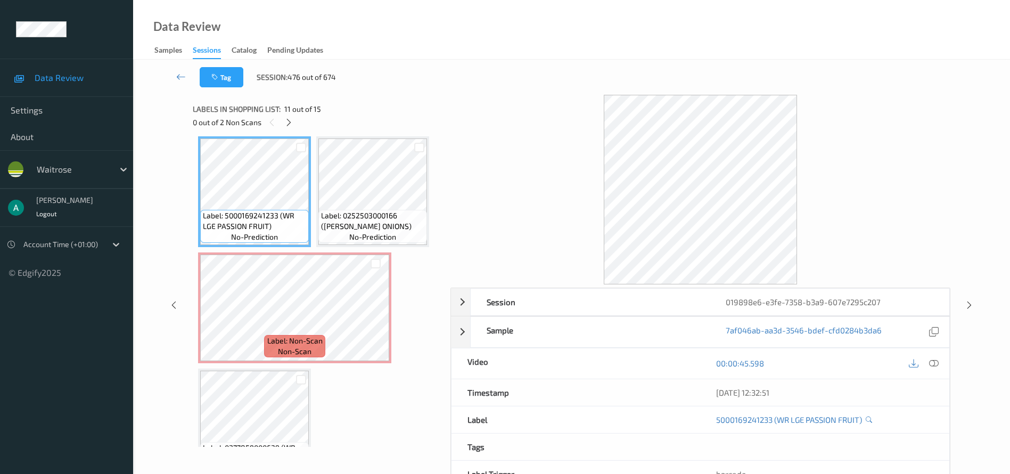
click at [199, 350] on div "Label: 0277859000639 (WR SHALLOTS) no-prediction" at bounding box center [254, 423] width 113 height 111
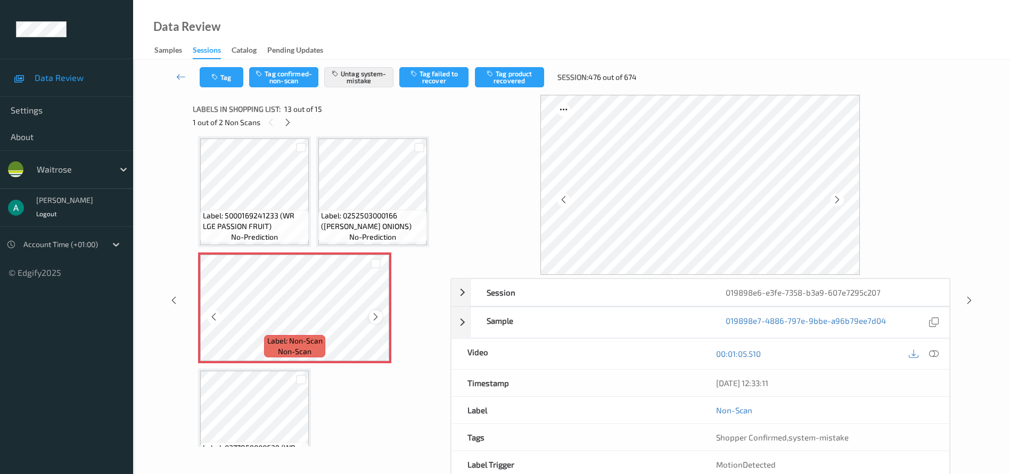
click at [376, 319] on icon at bounding box center [375, 317] width 9 height 10
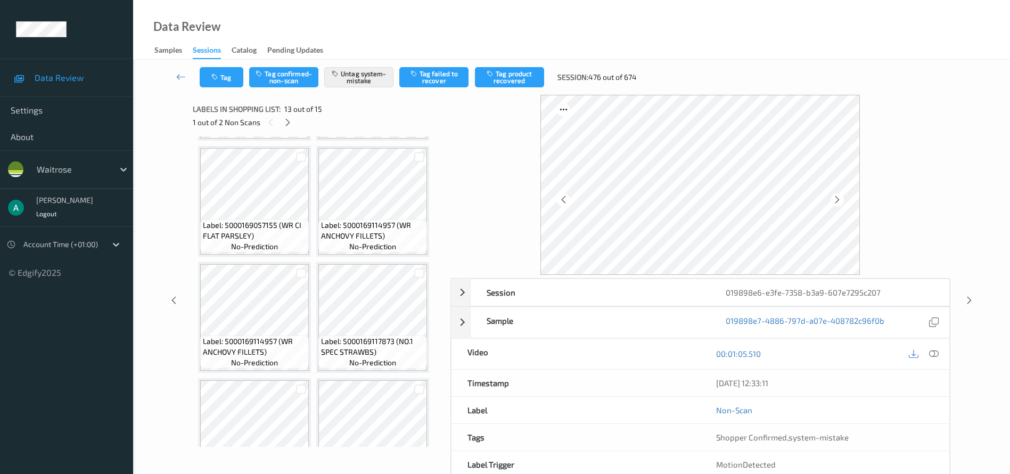
scroll to position [665, 0]
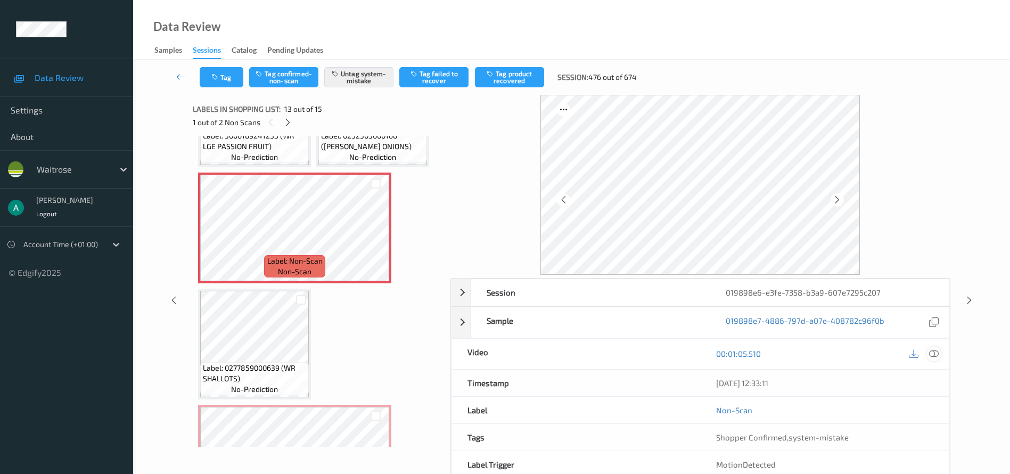
click at [747, 350] on icon at bounding box center [934, 354] width 10 height 10
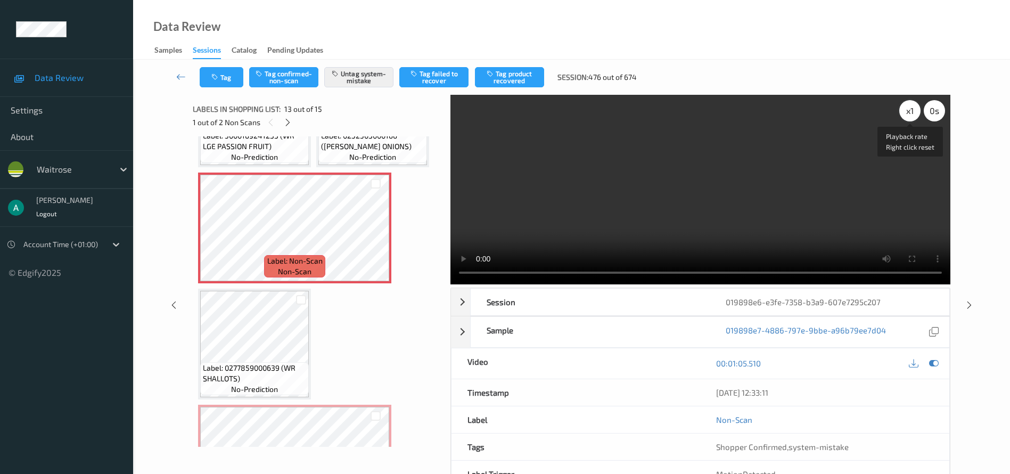
click at [747, 110] on div "x 1" at bounding box center [909, 110] width 21 height 21
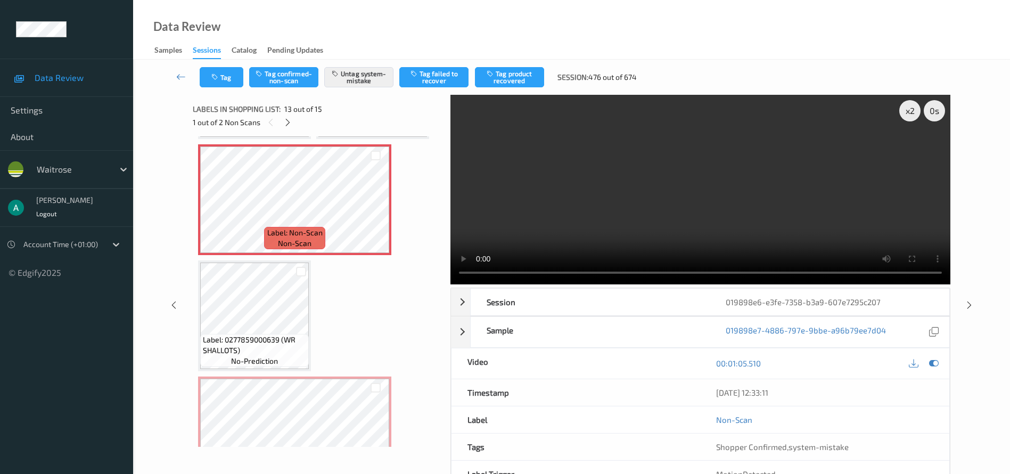
scroll to position [739, 0]
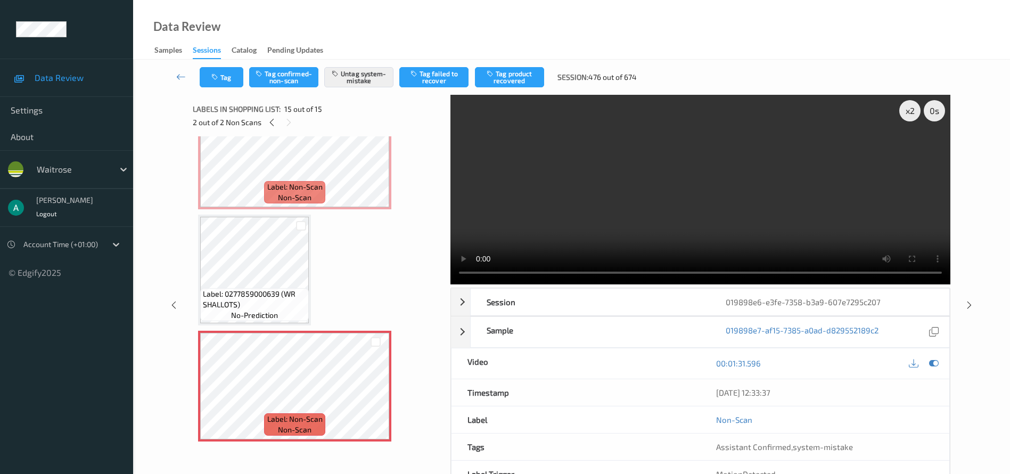
drag, startPoint x: 969, startPoint y: 301, endPoint x: 968, endPoint y: 295, distance: 6.6
click at [747, 302] on div at bounding box center [968, 304] width 13 height 13
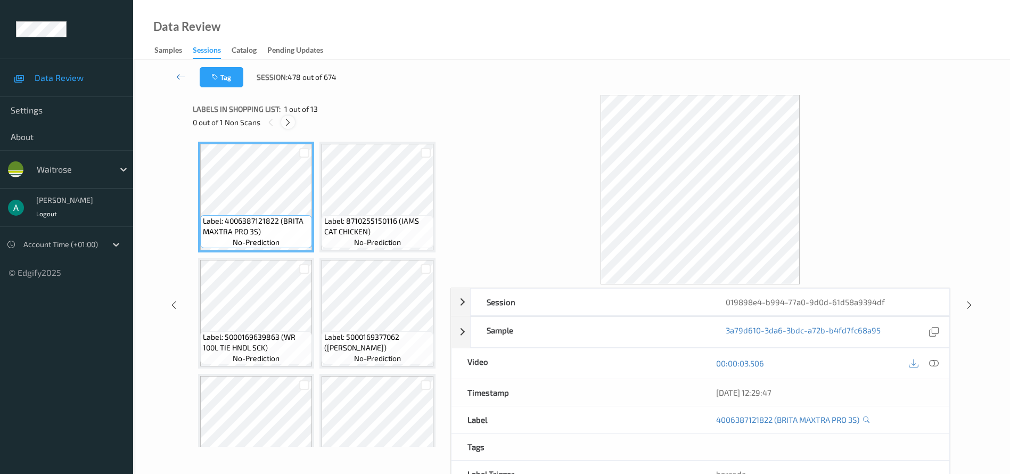
click at [287, 120] on icon at bounding box center [287, 123] width 9 height 10
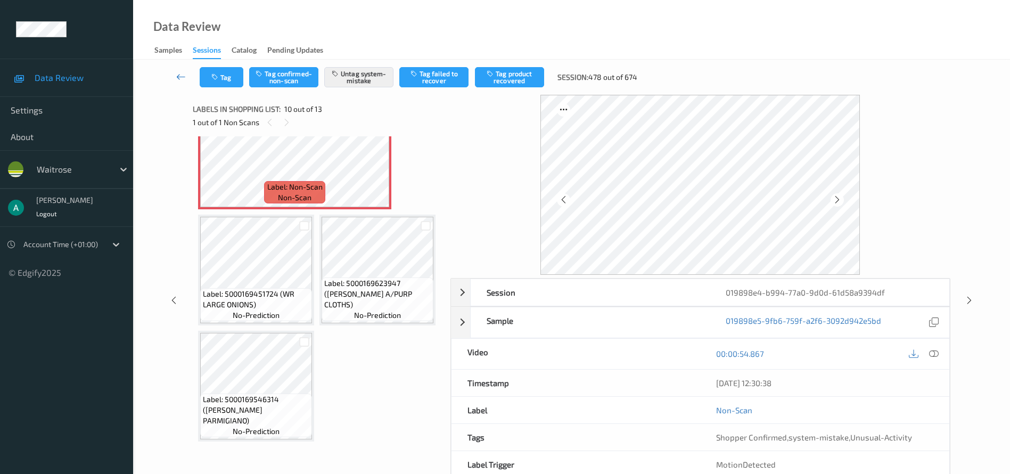
click at [179, 79] on icon at bounding box center [181, 76] width 10 height 11
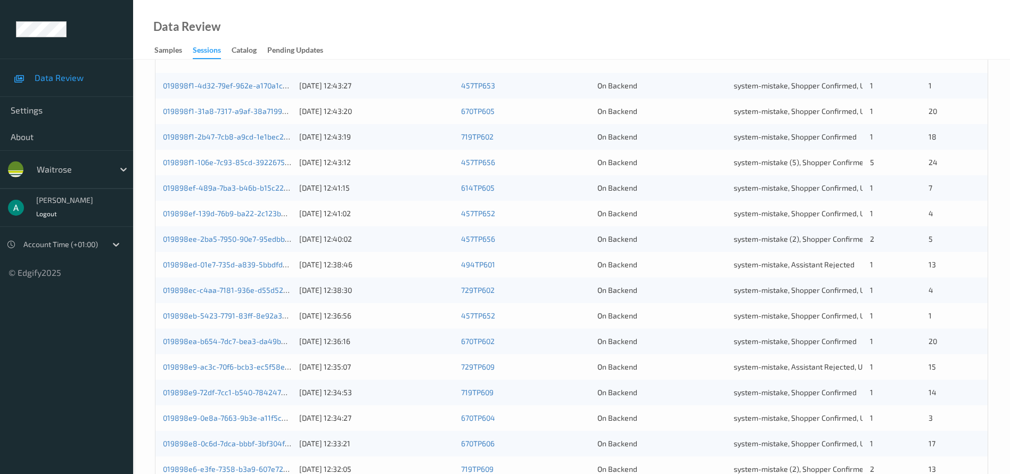
scroll to position [327, 0]
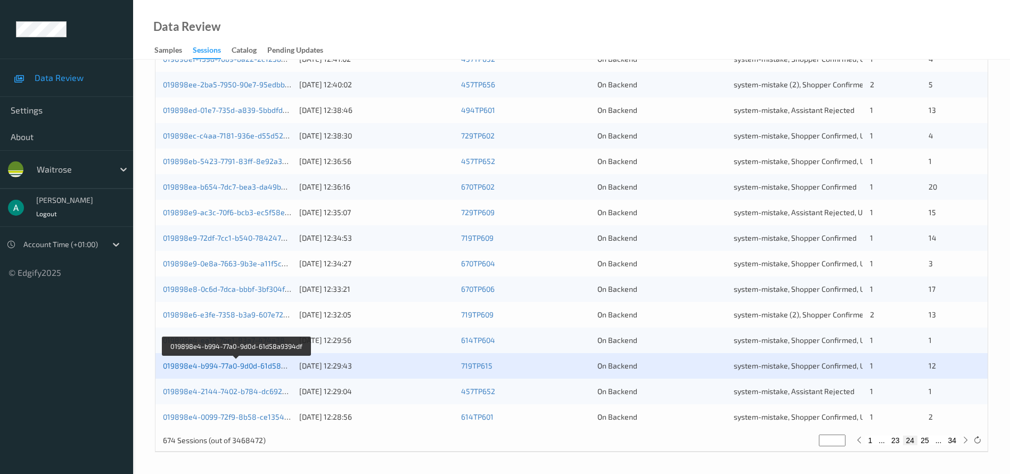
click at [209, 350] on link "019898e4-b994-77a0-9d0d-61d58a9394df" at bounding box center [236, 365] width 147 height 9
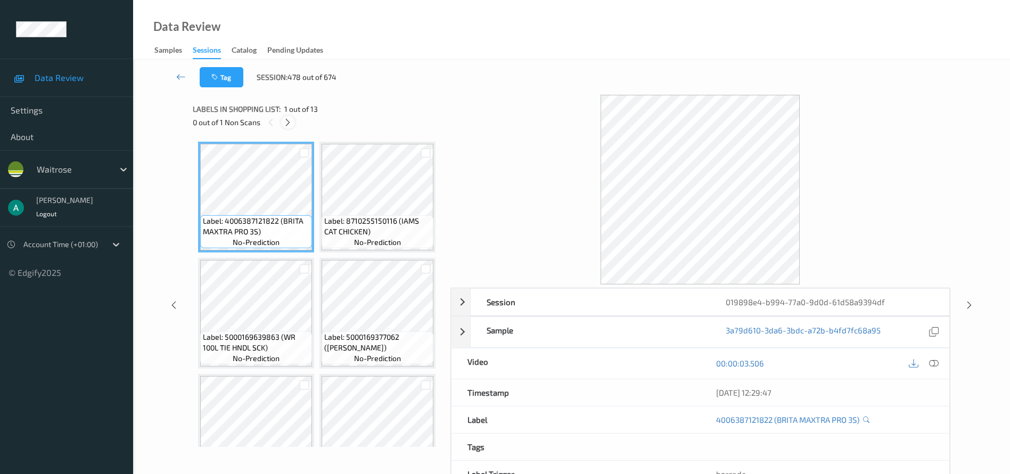
click at [285, 122] on icon at bounding box center [287, 123] width 9 height 10
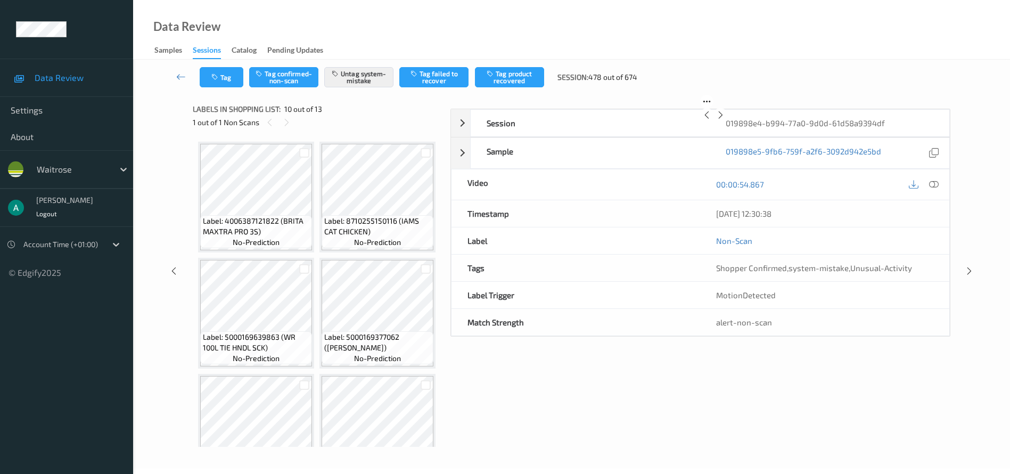
scroll to position [934, 0]
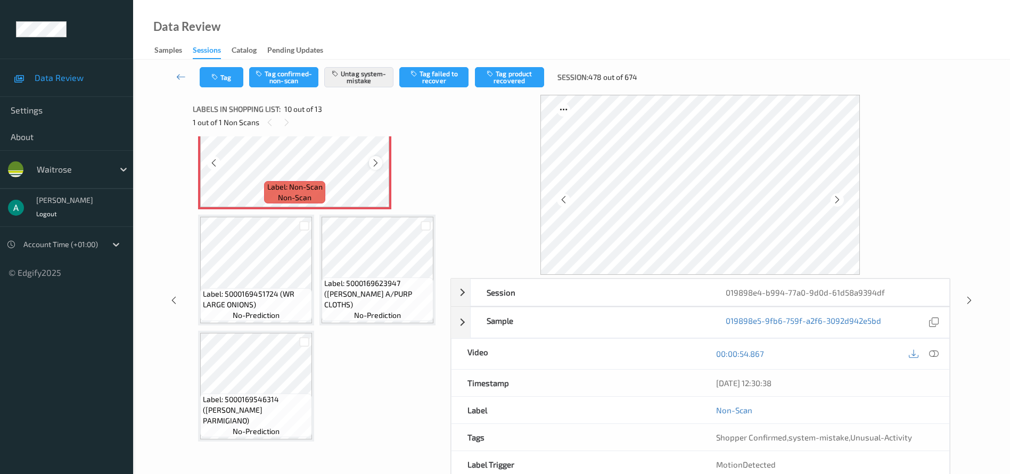
click at [380, 168] on icon at bounding box center [375, 163] width 9 height 10
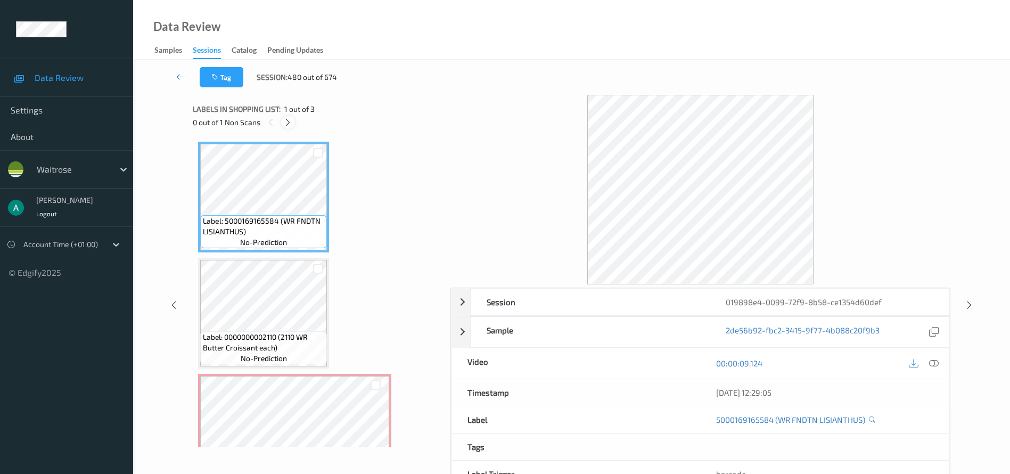
click at [285, 120] on icon at bounding box center [287, 123] width 9 height 10
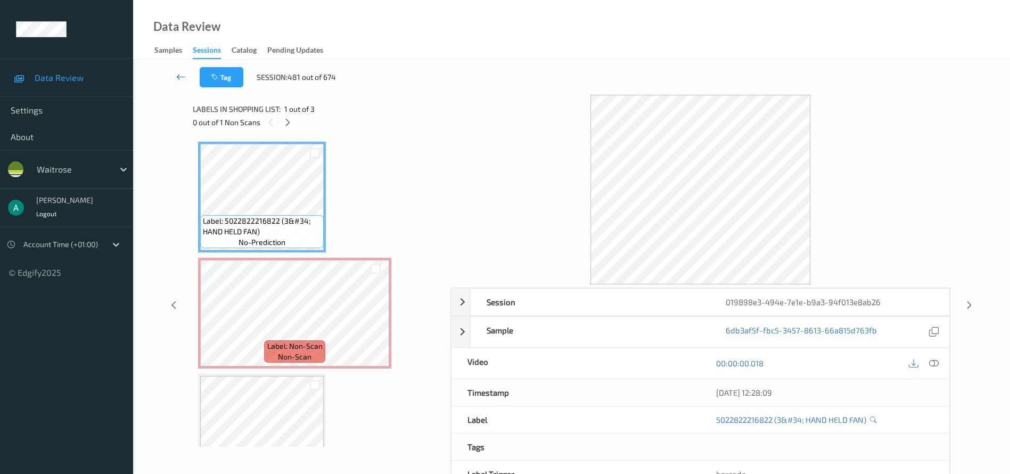
click at [181, 81] on icon at bounding box center [181, 76] width 10 height 11
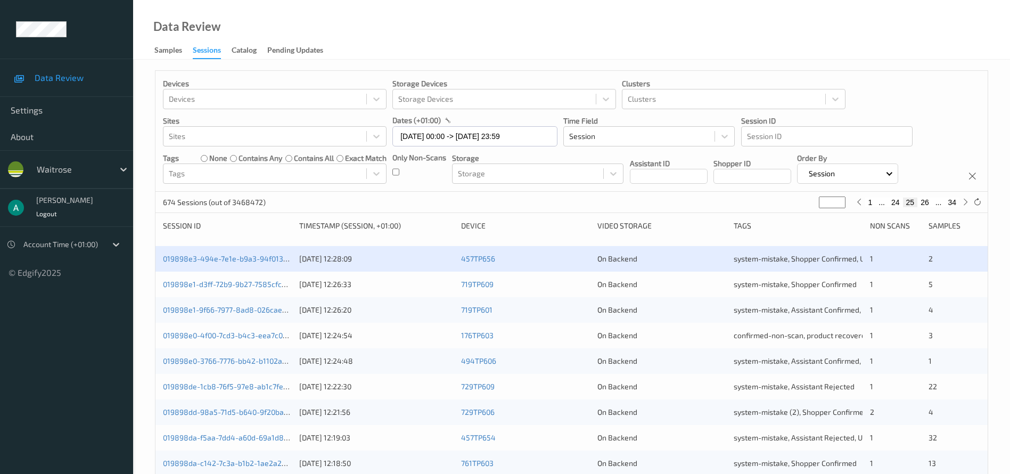
click at [747, 200] on button "26" at bounding box center [924, 203] width 15 height 10
type input "**"
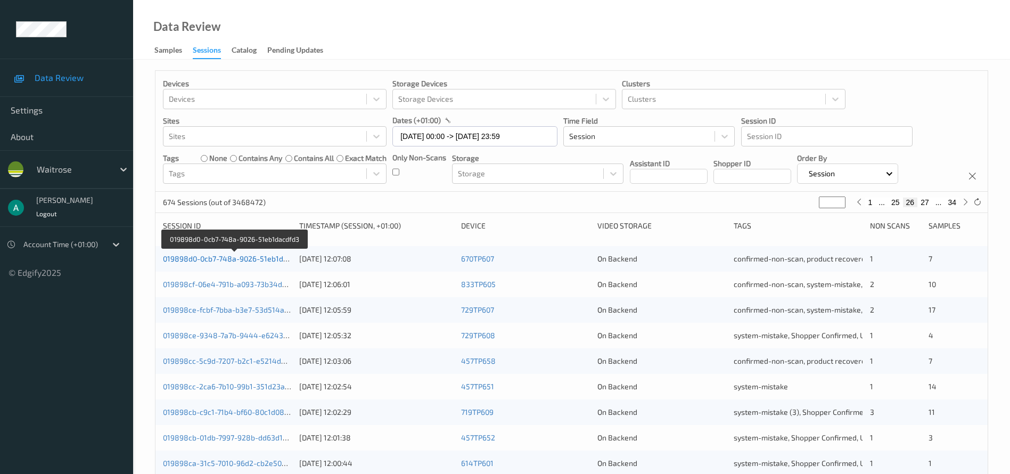
click at [249, 256] on link "019898d0-0cb7-748a-9026-51eb1dacdfd3" at bounding box center [235, 258] width 144 height 9
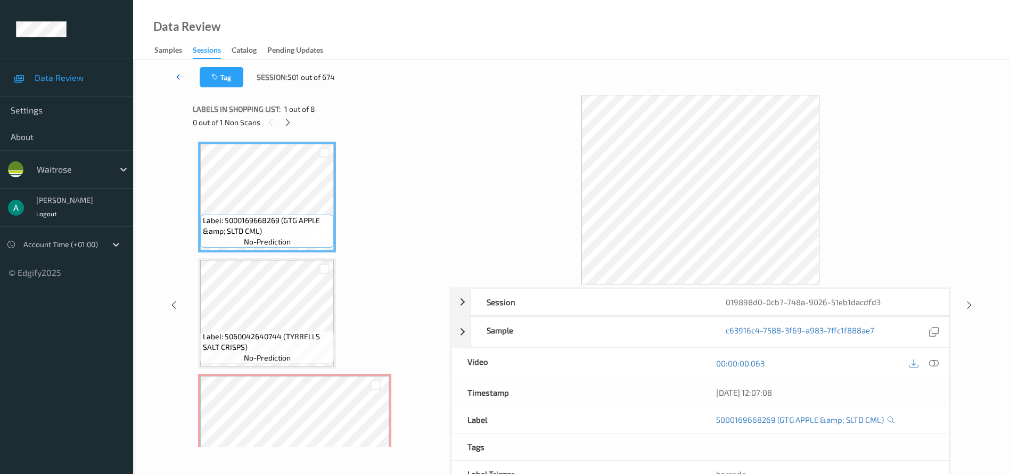
click at [179, 75] on icon at bounding box center [181, 76] width 10 height 11
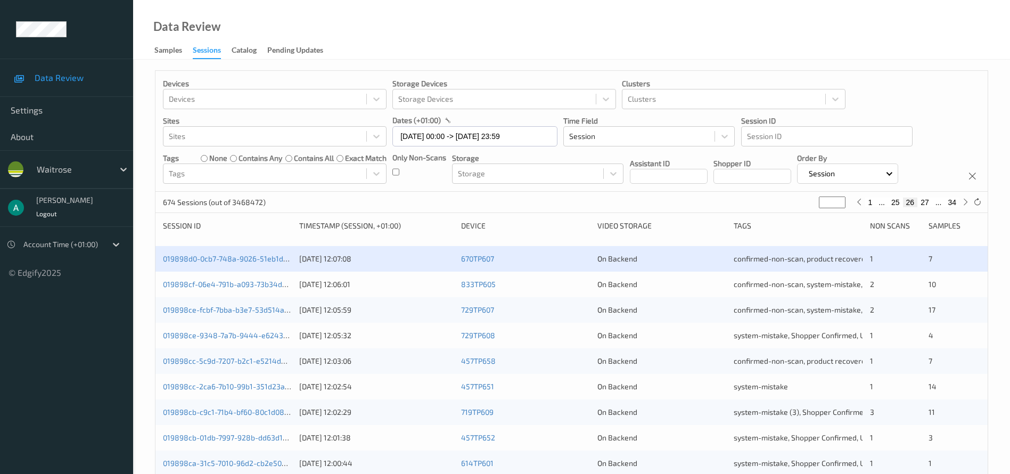
click at [747, 201] on button "25" at bounding box center [895, 203] width 15 height 10
type input "**"
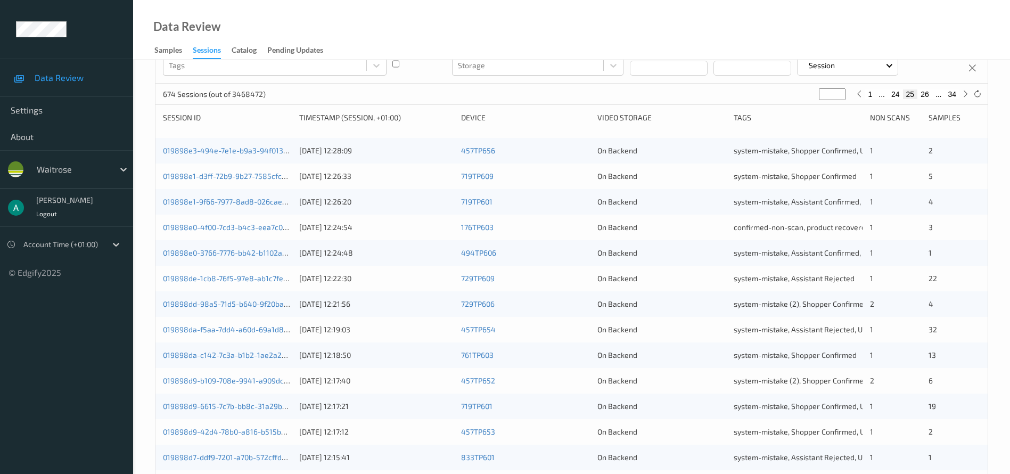
scroll to position [327, 0]
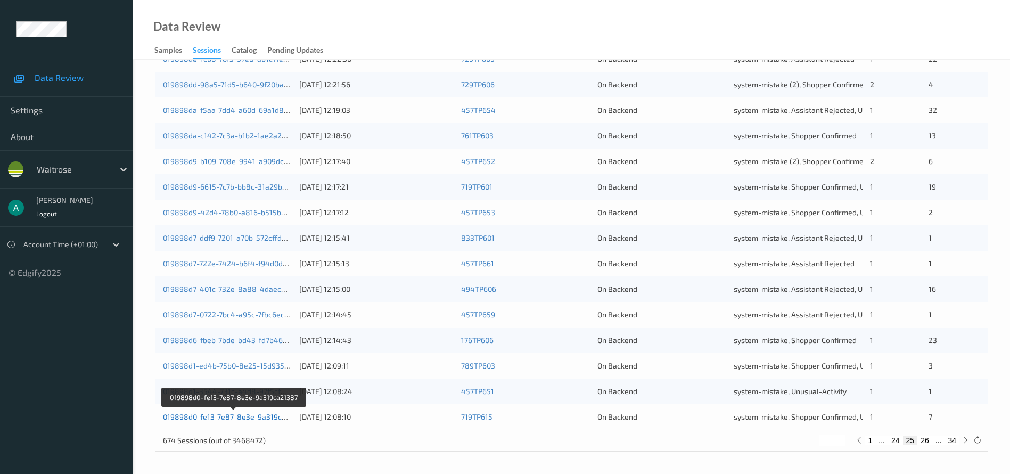
click at [262, 350] on link "019898d0-fe13-7e87-8e3e-9a319ca21387" at bounding box center [234, 416] width 143 height 9
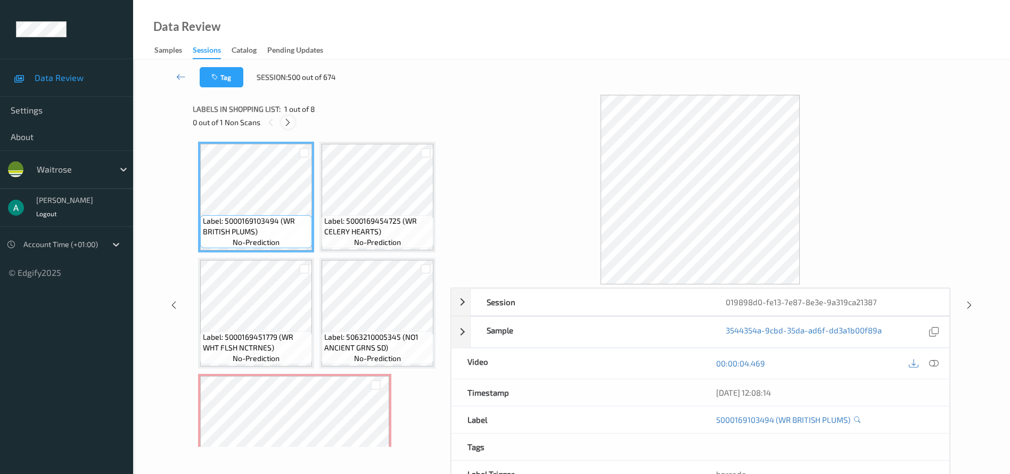
click at [290, 122] on icon at bounding box center [287, 123] width 9 height 10
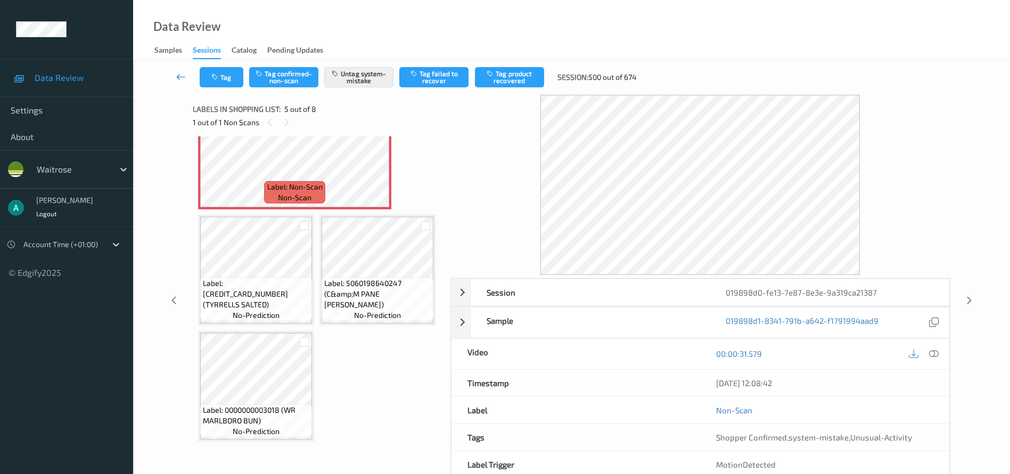
click at [183, 76] on icon at bounding box center [181, 76] width 10 height 11
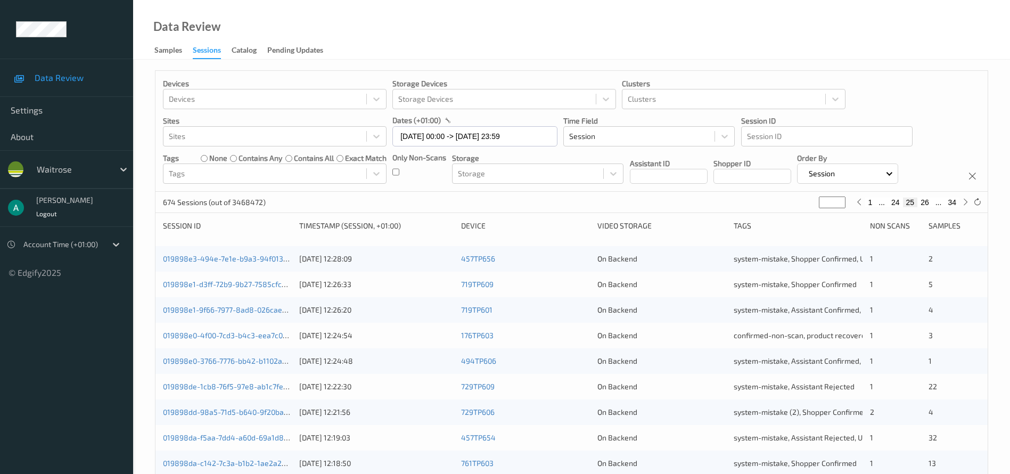
click at [747, 205] on button "24" at bounding box center [895, 203] width 15 height 10
type input "**"
click at [747, 201] on button "25" at bounding box center [924, 203] width 15 height 10
type input "**"
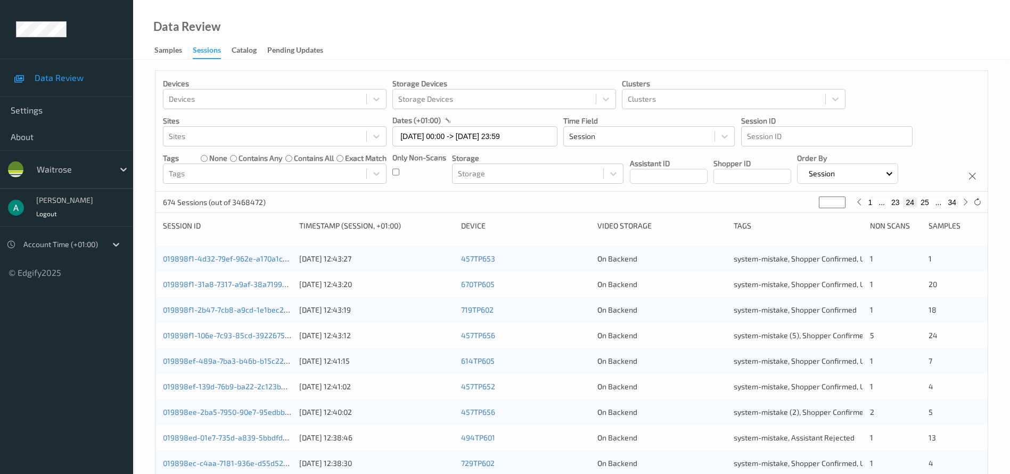
type input "**"
click at [747, 201] on button "26" at bounding box center [924, 203] width 15 height 10
type input "**"
click at [262, 254] on link "019898d0-0cb7-748a-9026-51eb1dacdfd3" at bounding box center [235, 258] width 144 height 9
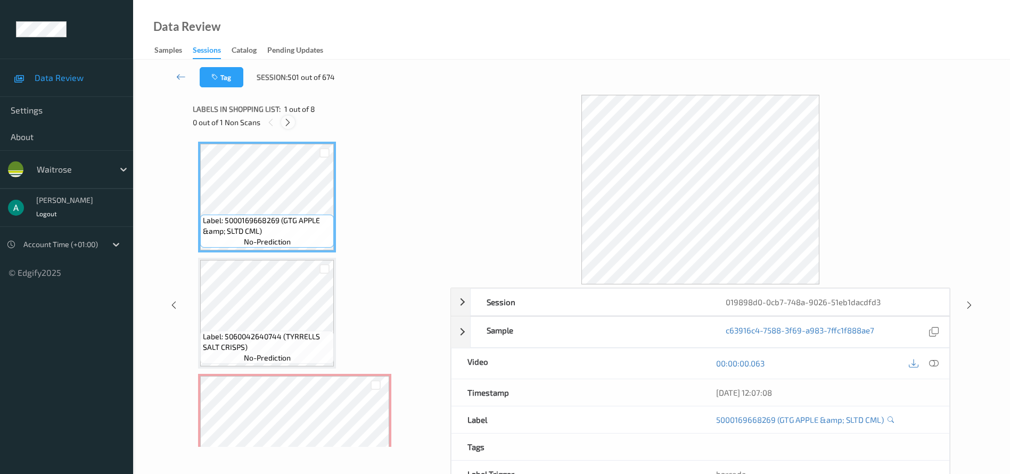
click at [293, 121] on div at bounding box center [287, 122] width 13 height 13
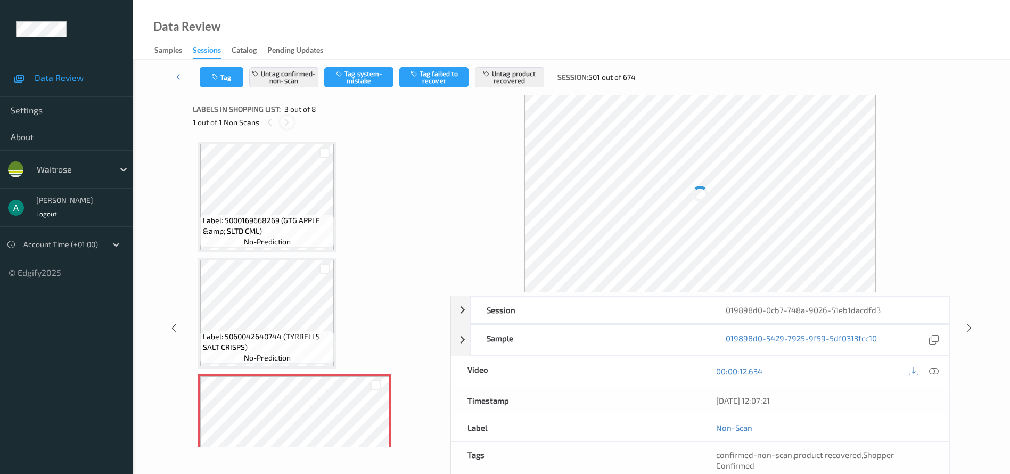
scroll to position [121, 0]
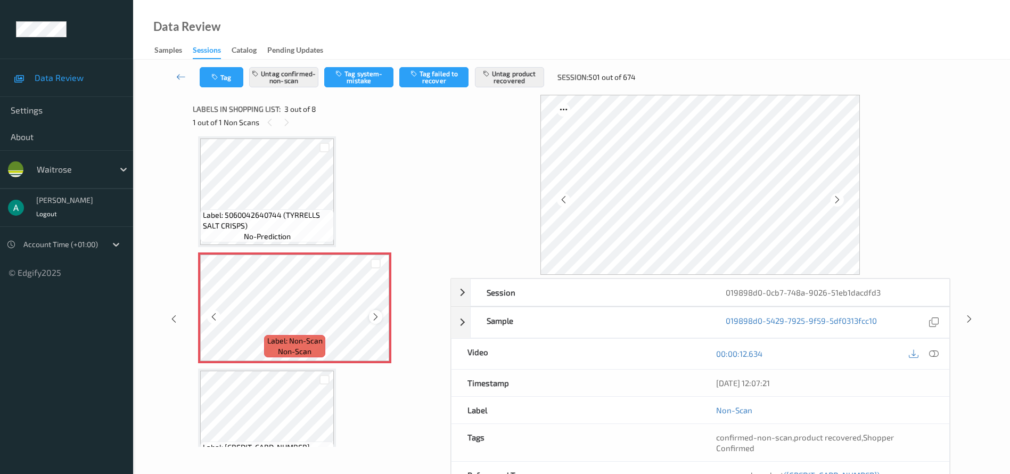
click at [379, 315] on icon at bounding box center [375, 317] width 9 height 10
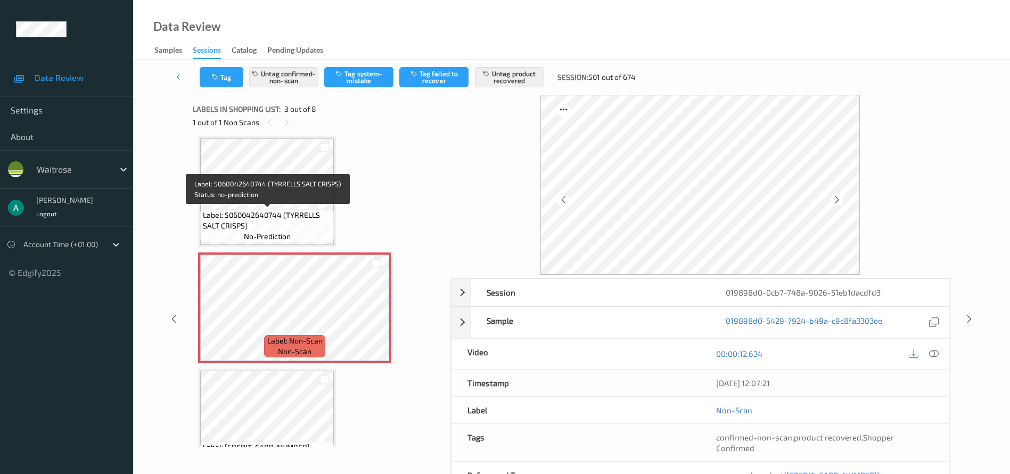
click at [273, 214] on span "Label: 5060042640744 (TYRRELLS SALT CRISPS)" at bounding box center [267, 220] width 128 height 21
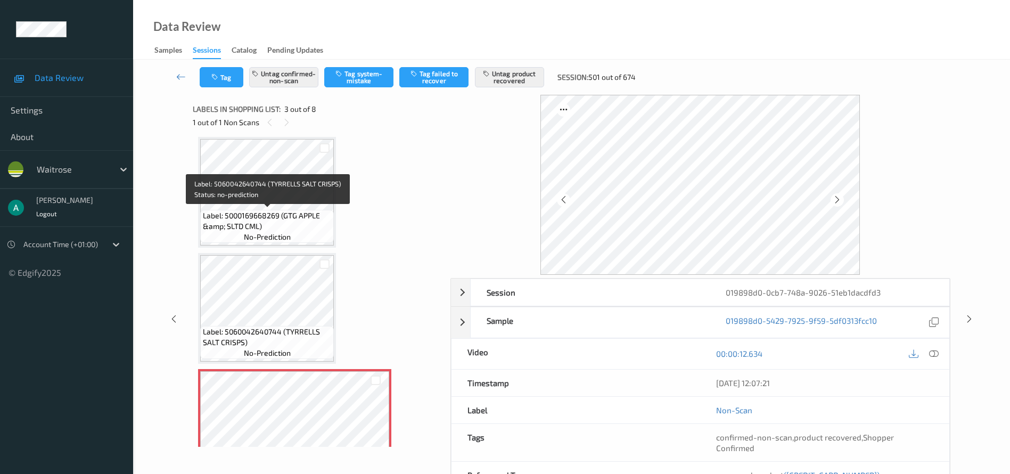
scroll to position [0, 0]
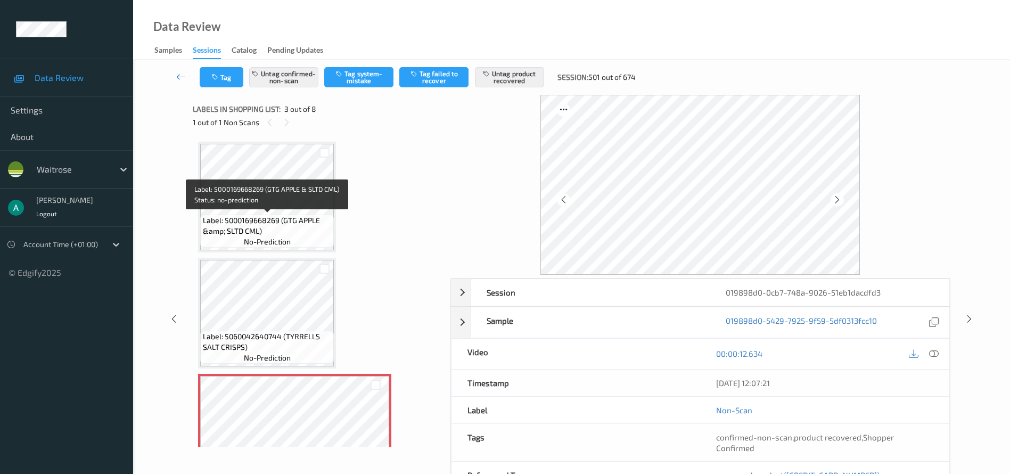
click at [271, 215] on span "Label: 5000169668269 (GTG APPLE &amp; SLTD CML)" at bounding box center [267, 225] width 128 height 21
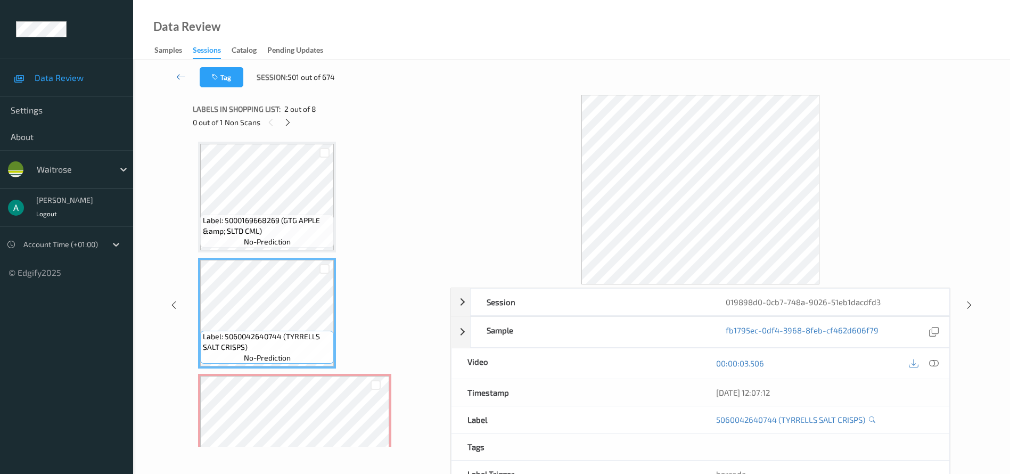
scroll to position [80, 0]
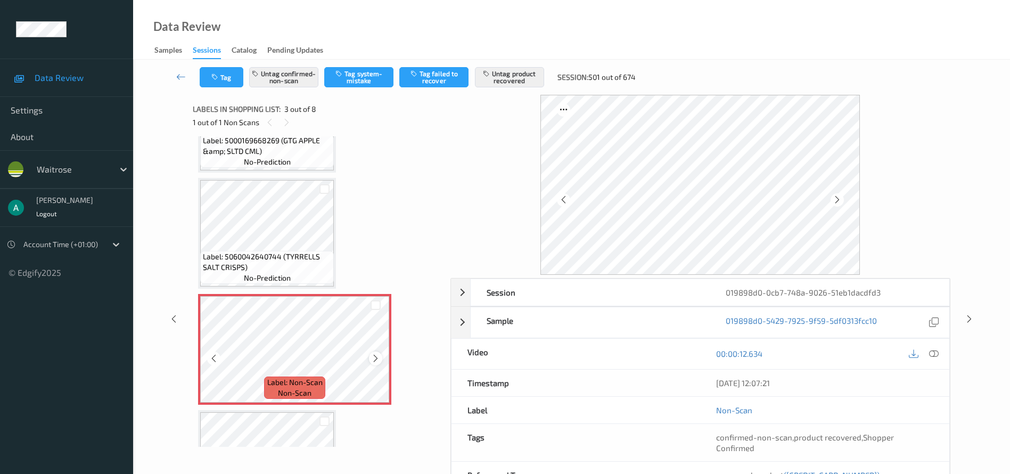
click at [374, 350] on icon at bounding box center [375, 358] width 9 height 10
click at [378, 350] on icon at bounding box center [375, 358] width 9 height 10
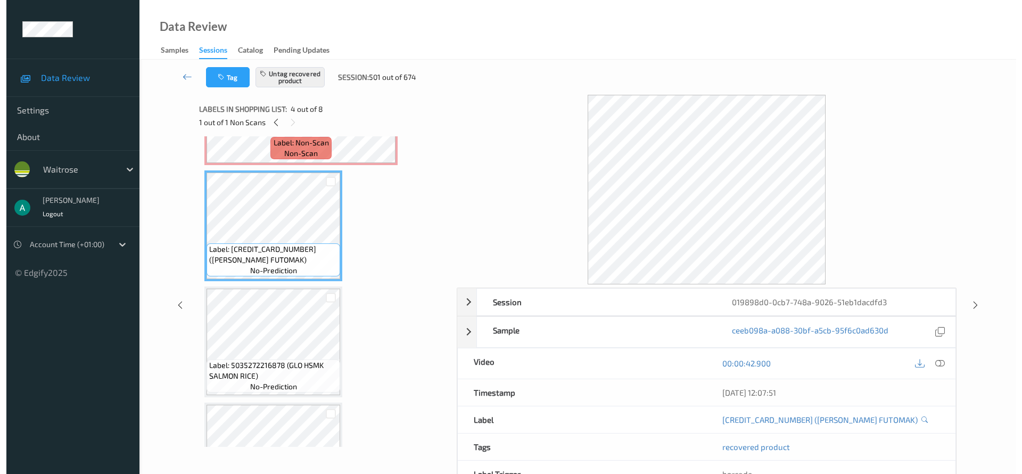
scroll to position [160, 0]
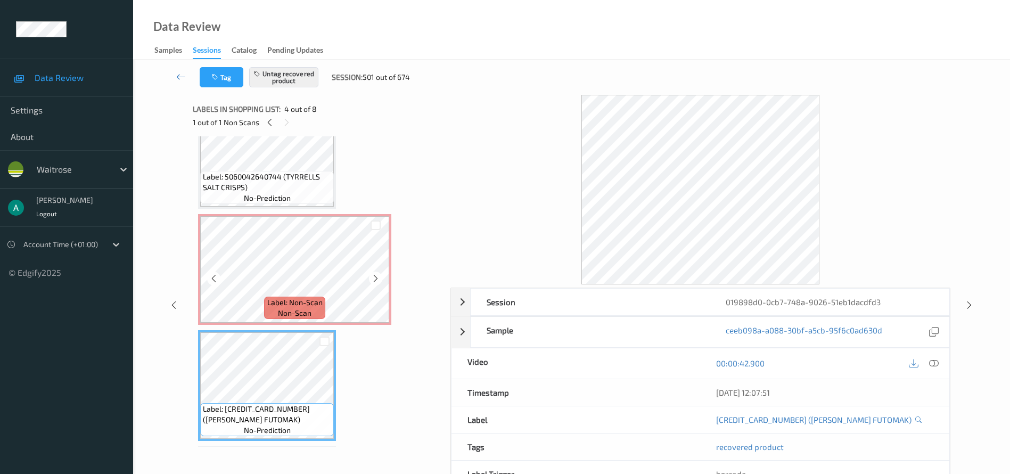
click at [283, 211] on div "Label: 5000169668269 (GTG APPLE &amp; SLTD CML) no-prediction Label: 5060042640…" at bounding box center [318, 443] width 240 height 923
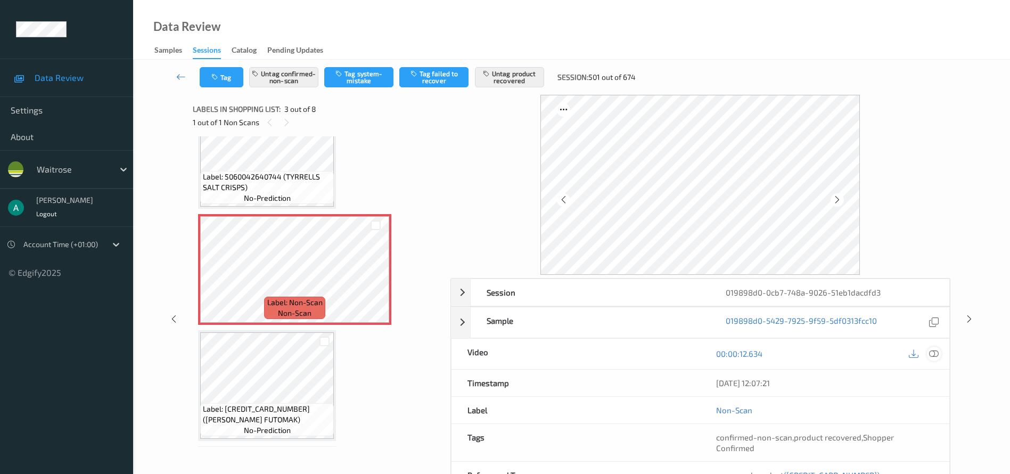
click at [747, 350] on icon at bounding box center [934, 354] width 10 height 10
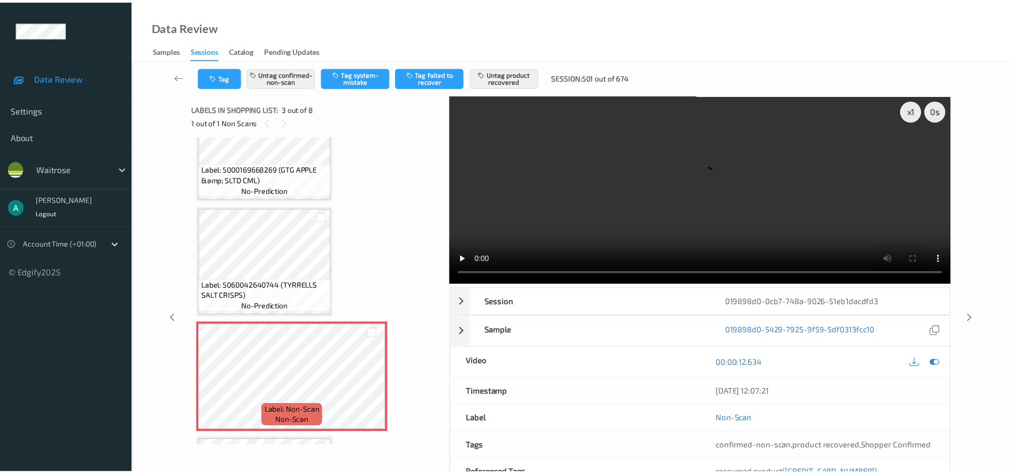
scroll to position [0, 0]
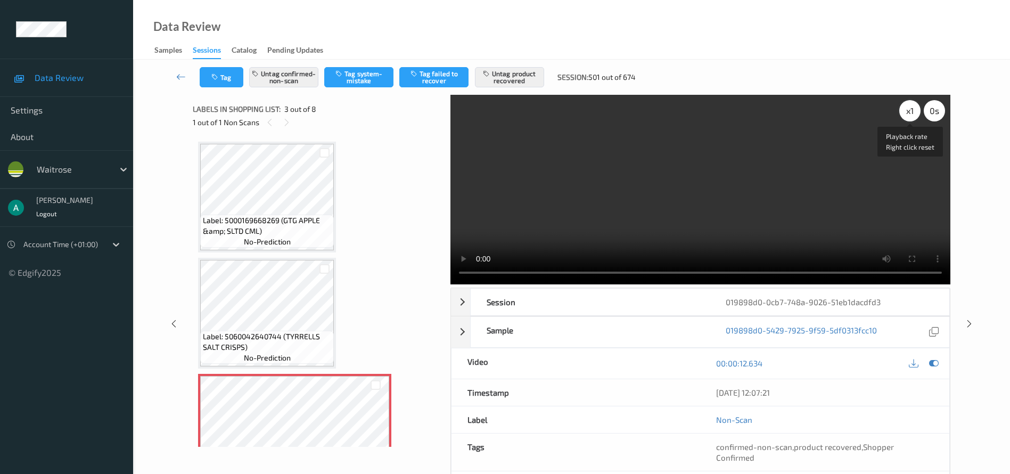
click at [747, 113] on div "x 1" at bounding box center [909, 110] width 21 height 21
click at [747, 113] on div "x 2" at bounding box center [909, 110] width 21 height 21
click at [747, 113] on div "x 4" at bounding box center [909, 110] width 21 height 21
click at [747, 113] on div "x 8" at bounding box center [909, 110] width 21 height 21
click at [747, 113] on div "x 1" at bounding box center [909, 110] width 21 height 21
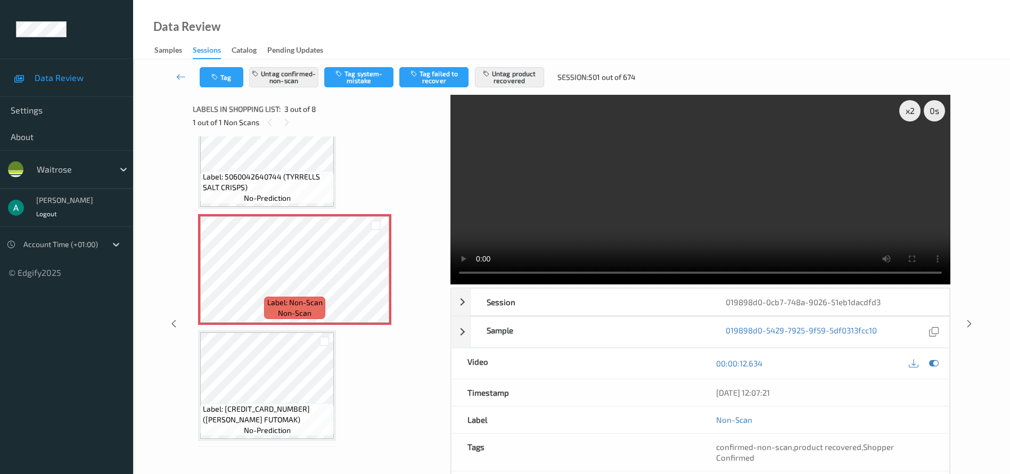
scroll to position [90, 0]
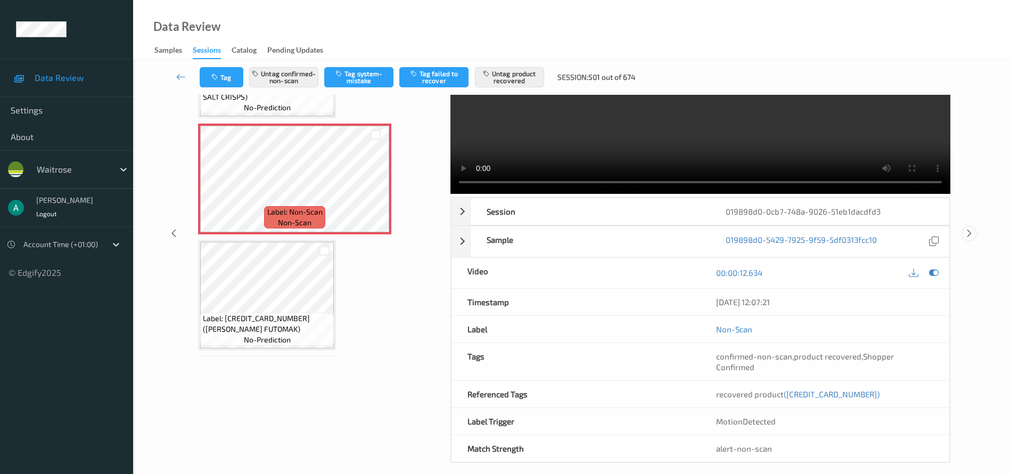
click at [747, 229] on icon at bounding box center [969, 233] width 9 height 10
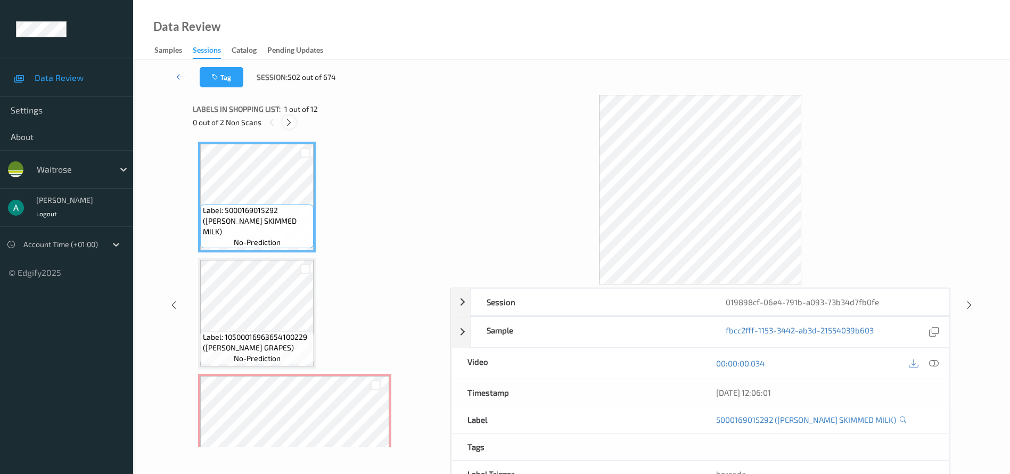
click at [291, 120] on icon at bounding box center [288, 123] width 9 height 10
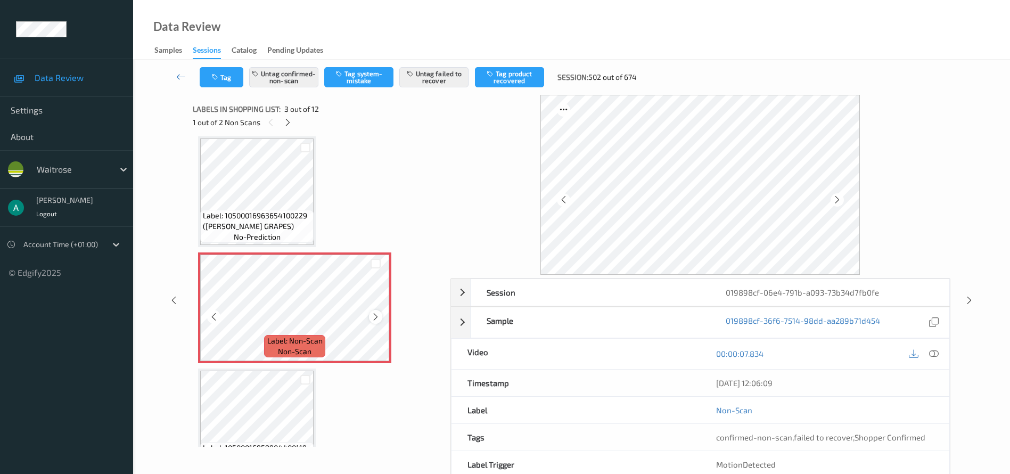
click at [379, 314] on icon at bounding box center [375, 317] width 9 height 10
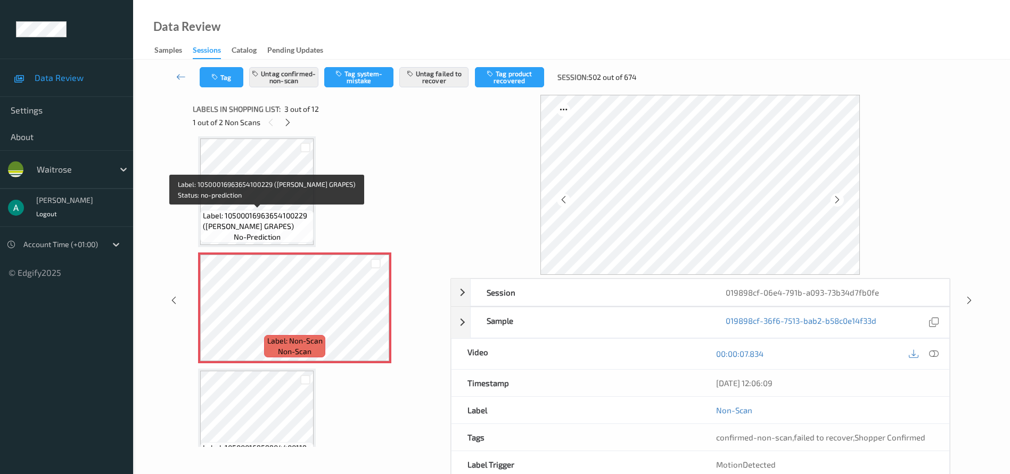
click at [276, 213] on span "Label: 10500016963654100229 ([PERSON_NAME] GRAPES)" at bounding box center [257, 220] width 108 height 21
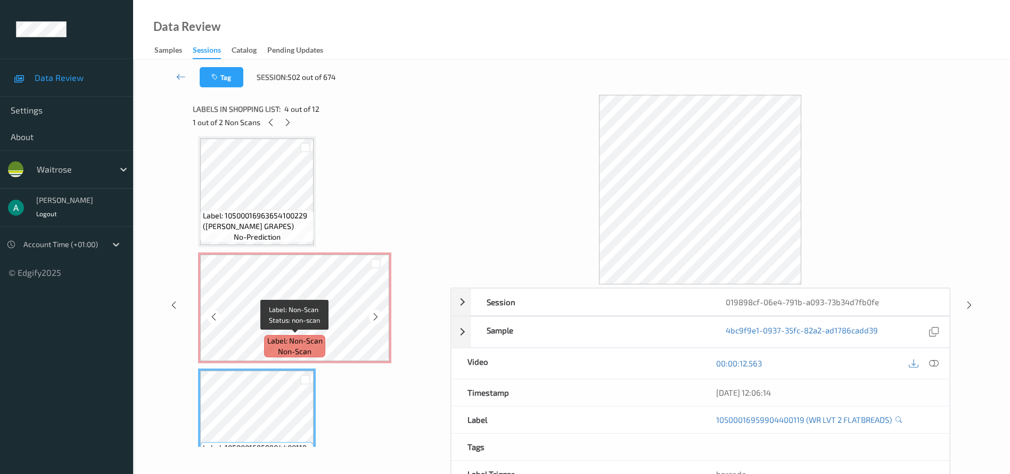
scroll to position [201, 0]
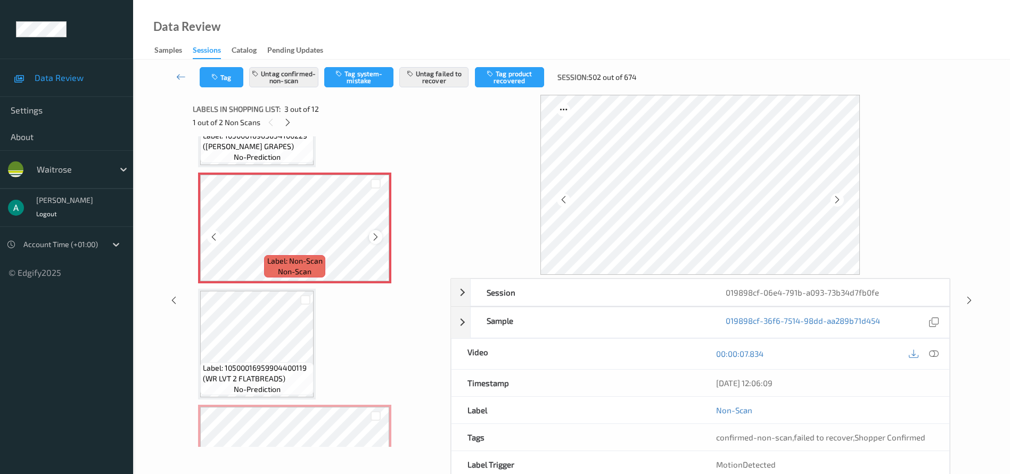
click at [376, 238] on icon at bounding box center [375, 237] width 9 height 10
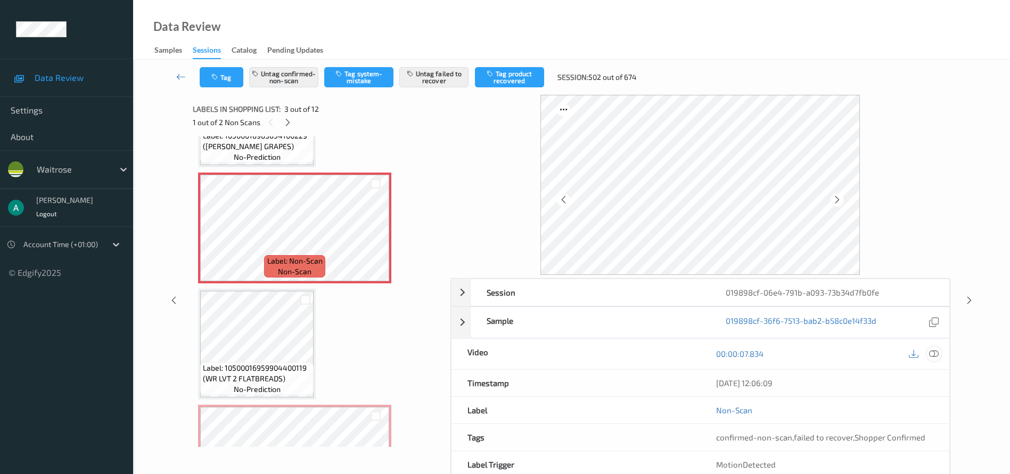
click at [747, 350] on icon at bounding box center [934, 354] width 10 height 10
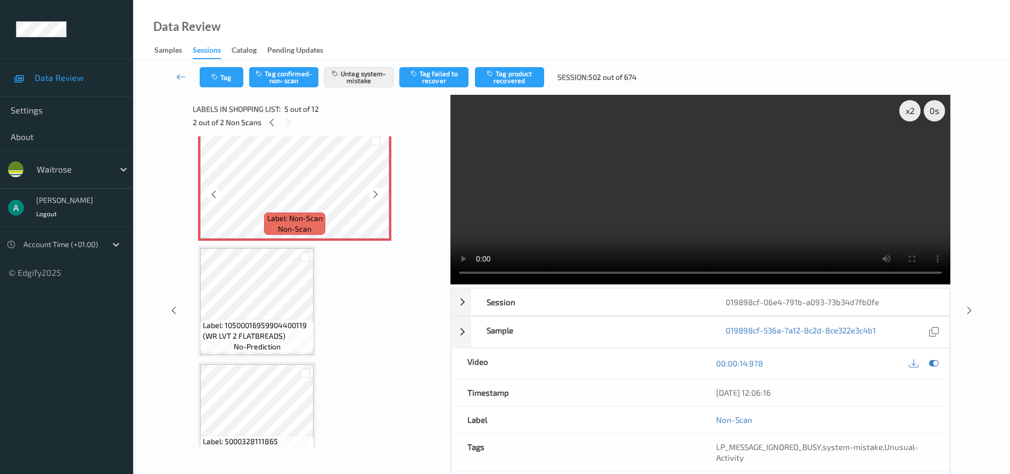
scroll to position [521, 0]
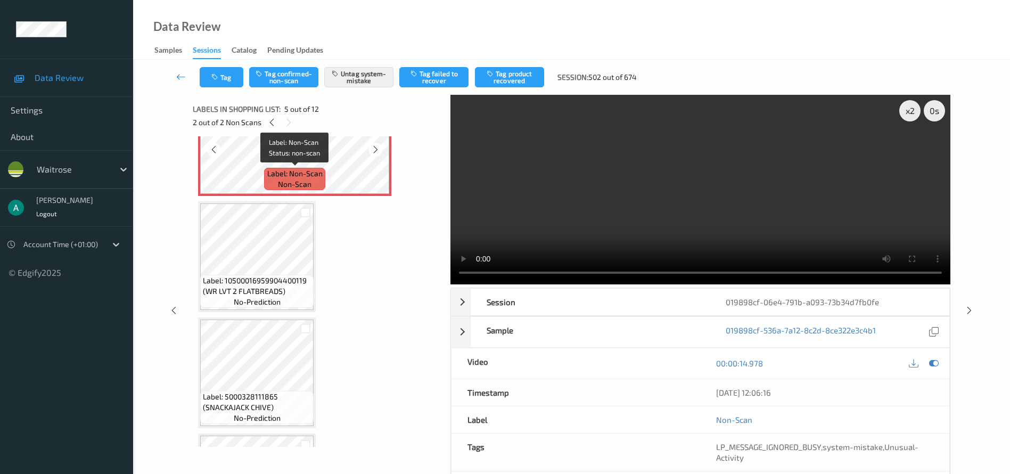
click at [315, 168] on span "Label: Non-Scan" at bounding box center [294, 173] width 55 height 11
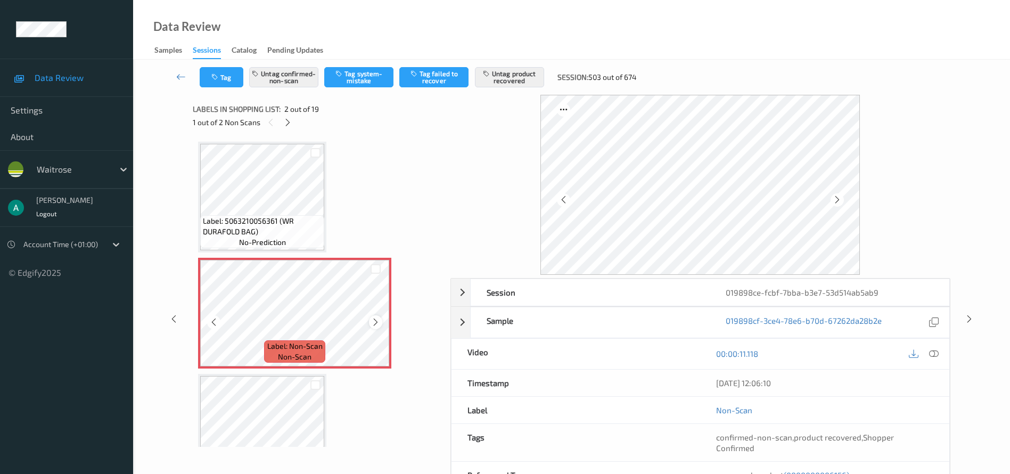
click at [379, 319] on icon at bounding box center [375, 322] width 9 height 10
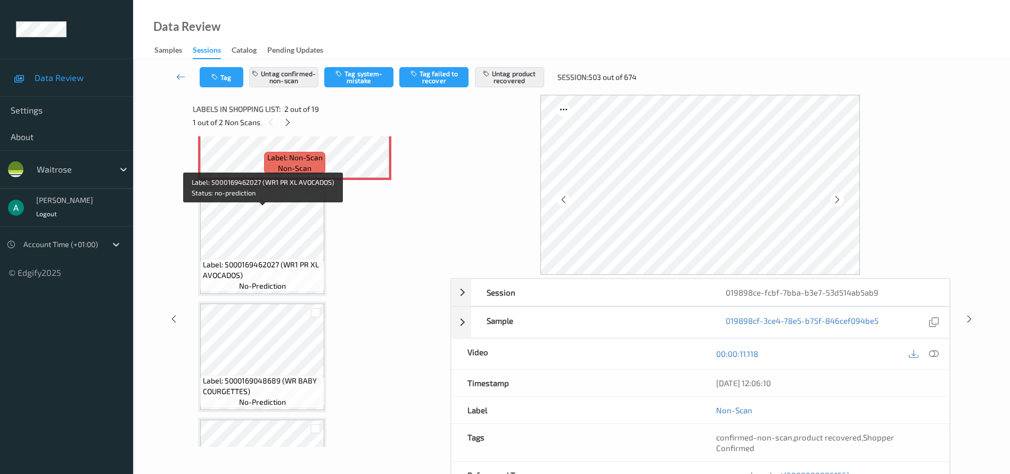
scroll to position [80, 0]
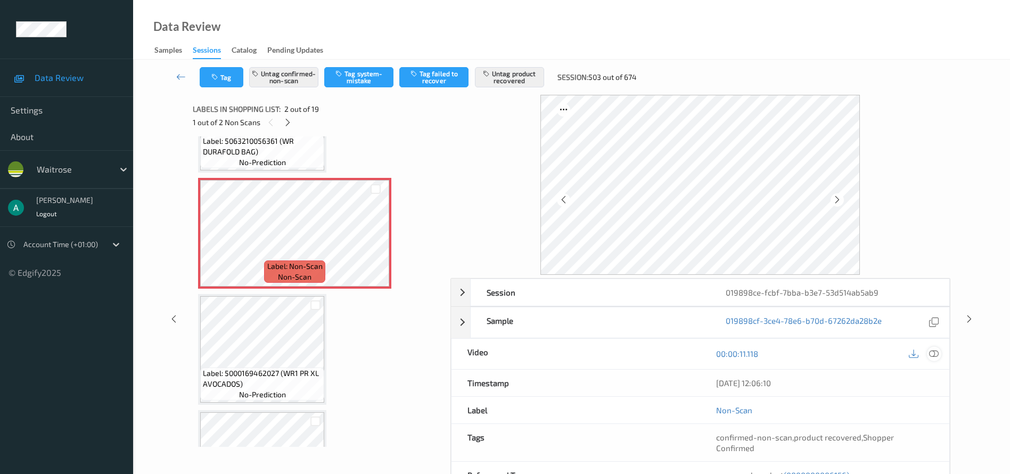
click at [747, 350] on div at bounding box center [934, 354] width 14 height 14
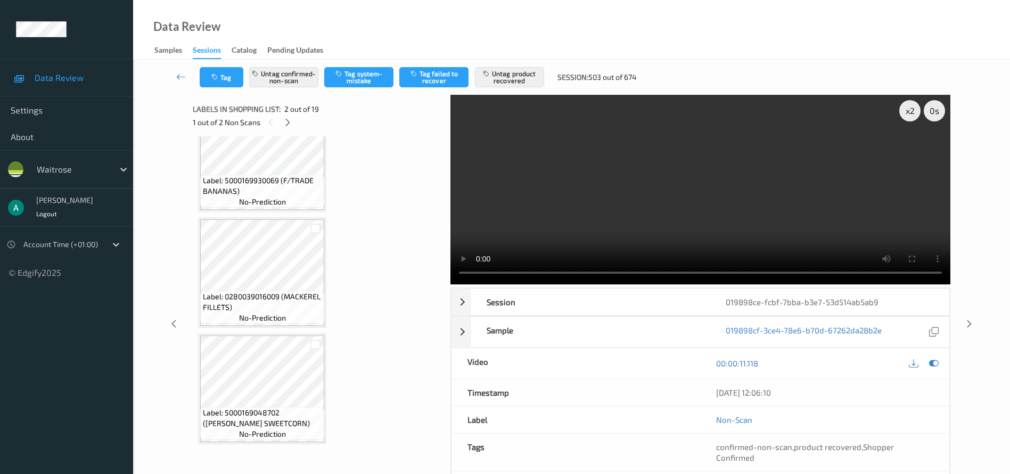
scroll to position [1437, 0]
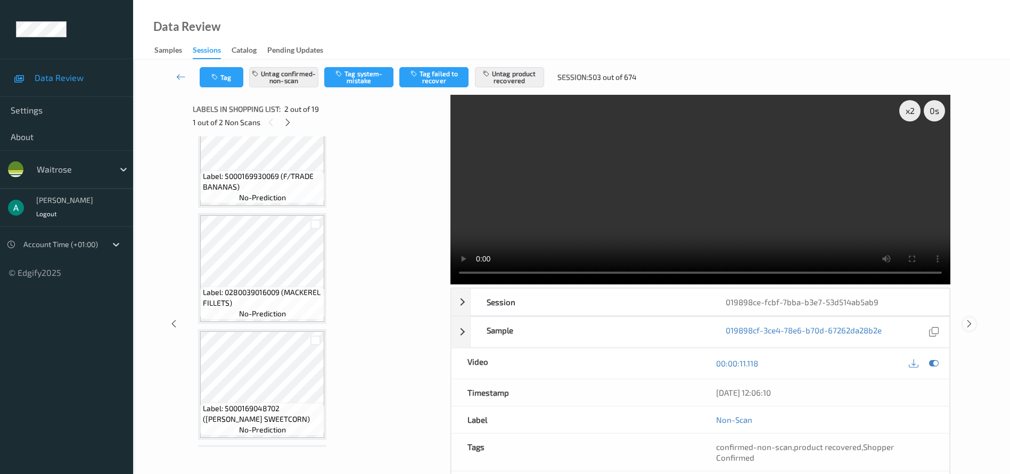
click at [747, 320] on icon at bounding box center [969, 324] width 9 height 10
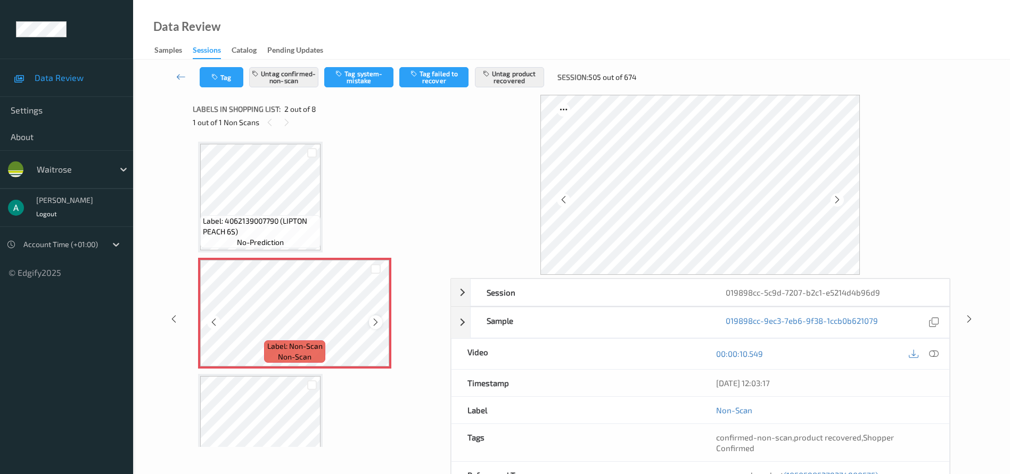
click at [376, 324] on icon at bounding box center [375, 322] width 9 height 10
click at [375, 324] on icon at bounding box center [375, 322] width 9 height 10
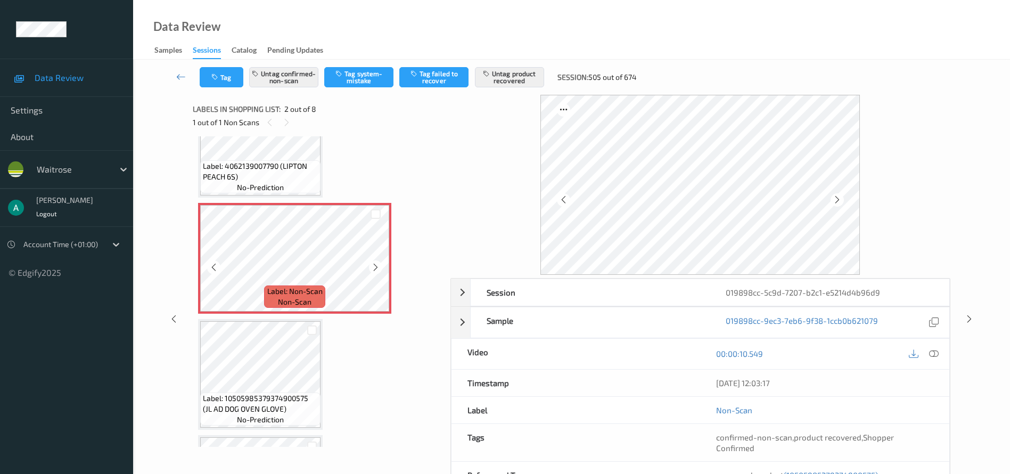
scroll to position [80, 0]
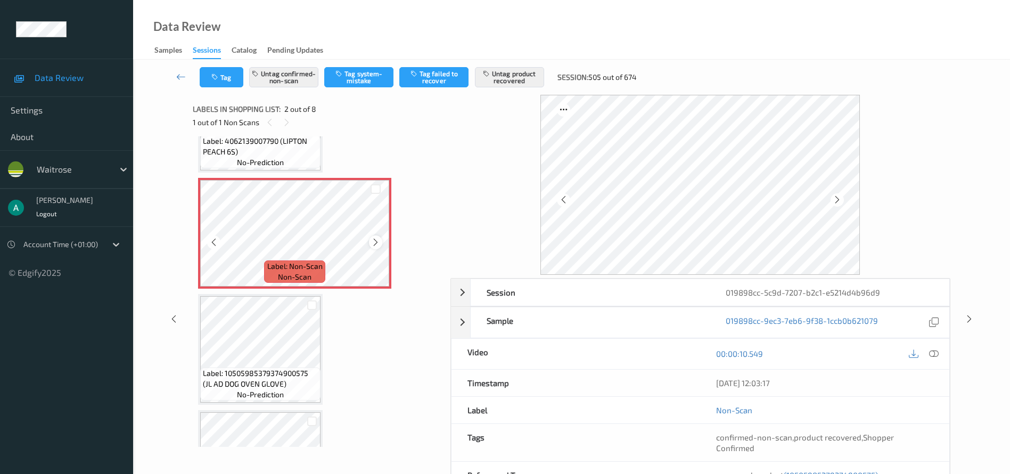
click at [379, 243] on icon at bounding box center [375, 242] width 9 height 10
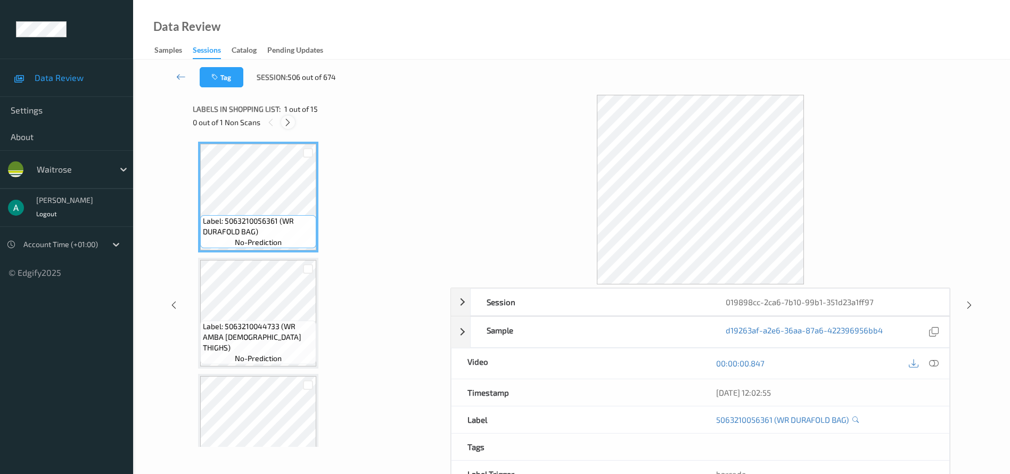
click at [290, 126] on icon at bounding box center [287, 123] width 9 height 10
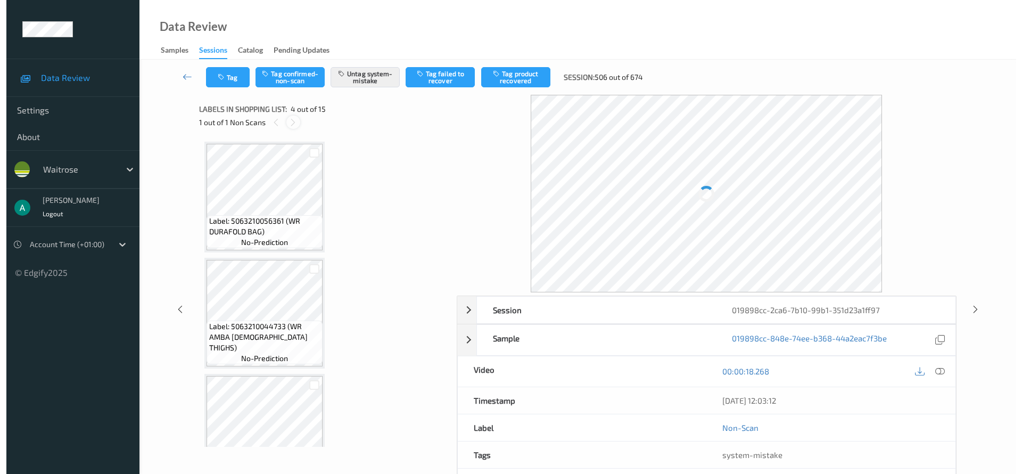
scroll to position [237, 0]
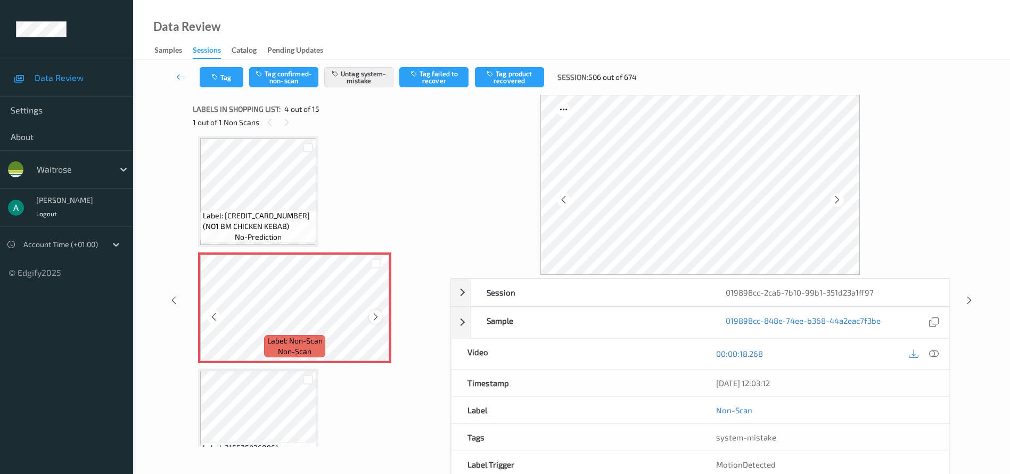
click at [374, 315] on icon at bounding box center [375, 317] width 9 height 10
click at [380, 320] on icon at bounding box center [375, 317] width 9 height 10
click at [375, 318] on icon at bounding box center [375, 317] width 9 height 10
click at [375, 317] on icon at bounding box center [375, 317] width 9 height 10
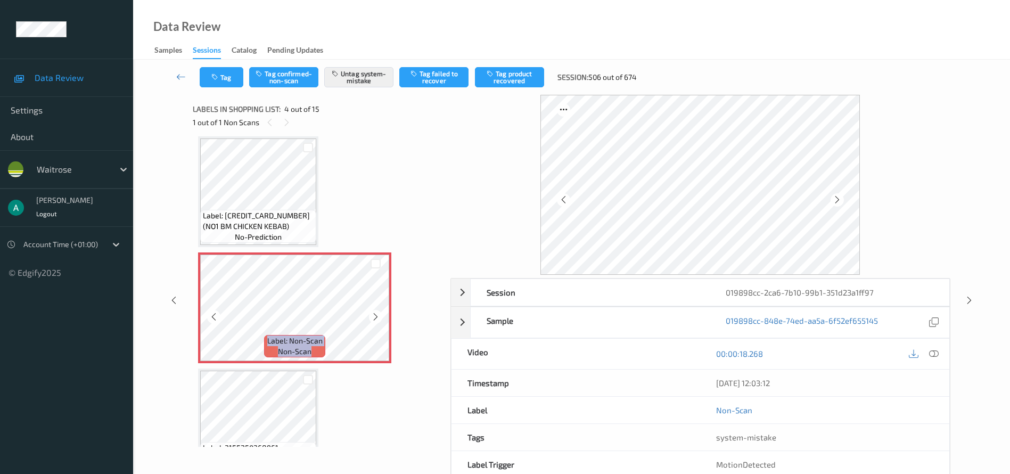
click at [375, 317] on icon at bounding box center [375, 317] width 9 height 10
click at [373, 314] on icon at bounding box center [375, 317] width 9 height 10
click at [373, 312] on icon at bounding box center [375, 317] width 9 height 10
click at [207, 80] on button "Tag" at bounding box center [222, 77] width 44 height 20
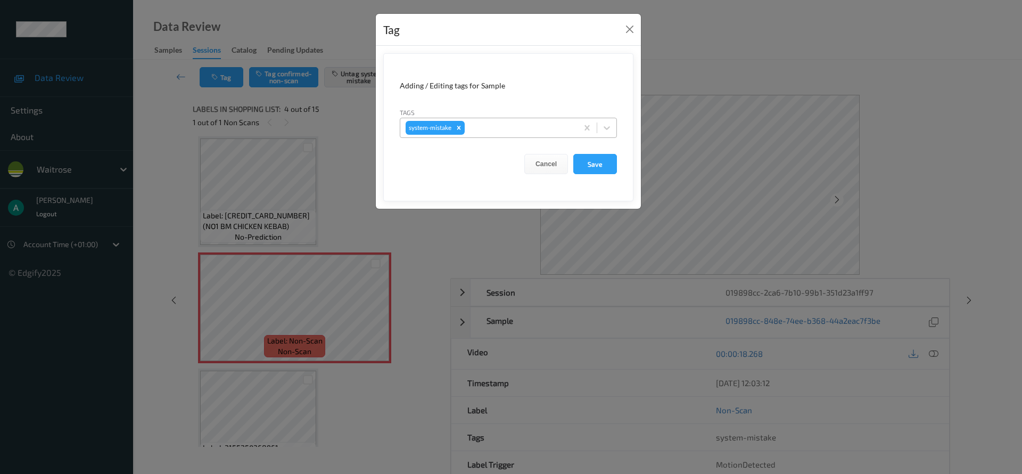
click at [501, 124] on div at bounding box center [519, 127] width 105 height 13
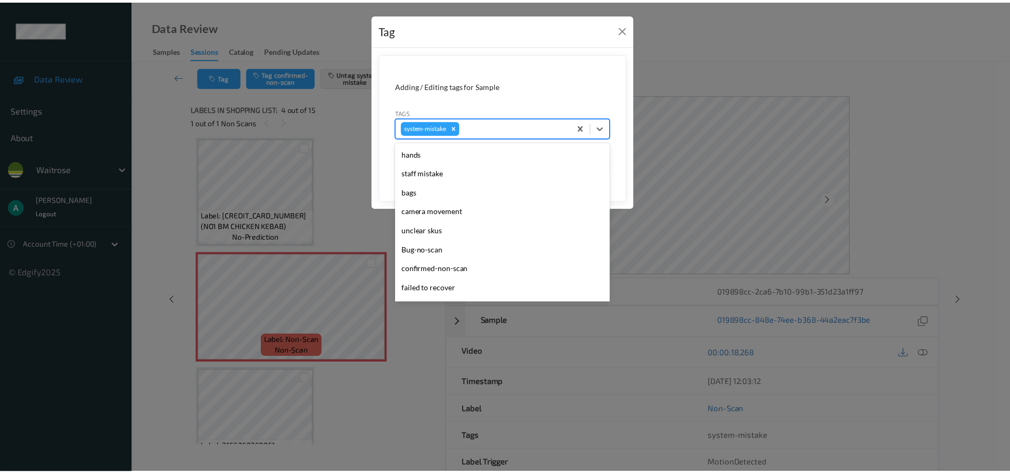
scroll to position [228, 0]
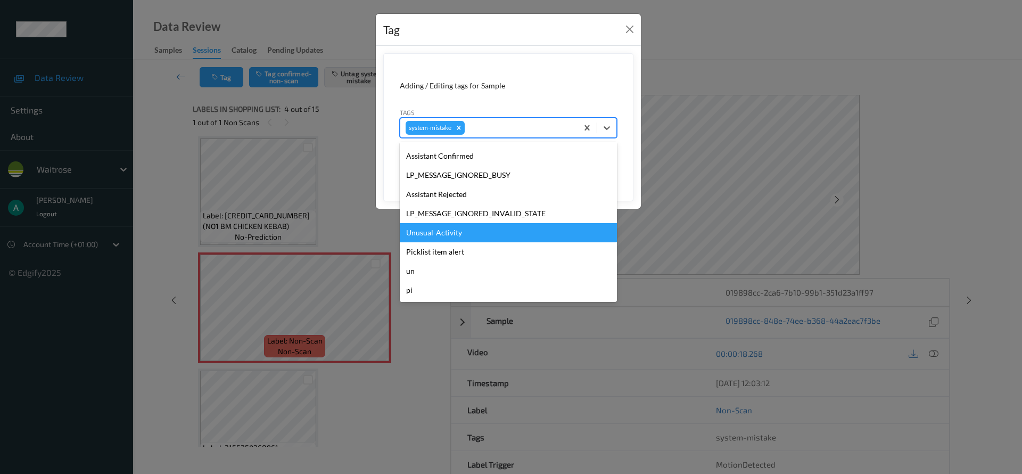
click at [505, 233] on div "Unusual-Activity" at bounding box center [508, 232] width 217 height 19
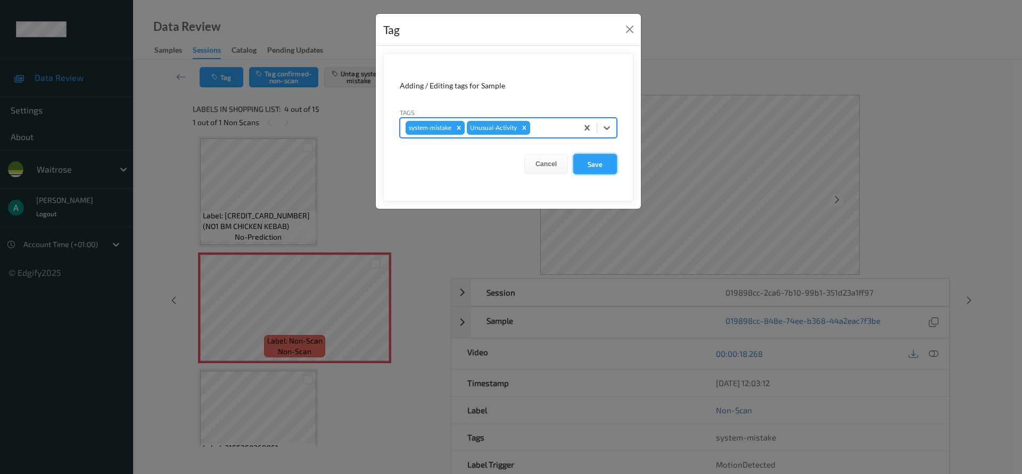
click at [603, 161] on button "Save" at bounding box center [595, 164] width 44 height 20
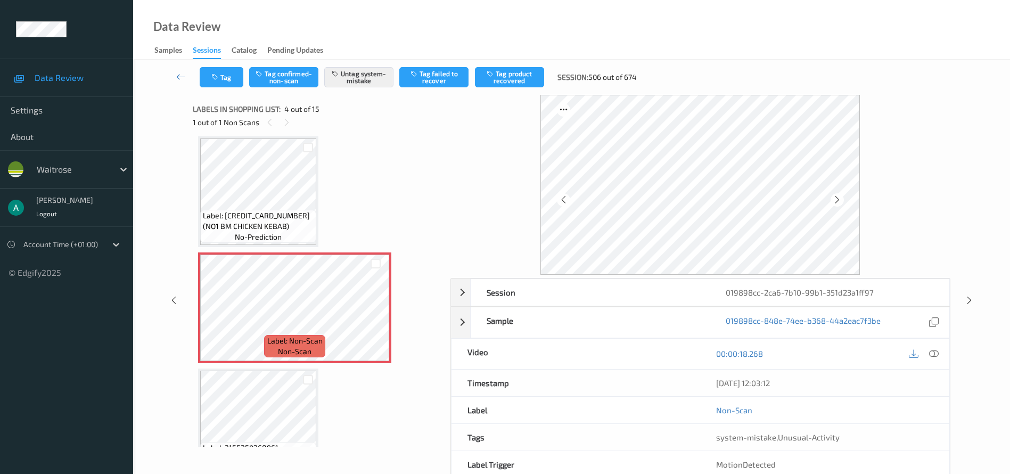
click at [521, 23] on div "Data Review Samples Sessions Catalog Pending Updates" at bounding box center [571, 30] width 877 height 60
click at [747, 301] on icon at bounding box center [969, 300] width 9 height 10
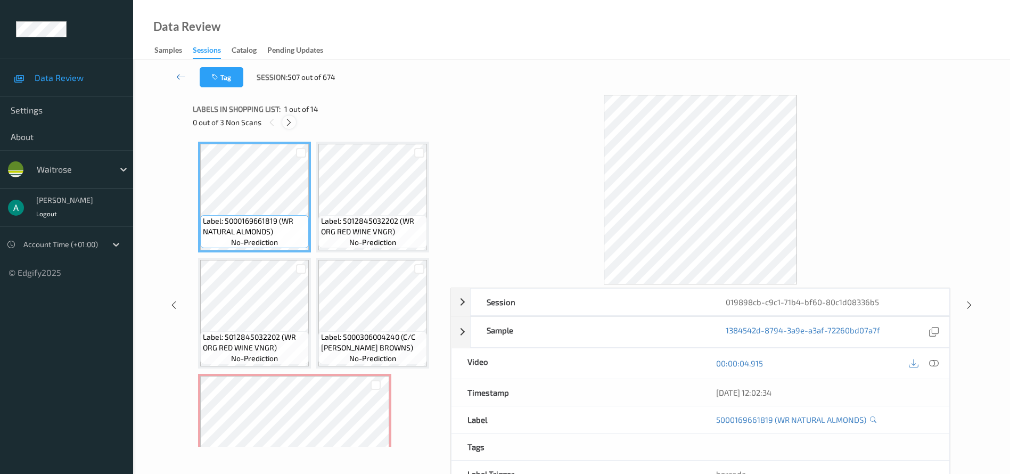
click at [289, 118] on icon at bounding box center [288, 123] width 9 height 10
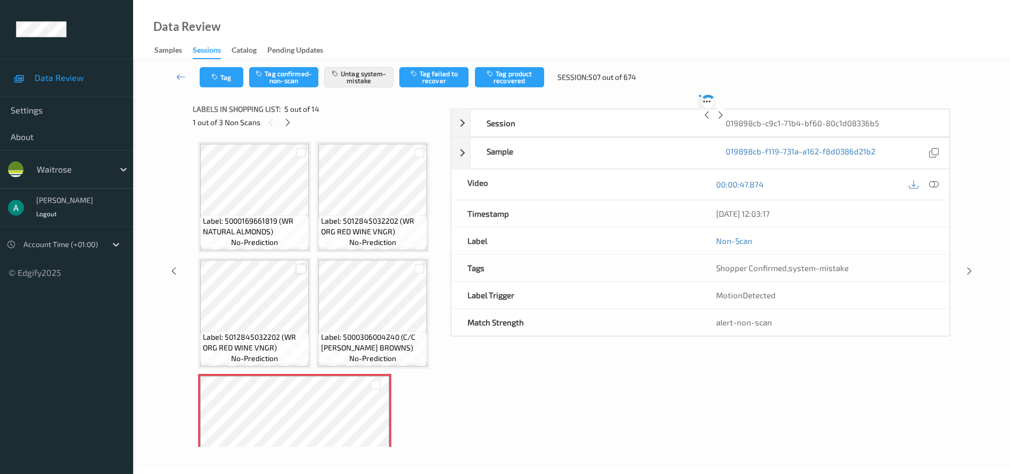
scroll to position [121, 0]
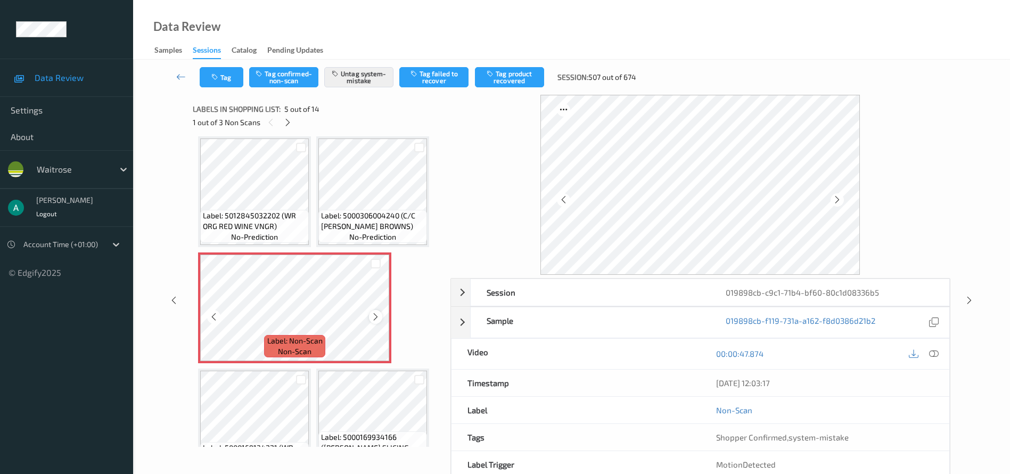
click at [379, 312] on icon at bounding box center [375, 317] width 9 height 10
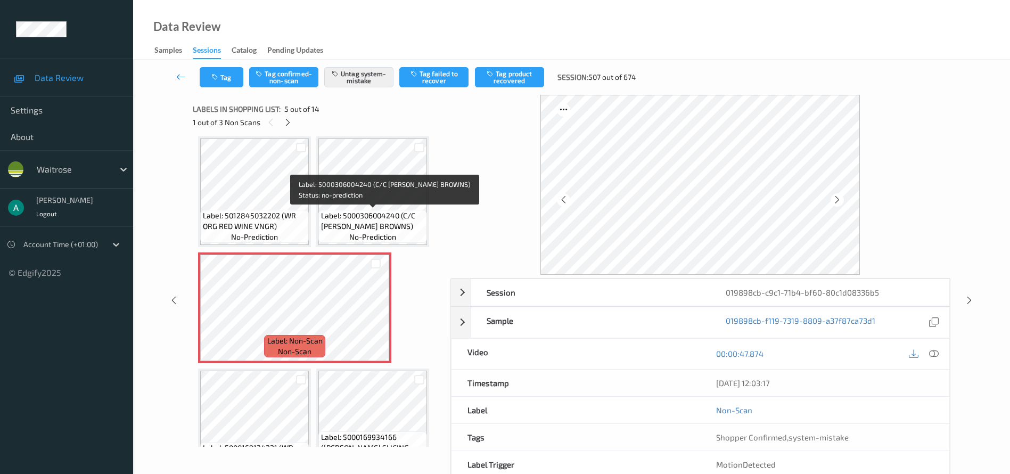
click at [365, 215] on span "Label: 5000306004240 (C/C [PERSON_NAME] BROWNS)" at bounding box center [372, 220] width 103 height 21
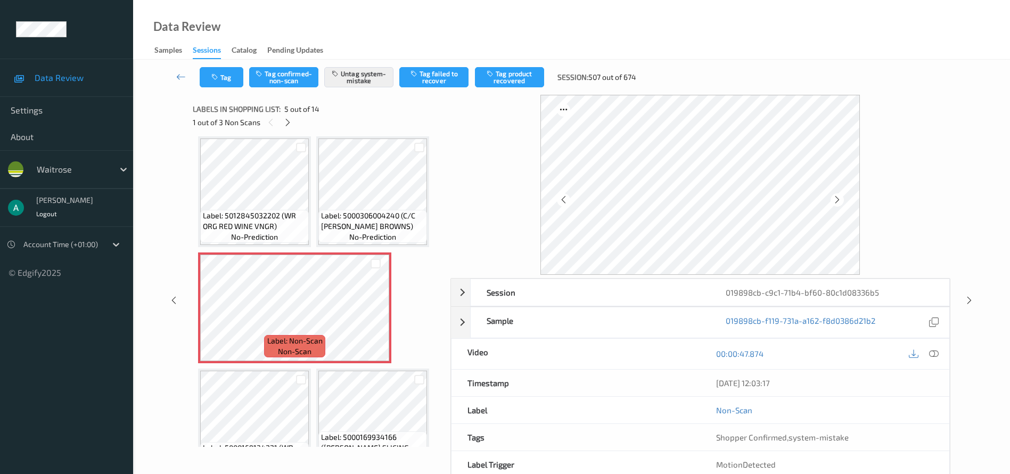
click at [747, 350] on icon at bounding box center [934, 354] width 10 height 10
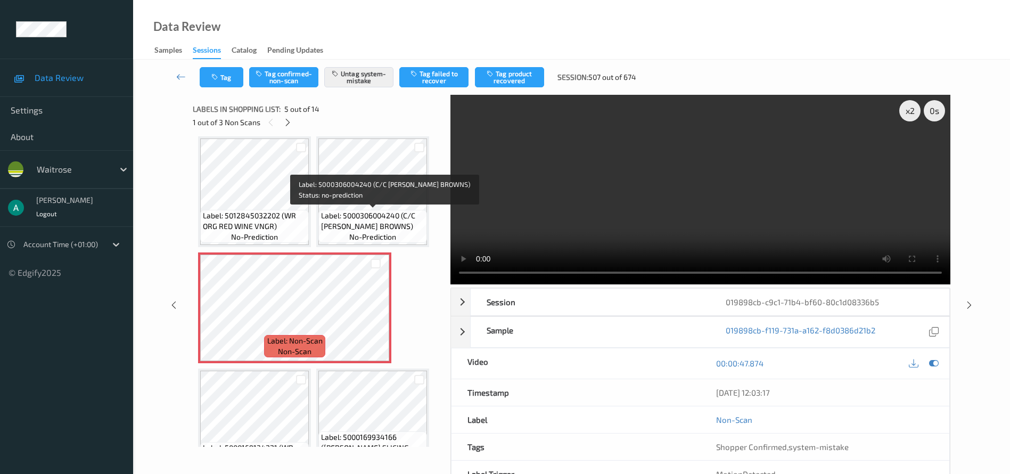
click at [366, 212] on span "Label: 5000306004240 (C/C [PERSON_NAME] BROWNS)" at bounding box center [372, 220] width 103 height 21
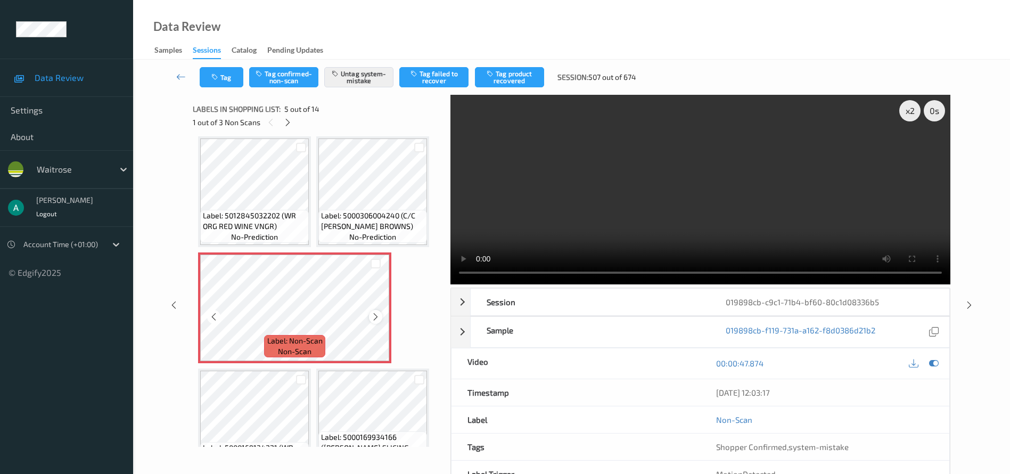
click at [375, 317] on icon at bounding box center [375, 317] width 9 height 10
click at [292, 117] on div at bounding box center [287, 122] width 13 height 13
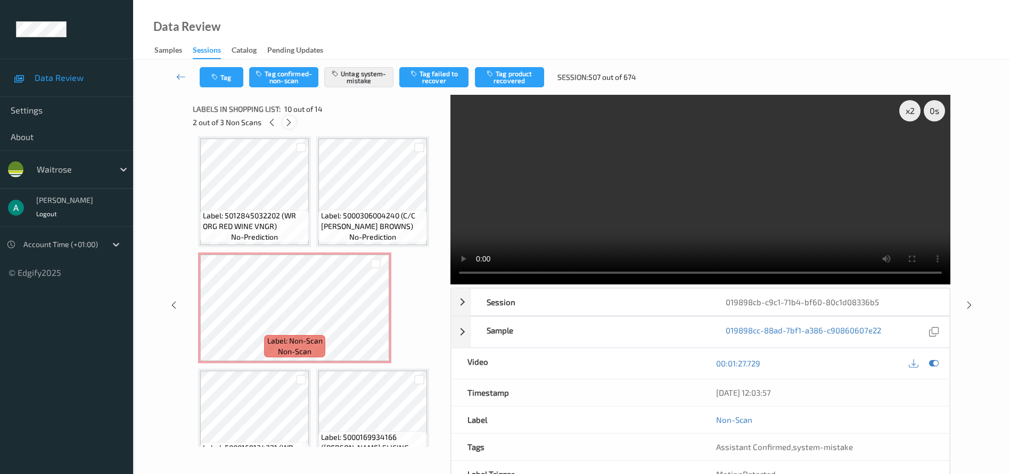
scroll to position [470, 0]
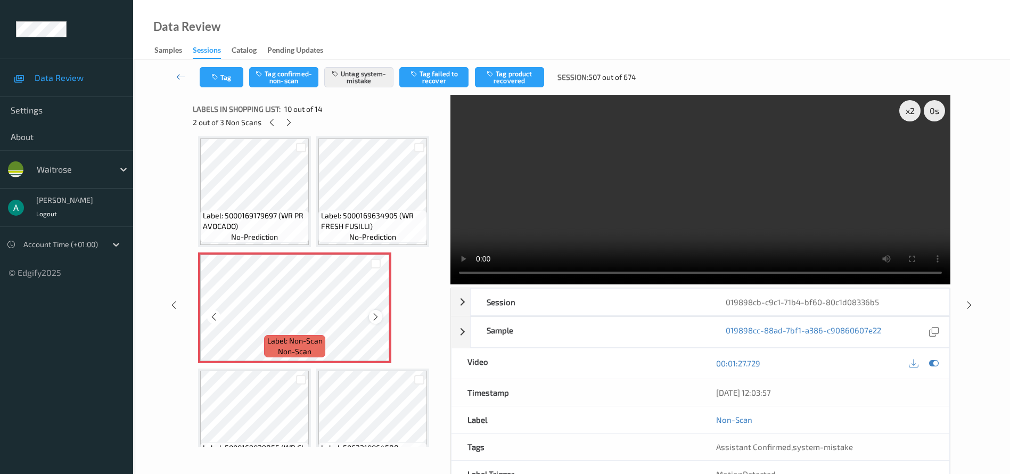
click at [378, 318] on icon at bounding box center [375, 317] width 9 height 10
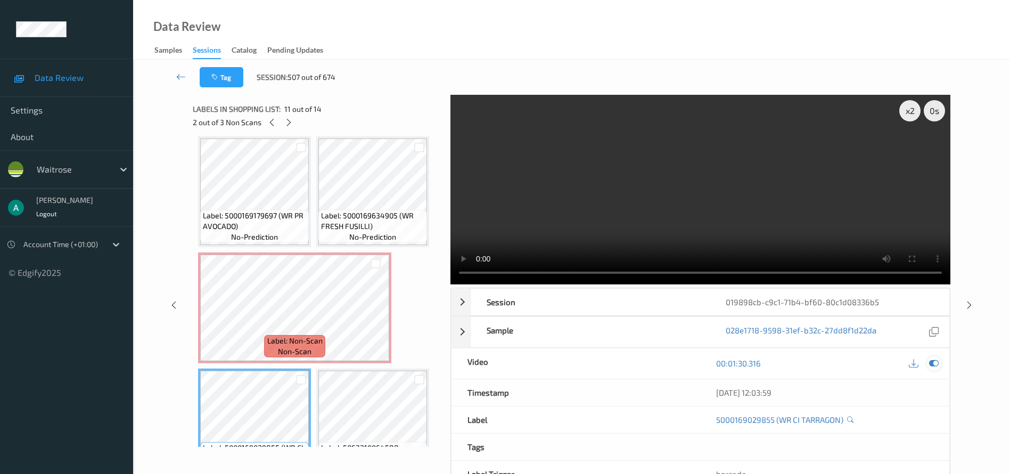
click at [747, 350] on icon at bounding box center [934, 363] width 10 height 10
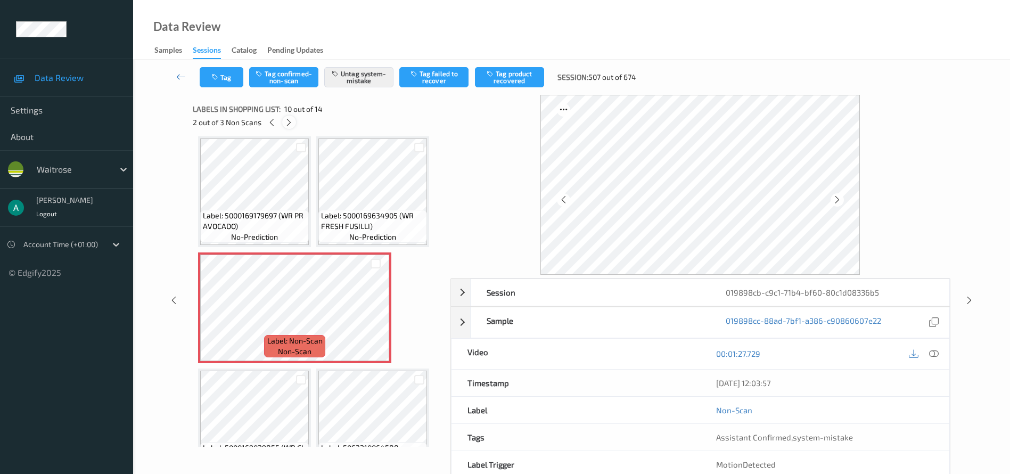
click at [290, 119] on icon at bounding box center [288, 123] width 9 height 10
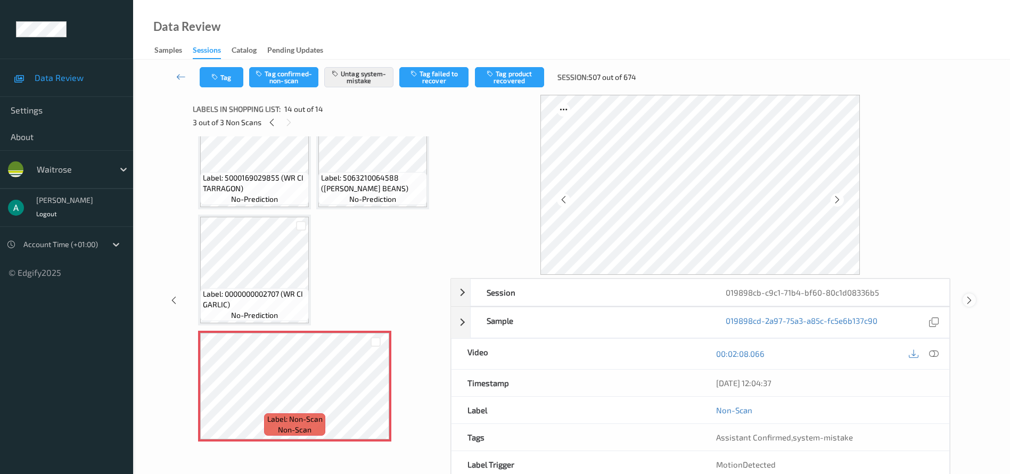
click at [747, 295] on icon at bounding box center [969, 300] width 9 height 10
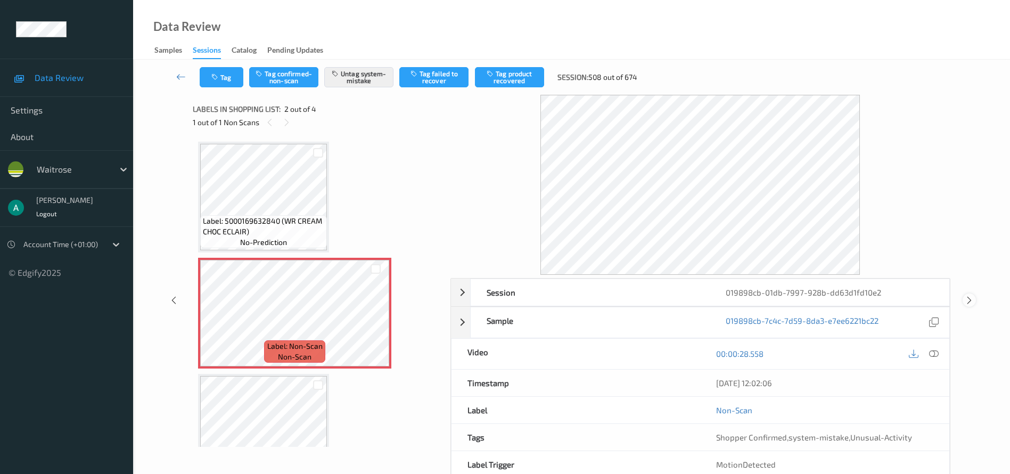
click at [747, 298] on div at bounding box center [968, 299] width 13 height 13
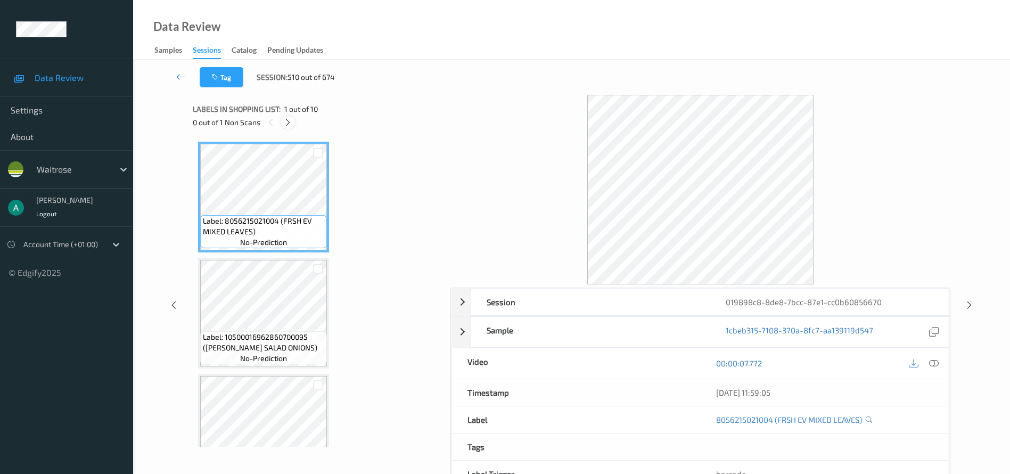
click at [284, 122] on icon at bounding box center [287, 123] width 9 height 10
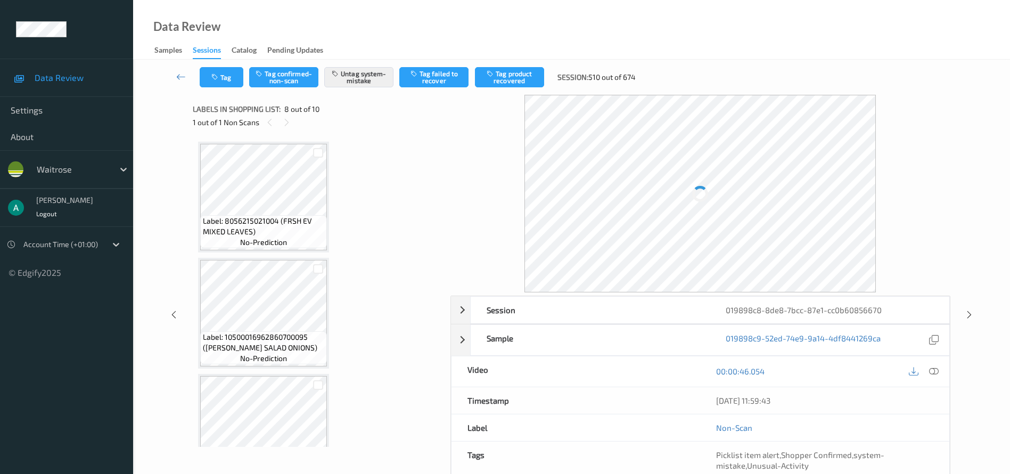
scroll to position [702, 0]
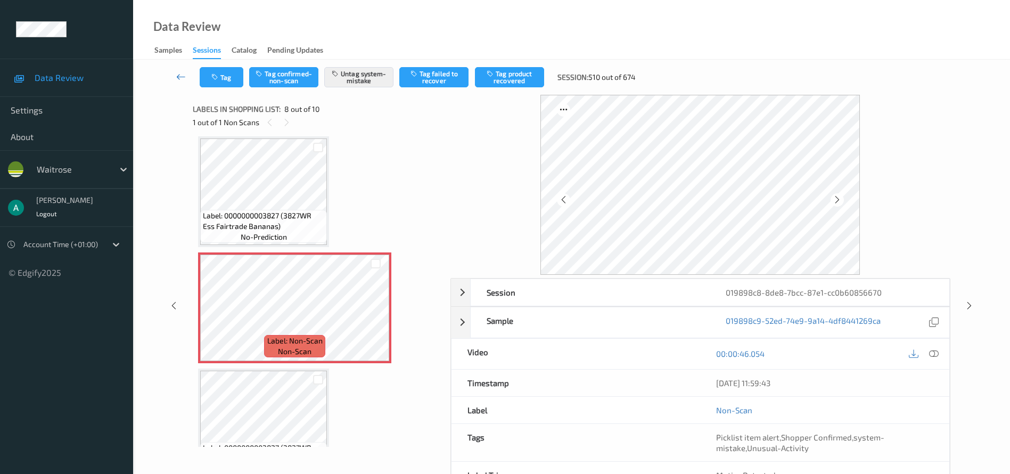
click at [184, 76] on icon at bounding box center [181, 76] width 10 height 11
